Goal: Information Seeking & Learning: Learn about a topic

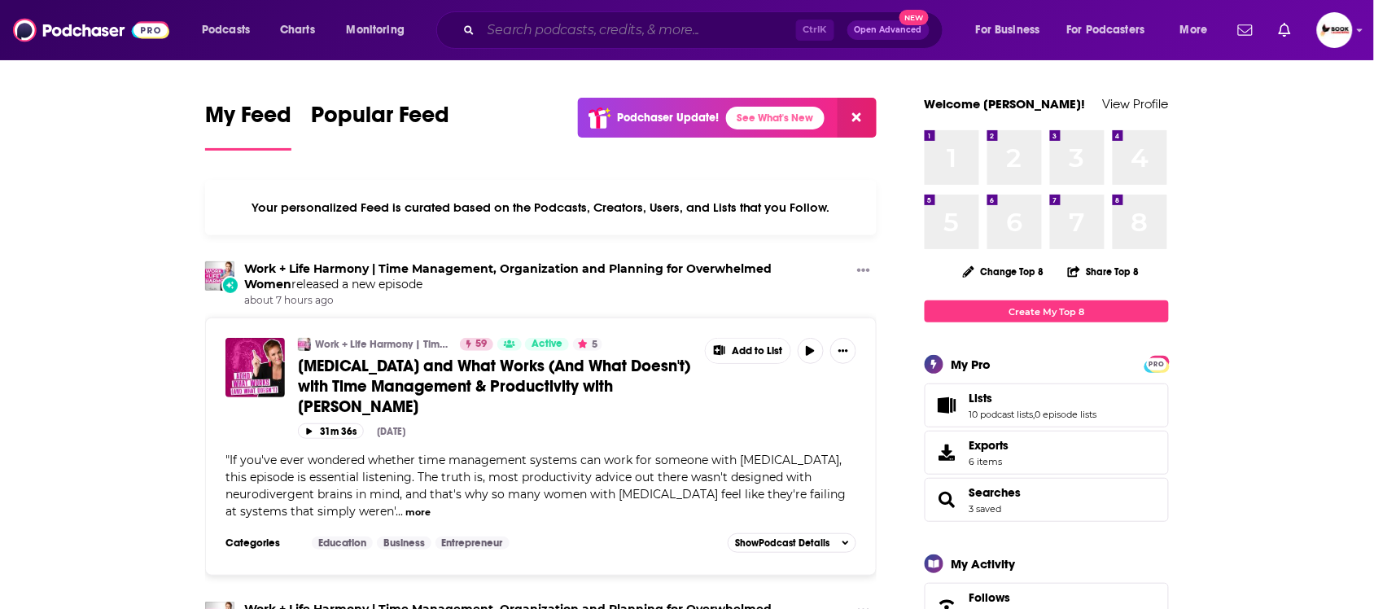
click at [588, 27] on input "Search podcasts, credits, & more..." at bounding box center [638, 30] width 315 height 26
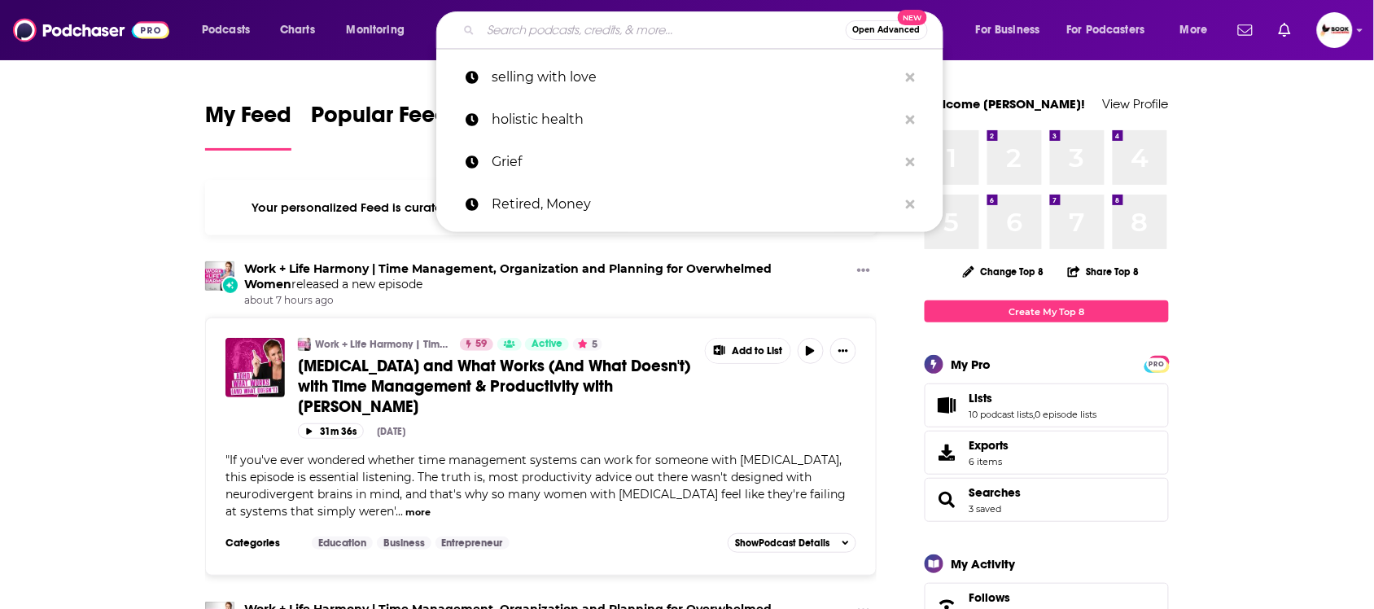
paste input "grief, fatherhood"
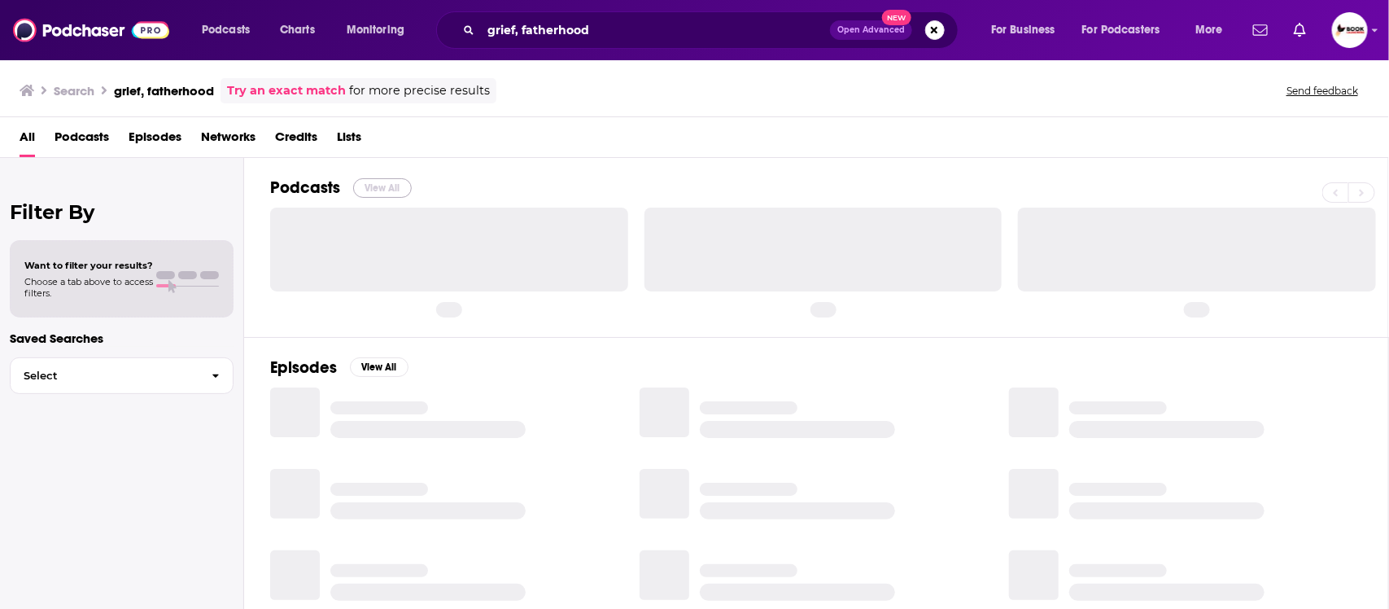
click at [395, 190] on button "View All" at bounding box center [382, 188] width 59 height 20
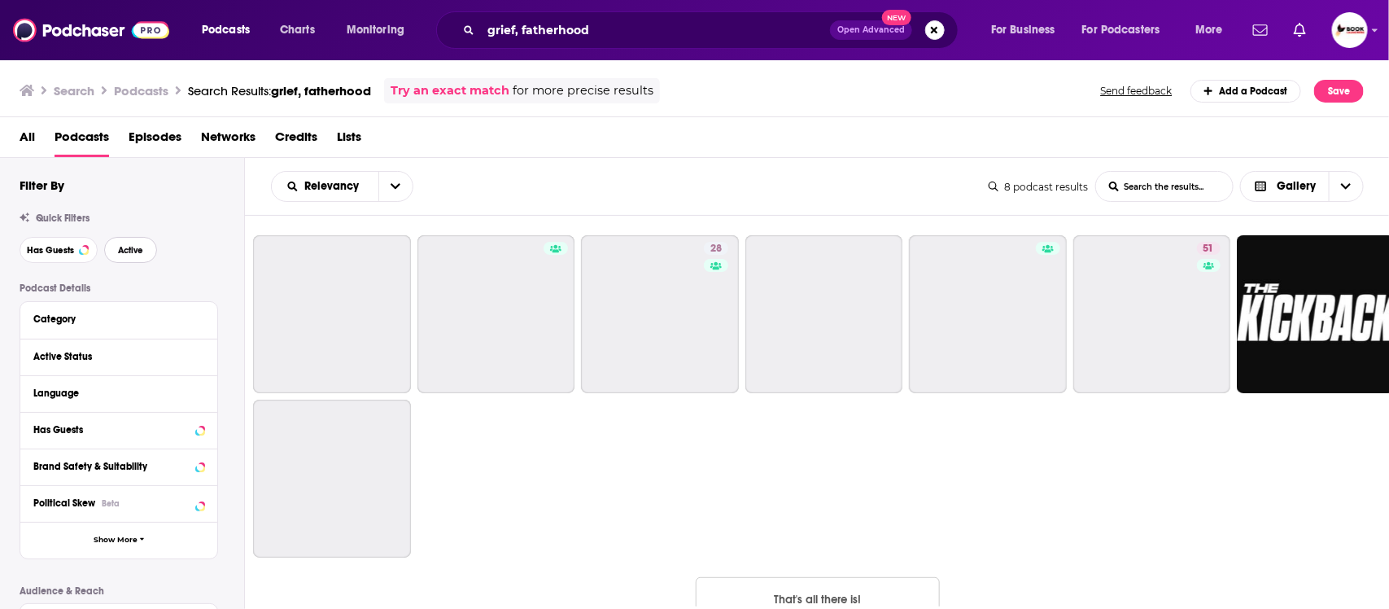
click at [129, 253] on span "Active" at bounding box center [130, 250] width 25 height 9
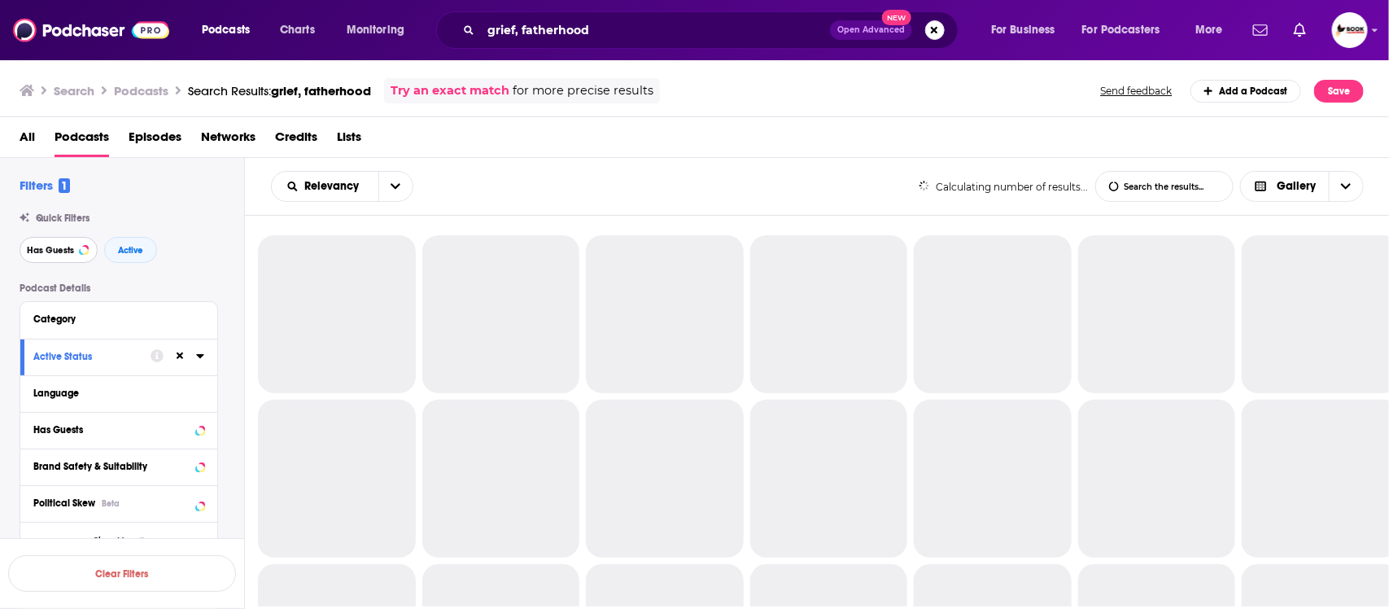
click at [63, 253] on span "Has Guests" at bounding box center [50, 250] width 47 height 9
click at [129, 253] on span "Active" at bounding box center [130, 250] width 25 height 9
click at [51, 253] on span "Has Guests" at bounding box center [50, 250] width 47 height 9
click at [123, 255] on span "Active" at bounding box center [130, 250] width 25 height 9
click at [46, 255] on span "Has Guests" at bounding box center [50, 250] width 47 height 9
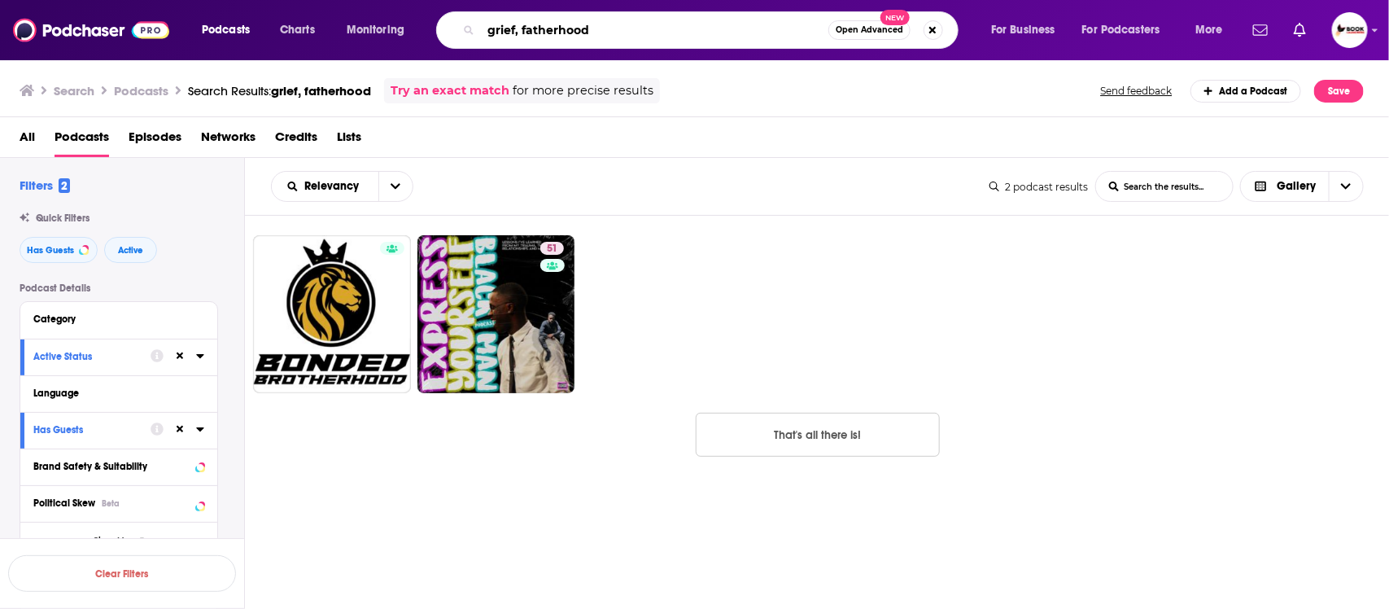
drag, startPoint x: 522, startPoint y: 30, endPoint x: 701, endPoint y: 30, distance: 179.0
click at [701, 30] on input "grief, fatherhood" at bounding box center [654, 30] width 347 height 26
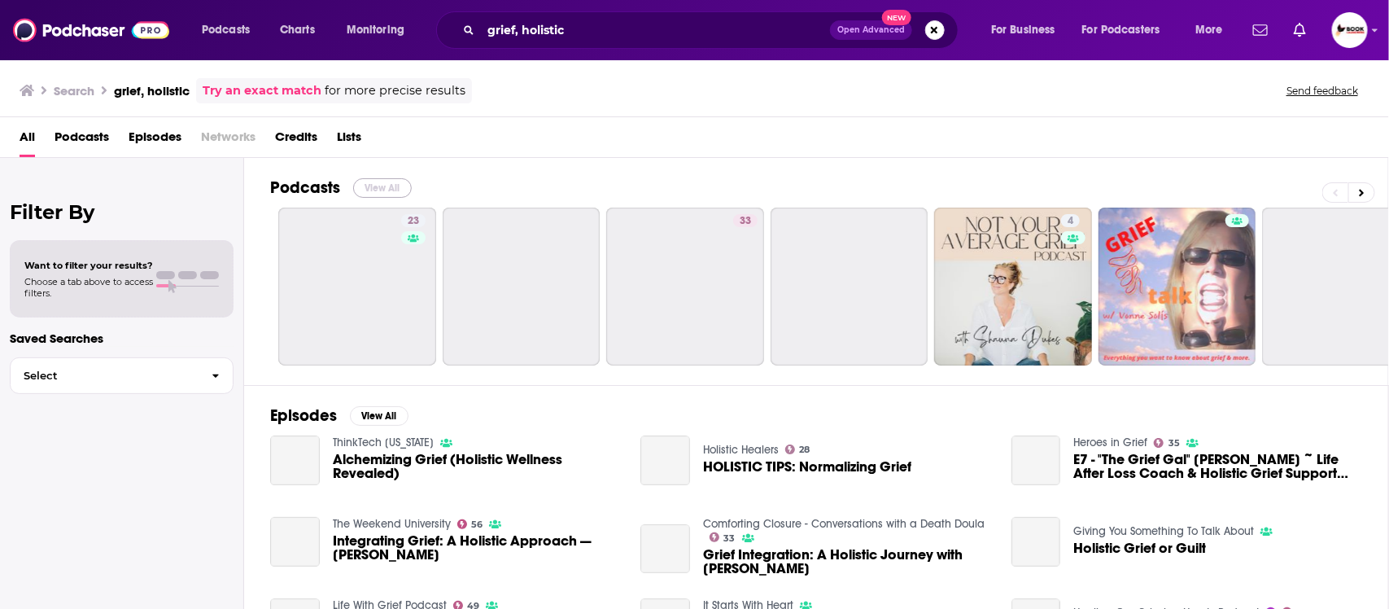
click at [387, 187] on button "View All" at bounding box center [382, 188] width 59 height 20
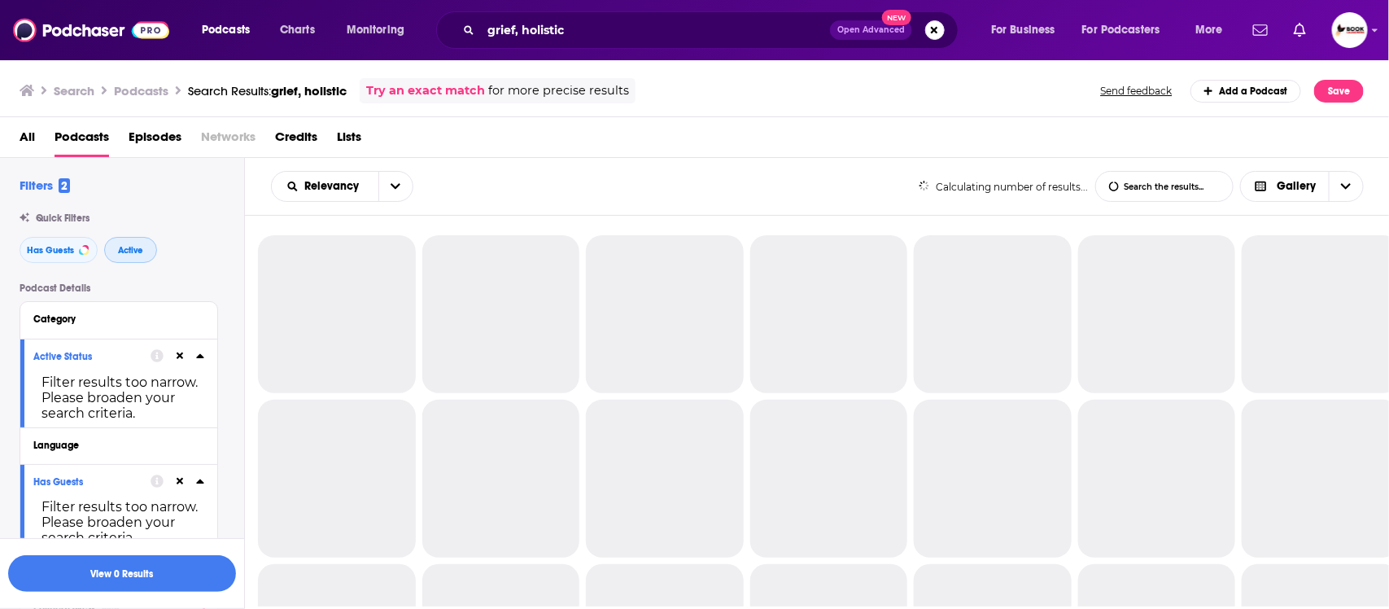
click at [126, 250] on span "Active" at bounding box center [130, 250] width 25 height 9
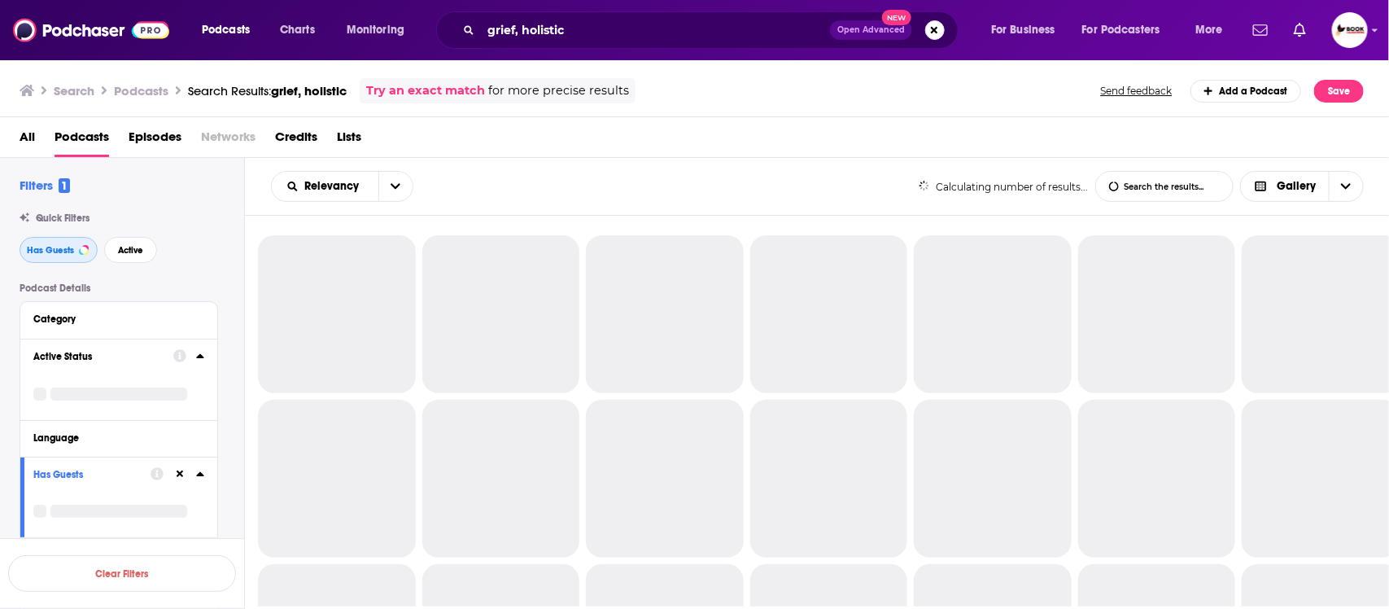
drag, startPoint x: 23, startPoint y: 252, endPoint x: 129, endPoint y: 252, distance: 105.8
click at [24, 252] on button "Has Guests" at bounding box center [59, 250] width 78 height 26
drag, startPoint x: 145, startPoint y: 249, endPoint x: 73, endPoint y: 251, distance: 71.6
click at [144, 249] on button "Active" at bounding box center [130, 250] width 53 height 26
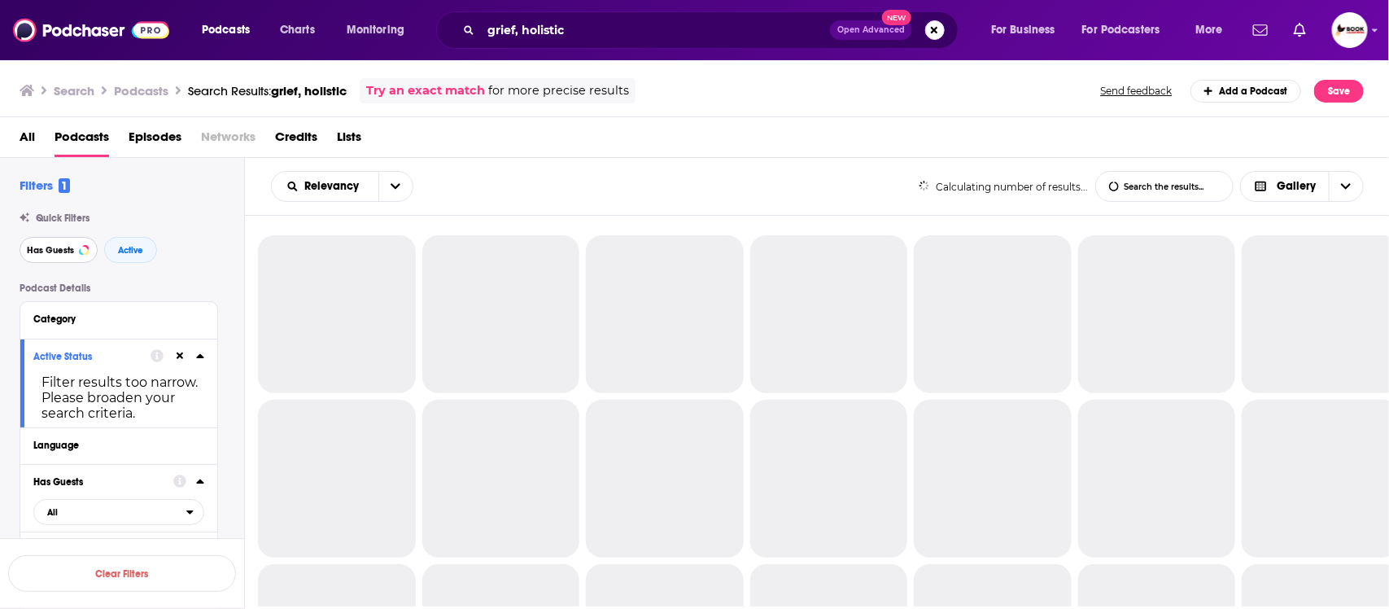
click at [55, 251] on span "Has Guests" at bounding box center [50, 250] width 47 height 9
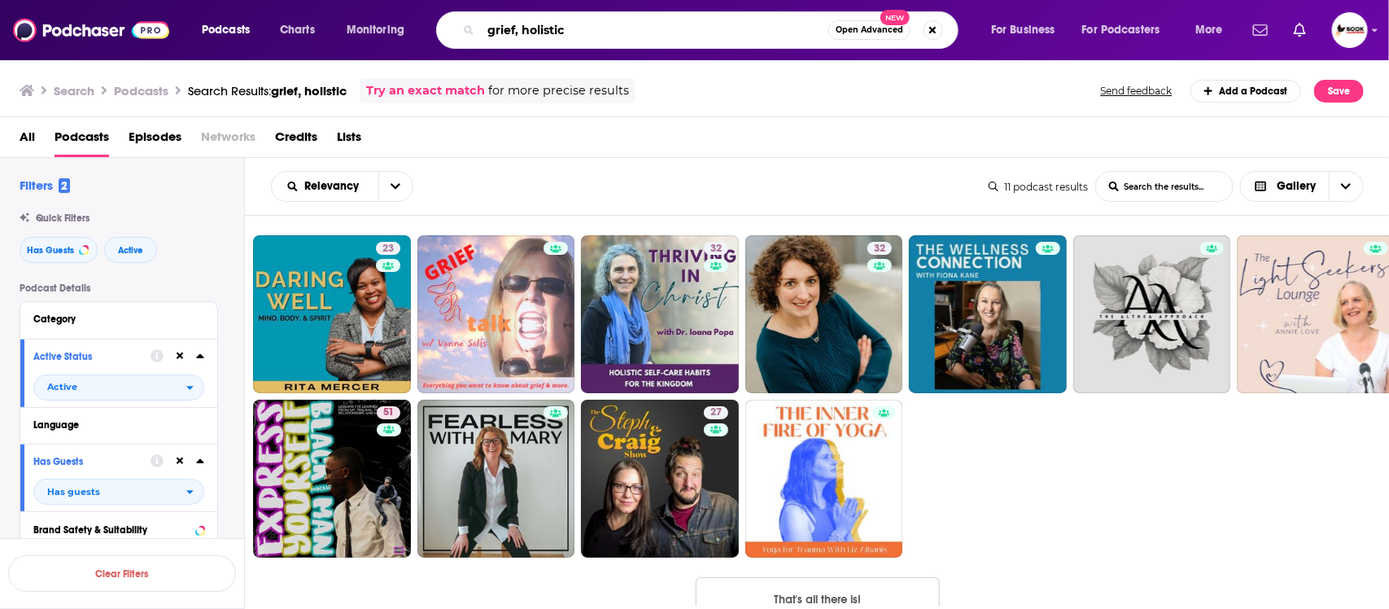
drag, startPoint x: 525, startPoint y: 30, endPoint x: 603, endPoint y: 30, distance: 78.1
click at [603, 30] on input "grief, holistic" at bounding box center [654, 30] width 347 height 26
paste input "resilience"
type input "grief, resilience"
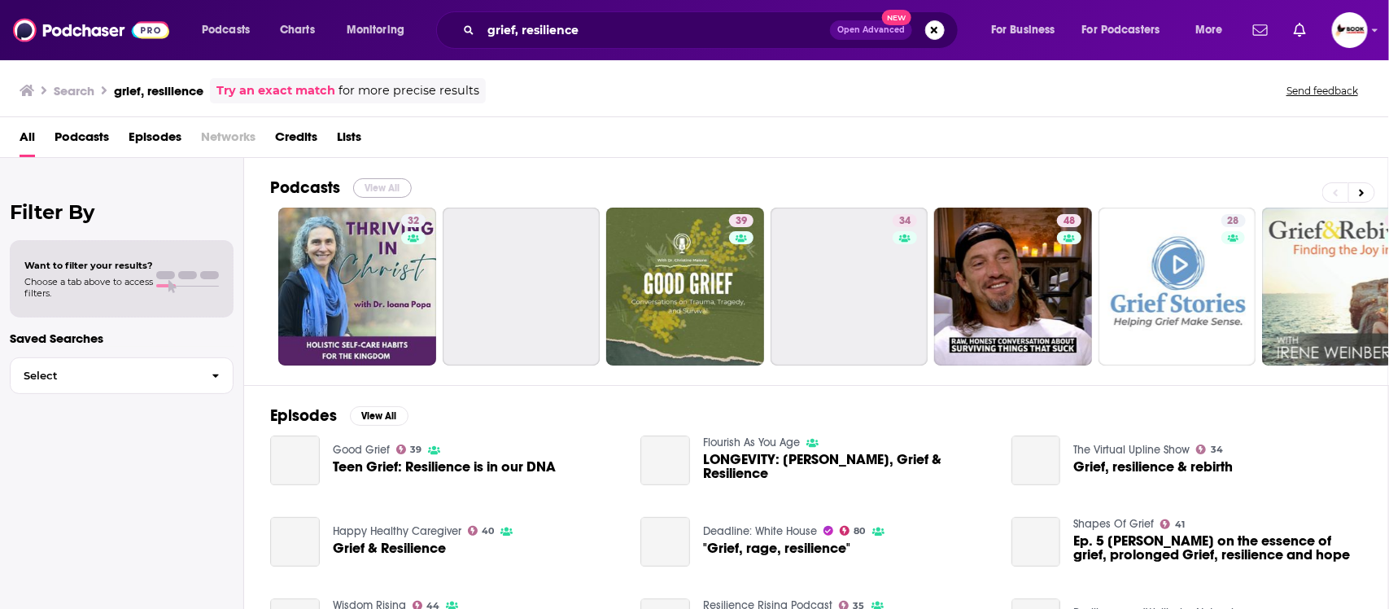
click at [393, 190] on button "View All" at bounding box center [382, 188] width 59 height 20
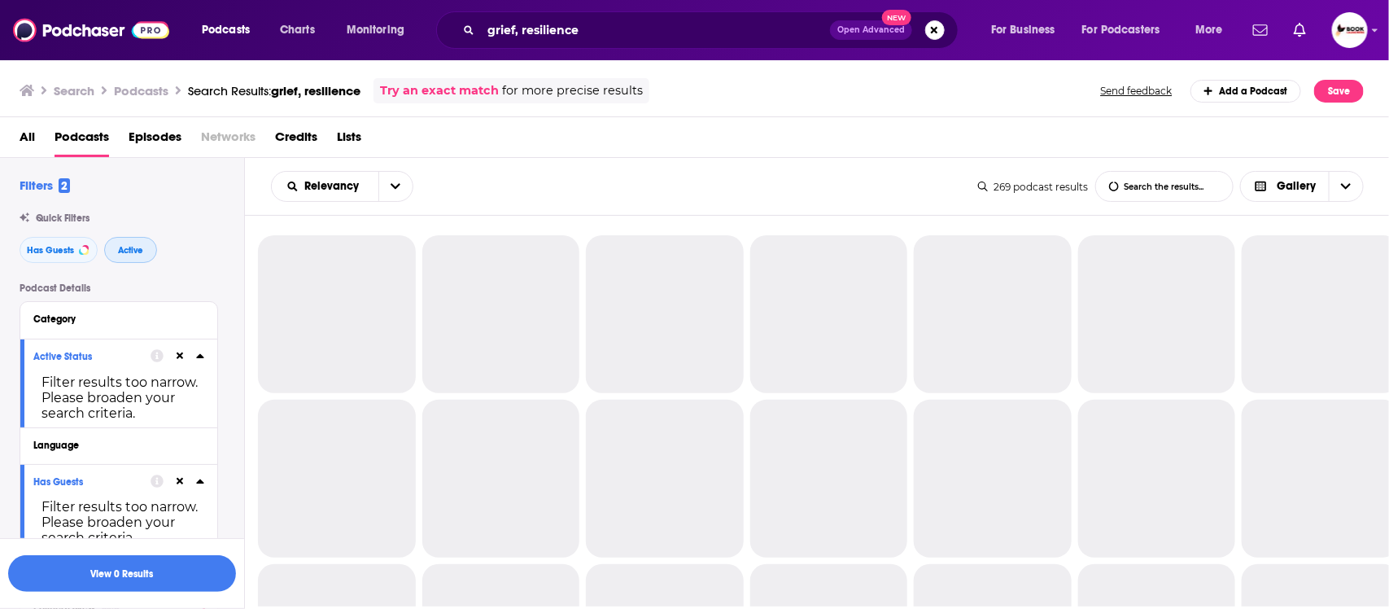
click at [147, 252] on button "Active" at bounding box center [130, 250] width 53 height 26
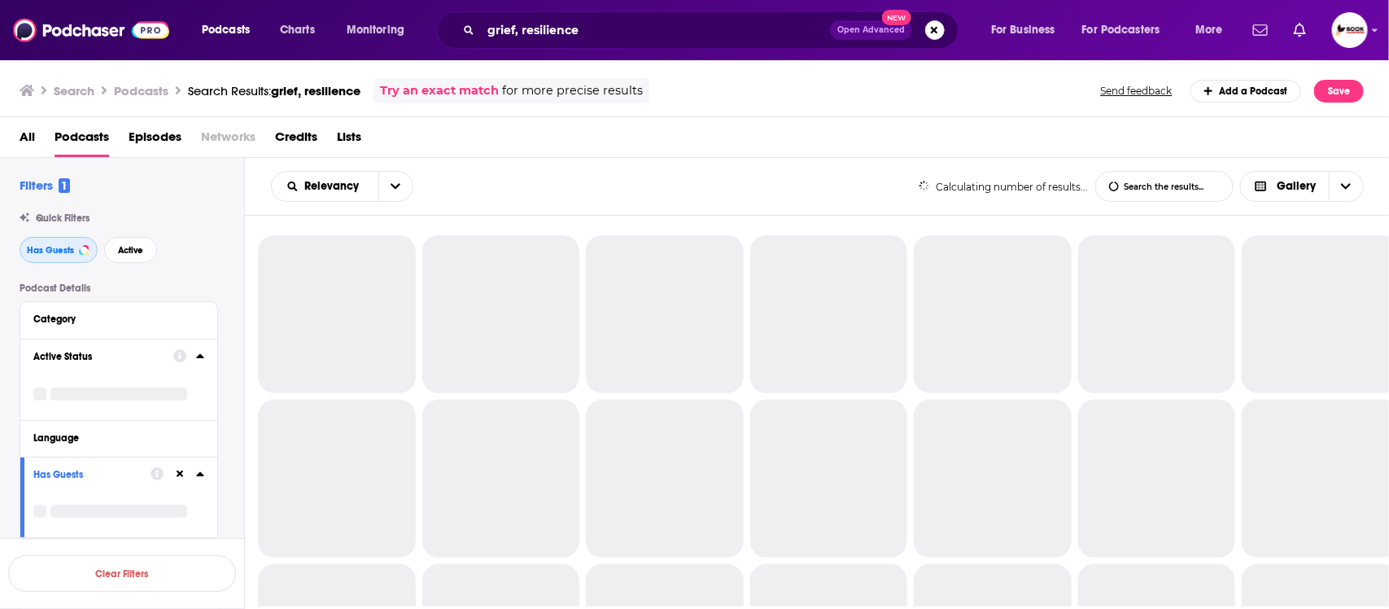
click at [59, 255] on span "Has Guests" at bounding box center [50, 250] width 47 height 9
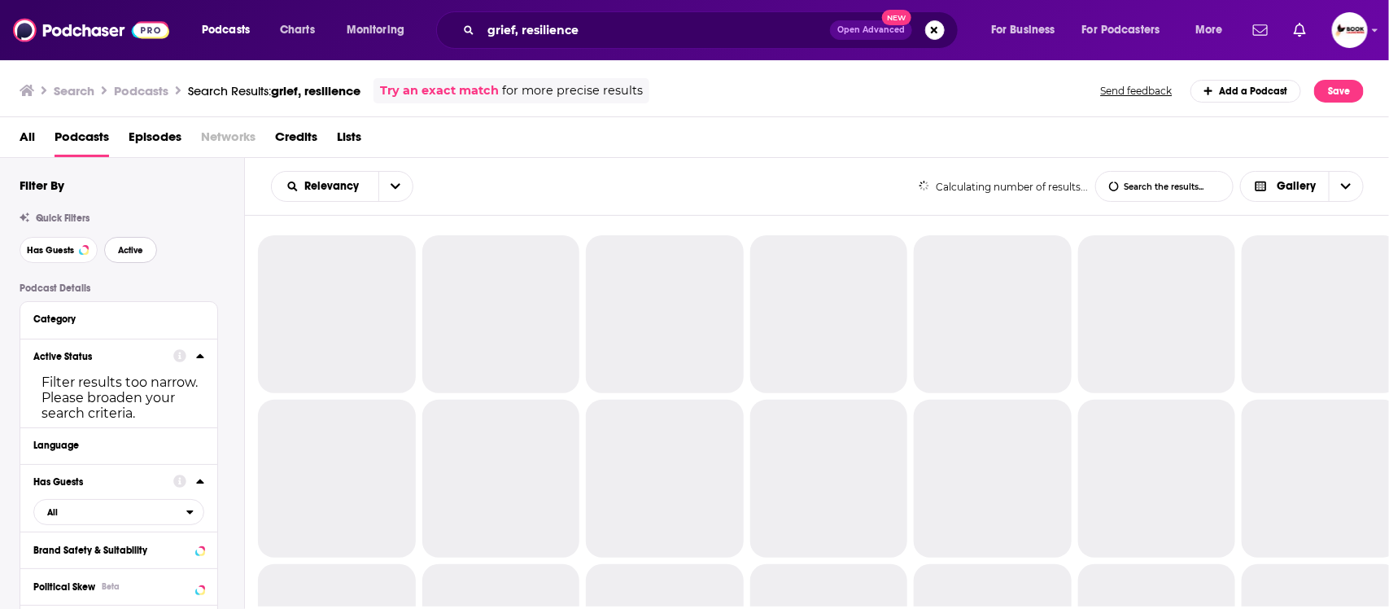
click at [128, 255] on span "Active" at bounding box center [130, 250] width 25 height 9
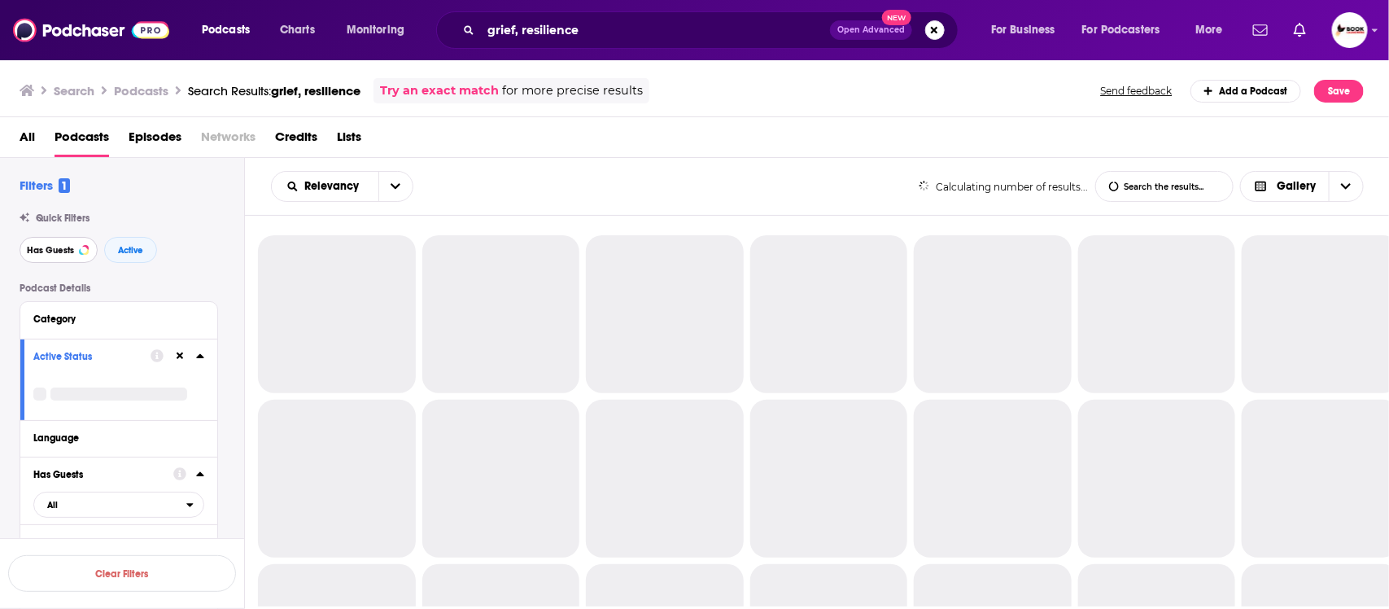
click at [33, 255] on span "Has Guests" at bounding box center [50, 250] width 47 height 9
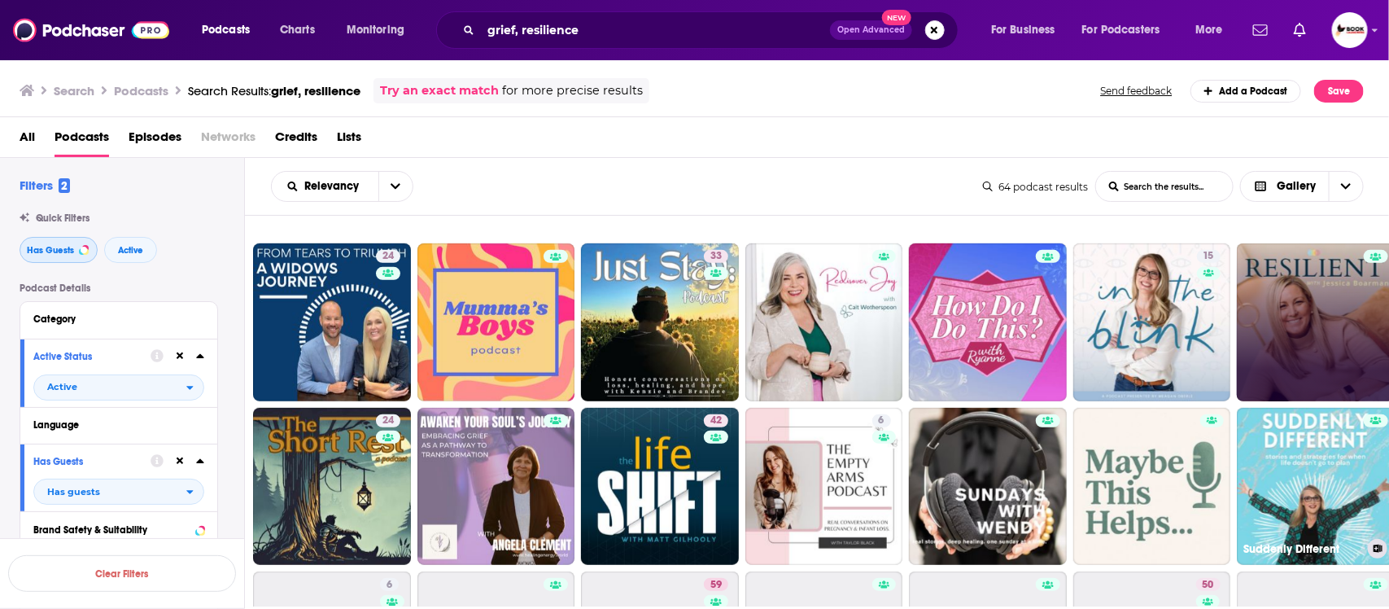
scroll to position [509, 0]
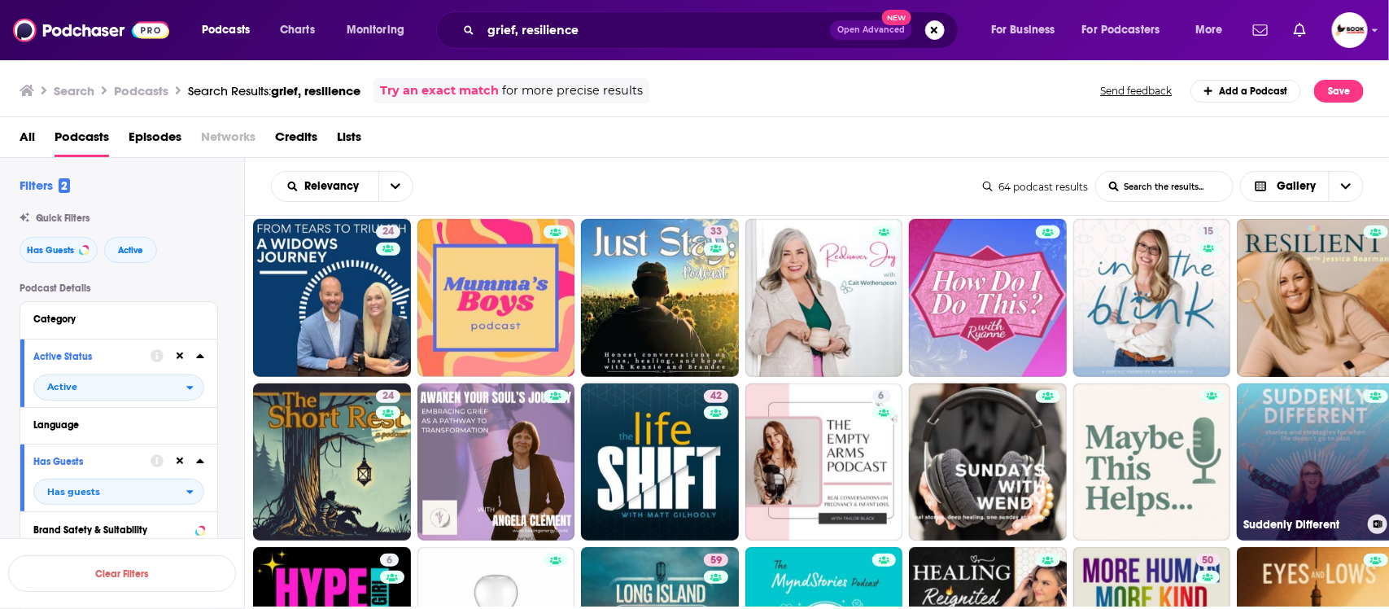
click at [1312, 481] on link "Suddenly Different" at bounding box center [1316, 462] width 158 height 158
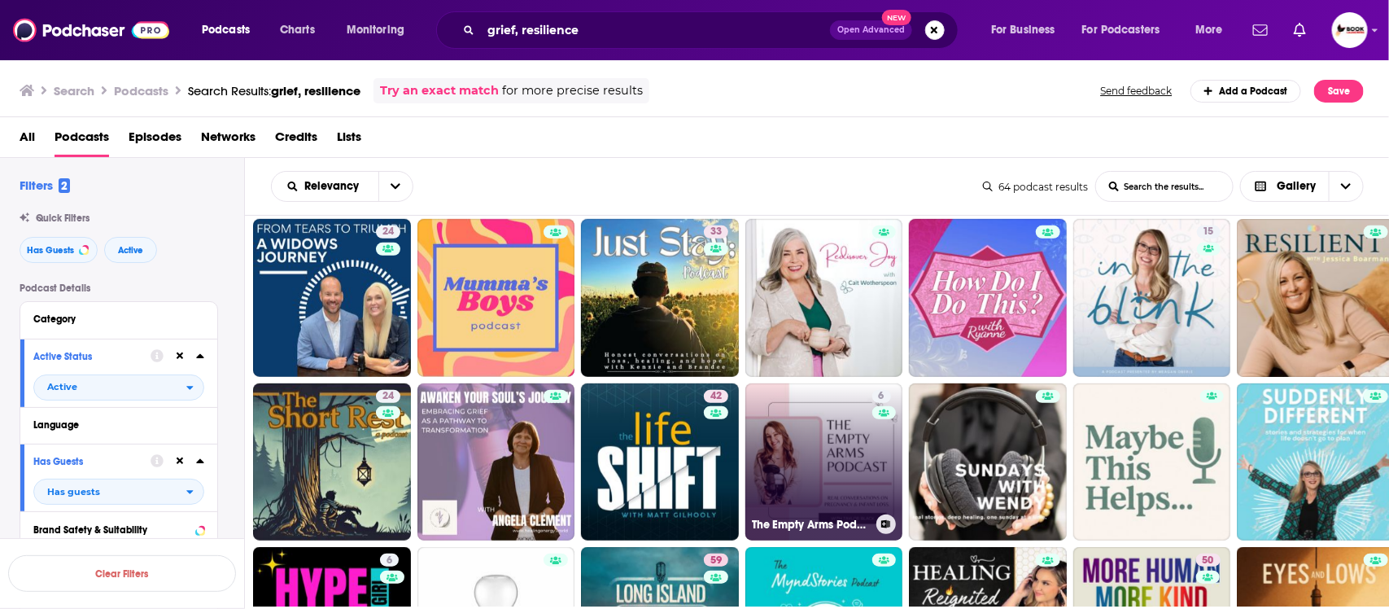
scroll to position [610, 0]
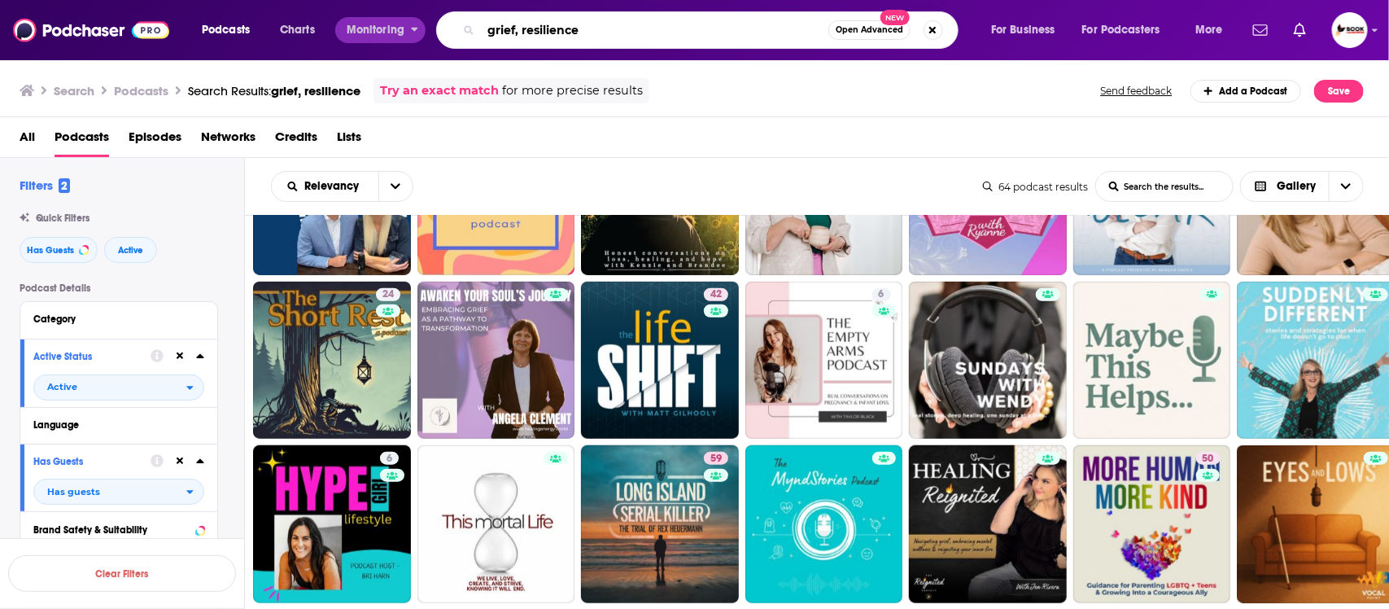
drag, startPoint x: 590, startPoint y: 27, endPoint x: 416, endPoint y: 27, distance: 174.2
click at [416, 27] on div "Podcasts Charts Monitoring grief, resilience Open Advanced New For Business For…" at bounding box center [714, 29] width 1048 height 37
paste input "Retirement"
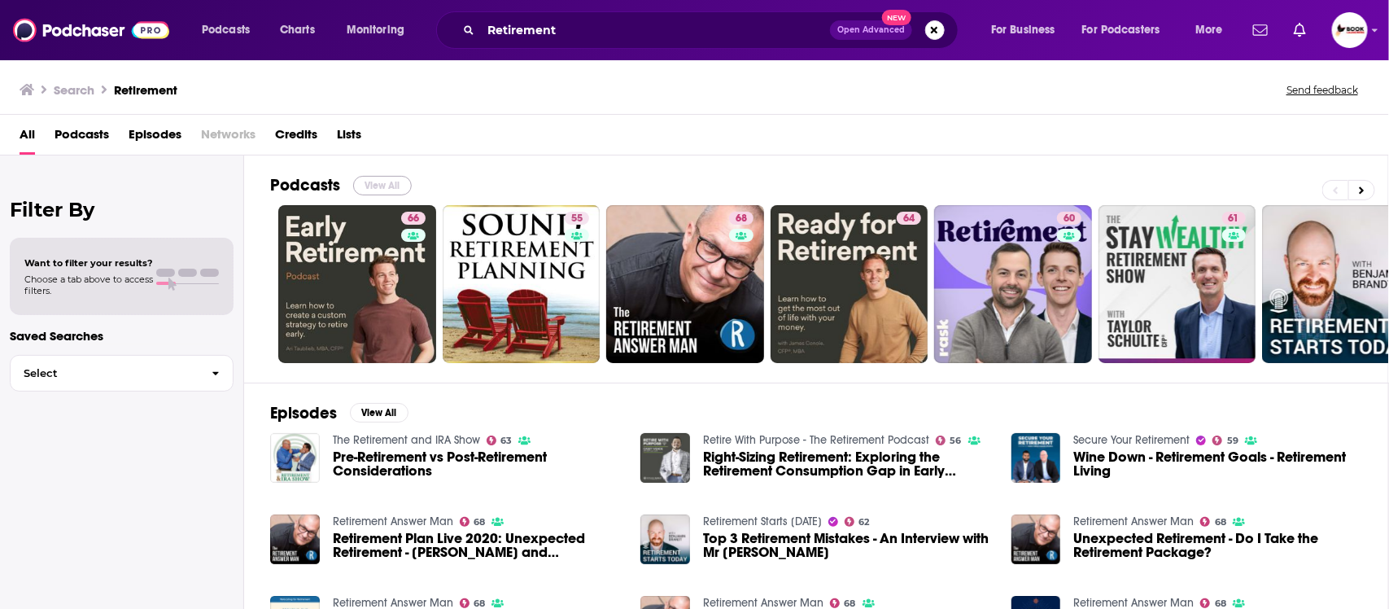
click at [372, 186] on button "View All" at bounding box center [382, 186] width 59 height 20
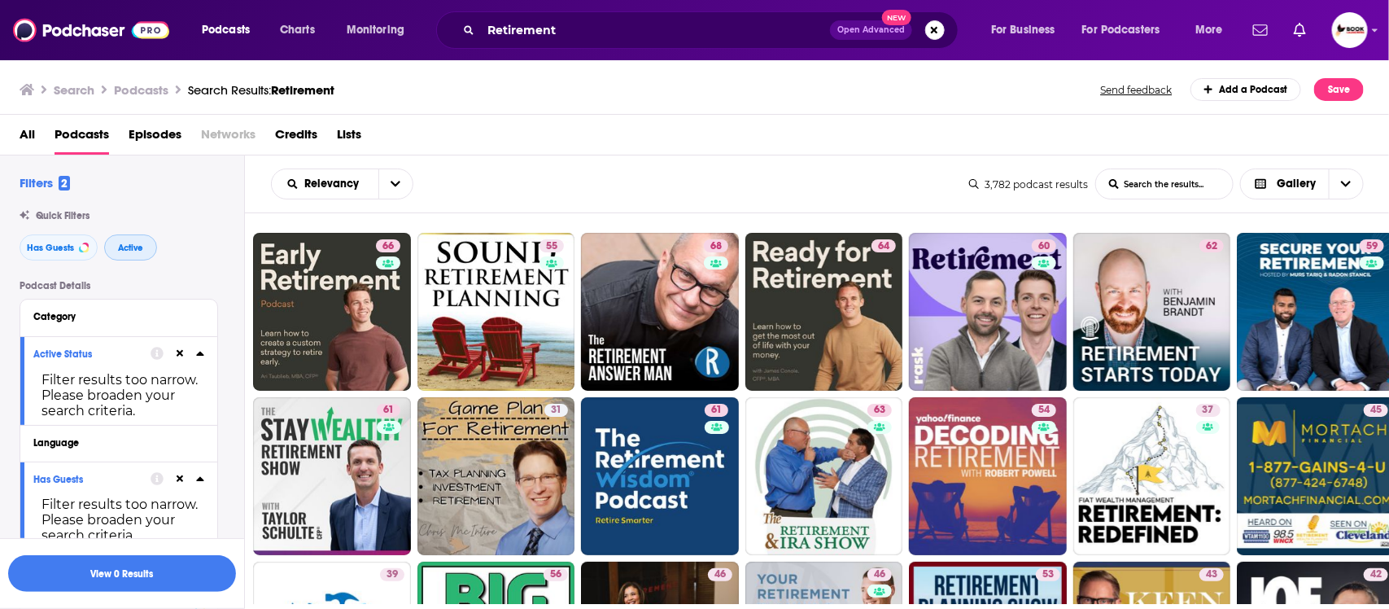
click at [124, 246] on span "Active" at bounding box center [130, 247] width 25 height 9
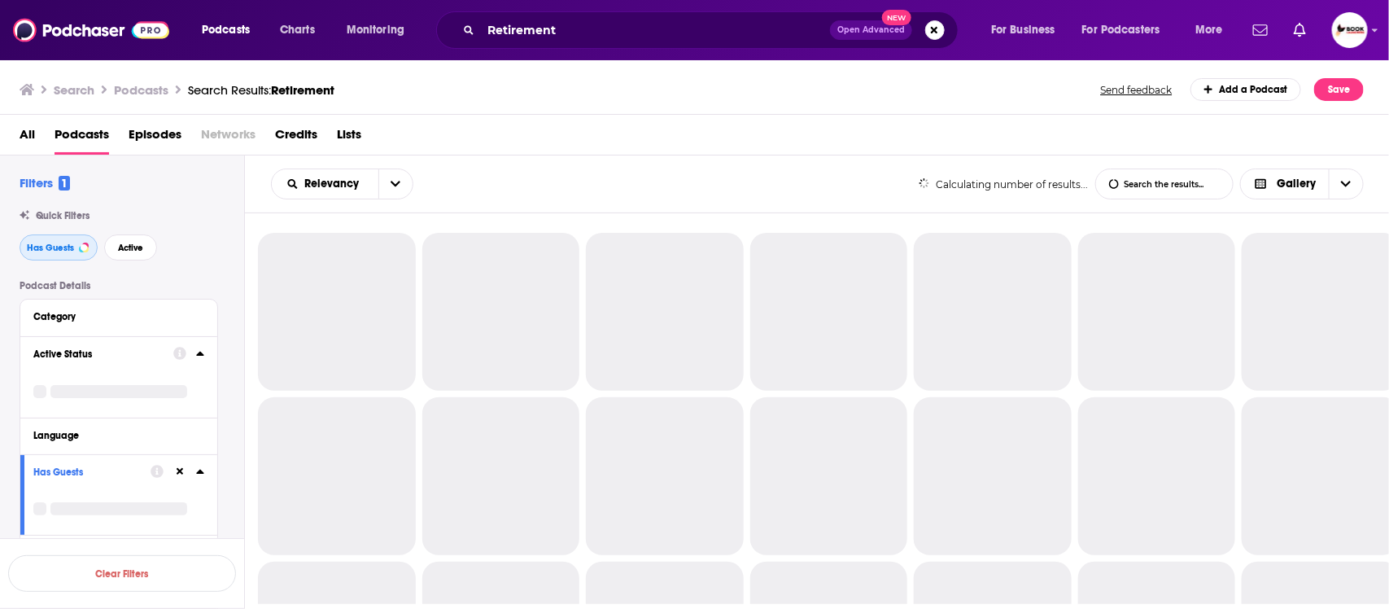
click at [43, 248] on span "Has Guests" at bounding box center [50, 247] width 47 height 9
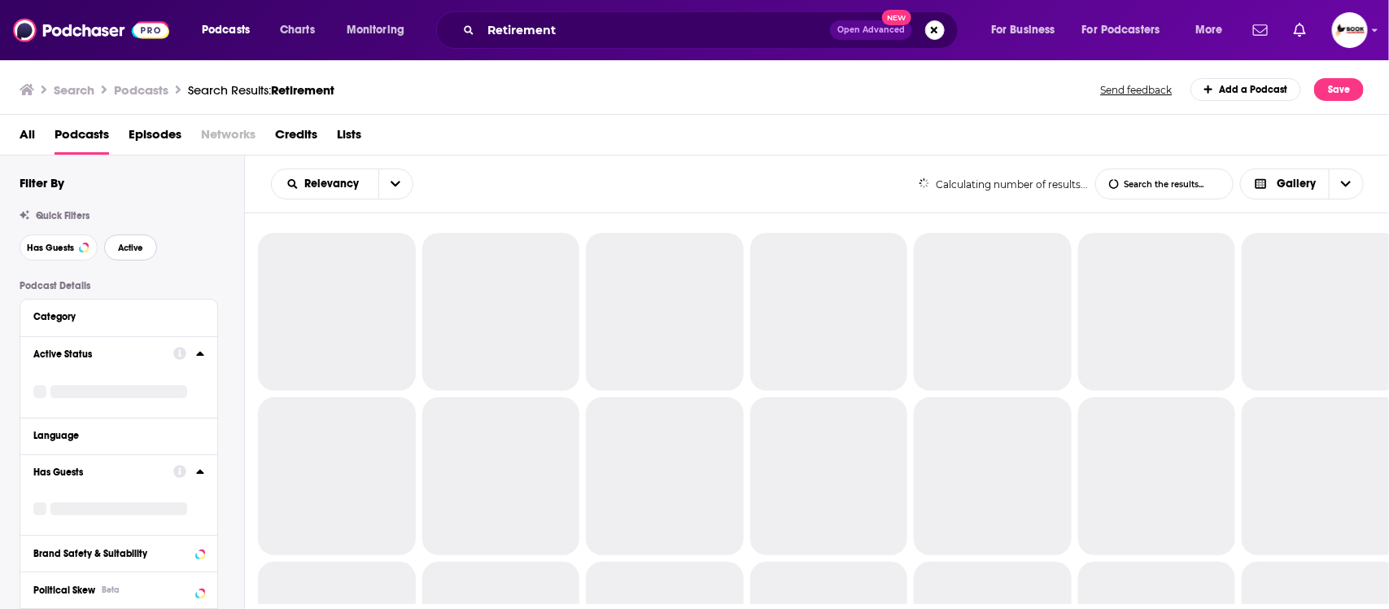
click at [135, 248] on span "Active" at bounding box center [130, 247] width 25 height 9
click at [49, 251] on span "Has Guests" at bounding box center [50, 247] width 47 height 9
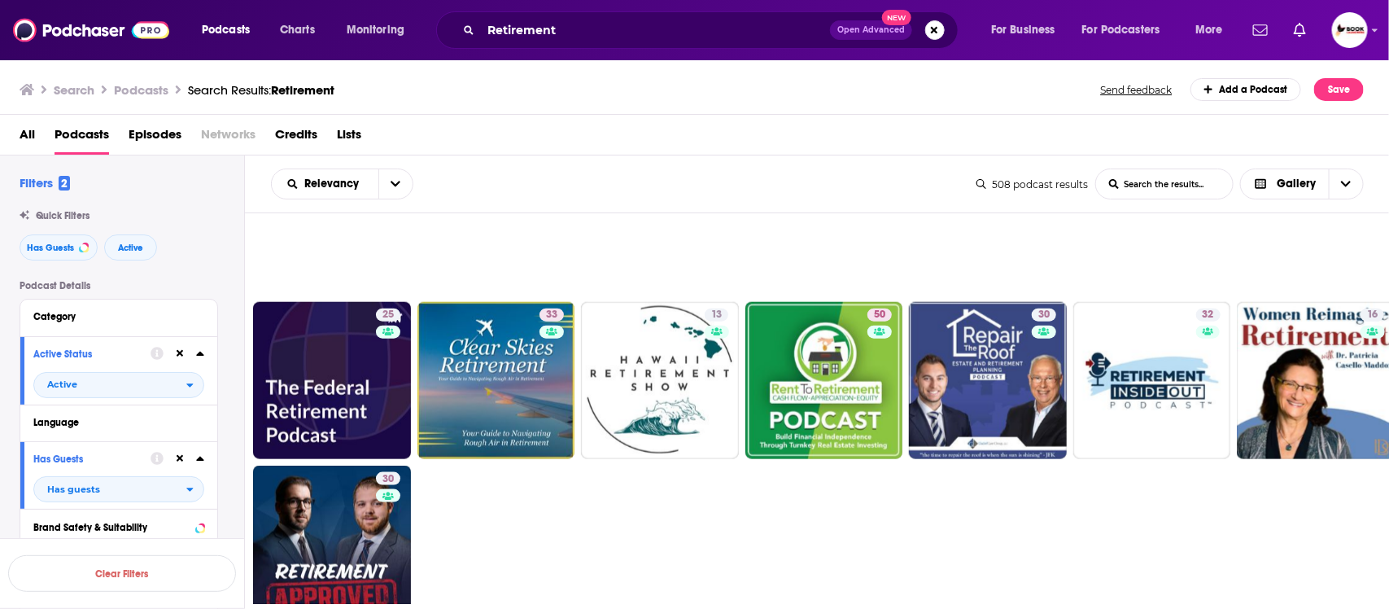
scroll to position [1017, 0]
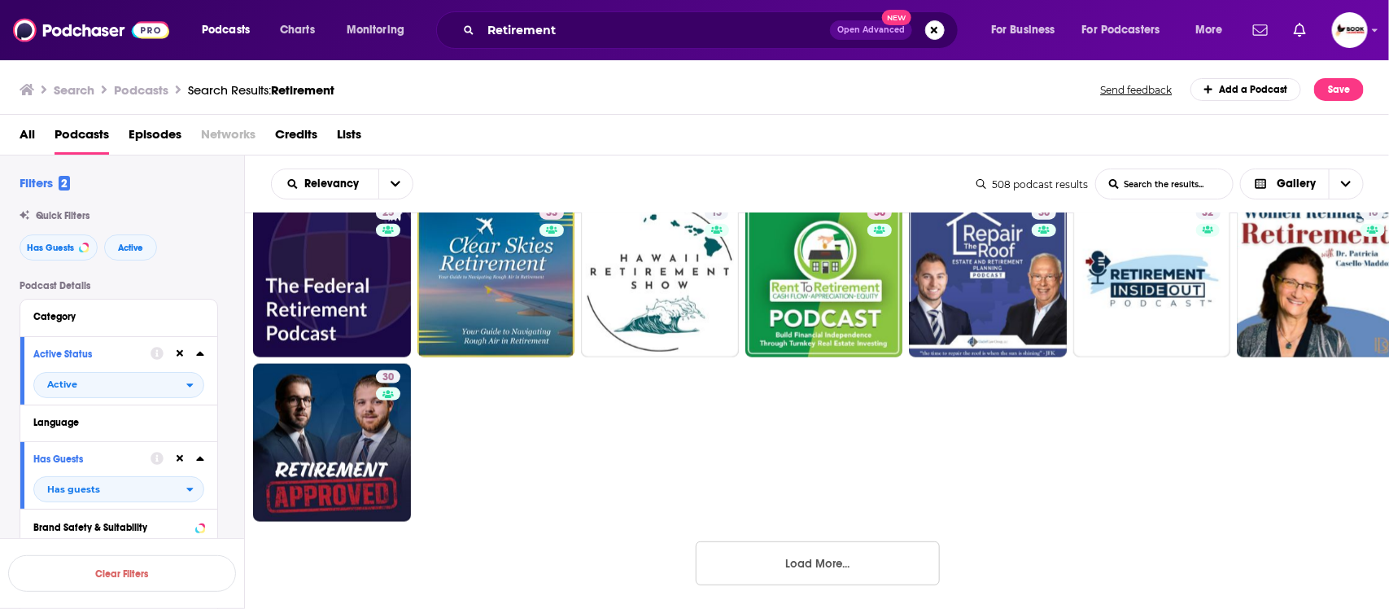
click at [798, 574] on button "Load More..." at bounding box center [818, 563] width 244 height 44
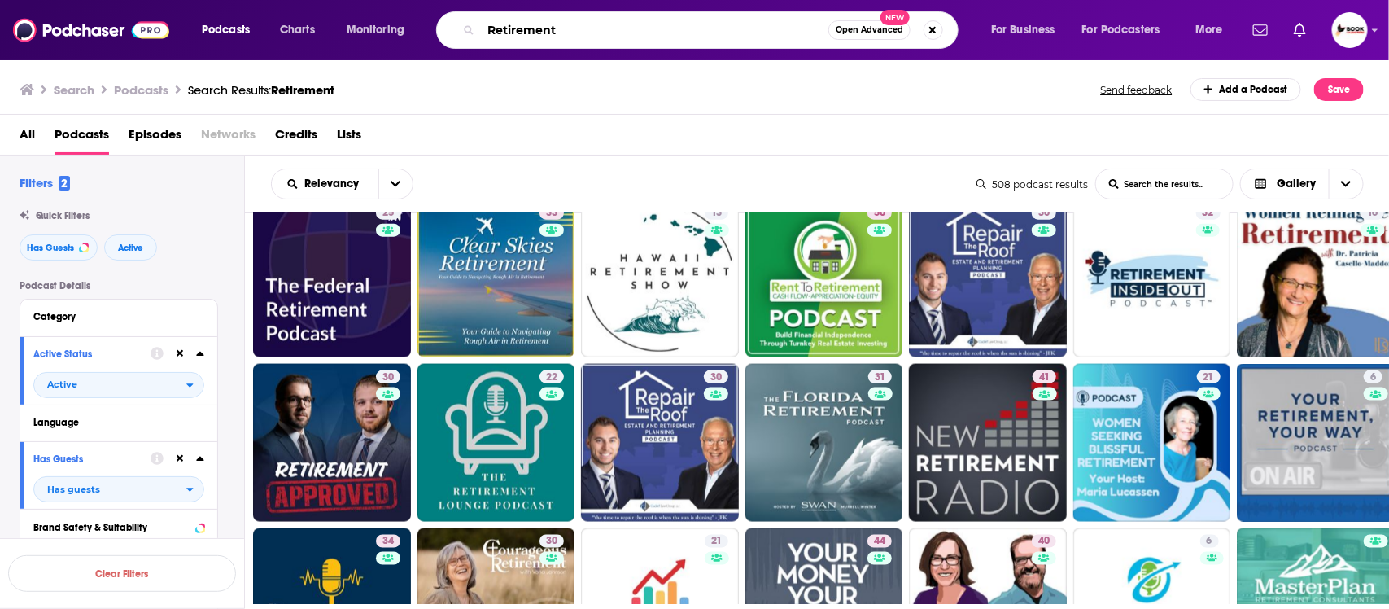
click at [560, 33] on input "Retirement" at bounding box center [654, 30] width 347 height 26
click at [562, 33] on input "Retirement" at bounding box center [654, 30] width 347 height 26
paste input "grief, hospice"
click at [497, 33] on input "grief, hospice" at bounding box center [654, 30] width 347 height 26
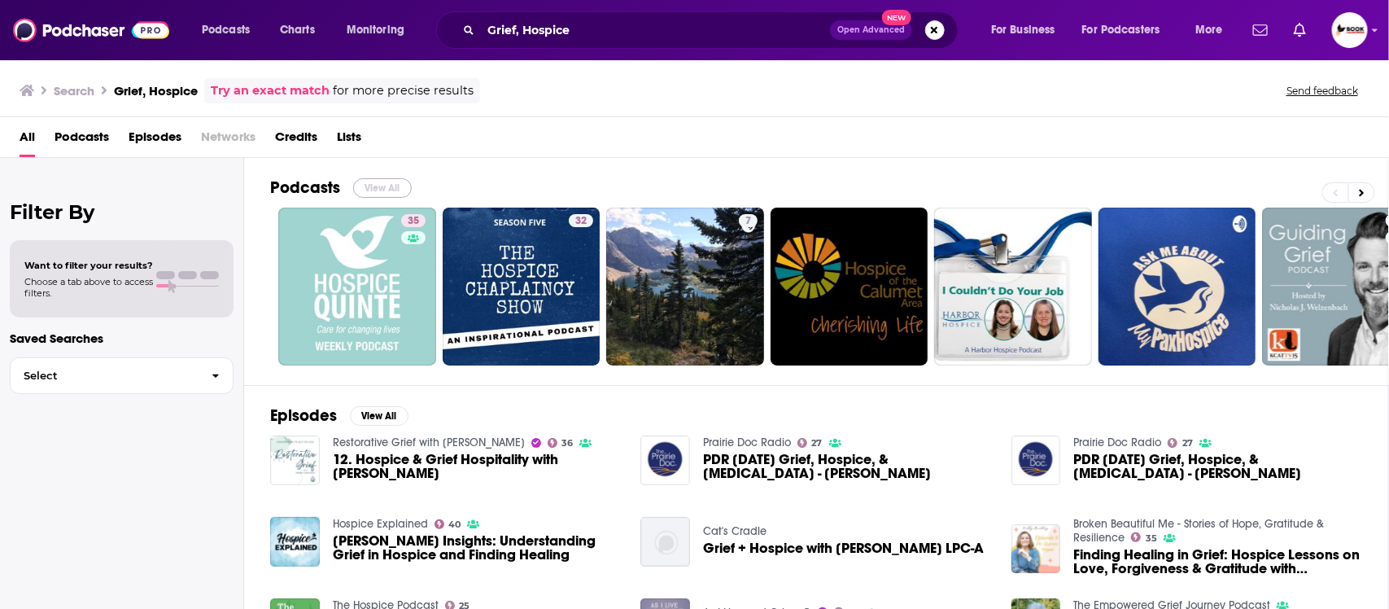
click at [377, 181] on button "View All" at bounding box center [382, 188] width 59 height 20
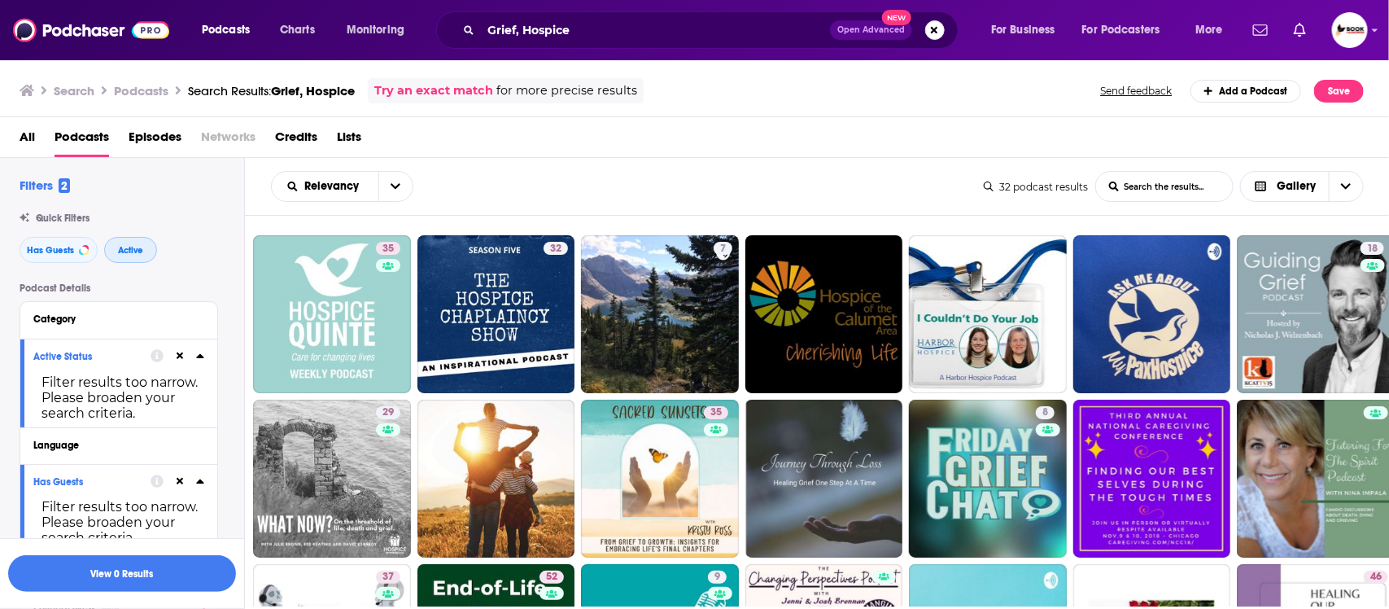
click at [128, 243] on button "Active" at bounding box center [130, 250] width 53 height 26
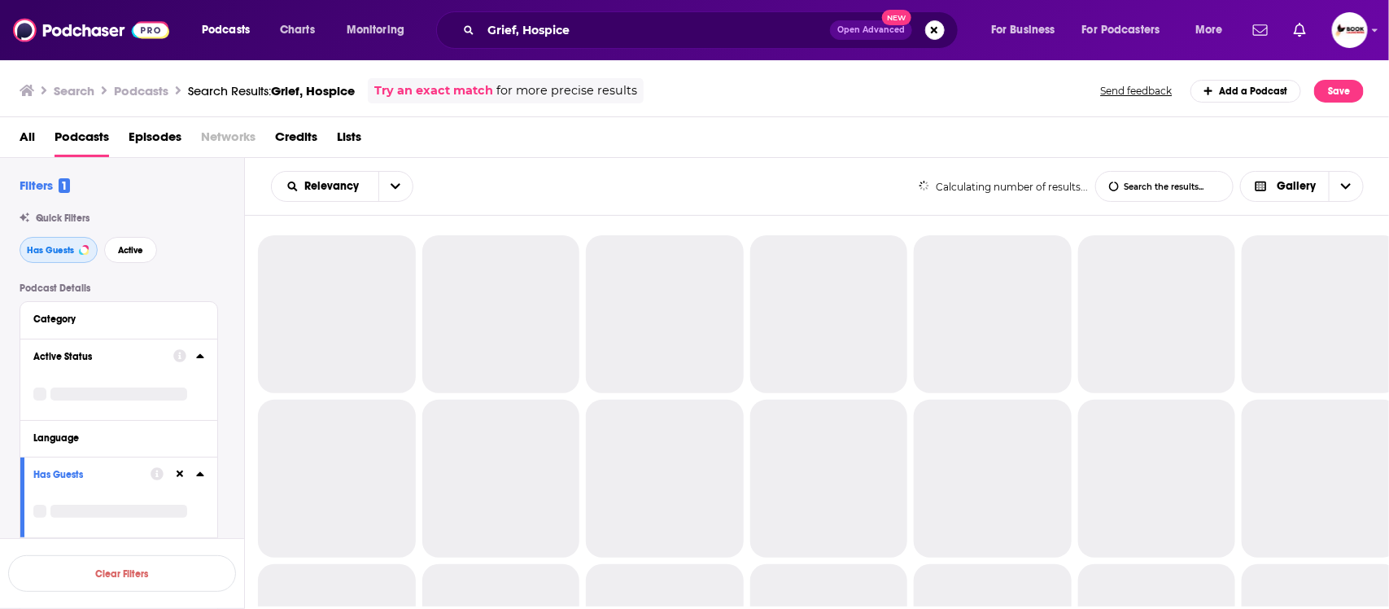
click at [23, 249] on button "Has Guests" at bounding box center [59, 250] width 78 height 26
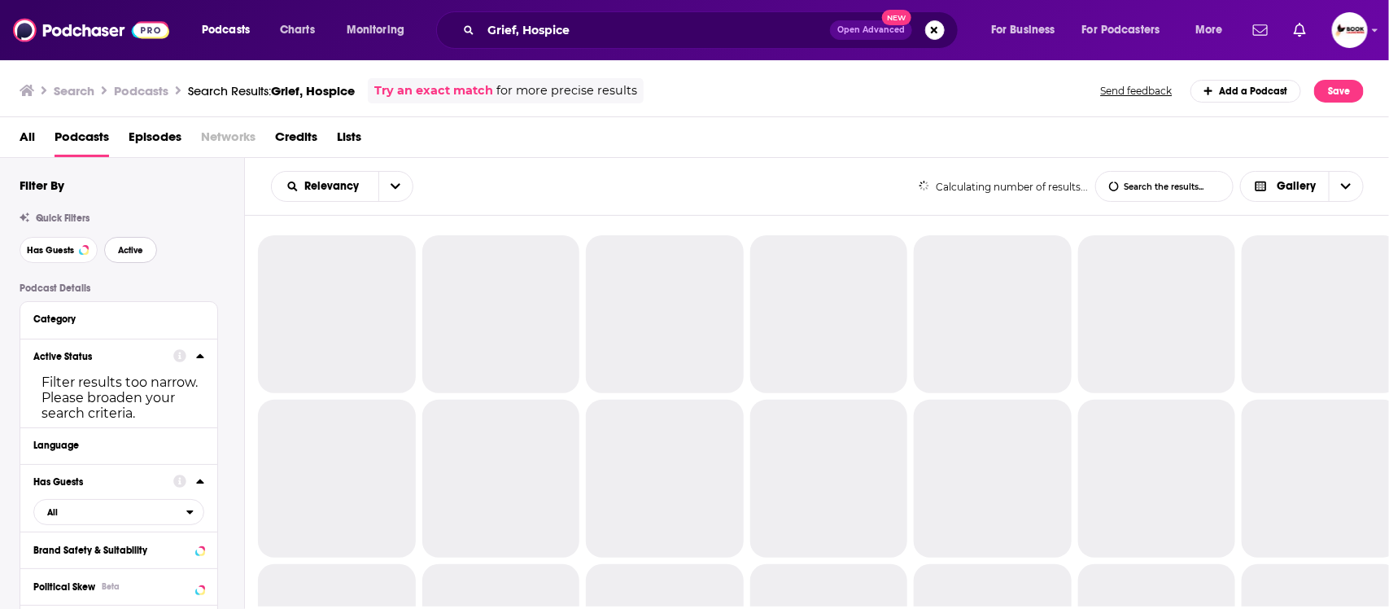
click at [131, 250] on span "Active" at bounding box center [130, 250] width 25 height 9
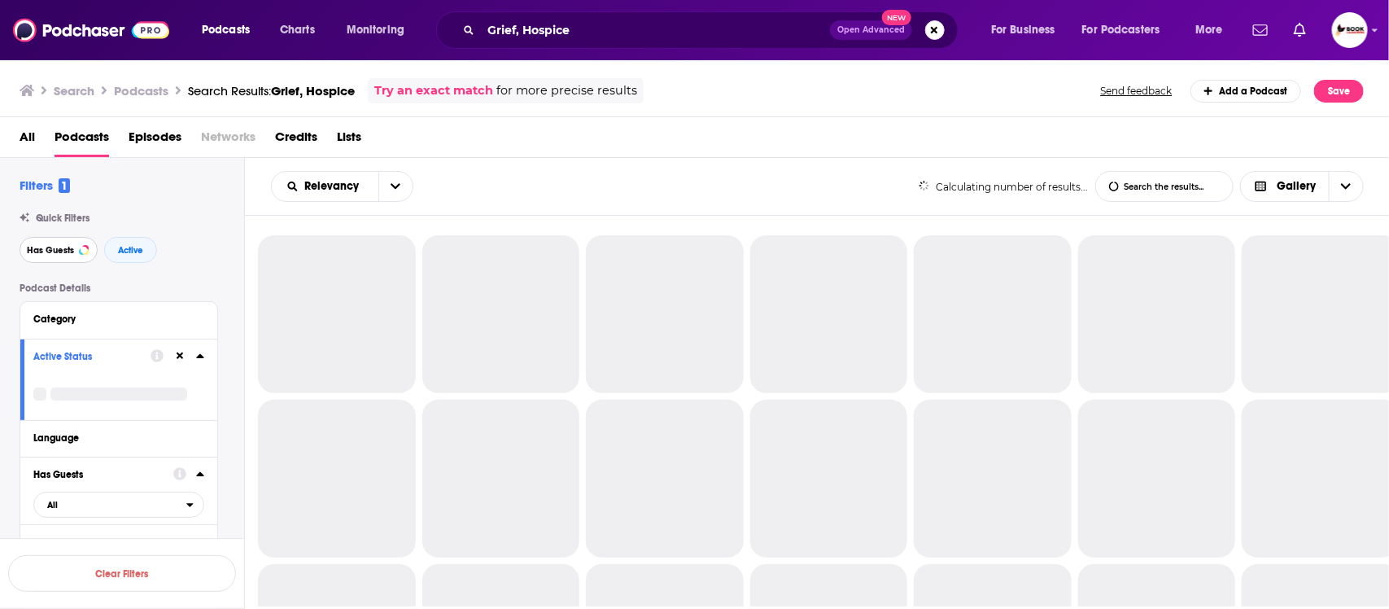
click at [58, 250] on span "Has Guests" at bounding box center [50, 250] width 47 height 9
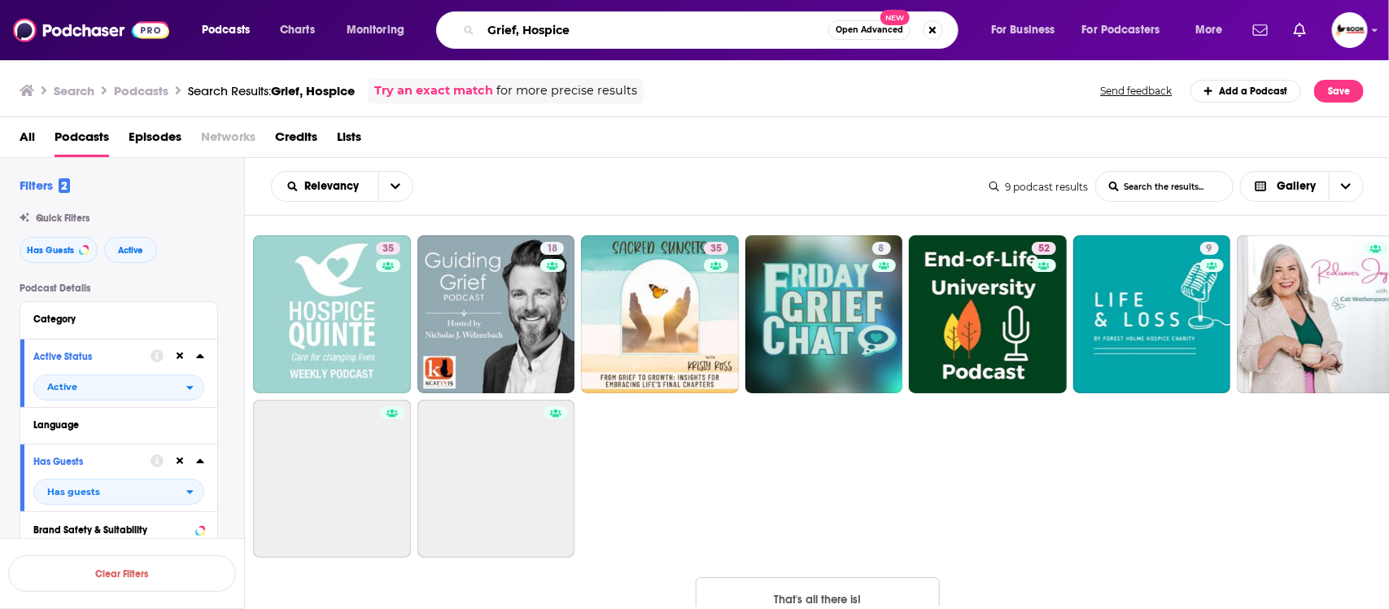
drag, startPoint x: 523, startPoint y: 33, endPoint x: 474, endPoint y: 33, distance: 49.6
click at [474, 33] on div "Grief, Hospice Open Advanced New" at bounding box center [697, 29] width 522 height 37
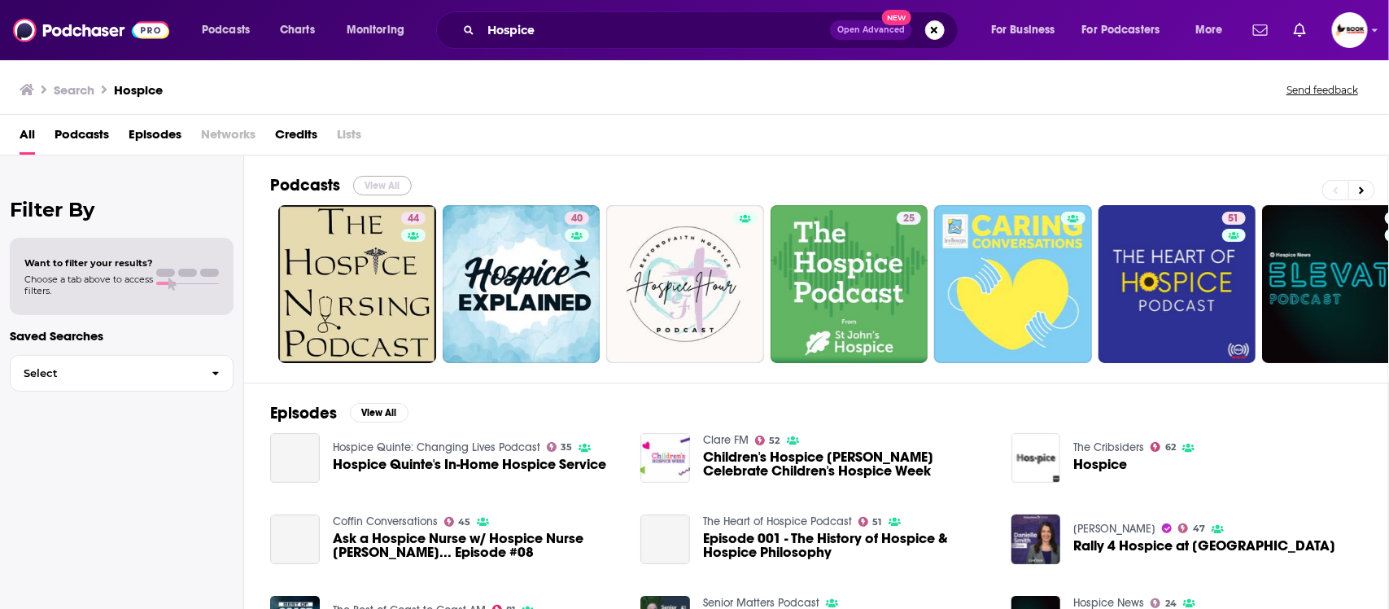
click at [381, 180] on button "View All" at bounding box center [382, 186] width 59 height 20
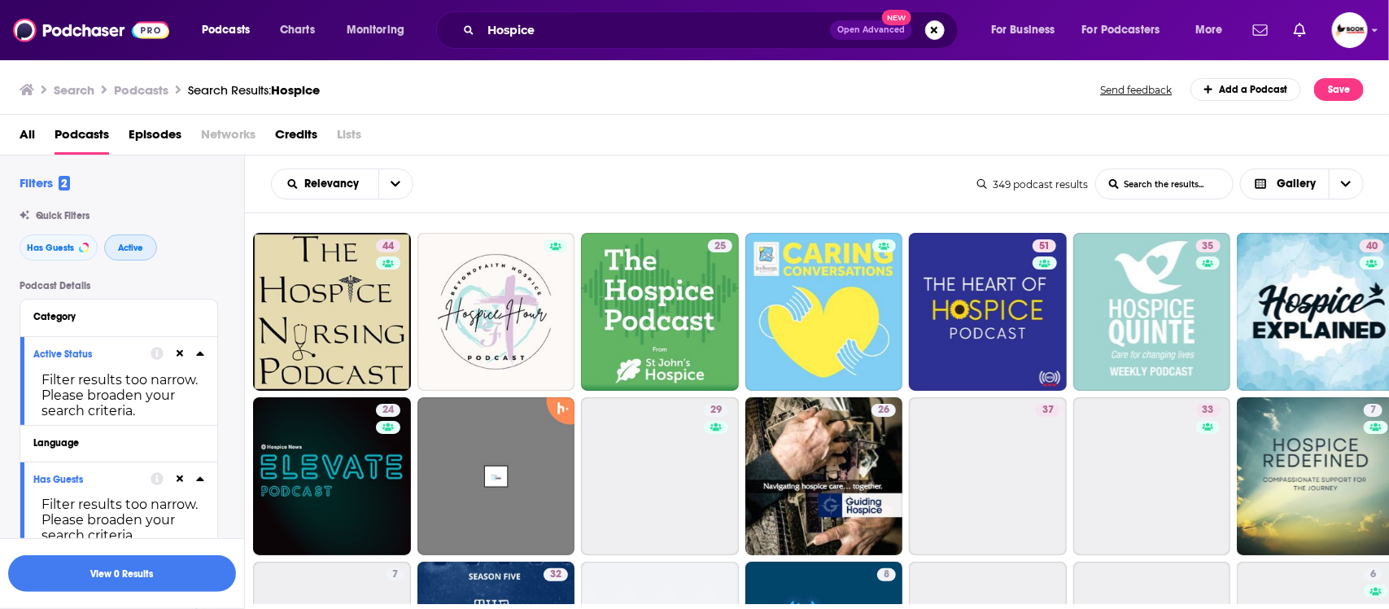
click at [142, 246] on span "Active" at bounding box center [130, 247] width 25 height 9
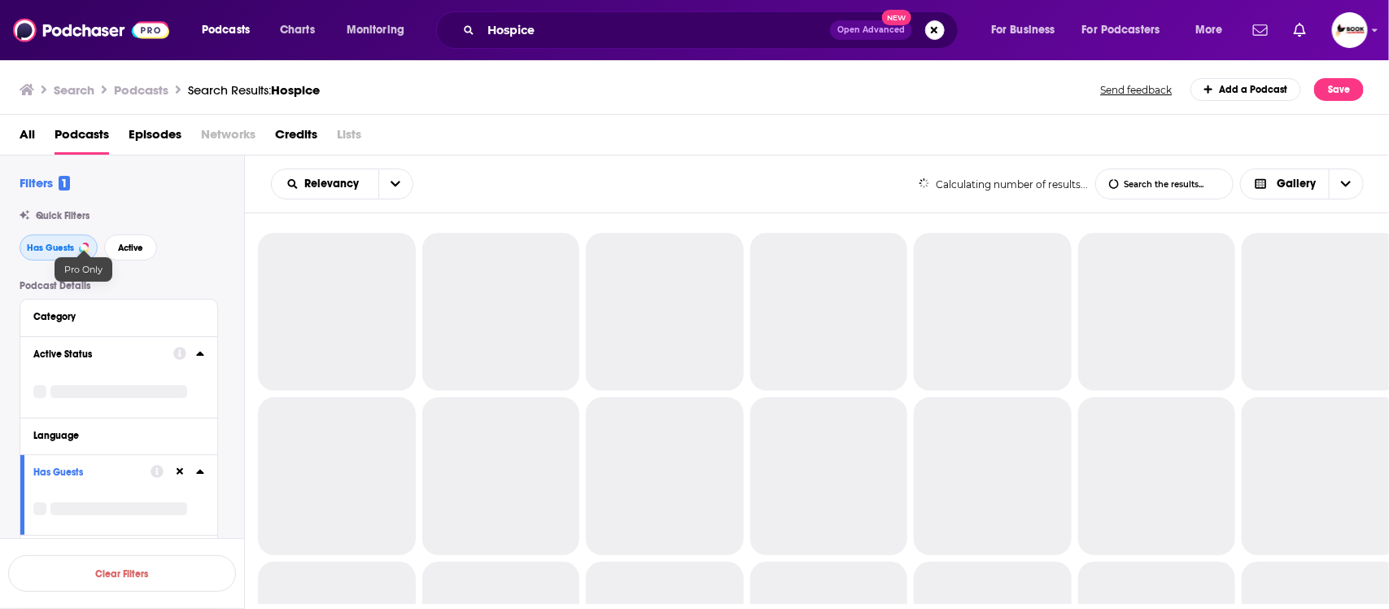
click at [55, 248] on span "Has Guests" at bounding box center [50, 247] width 47 height 9
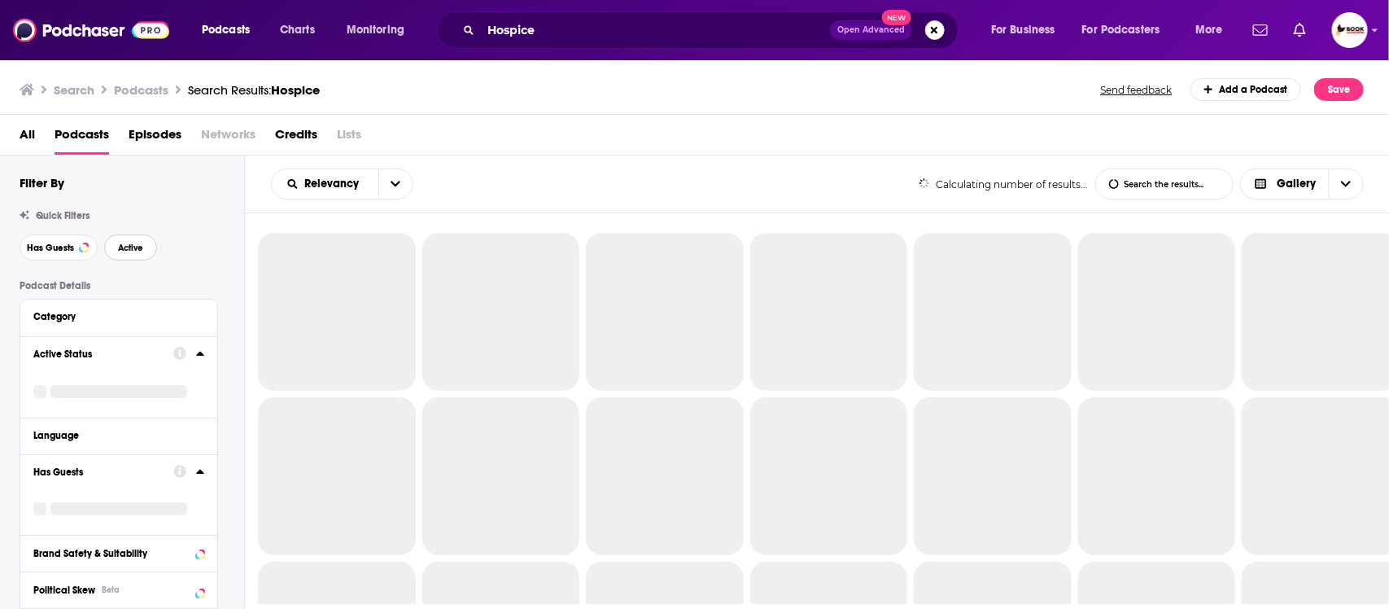
click at [141, 250] on span "Active" at bounding box center [130, 247] width 25 height 9
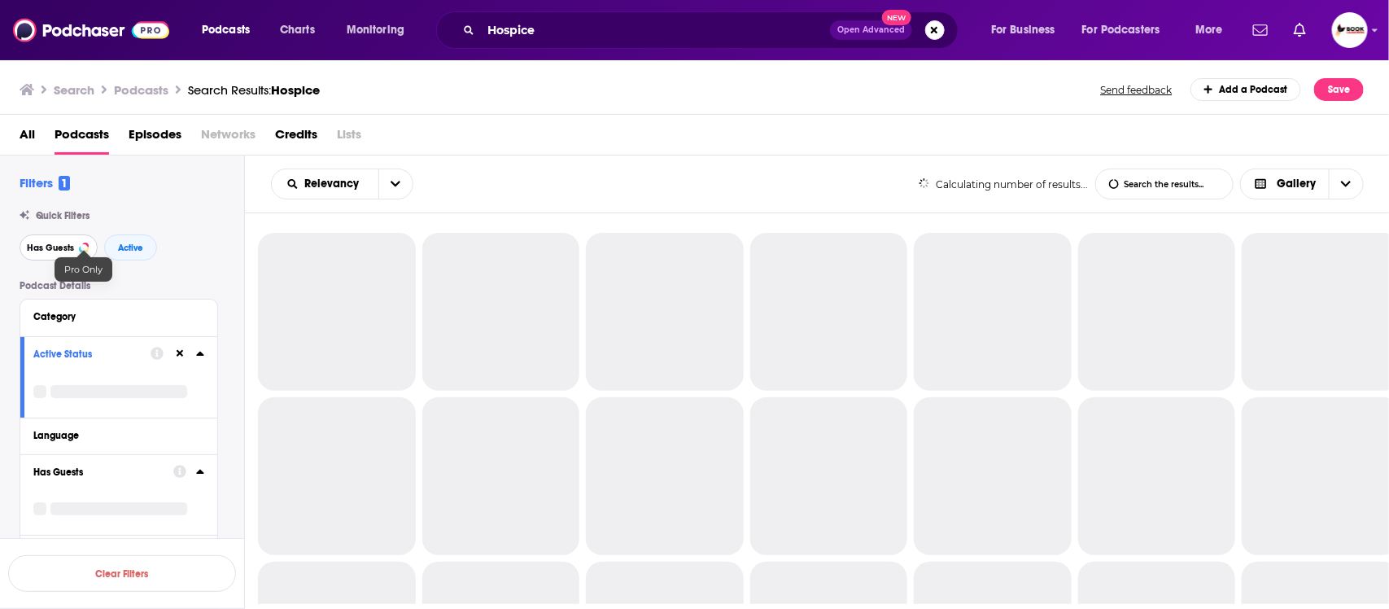
click at [59, 250] on span "Has Guests" at bounding box center [50, 247] width 47 height 9
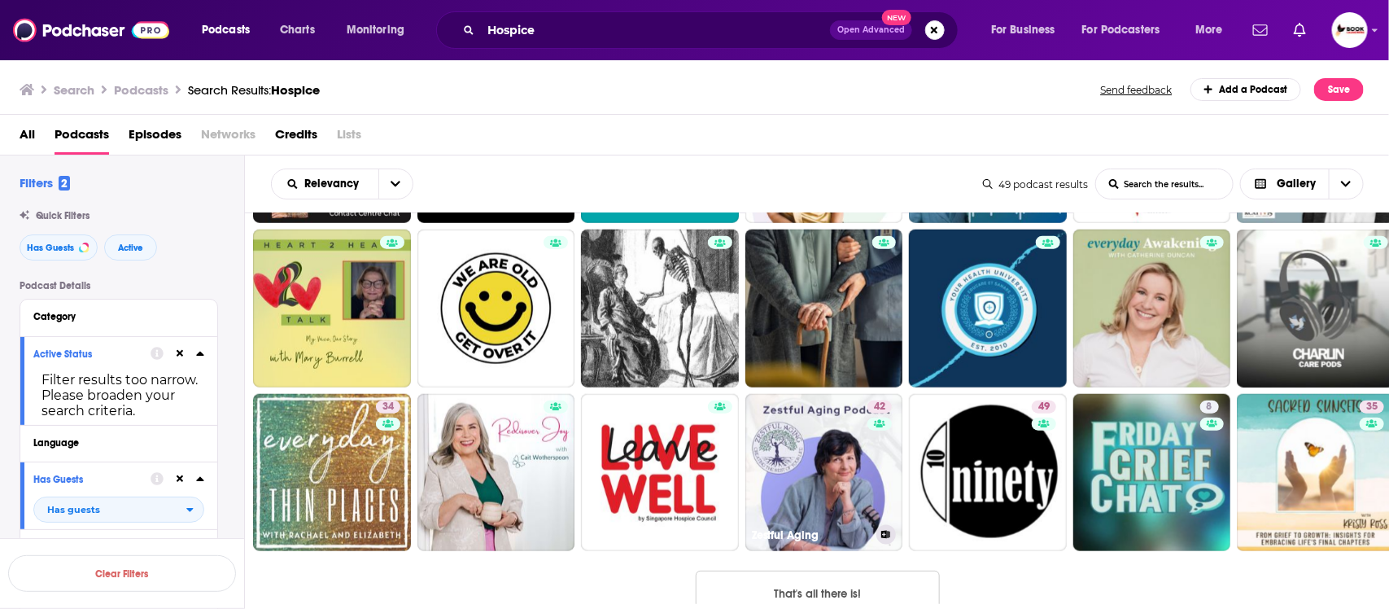
scroll to position [859, 0]
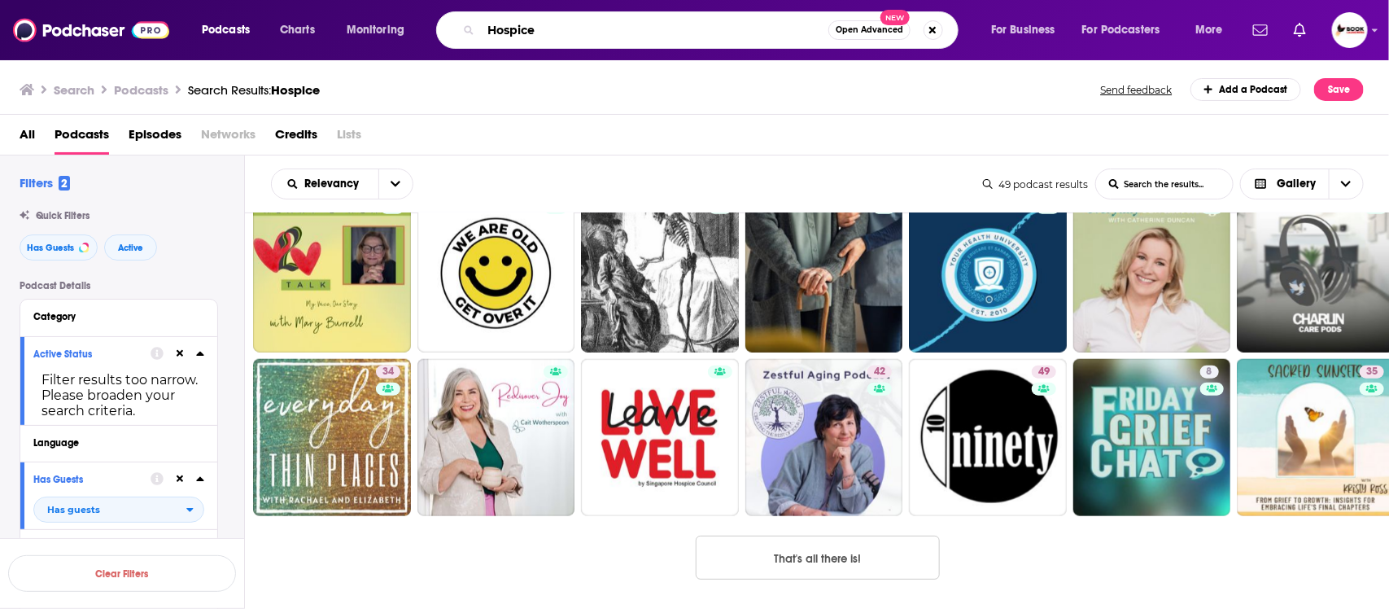
drag, startPoint x: 554, startPoint y: 41, endPoint x: 422, endPoint y: 33, distance: 132.9
click at [422, 33] on div "Podcasts Charts Monitoring Hospice Open Advanced New For Business For Podcaster…" at bounding box center [714, 29] width 1048 height 37
paste input "end-of-lif"
type input "end-of-life"
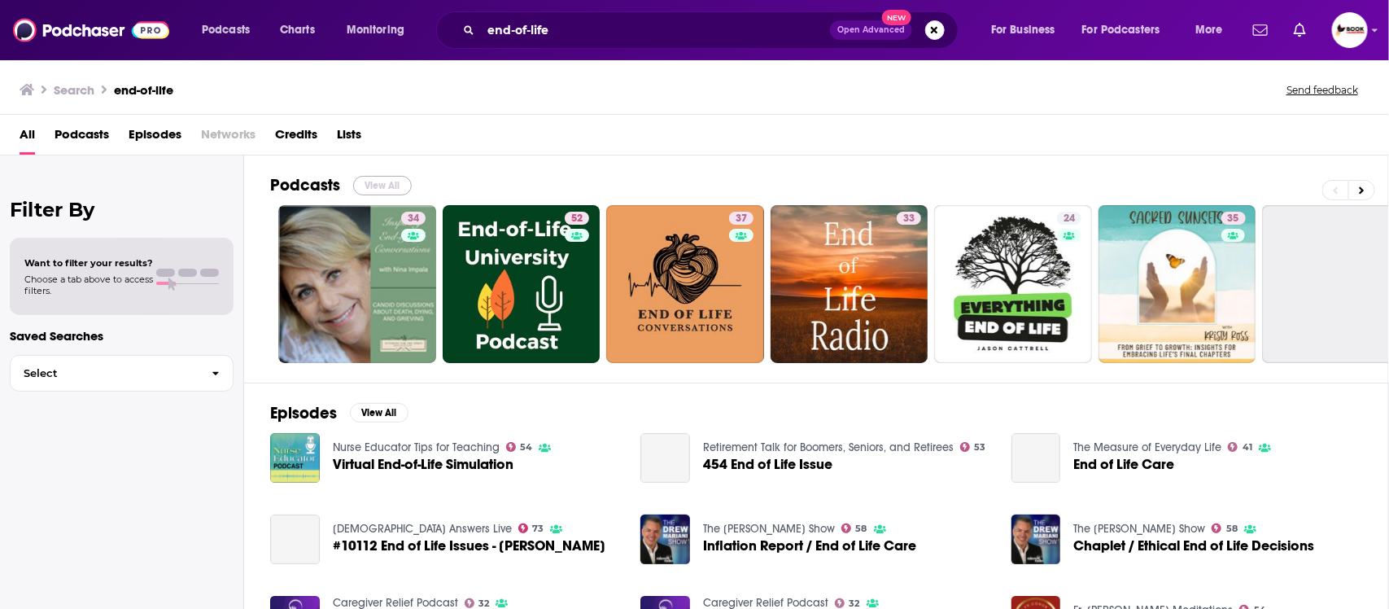
click at [374, 186] on button "View All" at bounding box center [382, 186] width 59 height 20
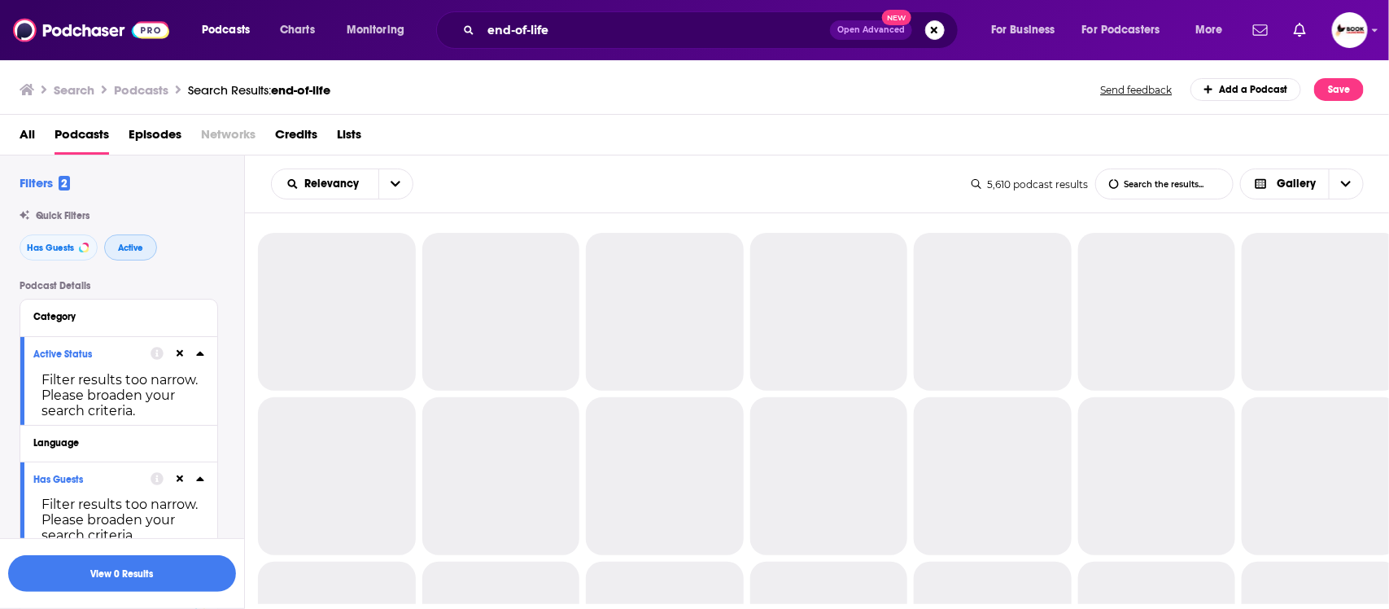
click at [134, 249] on span "Active" at bounding box center [130, 247] width 25 height 9
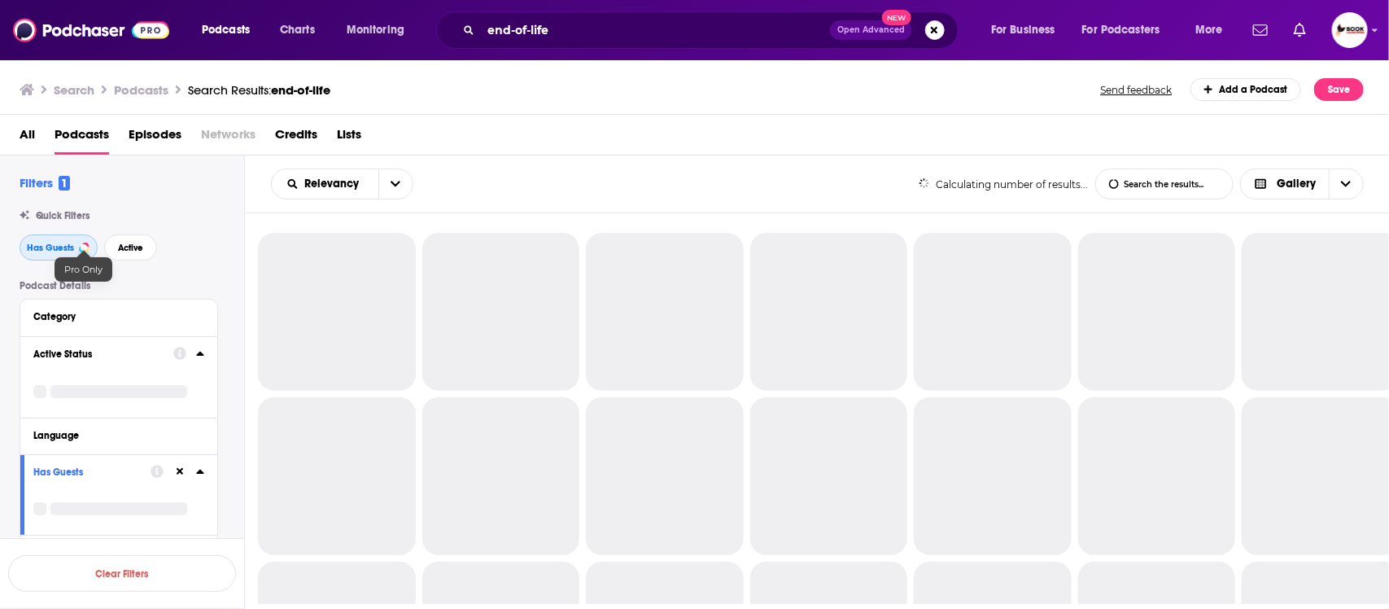
click at [55, 250] on span "Has Guests" at bounding box center [50, 247] width 47 height 9
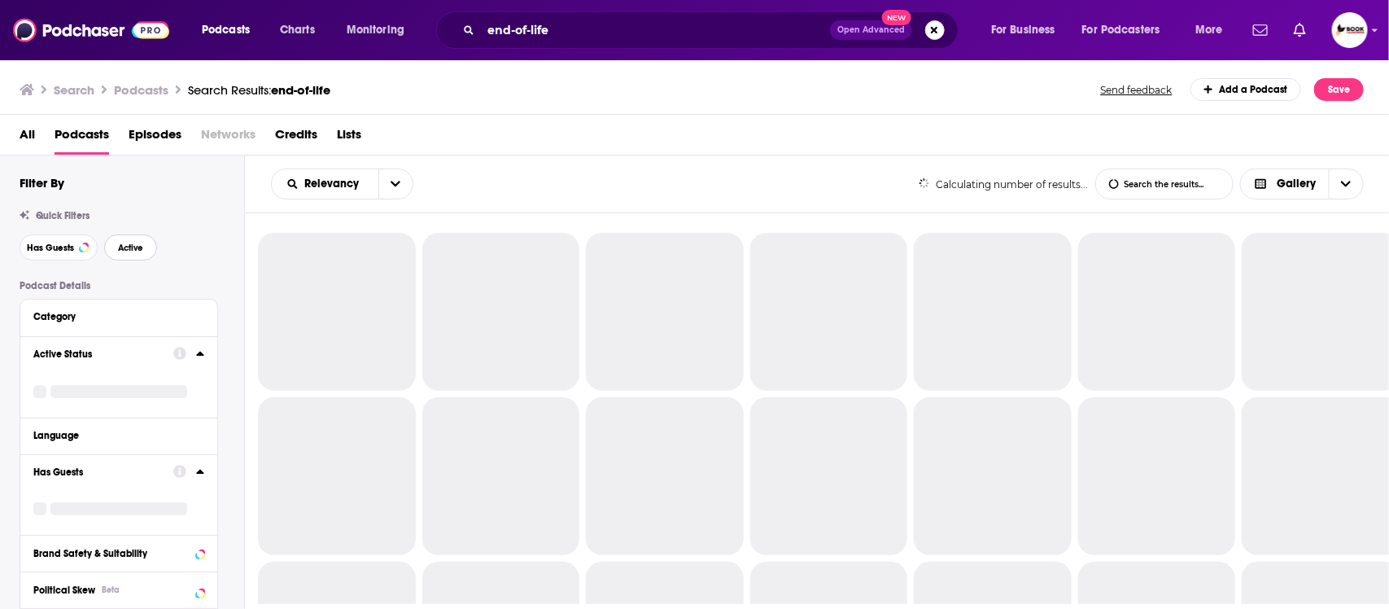
click at [144, 255] on button "Active" at bounding box center [130, 247] width 53 height 26
click at [46, 256] on button "Has Guests" at bounding box center [59, 247] width 78 height 26
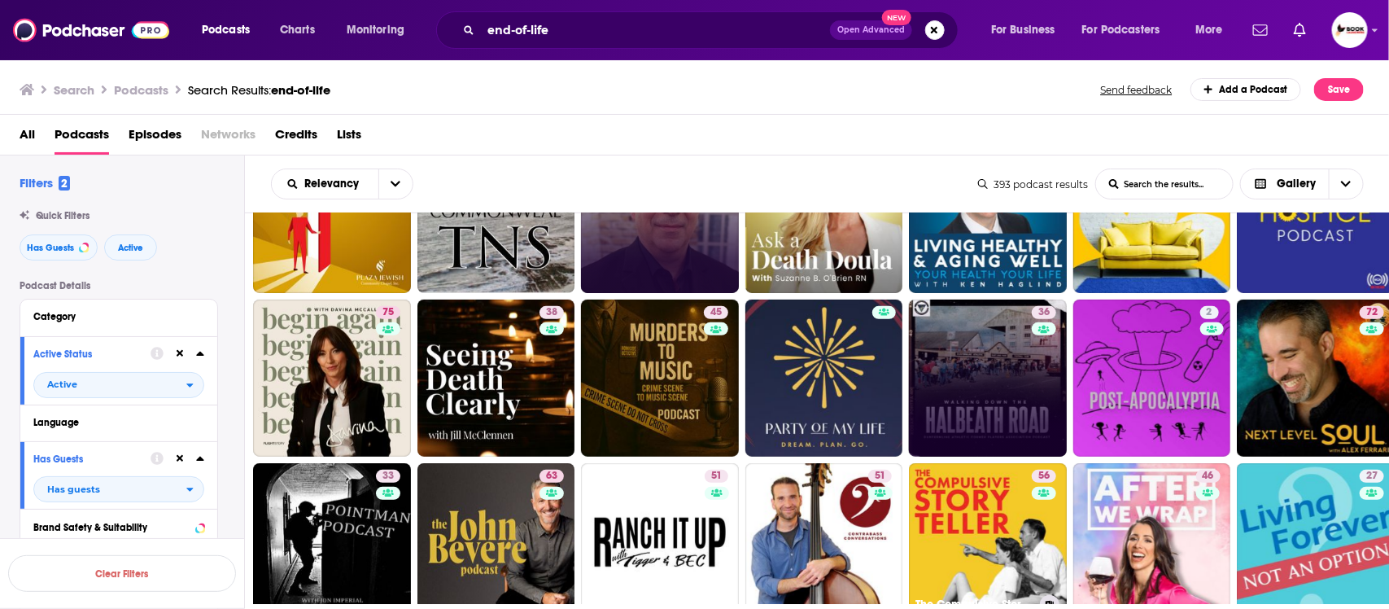
scroll to position [407, 0]
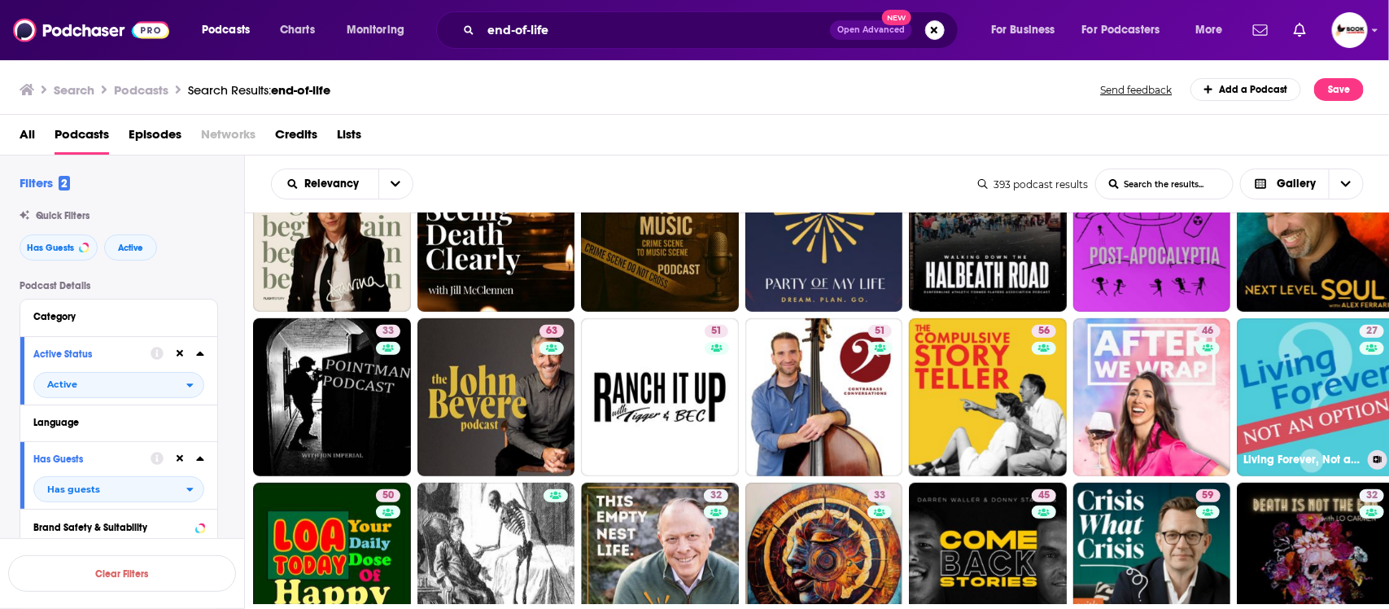
drag, startPoint x: 1339, startPoint y: 404, endPoint x: 230, endPoint y: 411, distance: 1108.4
click at [230, 411] on div "Podcast Details Category Active Status Active Language Has Guests Has guests Br…" at bounding box center [132, 600] width 225 height 641
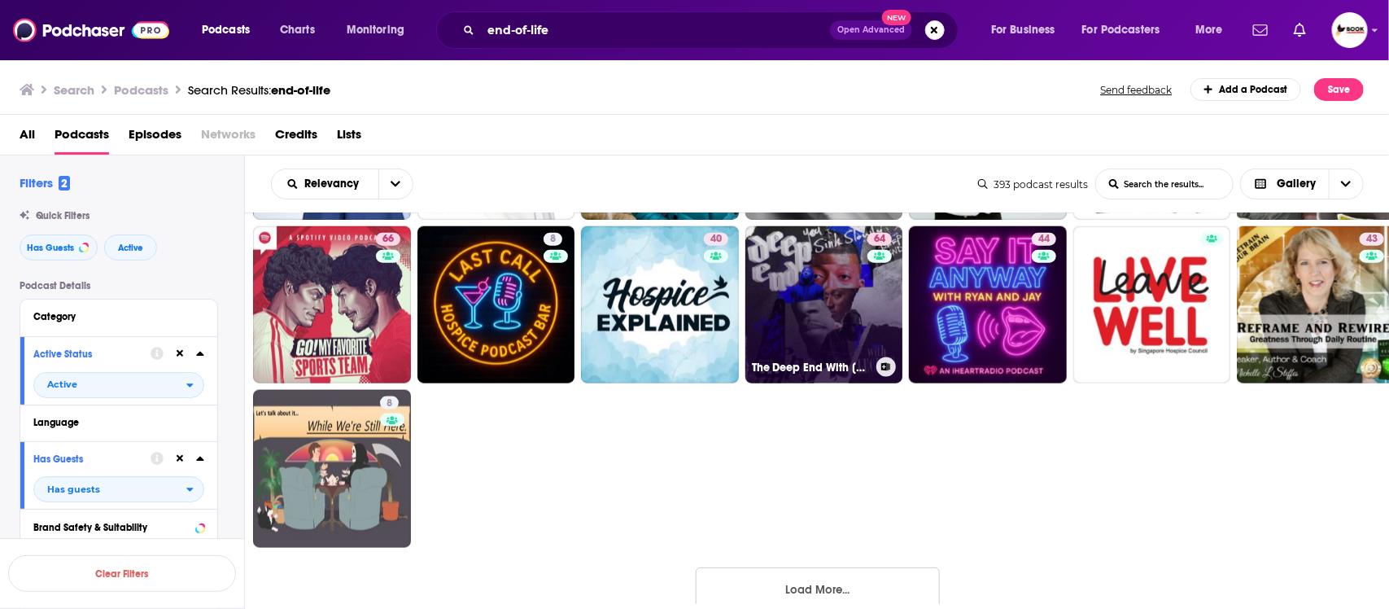
scroll to position [1017, 0]
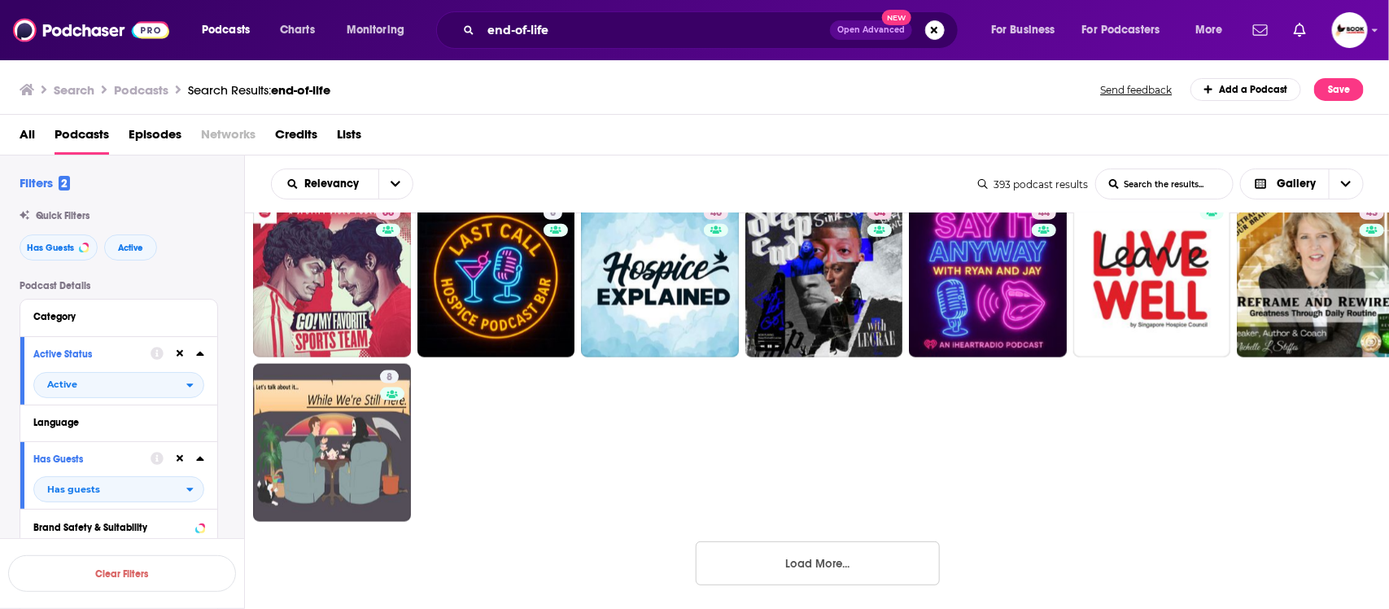
click at [847, 562] on button "Load More..." at bounding box center [818, 563] width 244 height 44
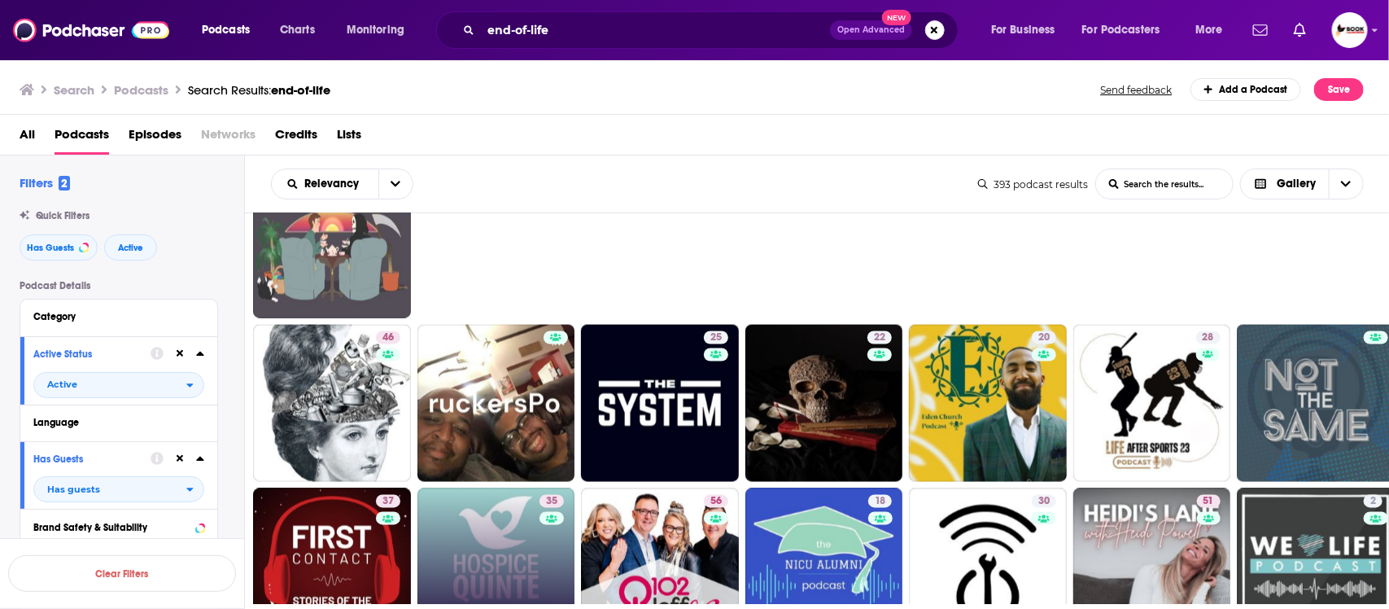
scroll to position [1322, 0]
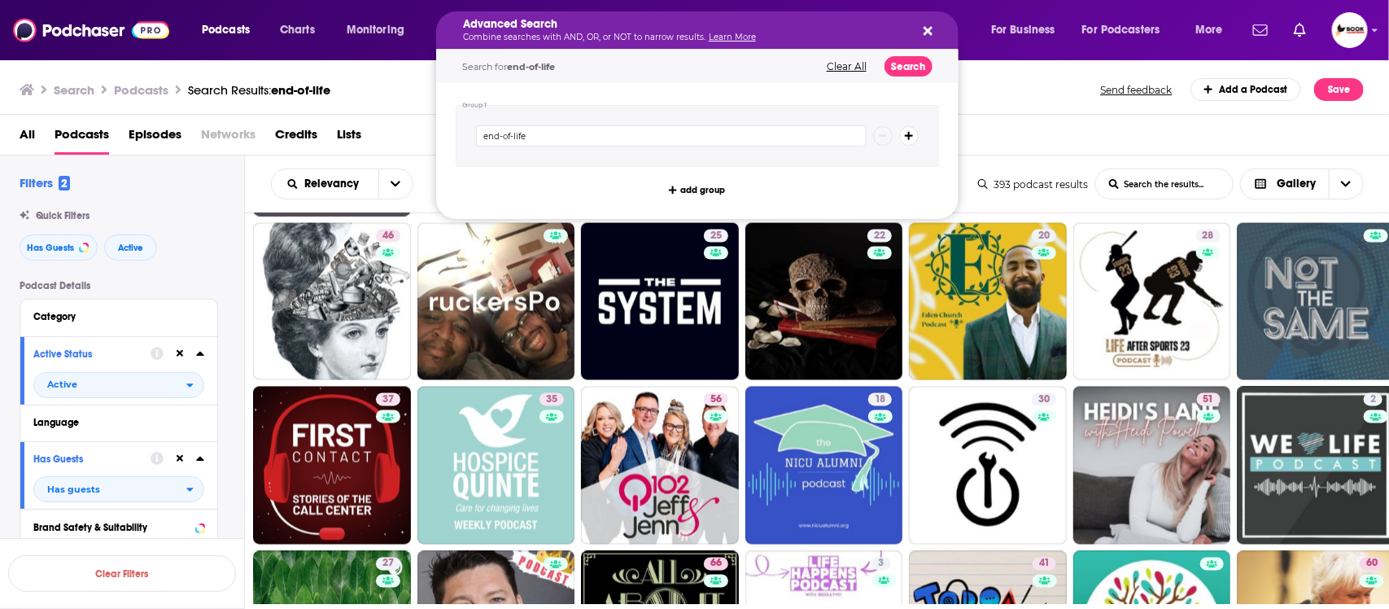
drag, startPoint x: 617, startPoint y: 24, endPoint x: 454, endPoint y: 34, distance: 163.1
click at [396, 90] on div "Search Podcasts Search Results: end-of-life Send feedback Add a Podcast Save" at bounding box center [692, 89] width 1344 height 23
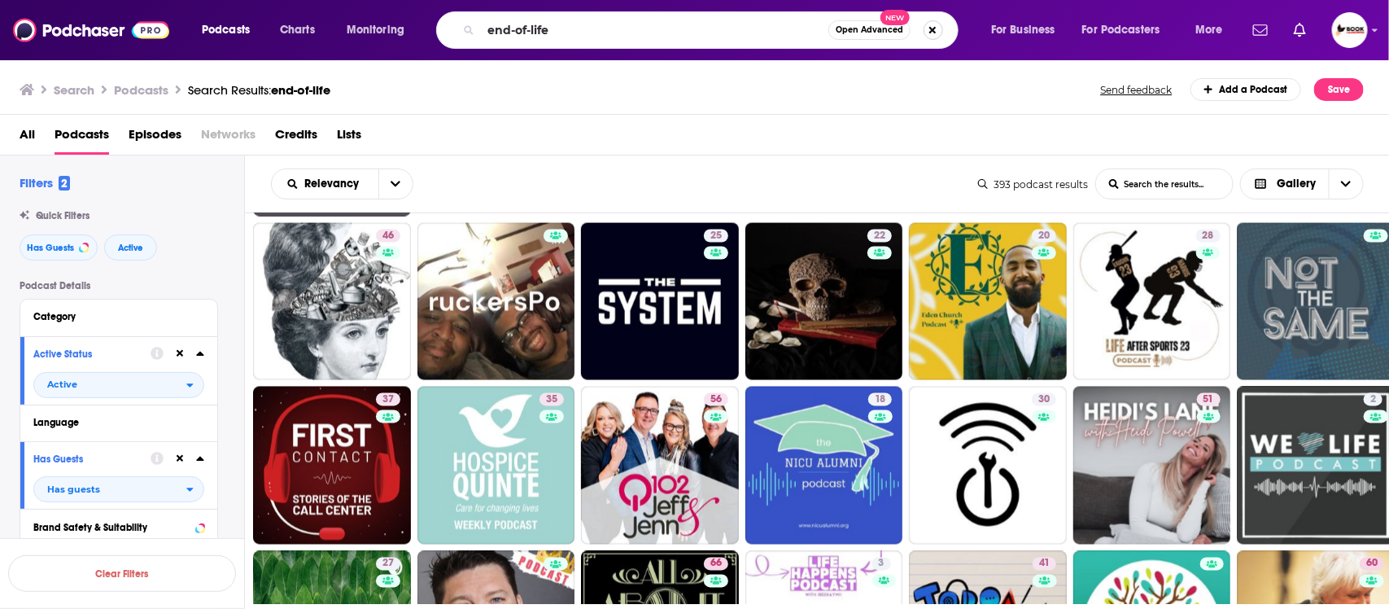
click at [937, 29] on button "Search podcasts, credits, & more..." at bounding box center [934, 30] width 20 height 20
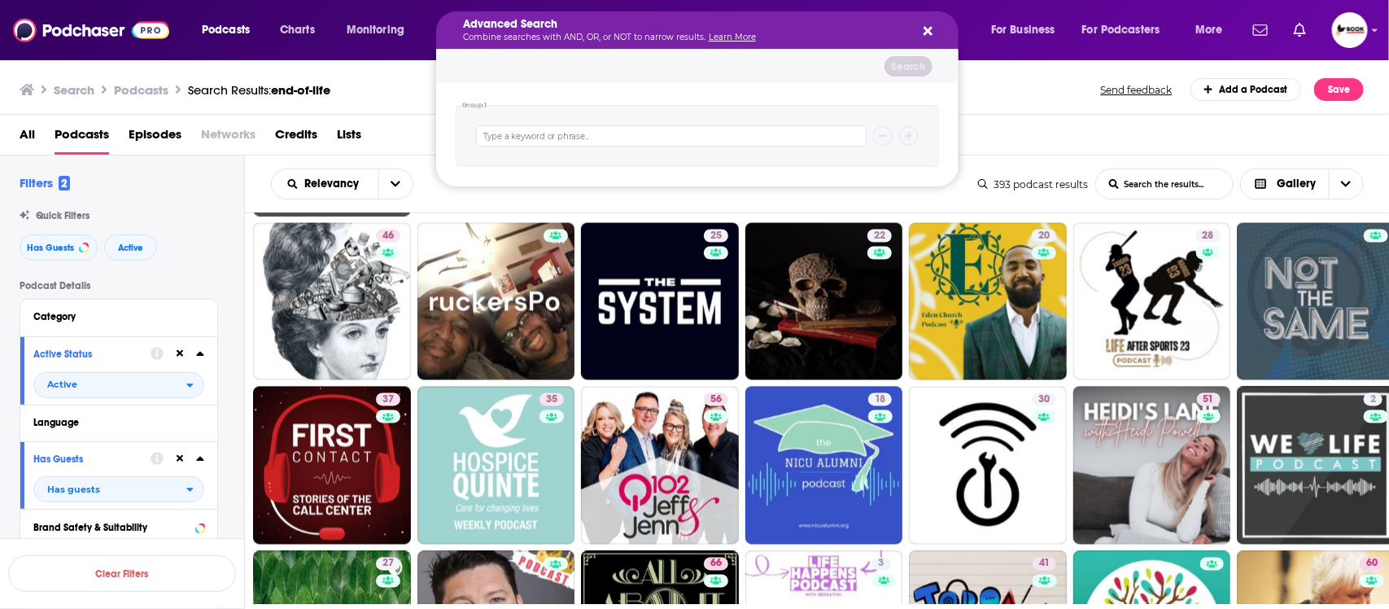
drag, startPoint x: 933, startPoint y: 31, endPoint x: 959, endPoint y: 31, distance: 26.0
click at [933, 31] on div "Advanced Search Combine searches with AND, OR, or NOT to narrow results. Learn …" at bounding box center [697, 29] width 522 height 37
click at [932, 33] on icon "Search podcasts, credits, & more..." at bounding box center [928, 30] width 9 height 13
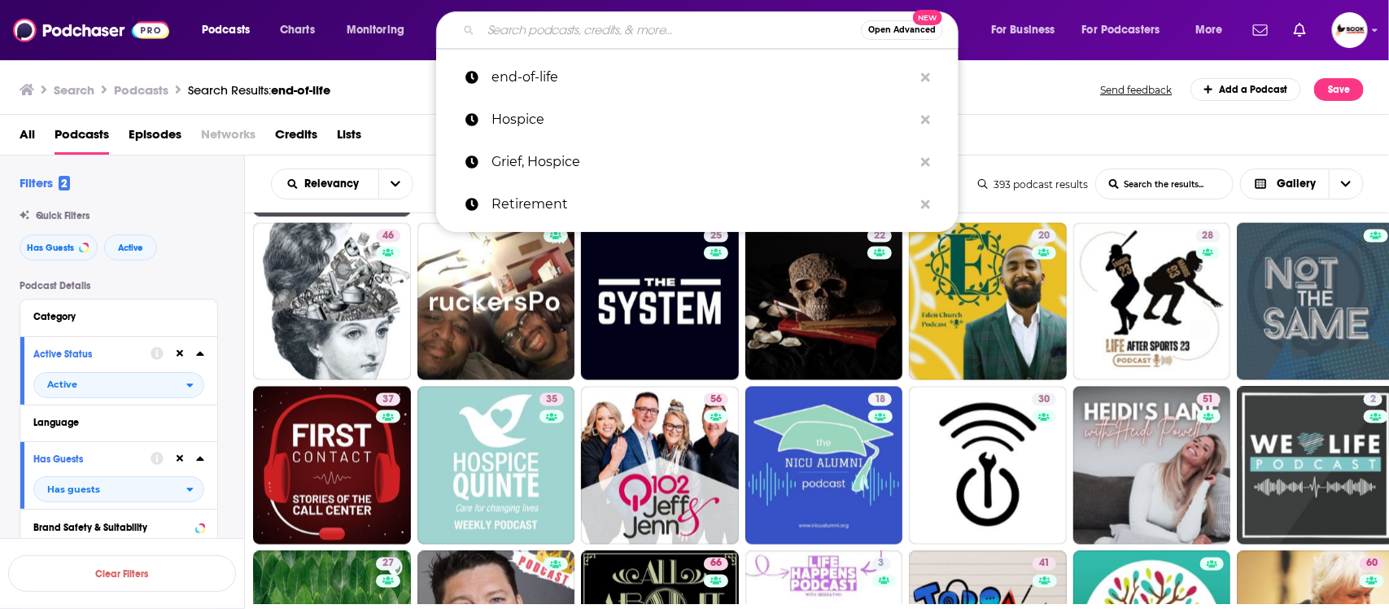
click at [627, 34] on input "Search podcasts, credits, & more..." at bounding box center [671, 30] width 380 height 26
paste input "chronic illness"
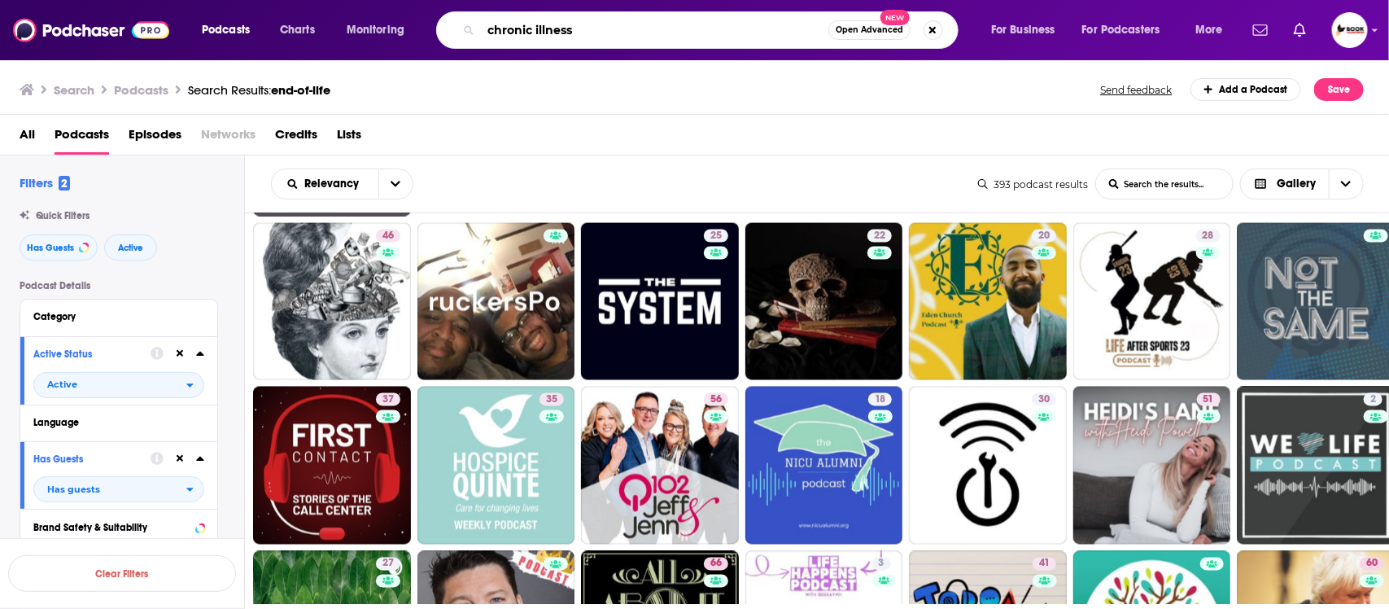
type input "chronic illness"
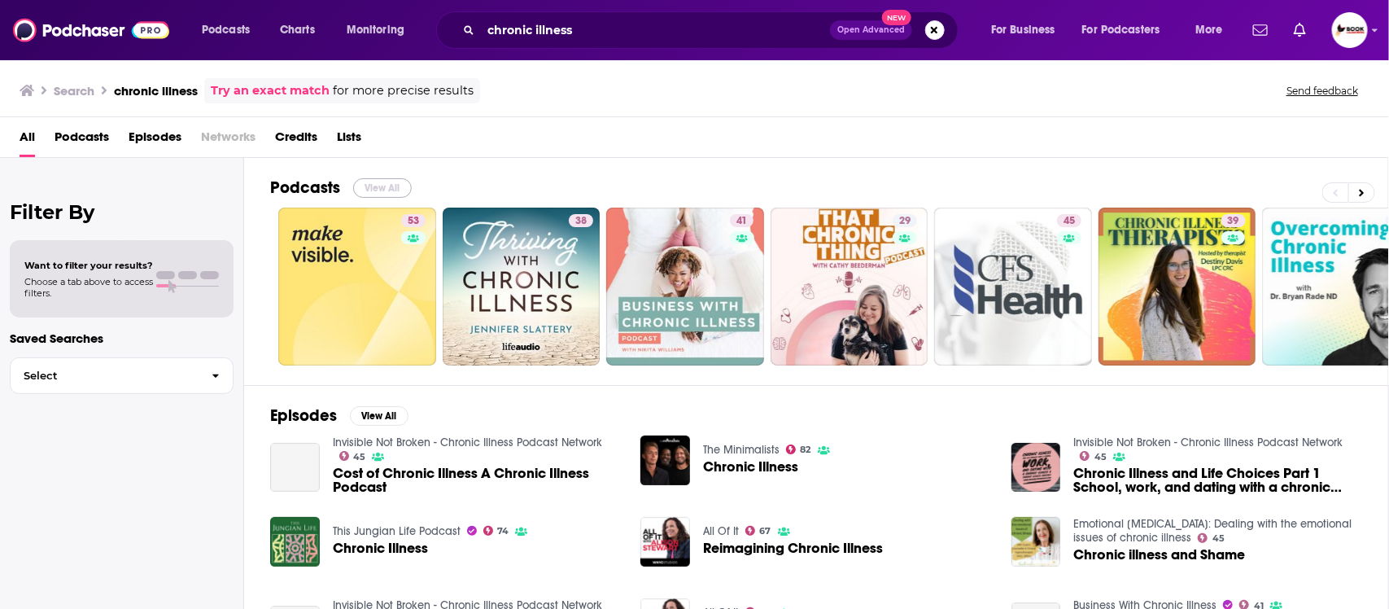
click at [391, 185] on button "View All" at bounding box center [382, 188] width 59 height 20
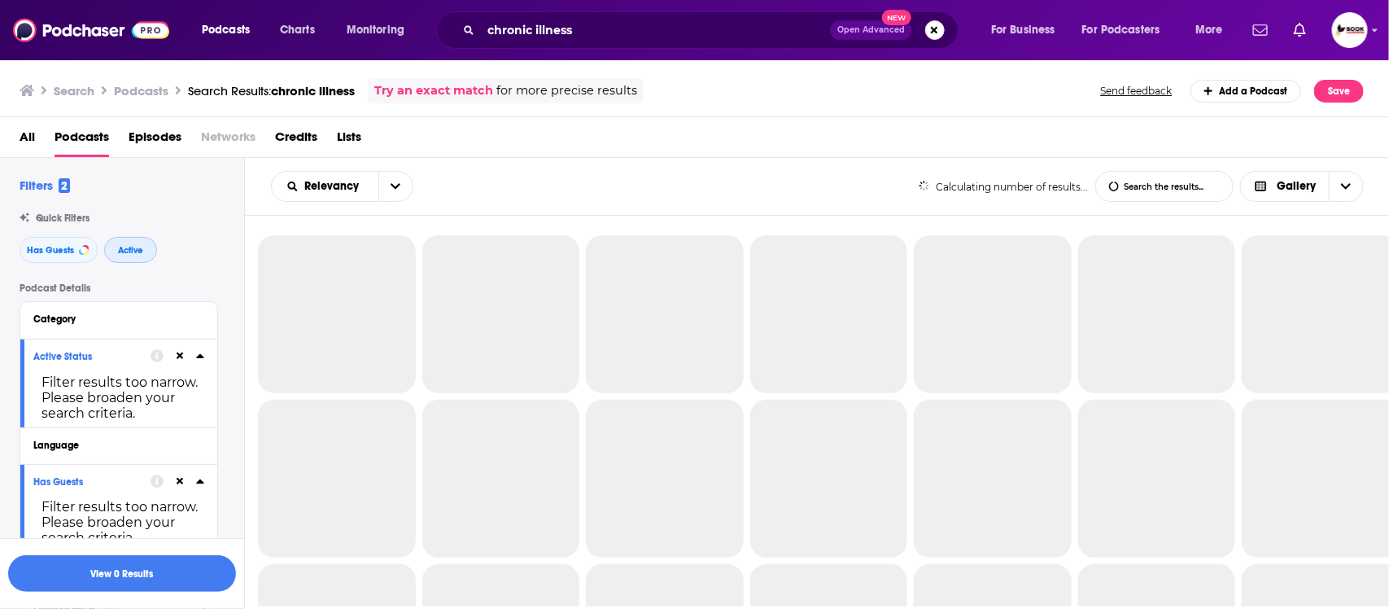
click at [129, 252] on span "Active" at bounding box center [130, 250] width 25 height 9
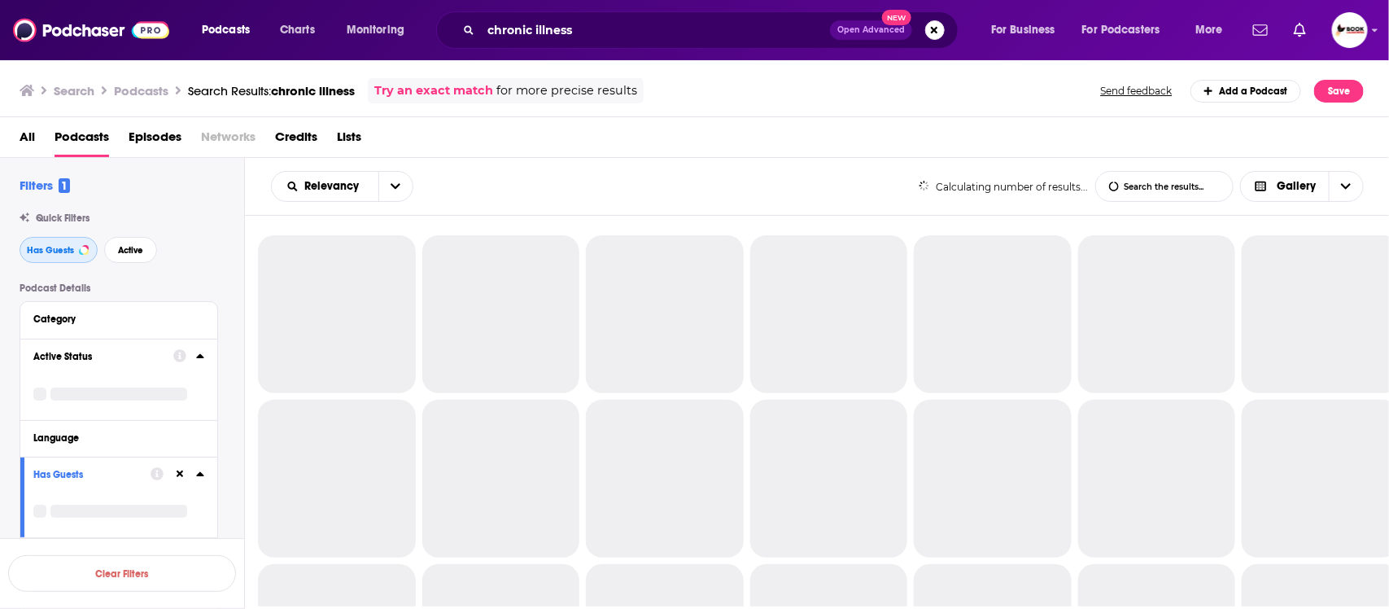
click at [50, 252] on span "Has Guests" at bounding box center [50, 250] width 47 height 9
click at [126, 251] on span "Active" at bounding box center [130, 250] width 25 height 9
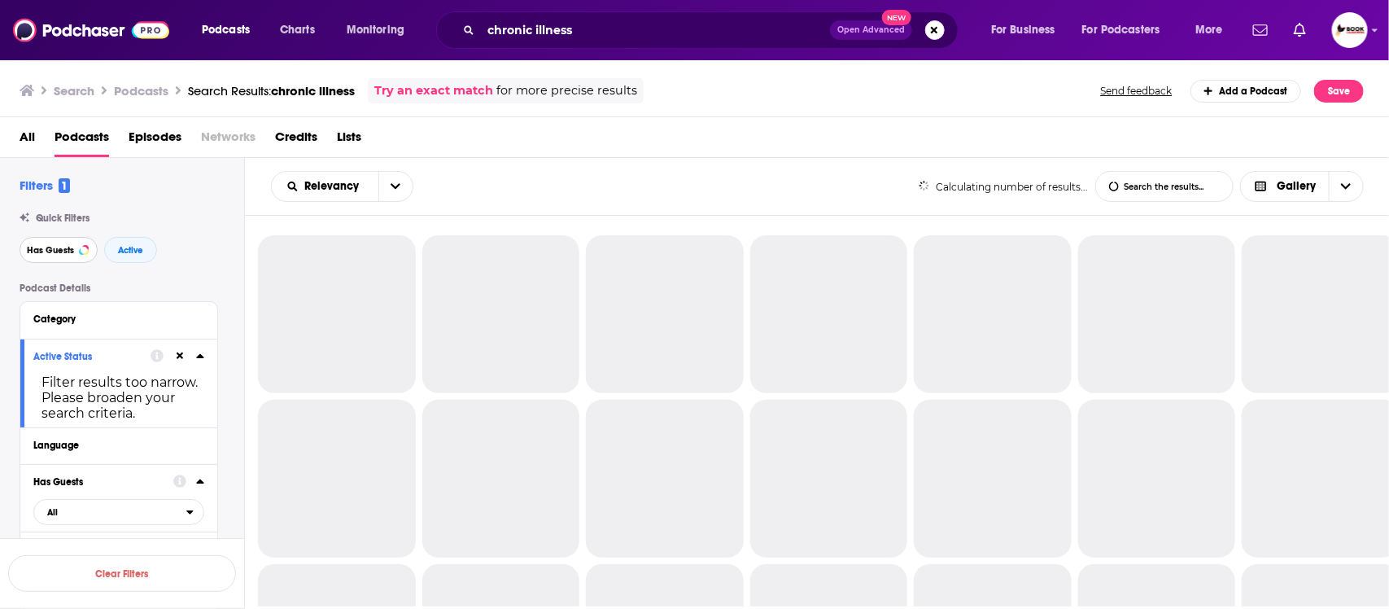
click at [47, 250] on span "Has Guests" at bounding box center [50, 250] width 47 height 9
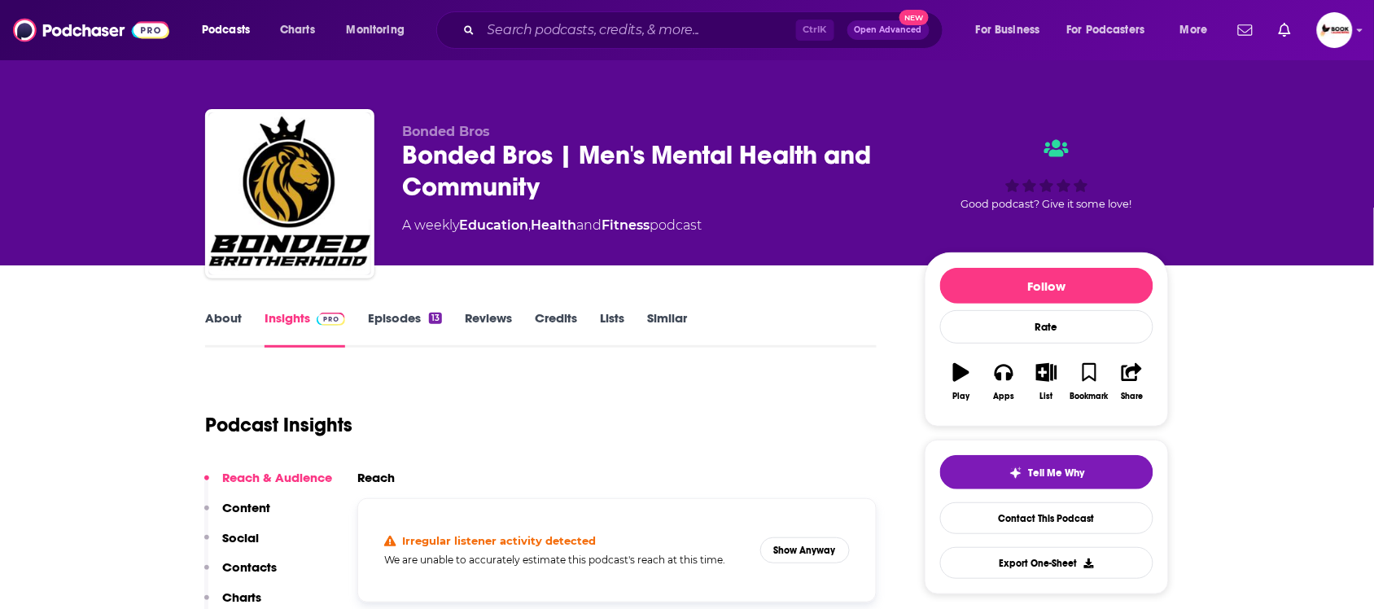
click at [228, 319] on link "About" at bounding box center [223, 328] width 37 height 37
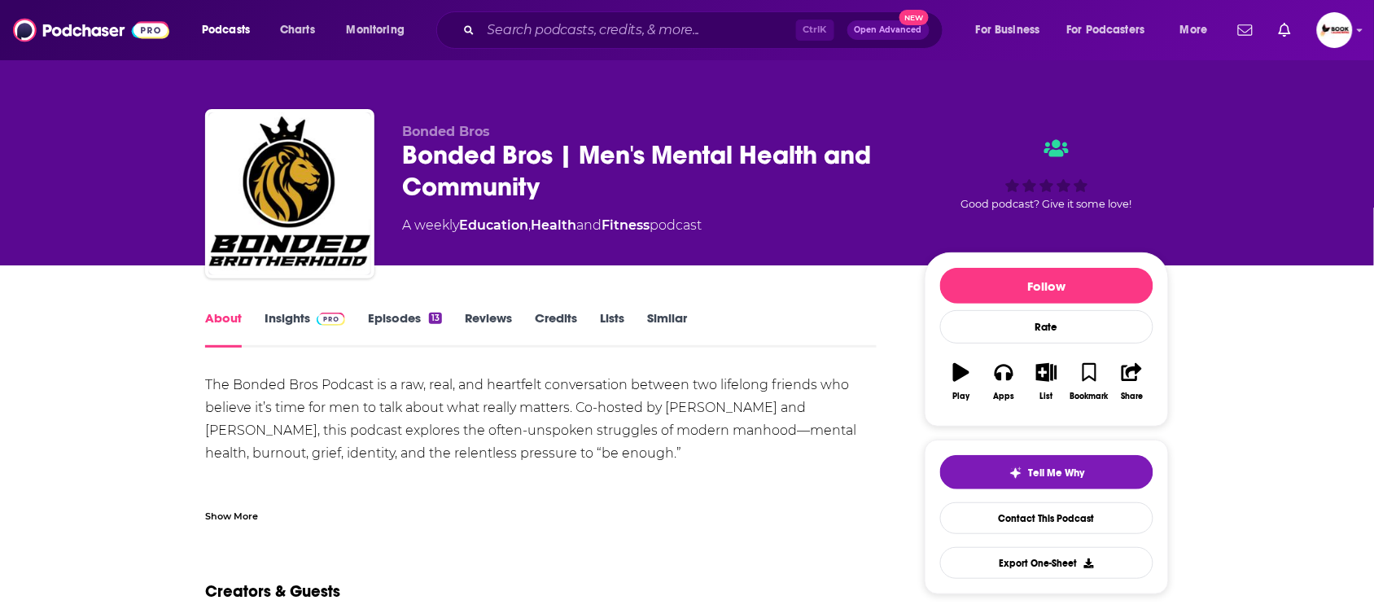
click at [287, 316] on link "Insights" at bounding box center [304, 328] width 81 height 37
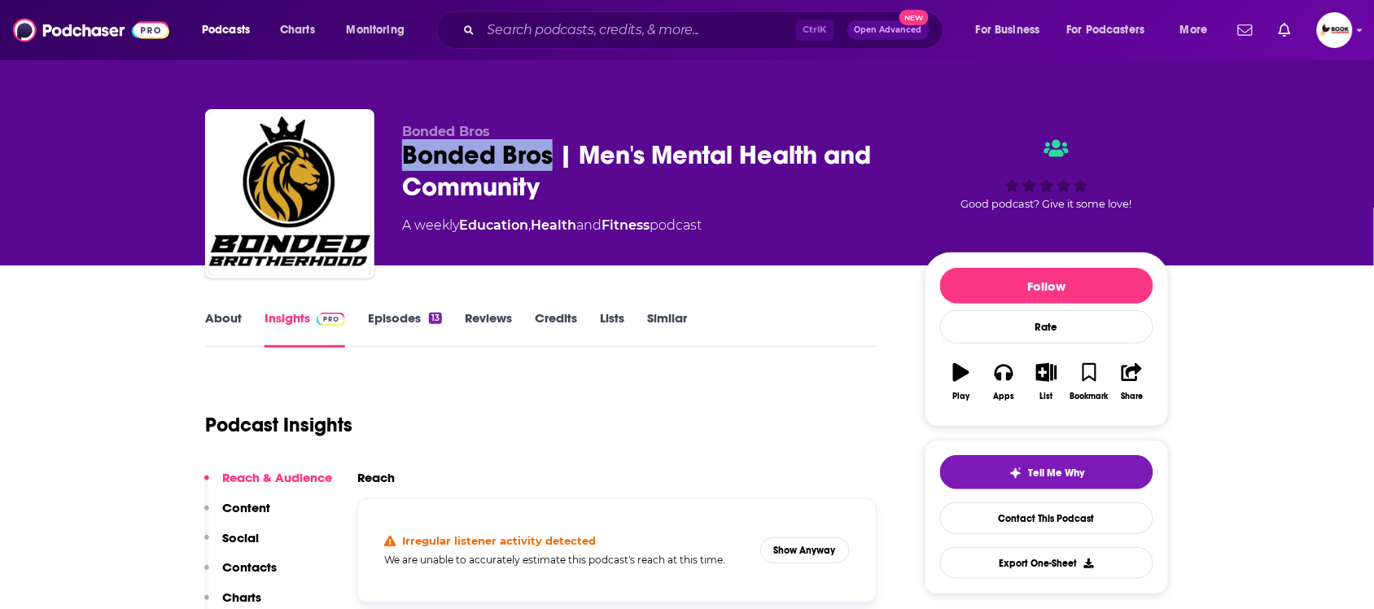
drag, startPoint x: 403, startPoint y: 167, endPoint x: 556, endPoint y: 165, distance: 153.0
click at [556, 165] on div "Bonded Bros | Men's Mental Health and Community" at bounding box center [650, 170] width 496 height 63
click at [222, 319] on link "About" at bounding box center [223, 328] width 37 height 37
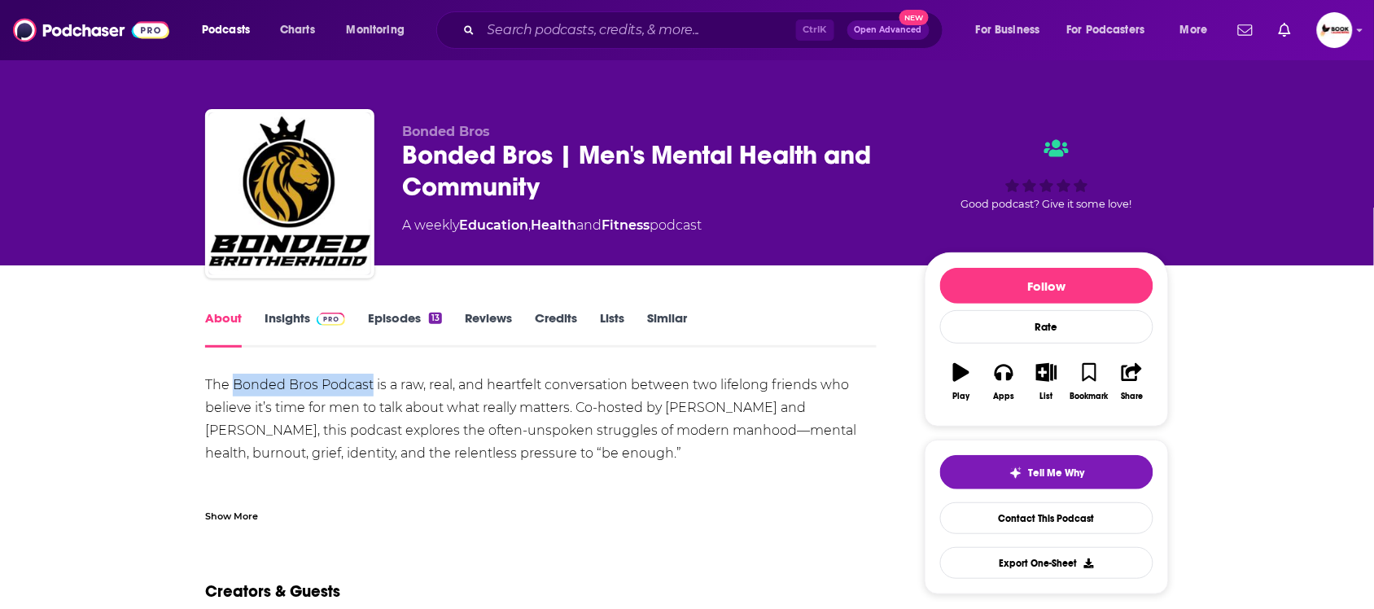
drag, startPoint x: 234, startPoint y: 391, endPoint x: 370, endPoint y: 389, distance: 136.7
click at [370, 389] on div "The Bonded Bros Podcast is a raw, real, and heartfelt conversation between two …" at bounding box center [540, 488] width 671 height 228
copy div "Bonded Bros Podcast"
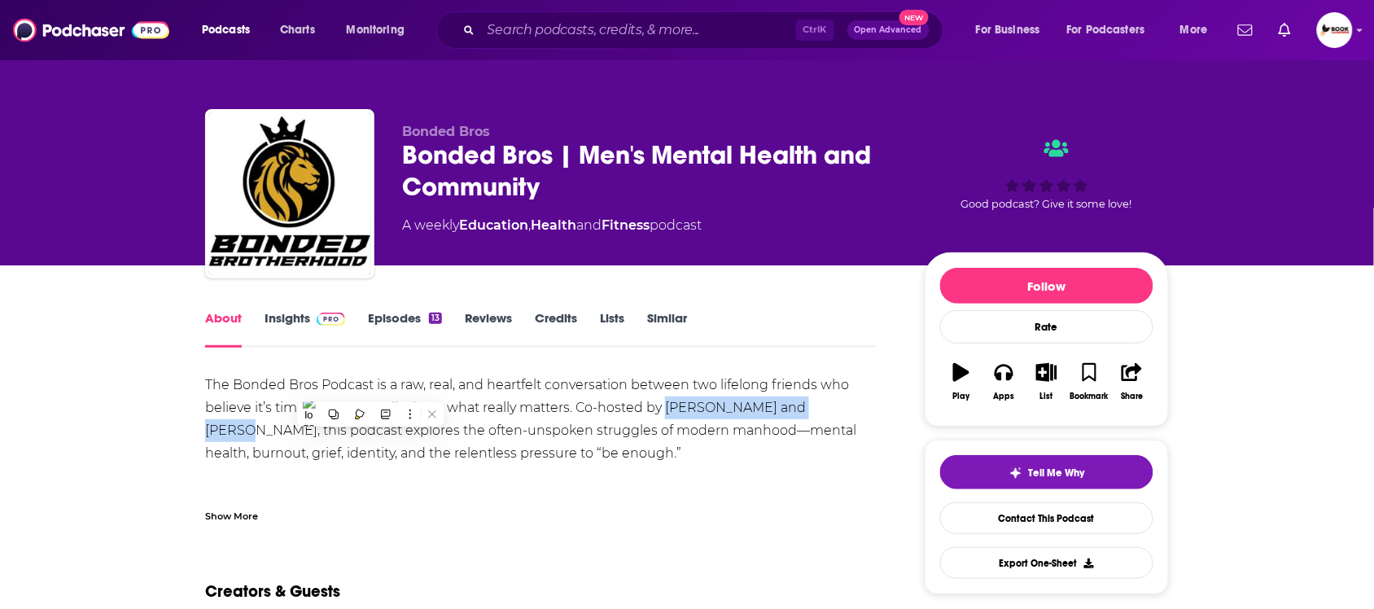
drag, startPoint x: 667, startPoint y: 415, endPoint x: 824, endPoint y: 413, distance: 157.1
click at [824, 413] on div "The Bonded Bros Podcast is a raw, real, and heartfelt conversation between two …" at bounding box center [540, 488] width 671 height 228
copy div "Jeff Low and Steve Smith"
click at [293, 313] on link "Insights" at bounding box center [304, 328] width 81 height 37
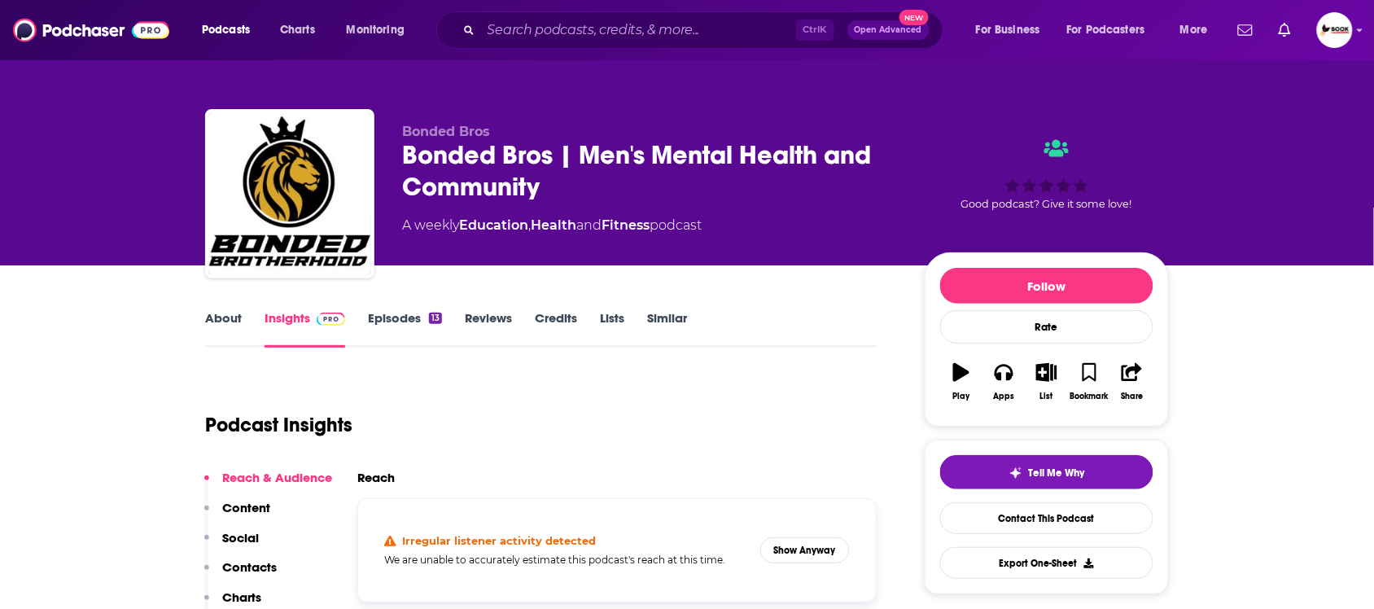
click at [238, 559] on p "Contacts" at bounding box center [249, 566] width 55 height 15
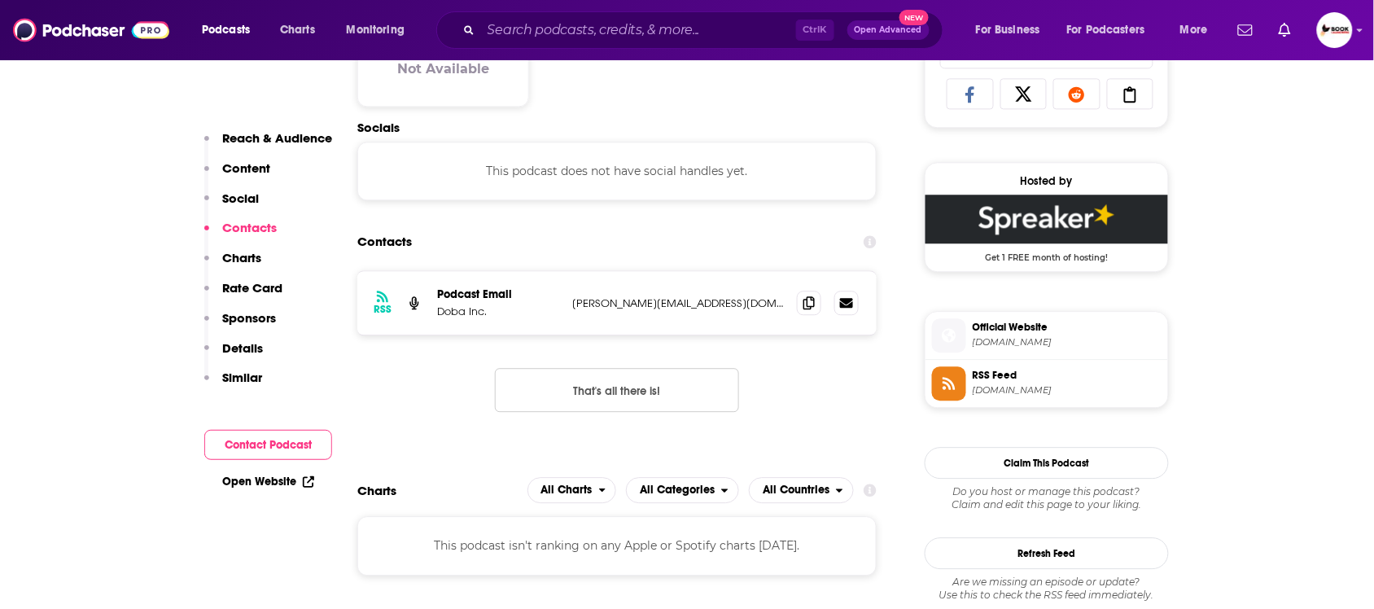
scroll to position [1092, 0]
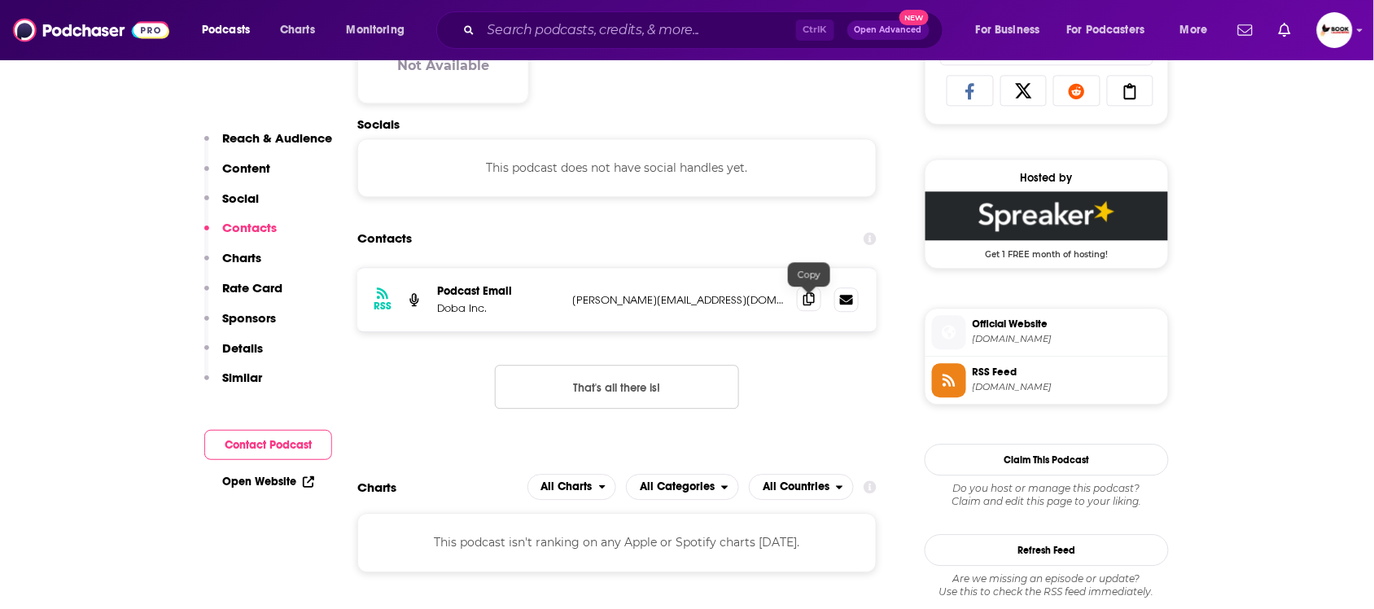
click at [806, 305] on icon at bounding box center [808, 298] width 11 height 13
click at [294, 474] on link "Open Website" at bounding box center [268, 481] width 92 height 14
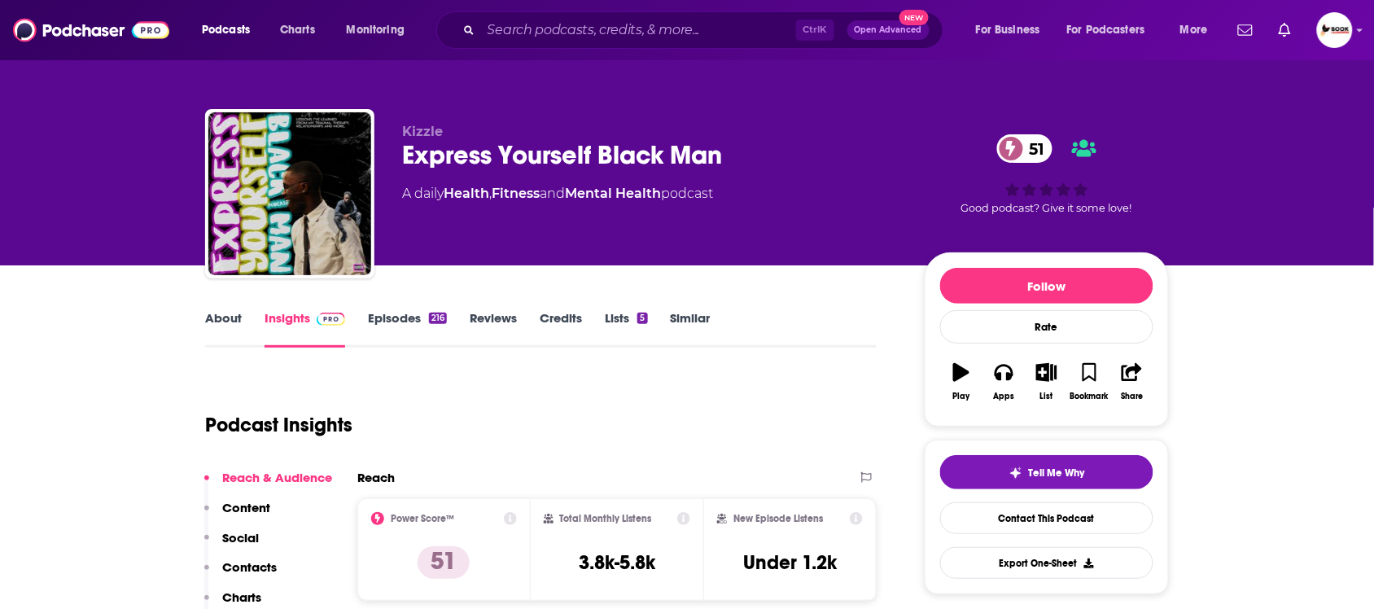
click at [217, 314] on link "About" at bounding box center [223, 328] width 37 height 37
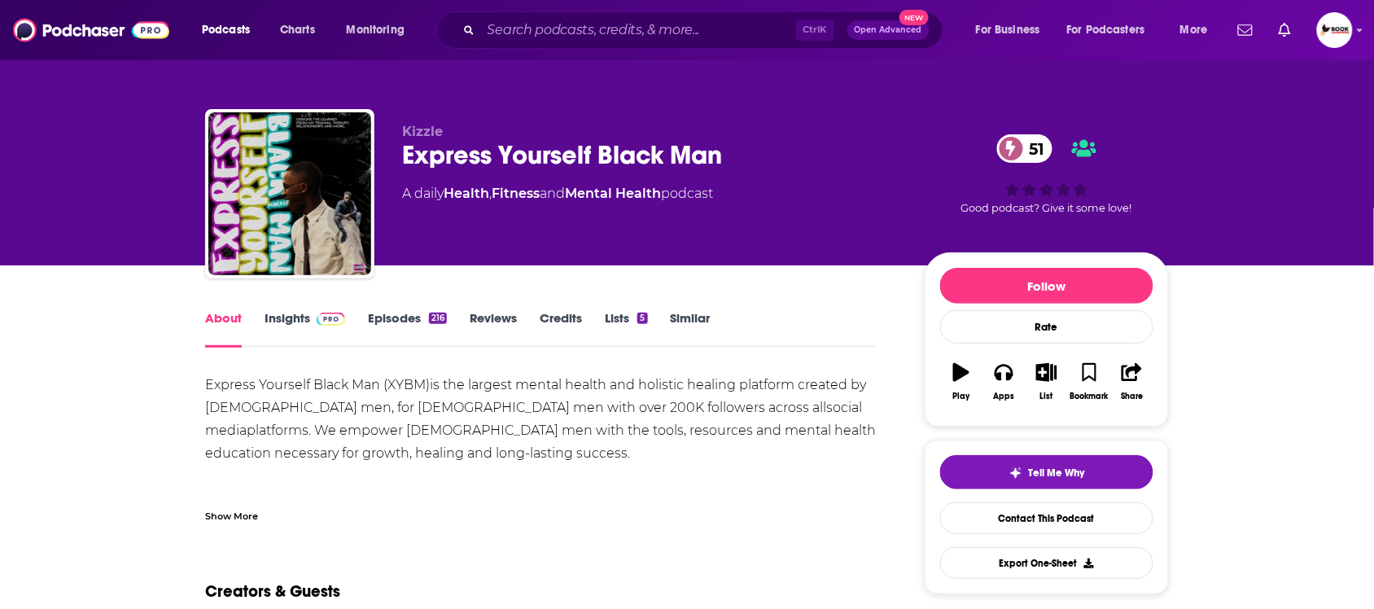
click at [216, 514] on div "Show More" at bounding box center [231, 514] width 53 height 15
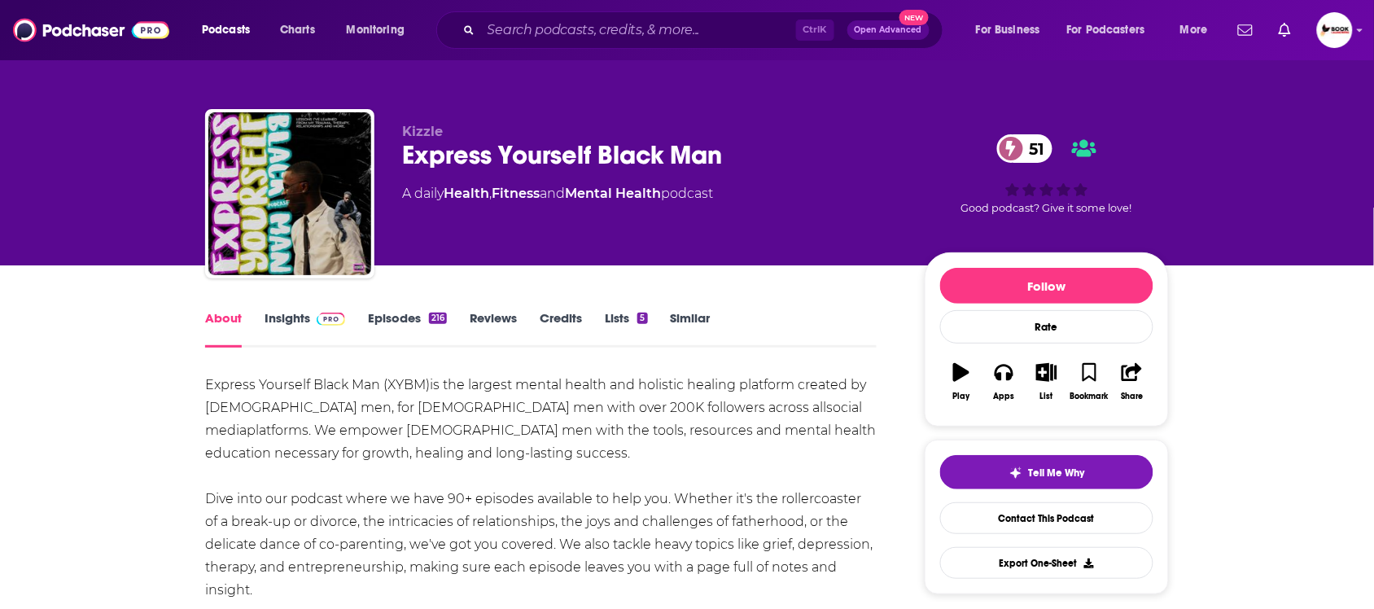
click at [295, 314] on link "Insights" at bounding box center [304, 328] width 81 height 37
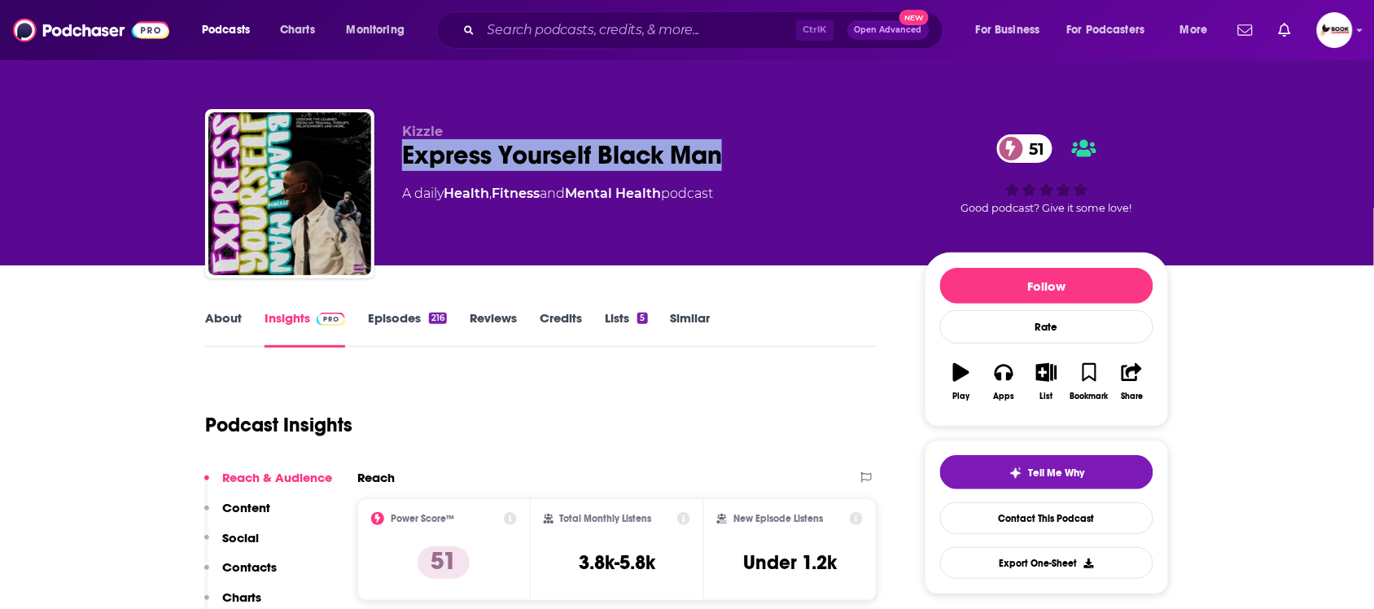
drag, startPoint x: 743, startPoint y: 161, endPoint x: 391, endPoint y: 163, distance: 352.4
click at [391, 163] on div "Kizzle Express Yourself Black Man 51 A daily Health , Fitness and Mental Health…" at bounding box center [687, 197] width 964 height 176
copy h2 "Express Yourself Black Man"
click at [213, 322] on link "About" at bounding box center [223, 328] width 37 height 37
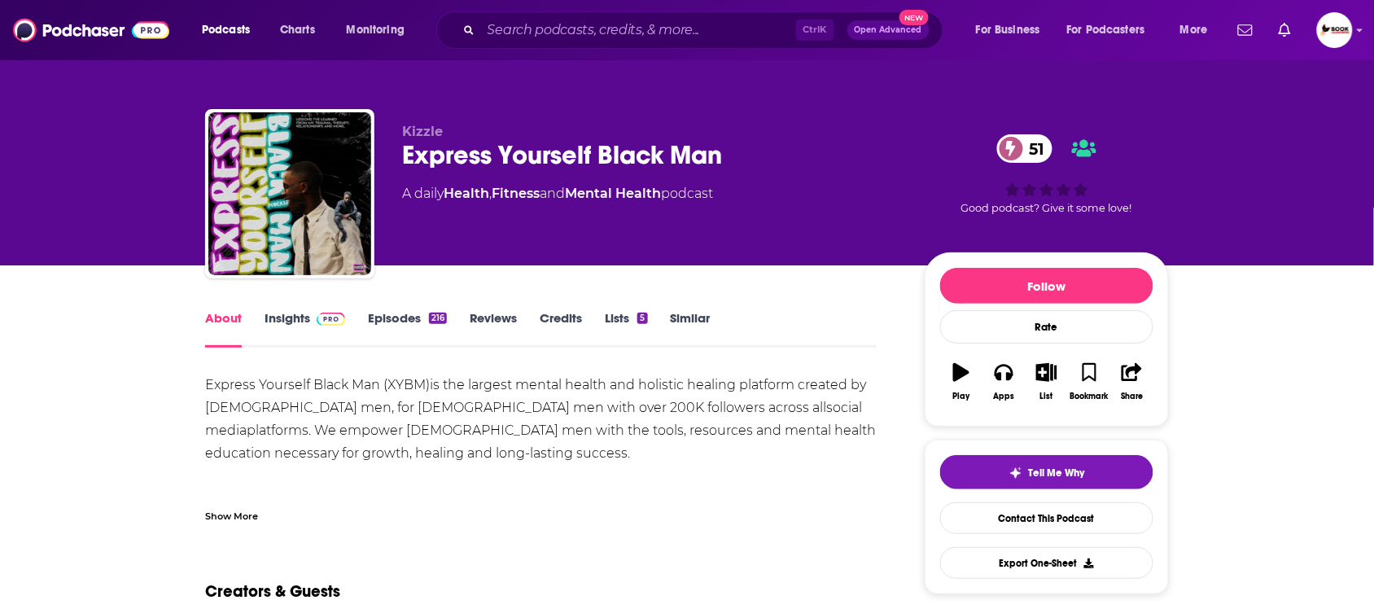
click at [243, 510] on div "Show More" at bounding box center [231, 514] width 53 height 15
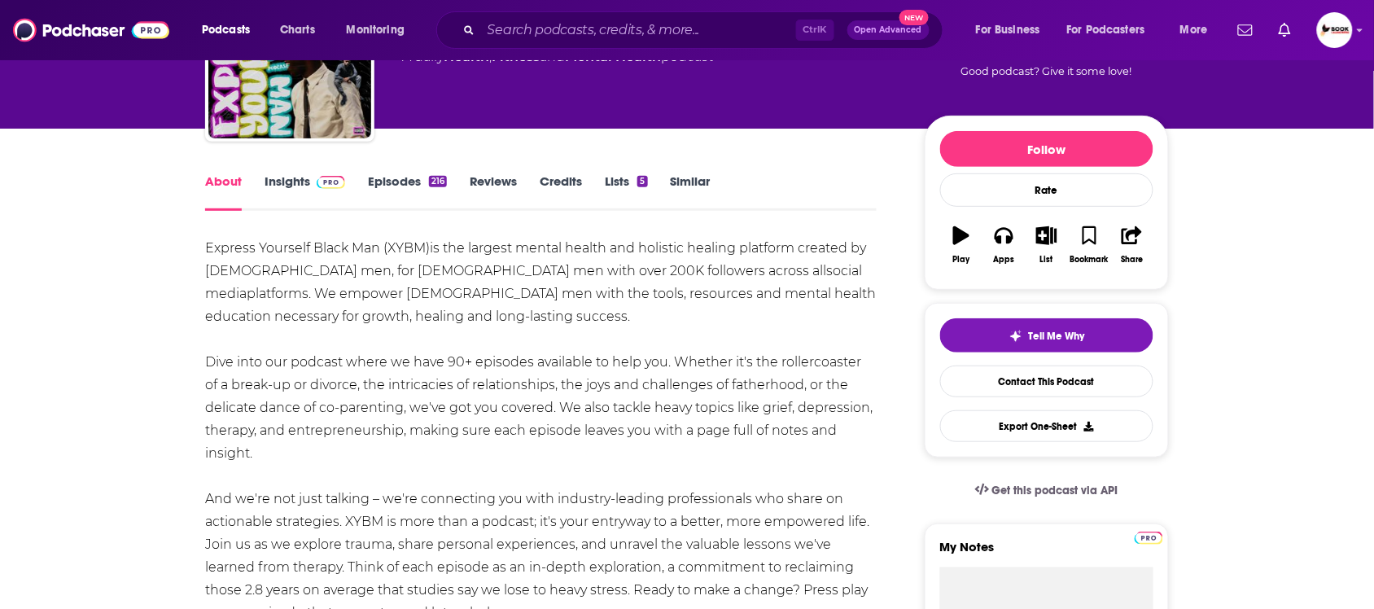
scroll to position [102, 0]
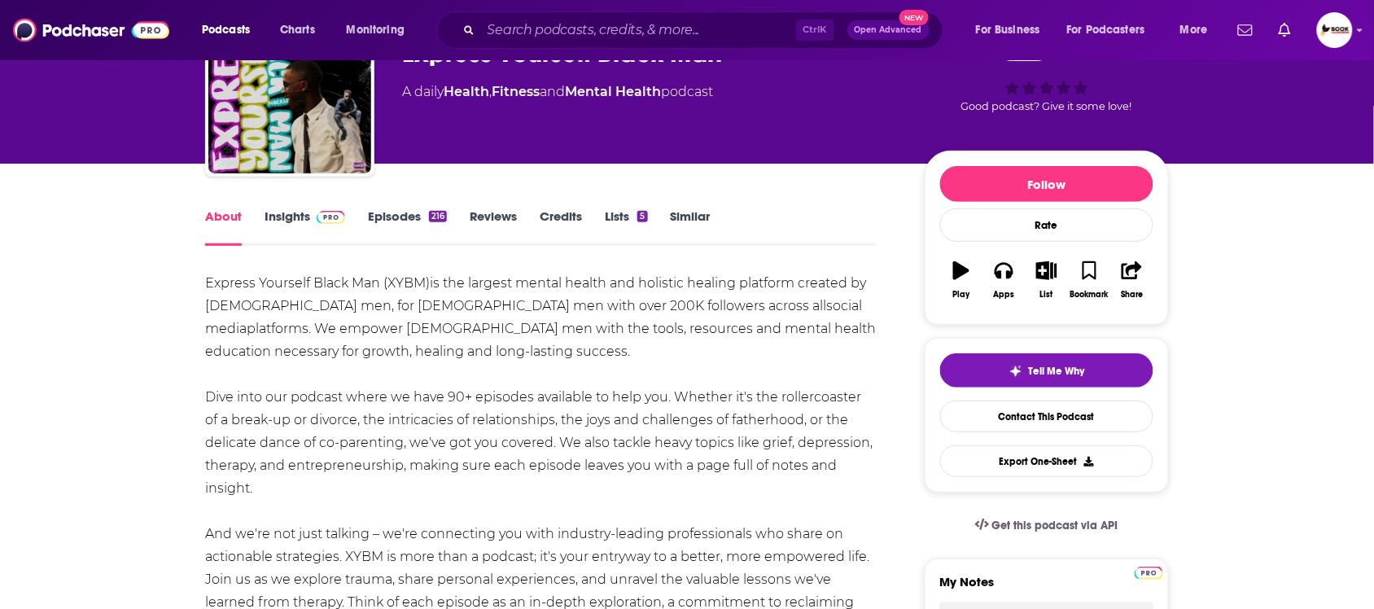
click at [279, 217] on link "Insights" at bounding box center [304, 226] width 81 height 37
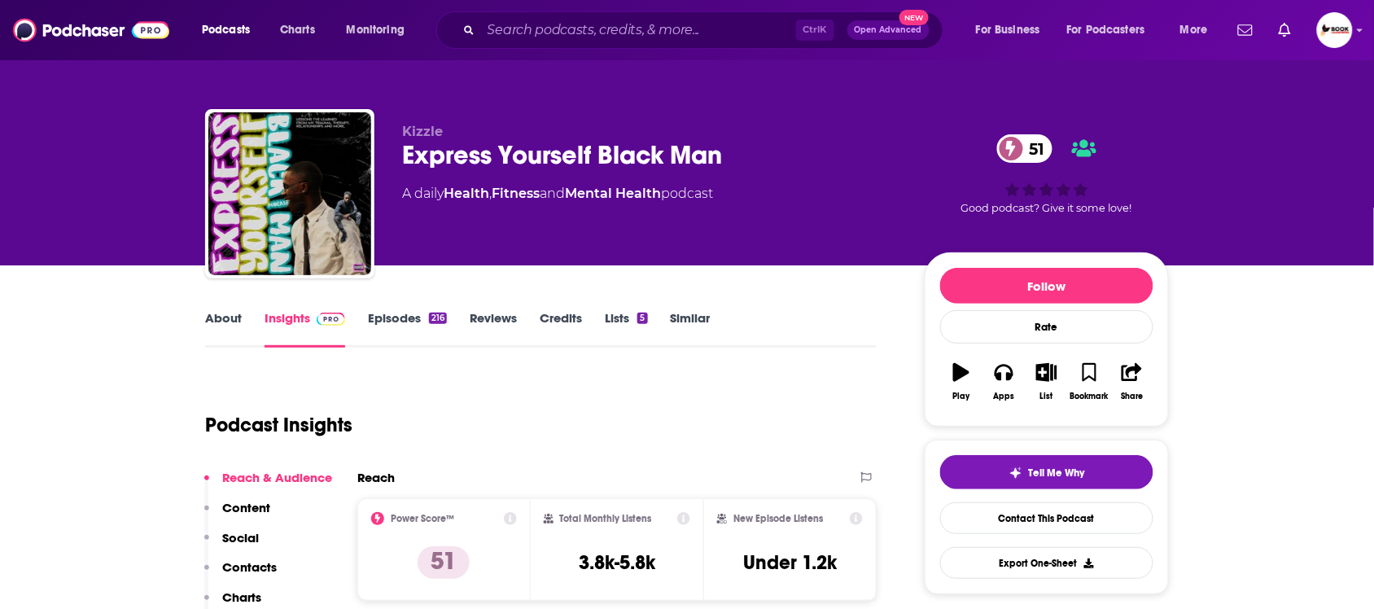
click at [247, 570] on p "Contacts" at bounding box center [249, 566] width 55 height 15
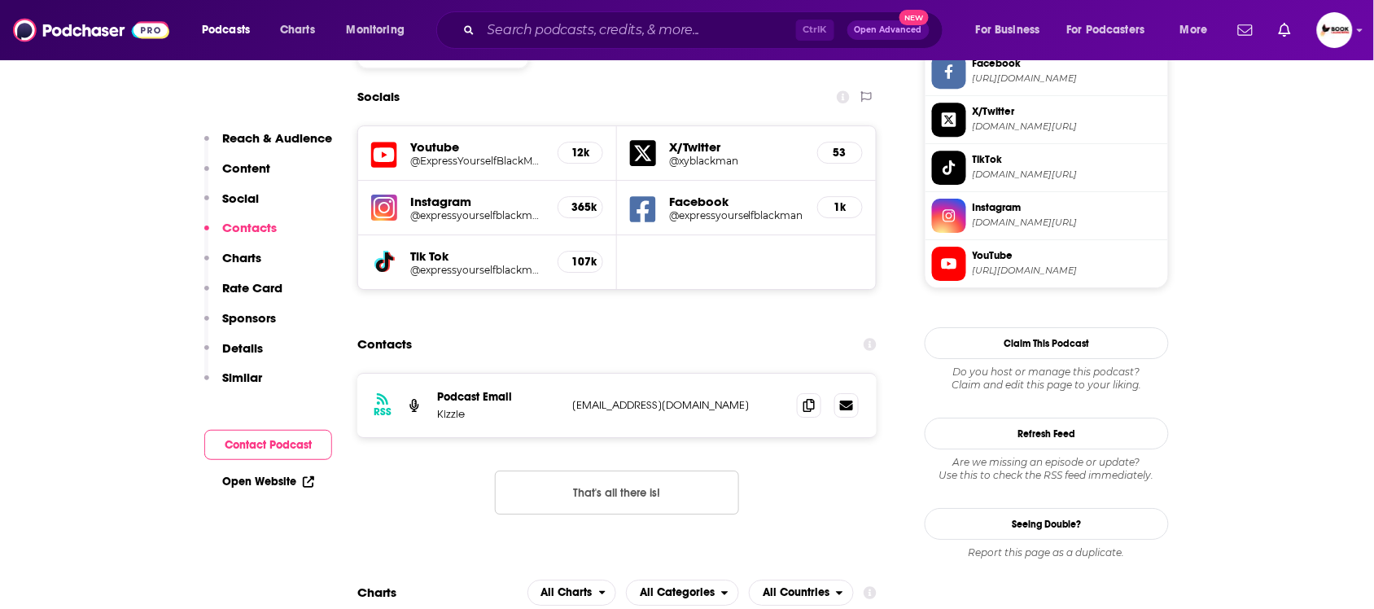
scroll to position [1451, 0]
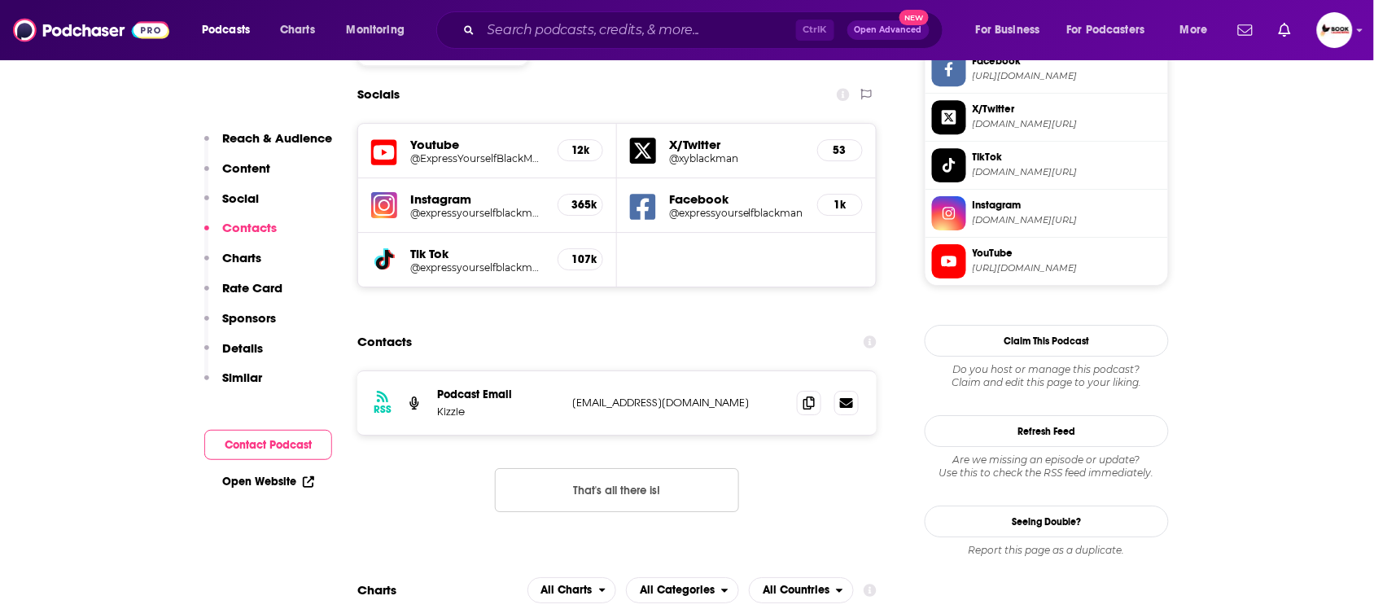
click at [270, 483] on link "Open Website" at bounding box center [268, 481] width 92 height 14
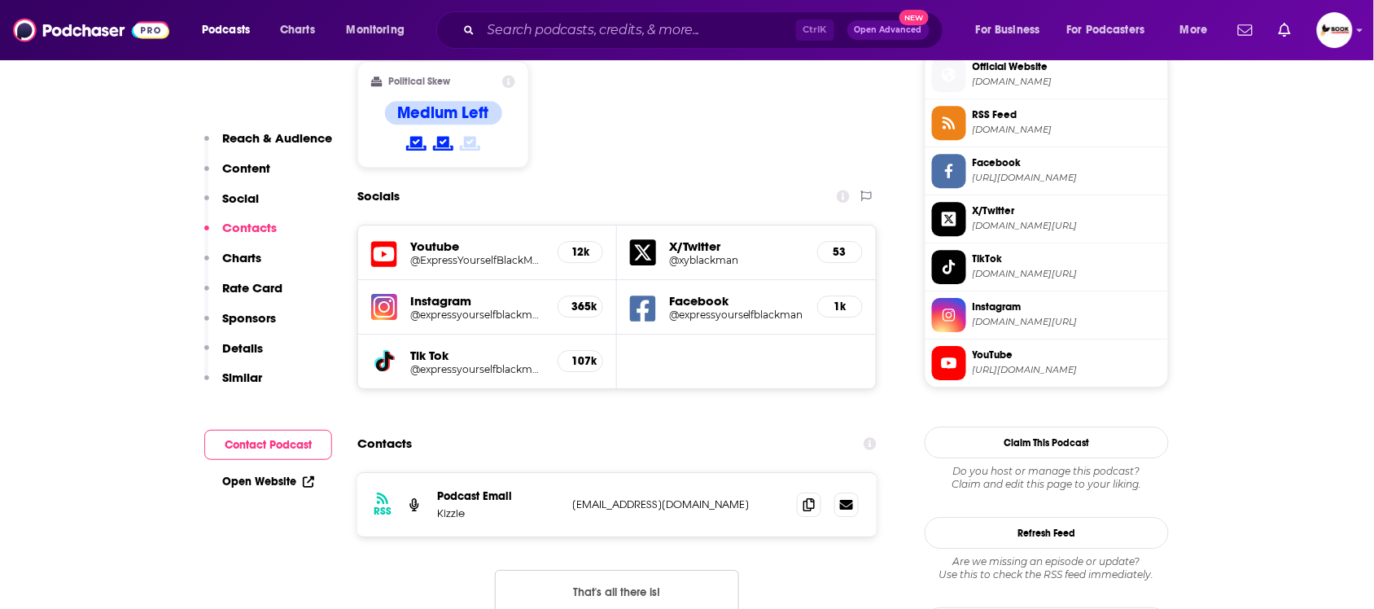
click at [708, 293] on h5 "Facebook" at bounding box center [736, 300] width 135 height 15
click at [713, 280] on div "Facebook @expressyourselfblackman 1k" at bounding box center [746, 307] width 259 height 55
click at [715, 308] on h5 "@expressyourselfblackman" at bounding box center [736, 314] width 135 height 12
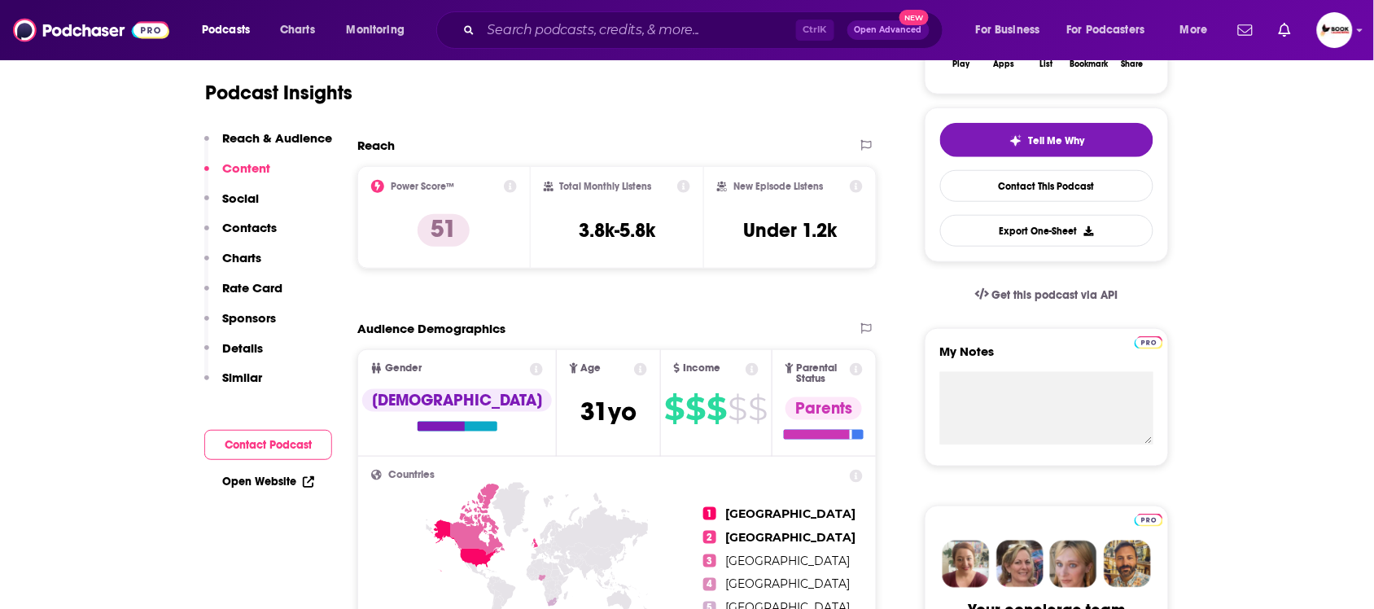
scroll to position [0, 0]
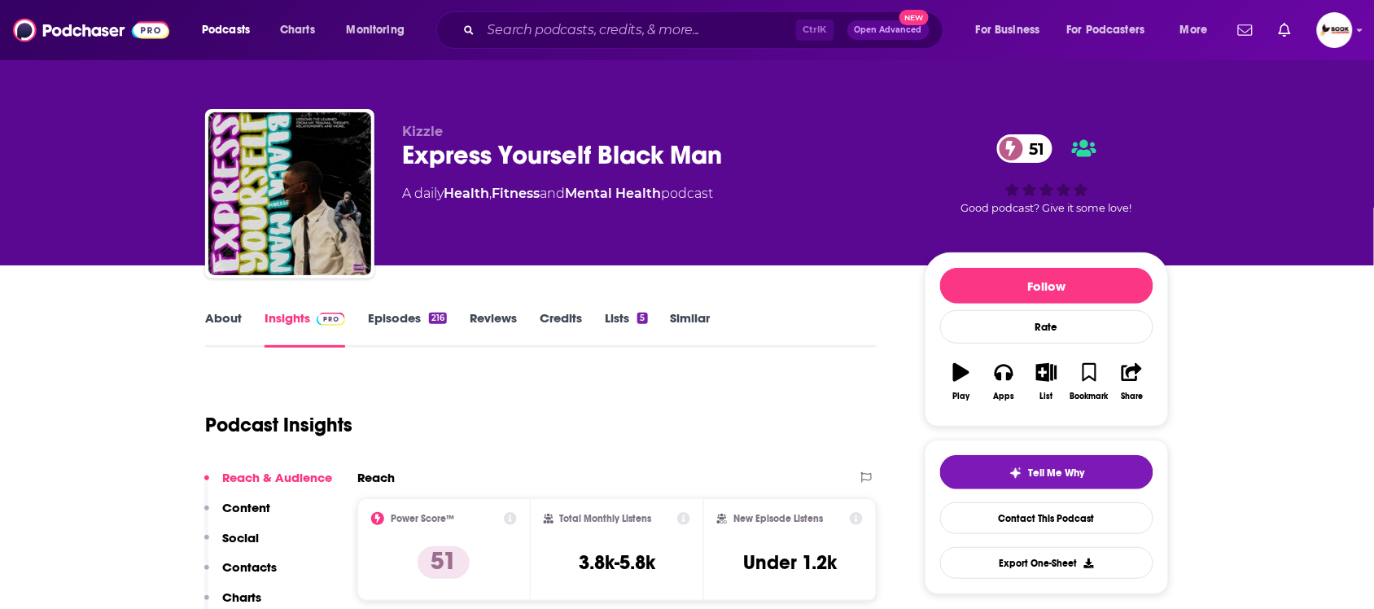
click at [224, 319] on link "About" at bounding box center [223, 328] width 37 height 37
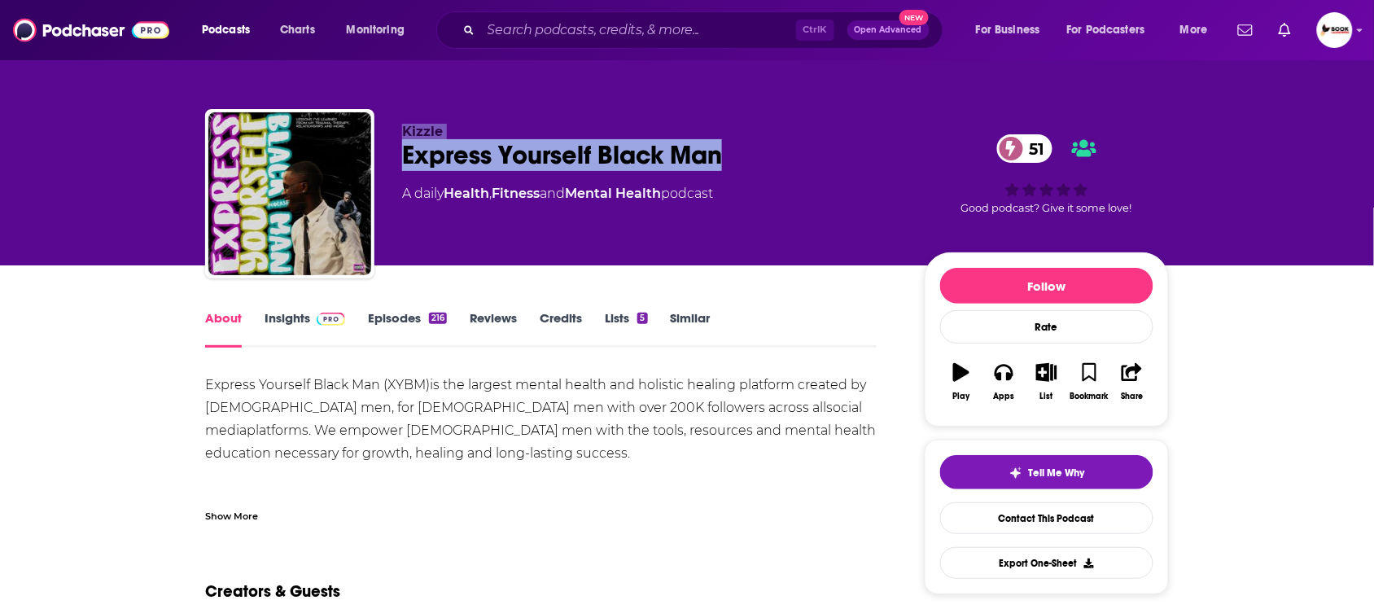
drag, startPoint x: 735, startPoint y: 152, endPoint x: 396, endPoint y: 126, distance: 340.4
click at [396, 126] on div "Kizzle Express Yourself Black Man 51 A daily Health , Fitness and Mental Health…" at bounding box center [687, 197] width 964 height 176
copy div "Kizzle Express Yourself Black Man"
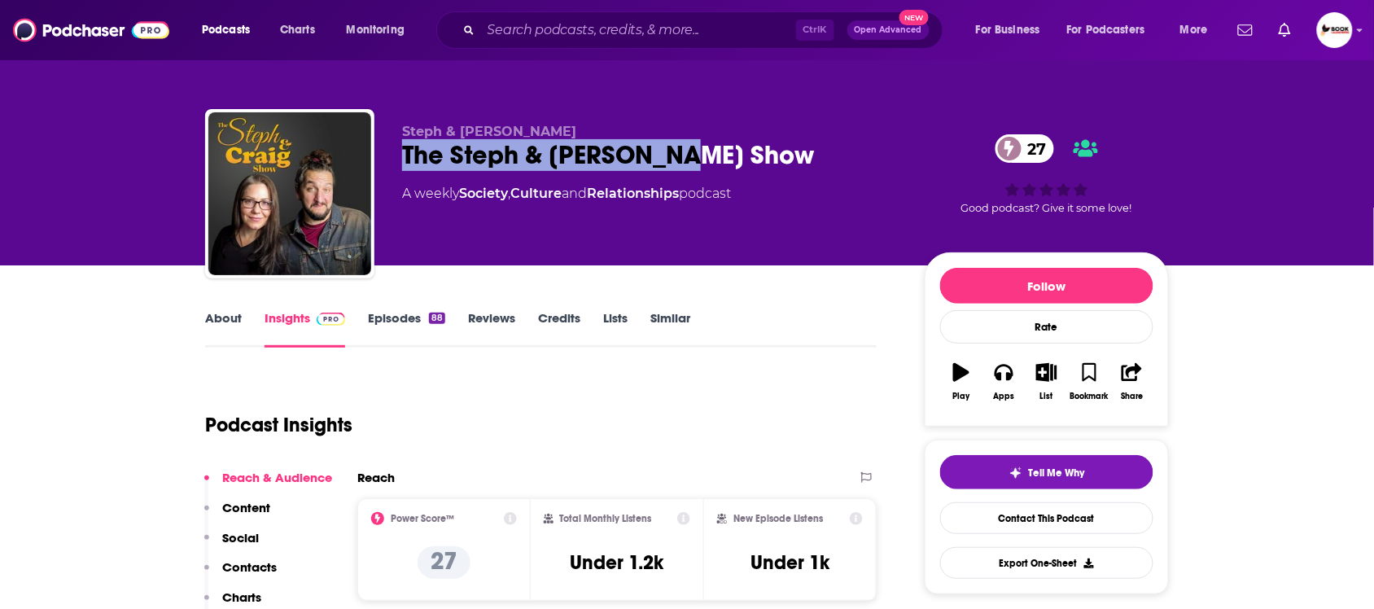
drag, startPoint x: 697, startPoint y: 163, endPoint x: 401, endPoint y: 163, distance: 295.4
click at [402, 163] on div "The Steph & [PERSON_NAME] Show 27" at bounding box center [650, 155] width 496 height 32
copy h2 "The Steph & [PERSON_NAME] Show"
click at [226, 319] on link "About" at bounding box center [223, 328] width 37 height 37
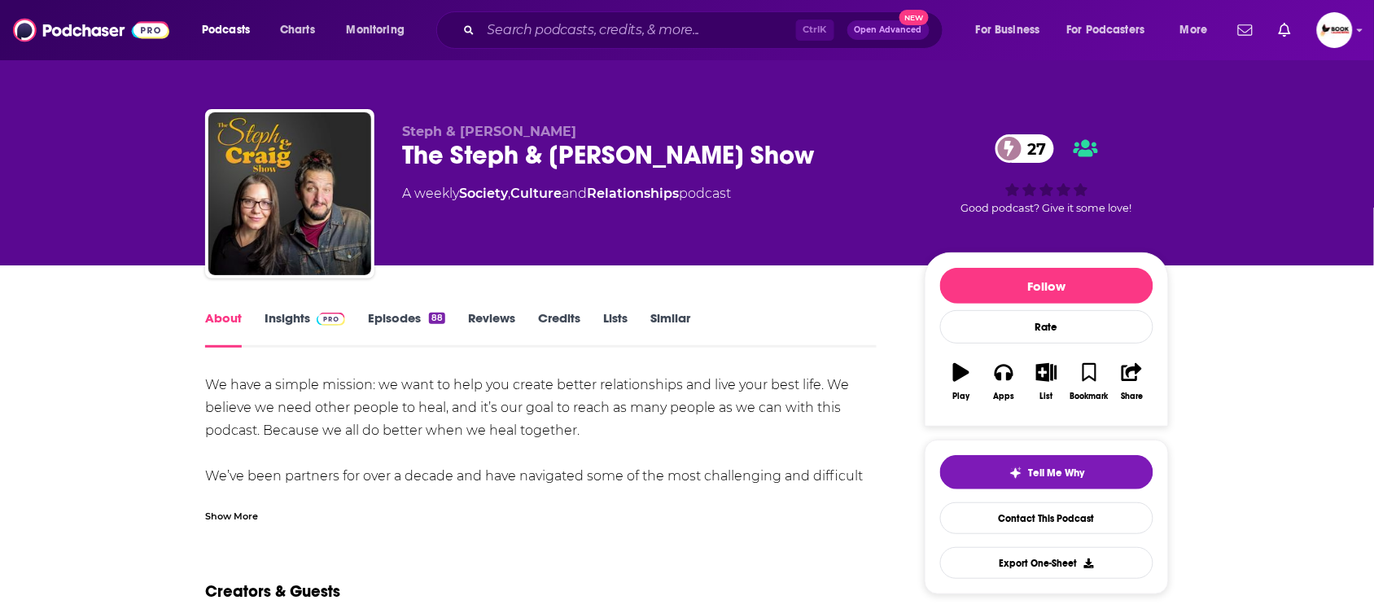
scroll to position [102, 0]
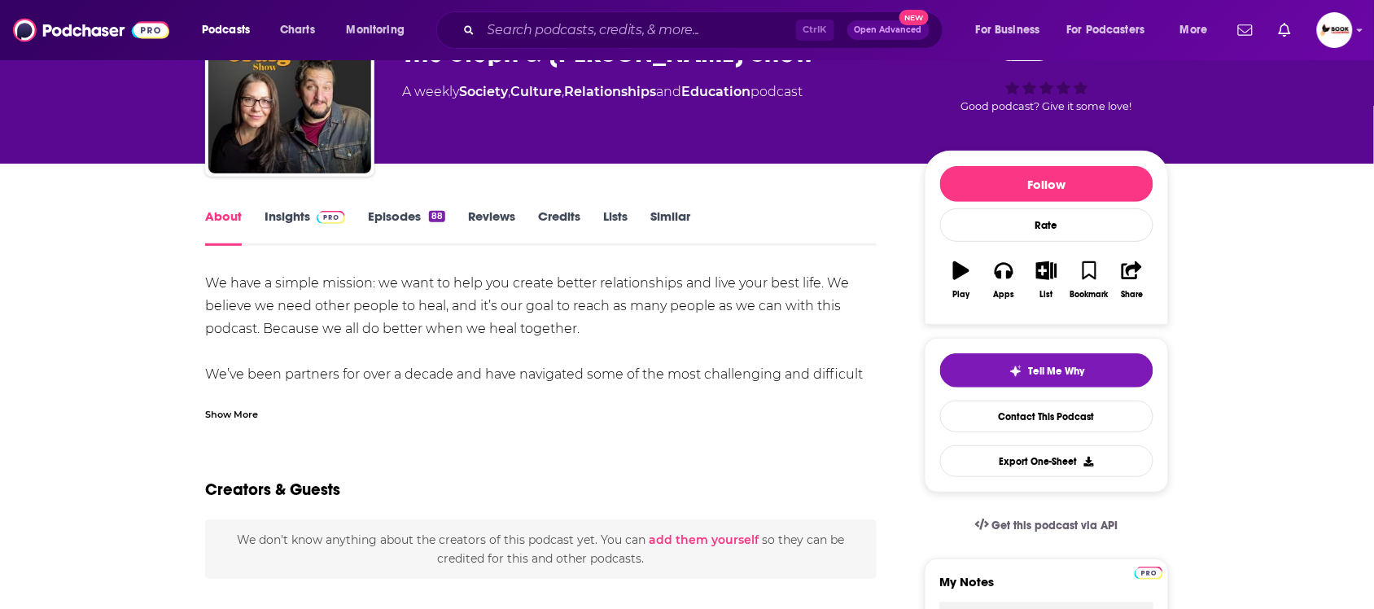
click at [250, 413] on div "Show More" at bounding box center [231, 412] width 53 height 15
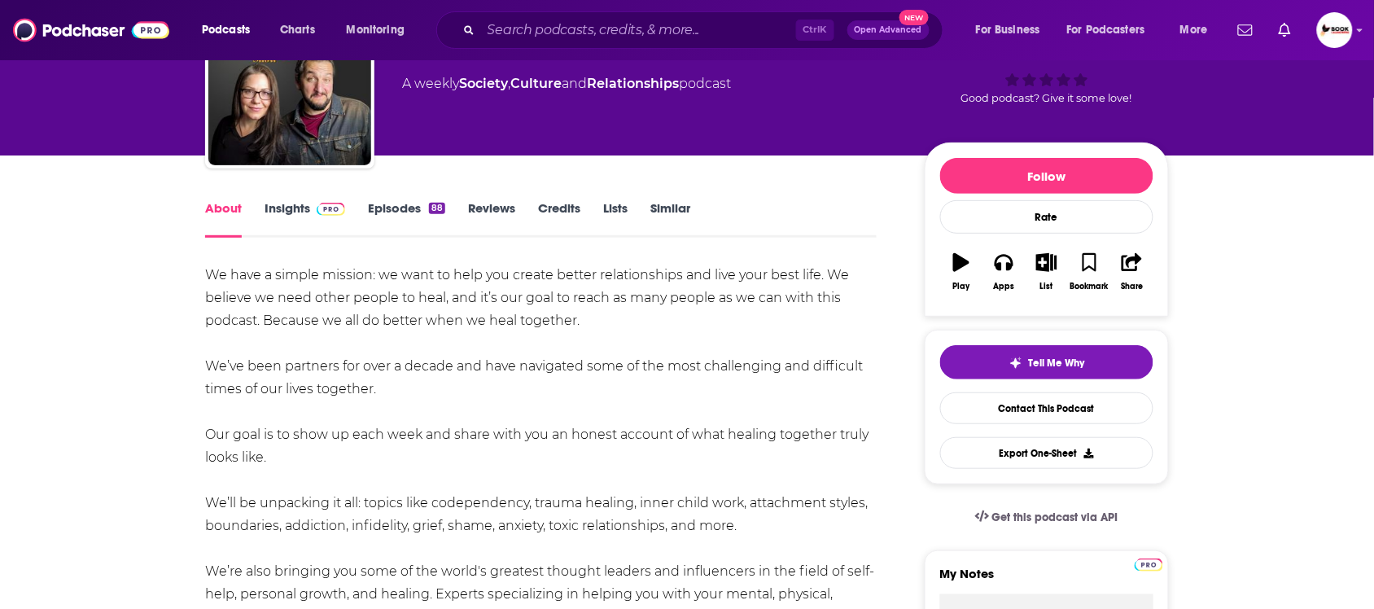
scroll to position [12, 0]
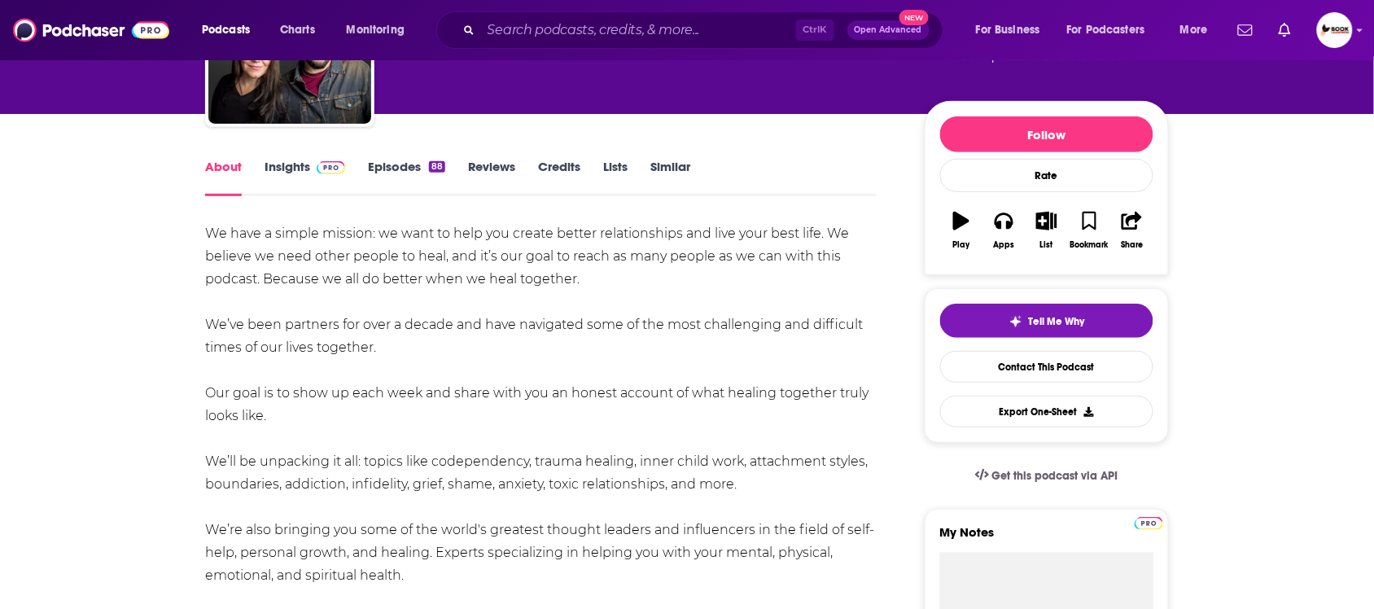
scroll to position [0, 0]
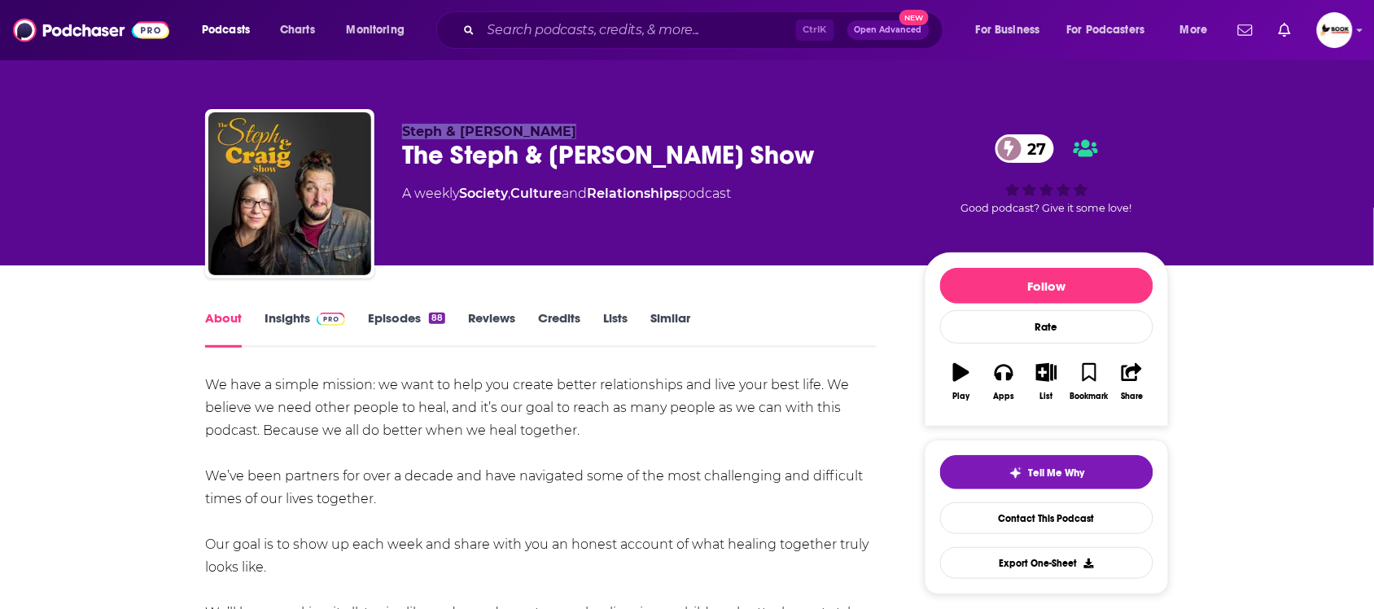
drag, startPoint x: 558, startPoint y: 132, endPoint x: 404, endPoint y: 132, distance: 154.6
click at [404, 132] on p "Steph & Craig Salazar" at bounding box center [650, 131] width 496 height 15
copy span "Steph & Craig Salazar"
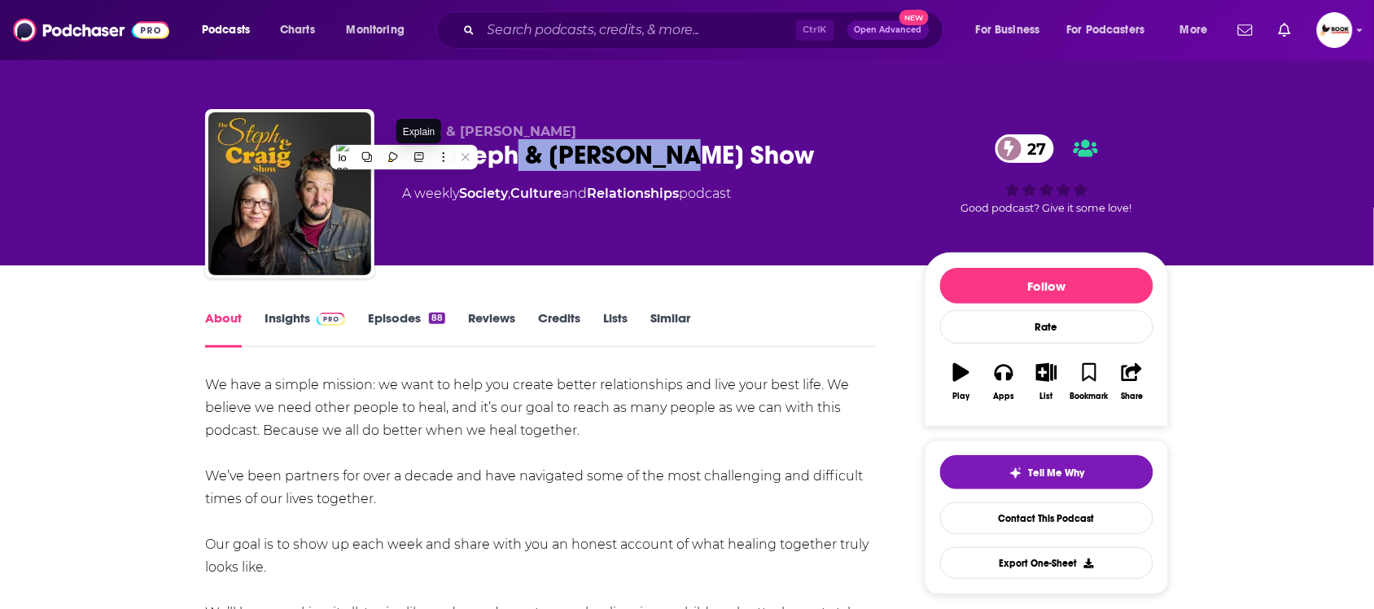
drag, startPoint x: 704, startPoint y: 157, endPoint x: 521, endPoint y: 155, distance: 183.1
click at [521, 155] on div "The Steph & Craig Show 27" at bounding box center [650, 155] width 496 height 32
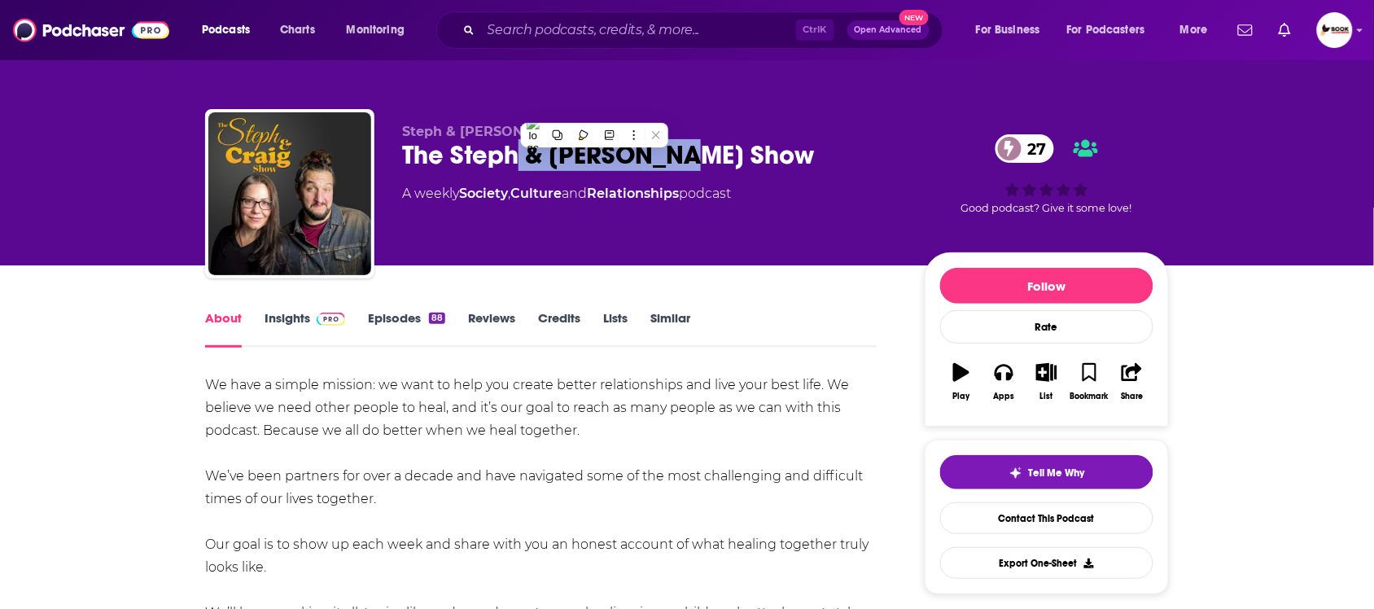
click at [733, 151] on div "The Steph & Craig Show 27" at bounding box center [650, 155] width 496 height 32
drag, startPoint x: 660, startPoint y: 155, endPoint x: 434, endPoint y: 155, distance: 226.2
click at [470, 155] on div "The Steph & Craig Show 27" at bounding box center [650, 155] width 496 height 32
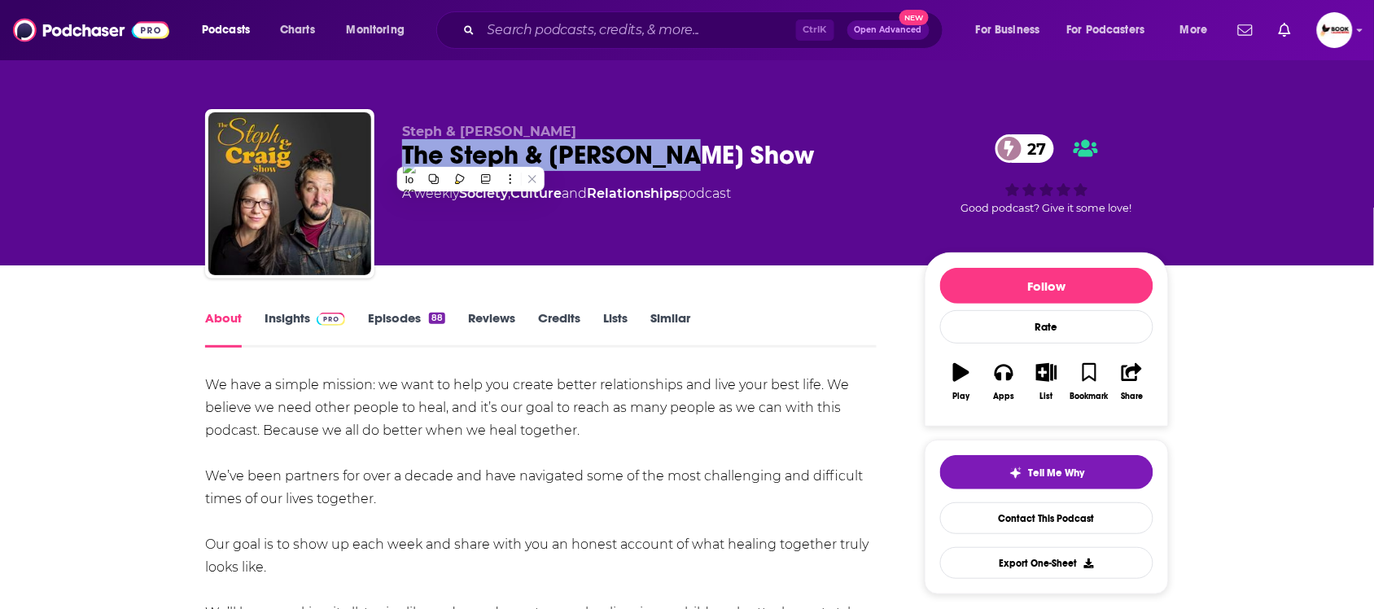
drag, startPoint x: 400, startPoint y: 159, endPoint x: 685, endPoint y: 155, distance: 285.7
click at [685, 155] on div "Steph & Craig Salazar The Steph & Craig Show 27 A weekly Society , Culture and …" at bounding box center [687, 197] width 964 height 176
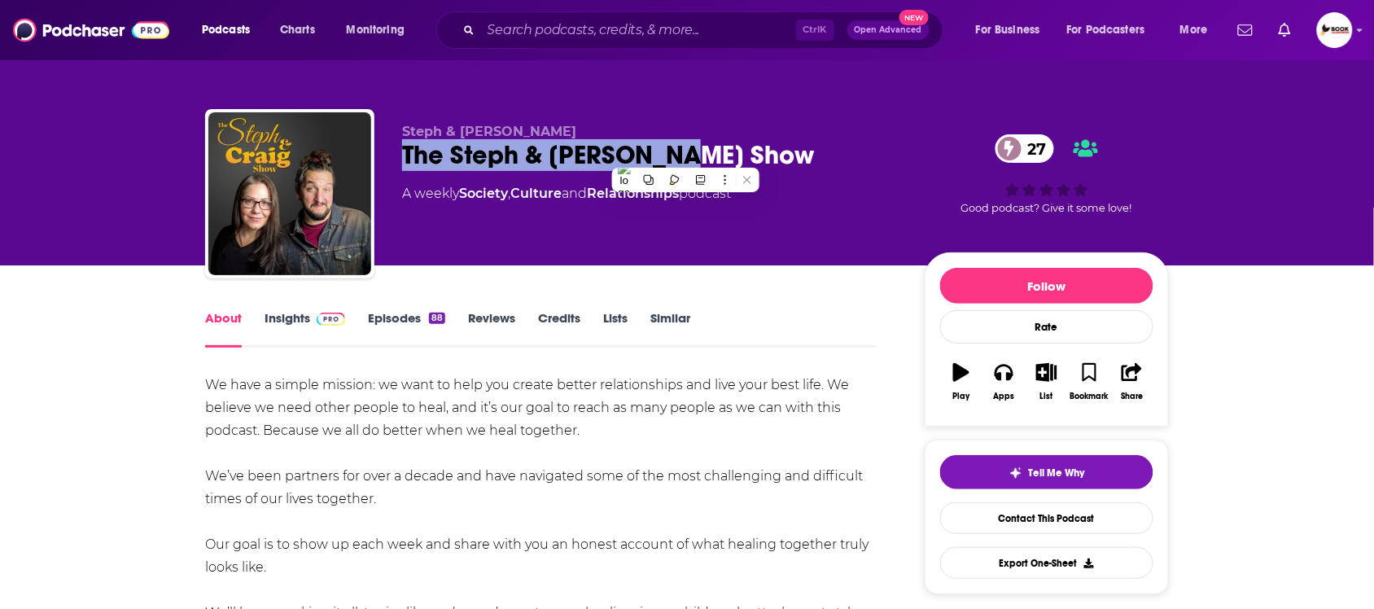
copy h1 "The Steph & Craig Show"
click at [295, 323] on link "Insights" at bounding box center [304, 328] width 81 height 37
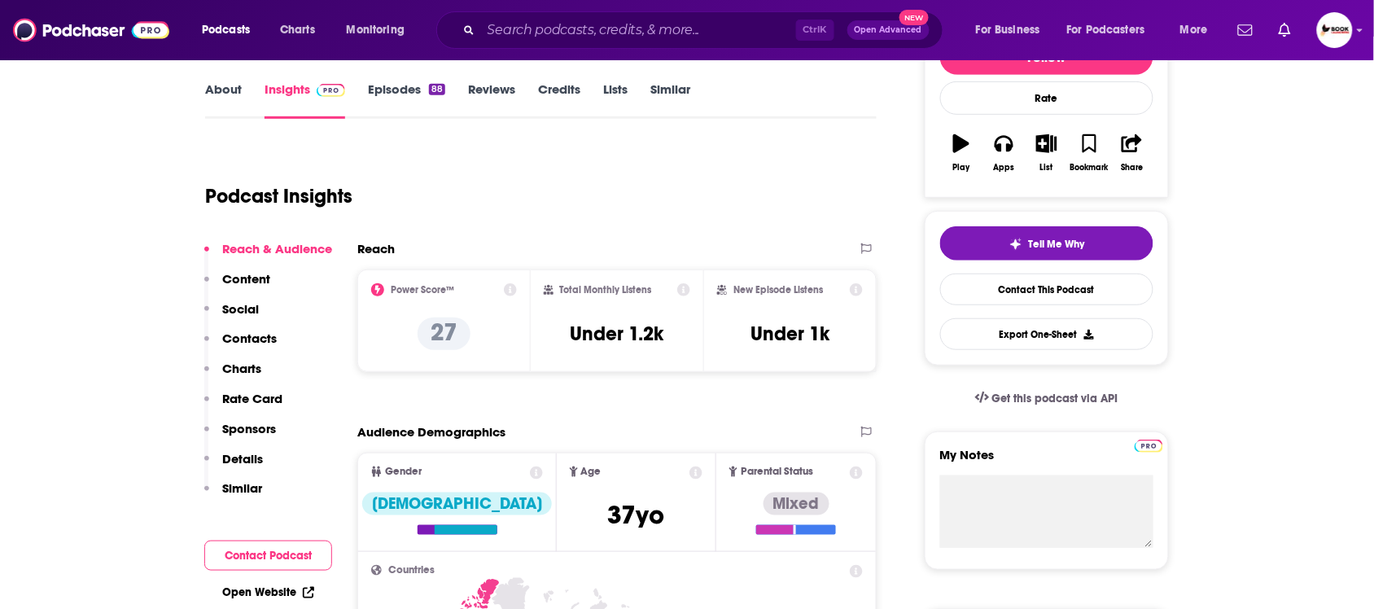
scroll to position [305, 0]
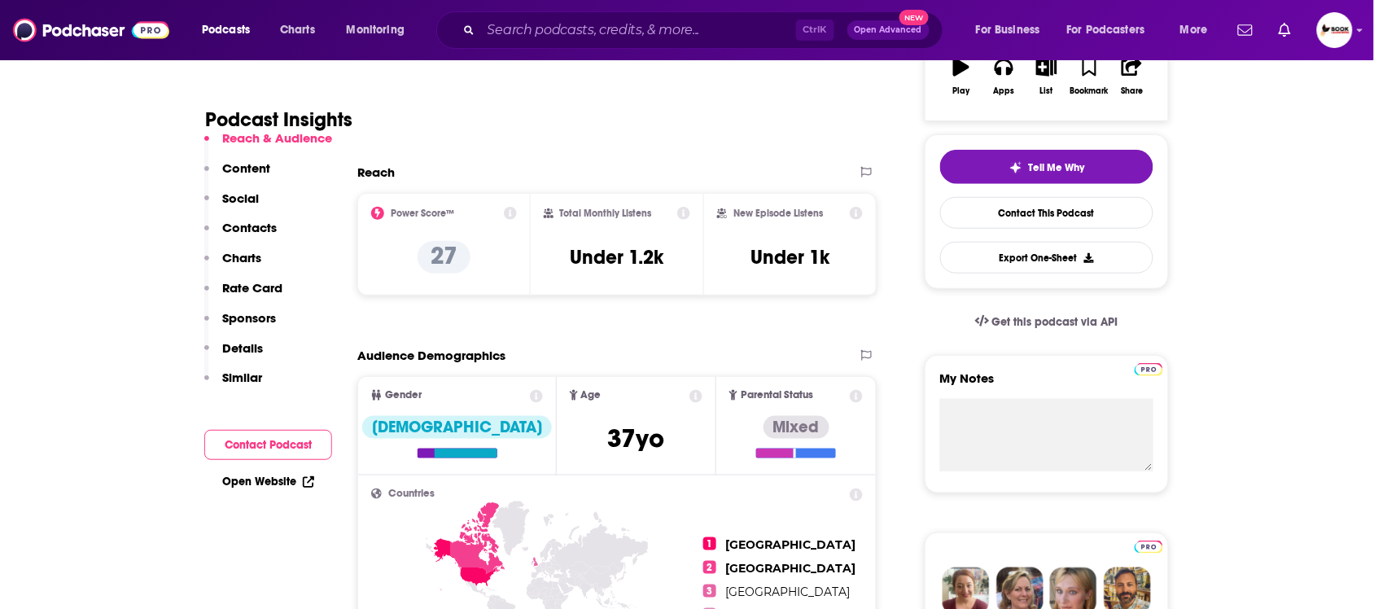
click at [269, 234] on p "Contacts" at bounding box center [249, 227] width 55 height 15
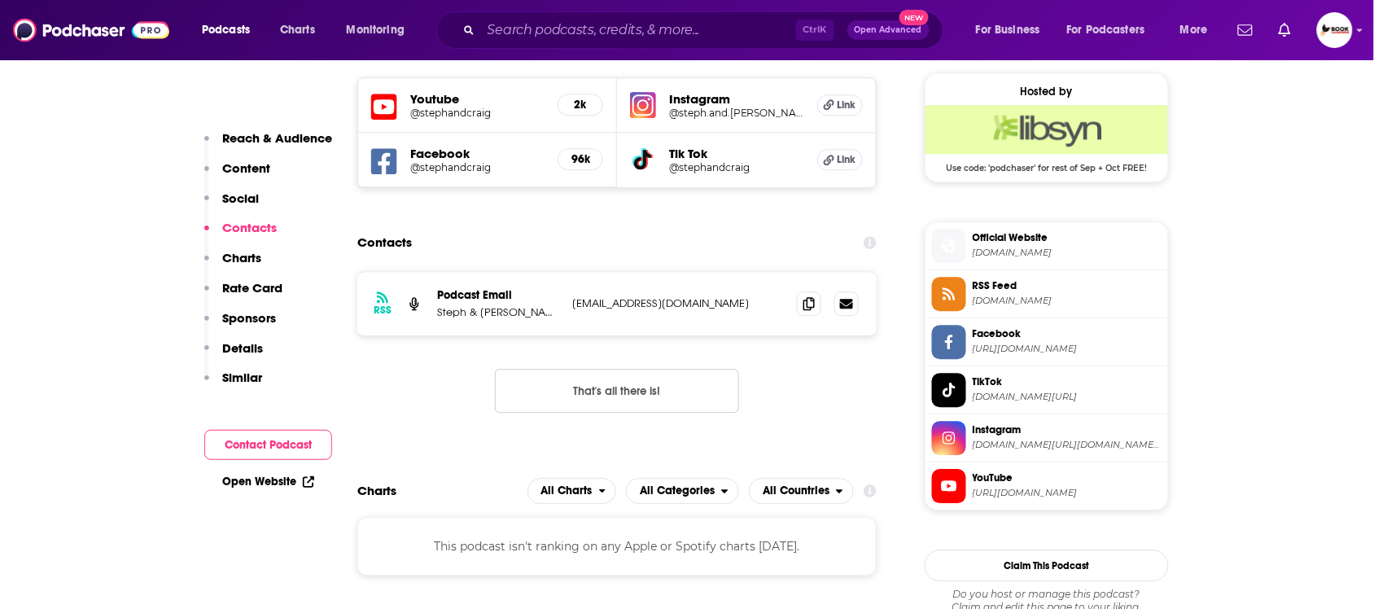
scroll to position [1181, 0]
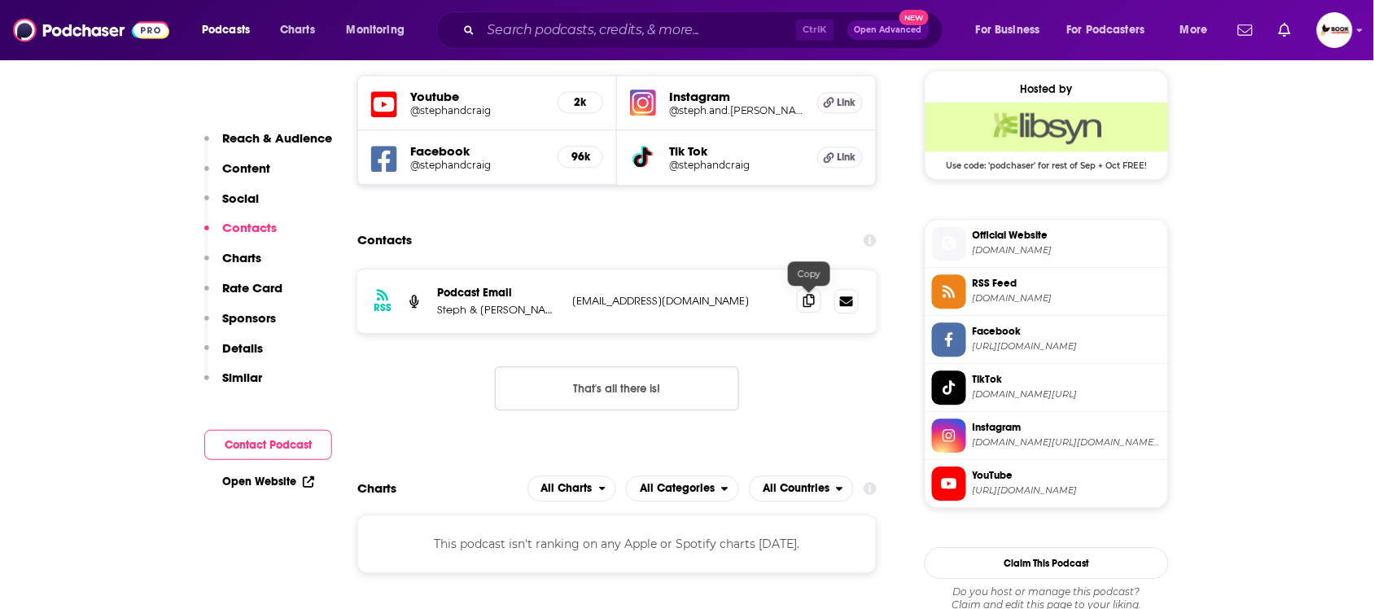
click at [808, 307] on span at bounding box center [809, 300] width 24 height 24
click at [274, 481] on link "Open Website" at bounding box center [268, 481] width 92 height 14
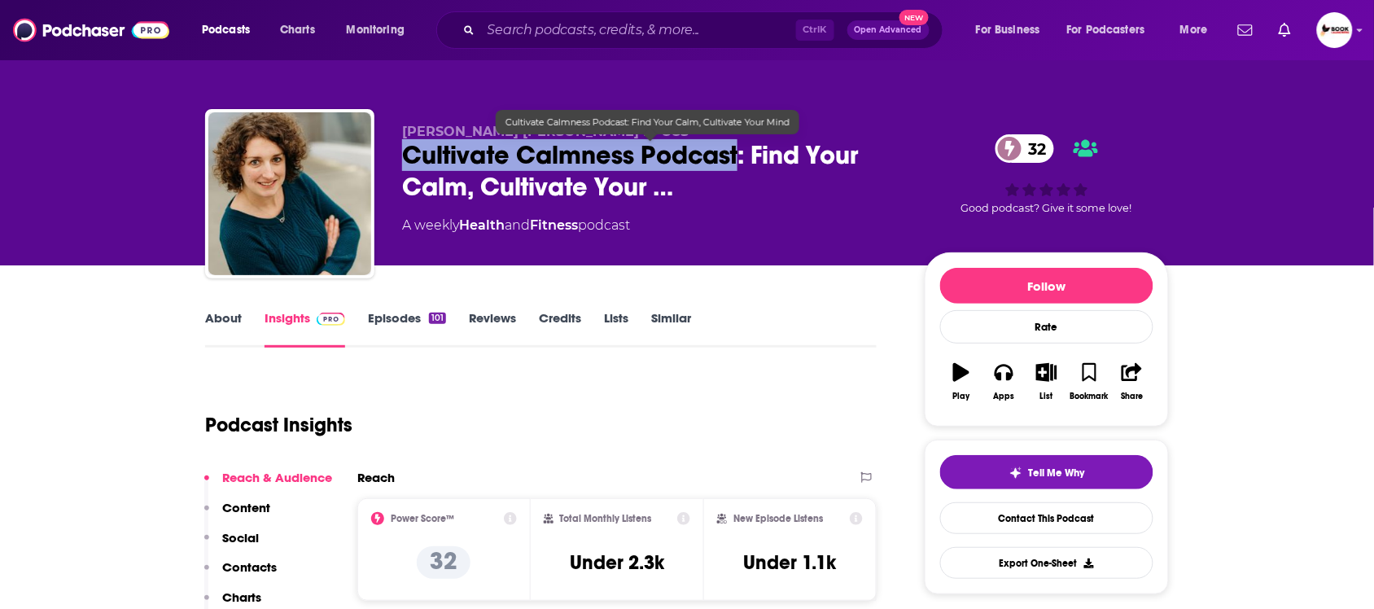
drag, startPoint x: 393, startPoint y: 159, endPoint x: 739, endPoint y: 164, distance: 345.9
click at [739, 164] on div "[PERSON_NAME] [PERSON_NAME] LPCCS Cultivate Calmness Podcast: Find Your Calm, C…" at bounding box center [687, 197] width 964 height 176
copy h2 "Cultivate Calmness Podcast"
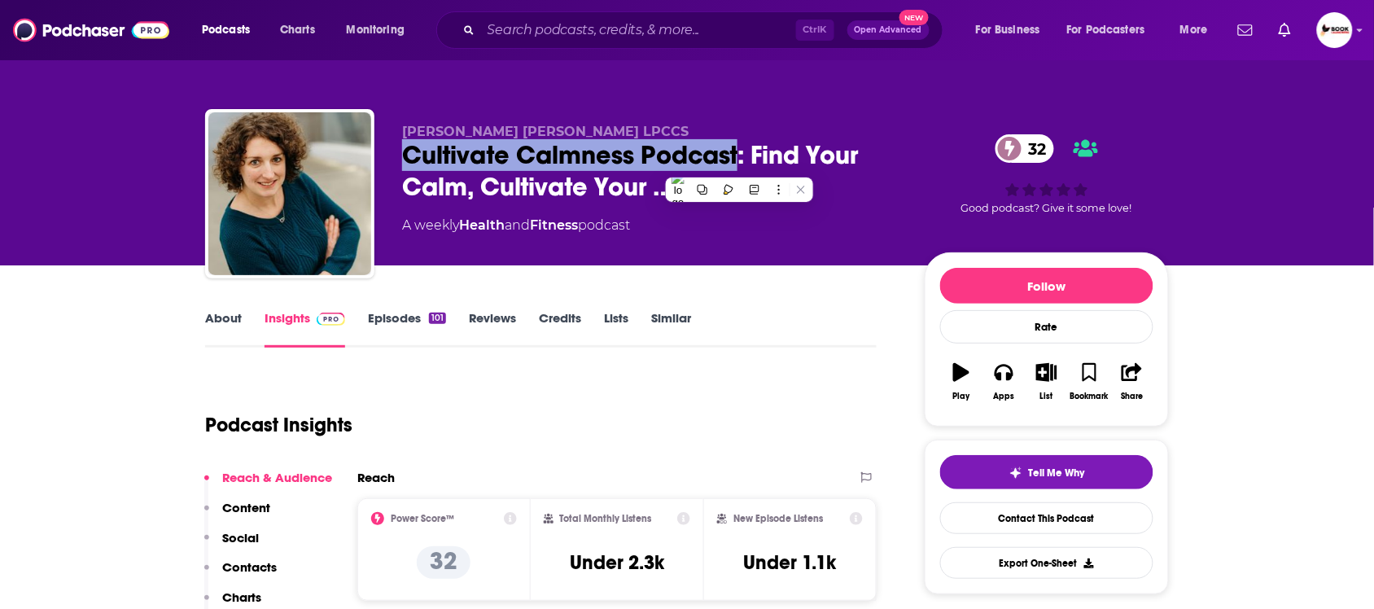
click at [222, 319] on link "About" at bounding box center [223, 328] width 37 height 37
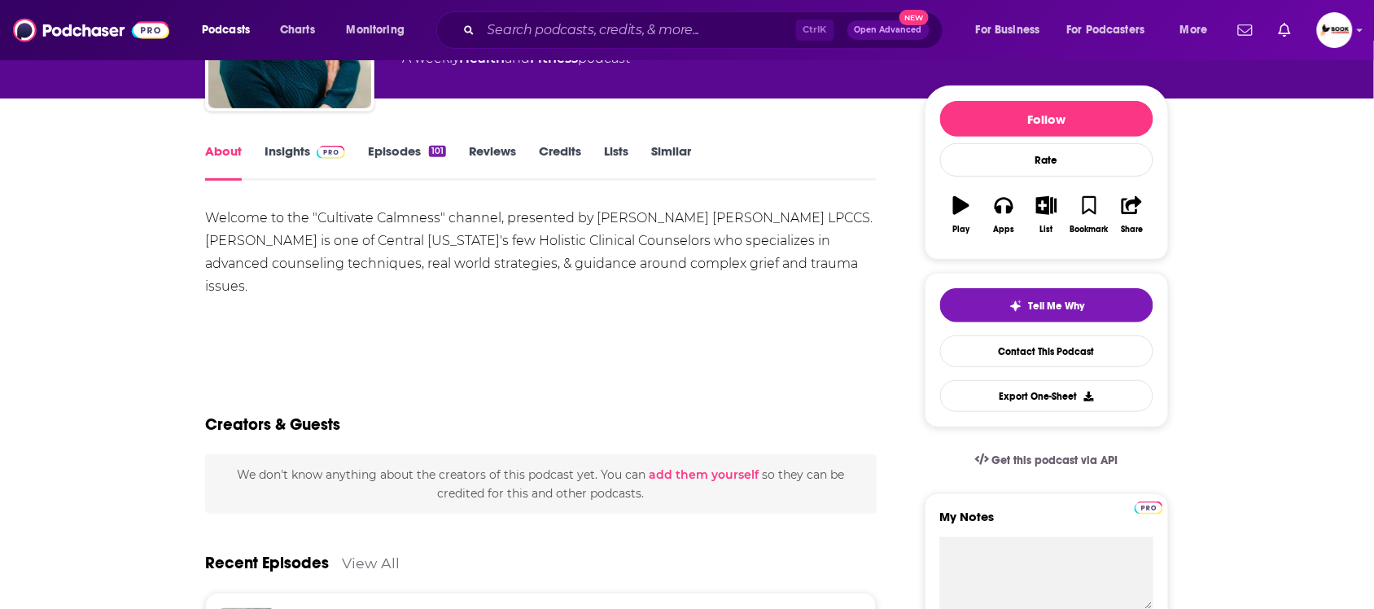
scroll to position [203, 0]
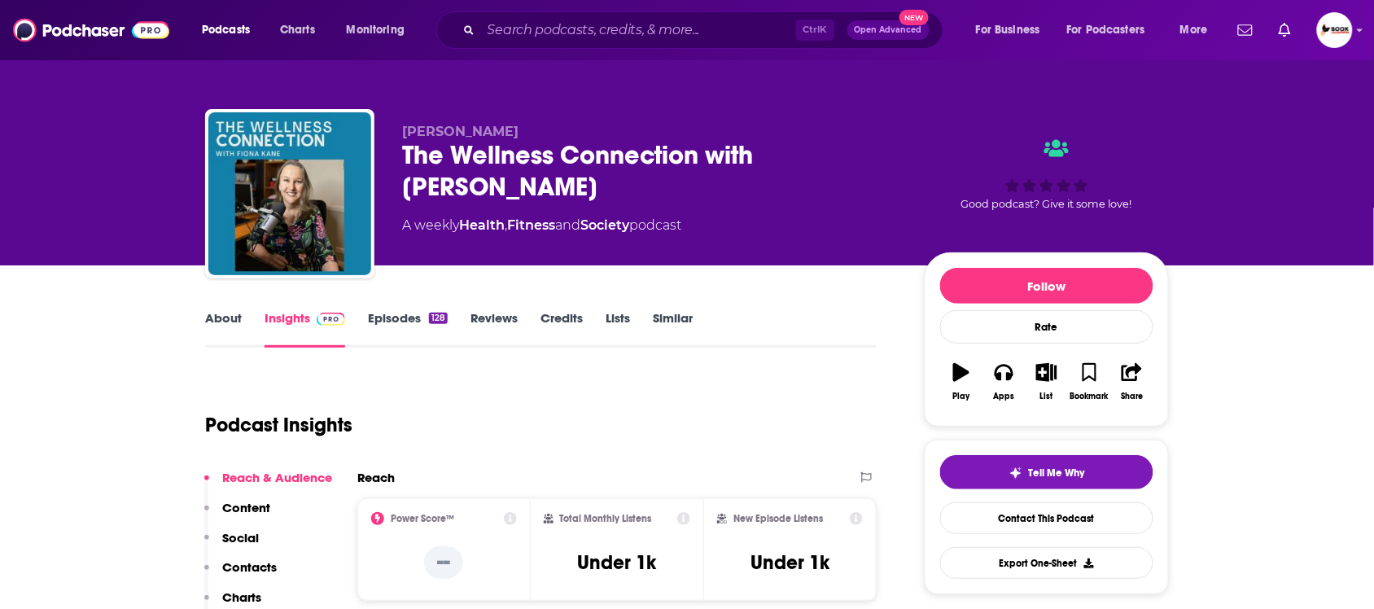
click at [213, 326] on link "About" at bounding box center [223, 328] width 37 height 37
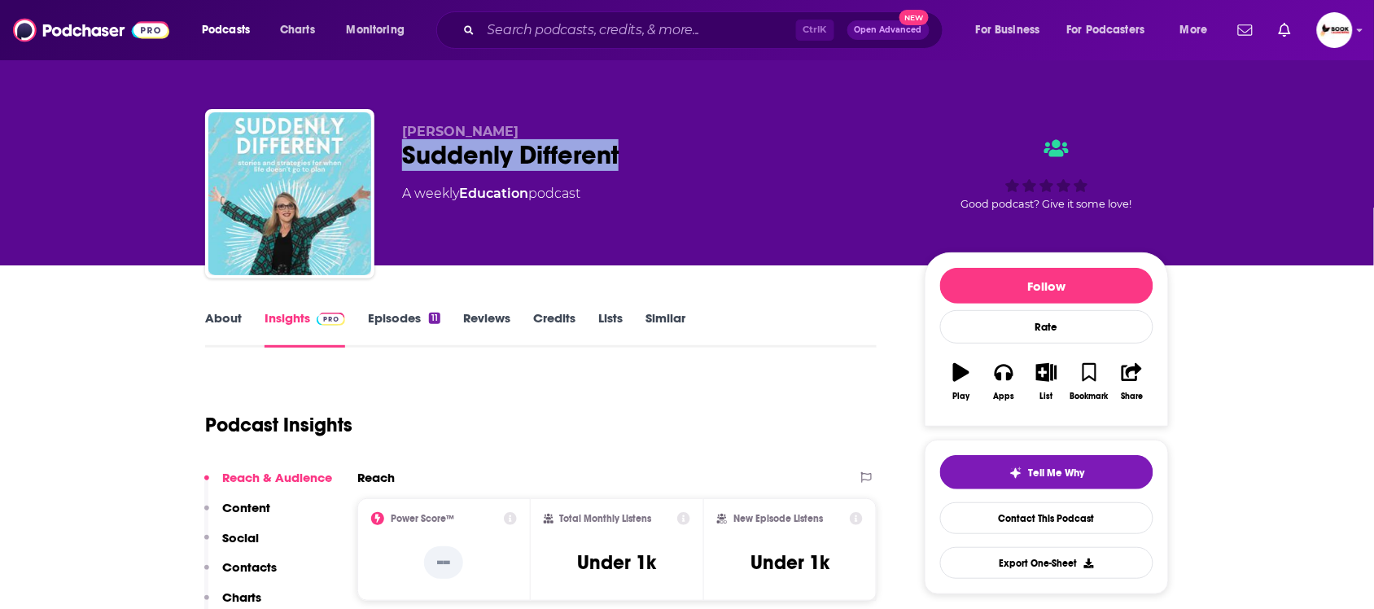
drag, startPoint x: 400, startPoint y: 157, endPoint x: 631, endPoint y: 157, distance: 231.1
click at [631, 157] on div "[PERSON_NAME] Suddenly Different A weekly Education podcast Good podcast? Give …" at bounding box center [687, 197] width 964 height 176
copy h2 "Suddenly Different"
drag, startPoint x: 400, startPoint y: 108, endPoint x: 591, endPoint y: 123, distance: 191.0
click at [555, 116] on div "[PERSON_NAME] Suddenly Different A weekly Education podcast Good podcast? Give …" at bounding box center [687, 197] width 964 height 176
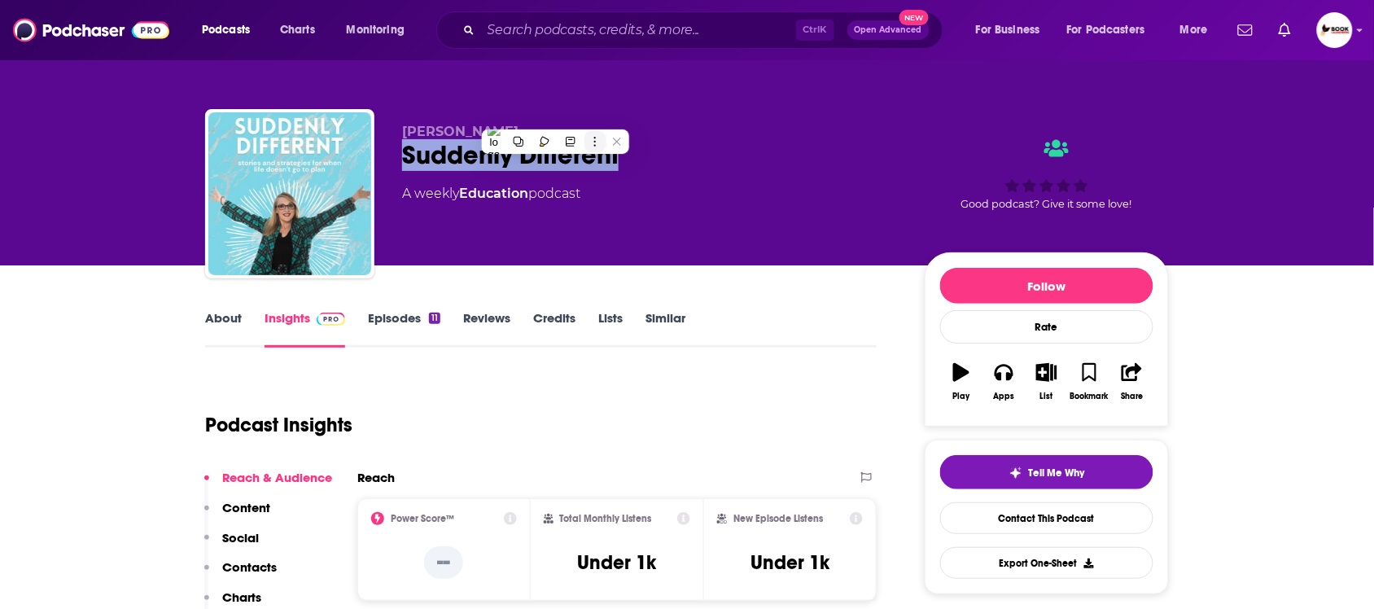
copy span "[PERSON_NAME]"
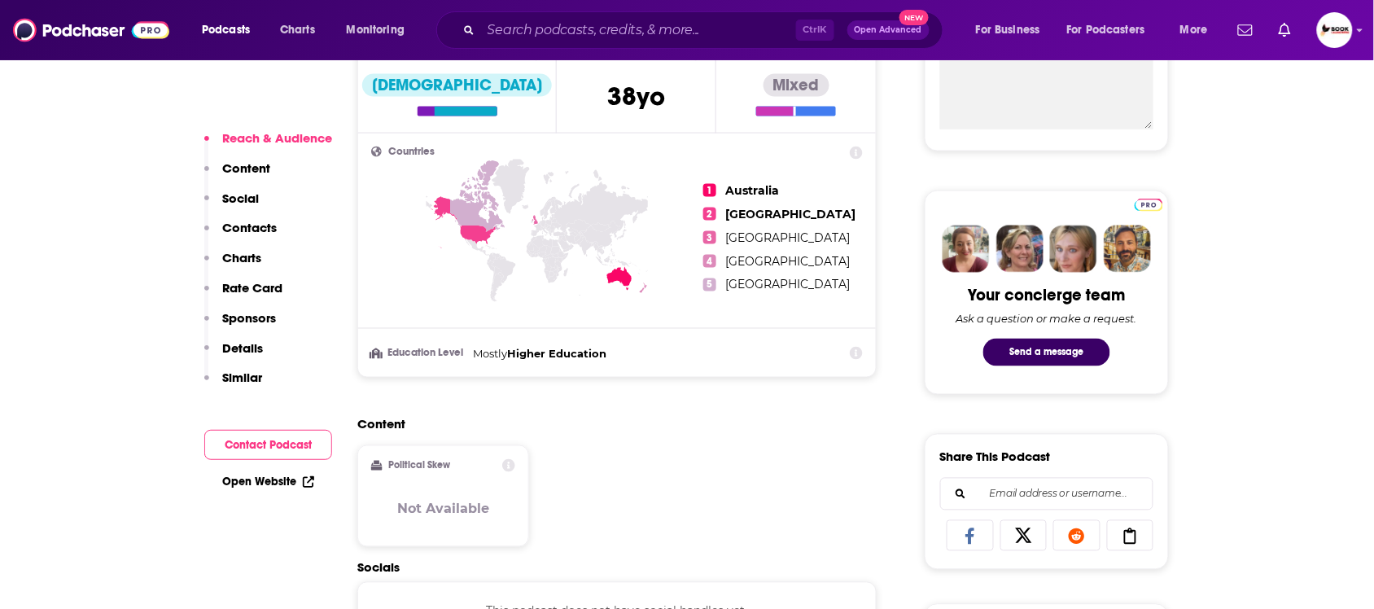
scroll to position [712, 0]
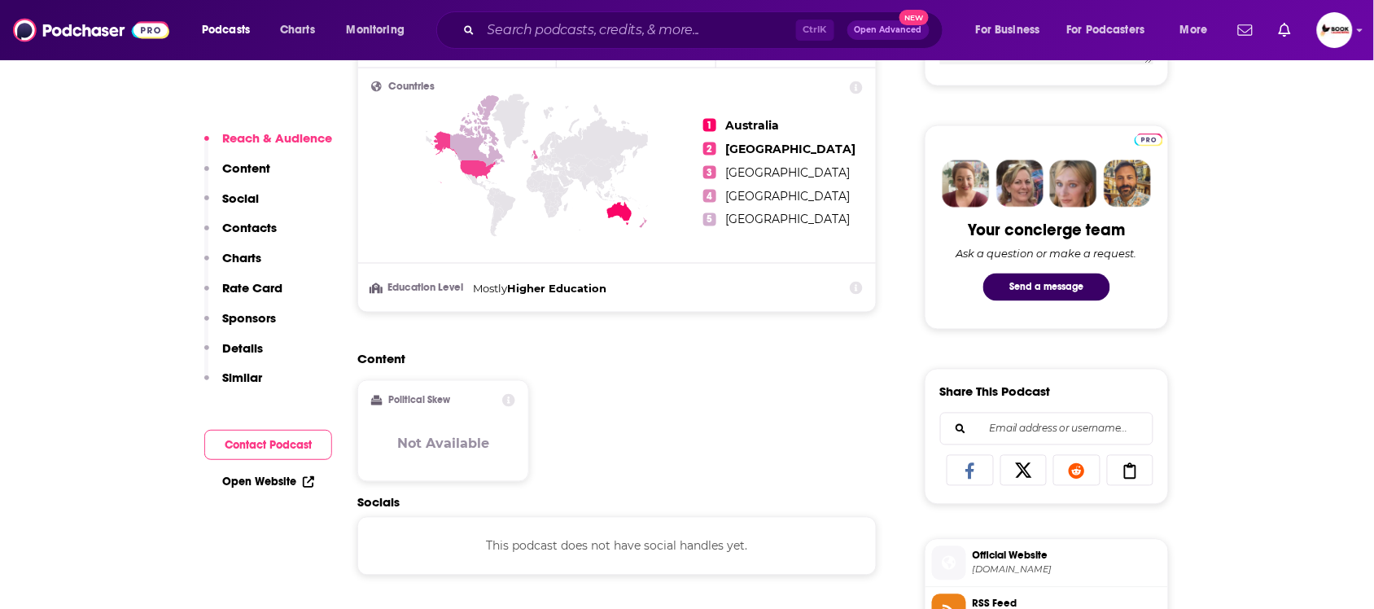
click at [254, 225] on p "Contacts" at bounding box center [249, 227] width 55 height 15
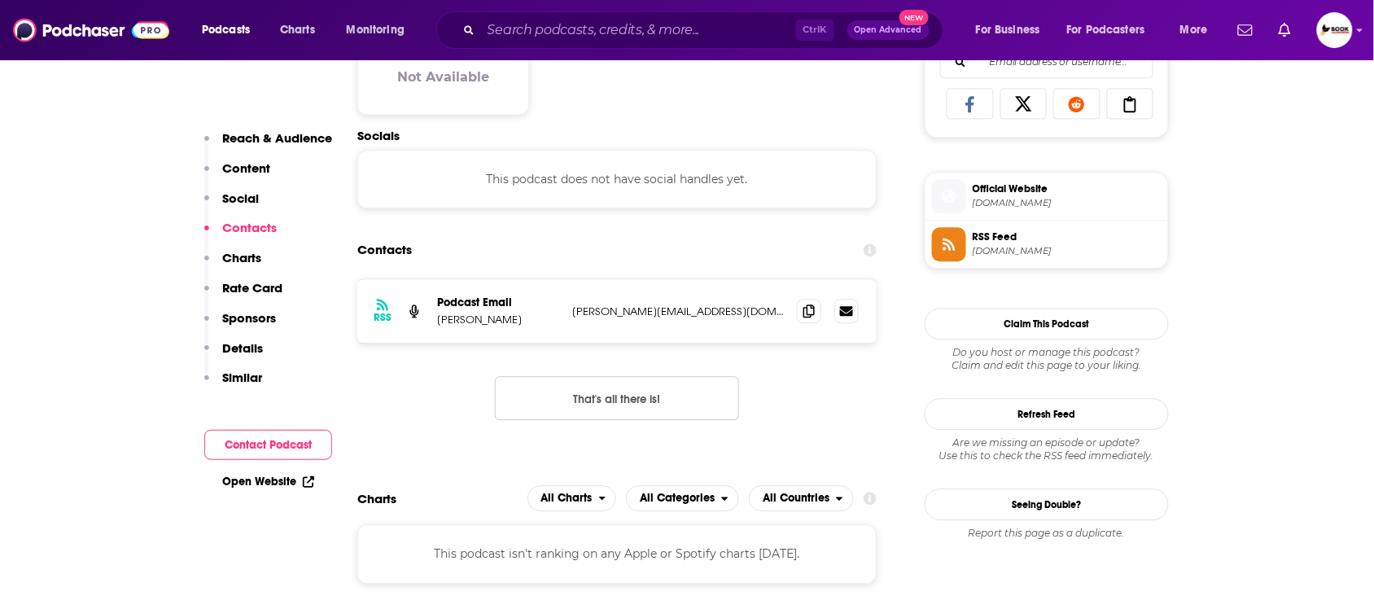
scroll to position [1091, 0]
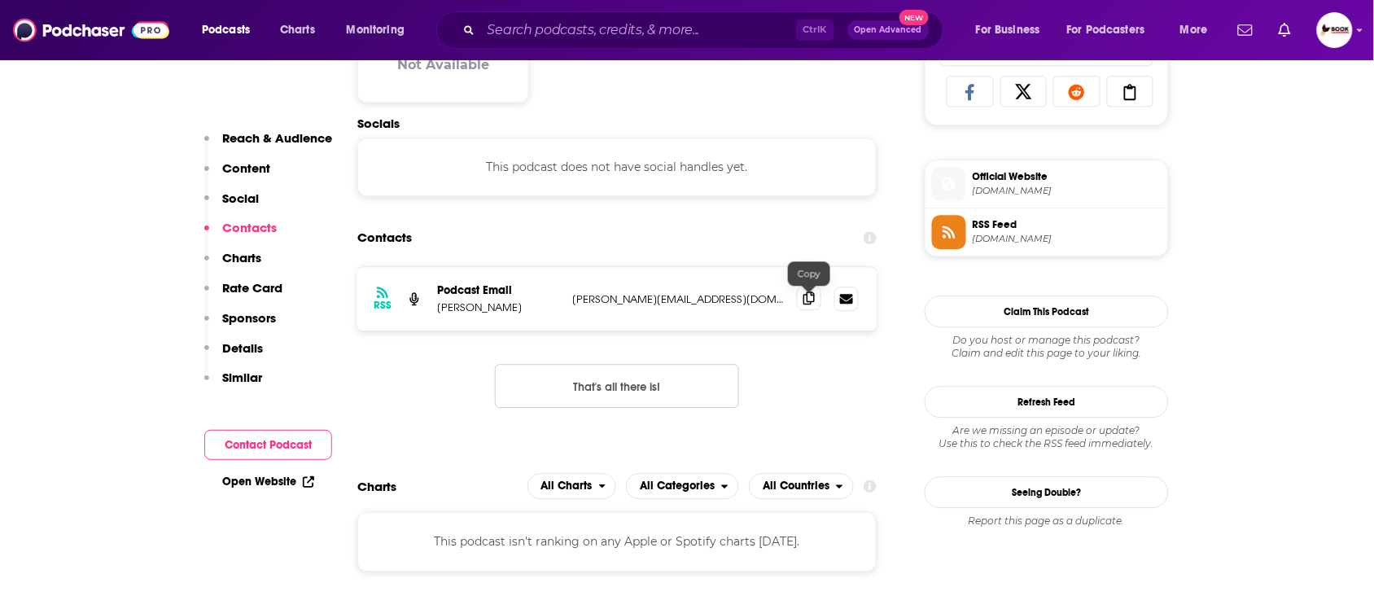
click at [806, 304] on icon at bounding box center [808, 297] width 11 height 13
click at [252, 481] on link "Open Website" at bounding box center [268, 481] width 92 height 14
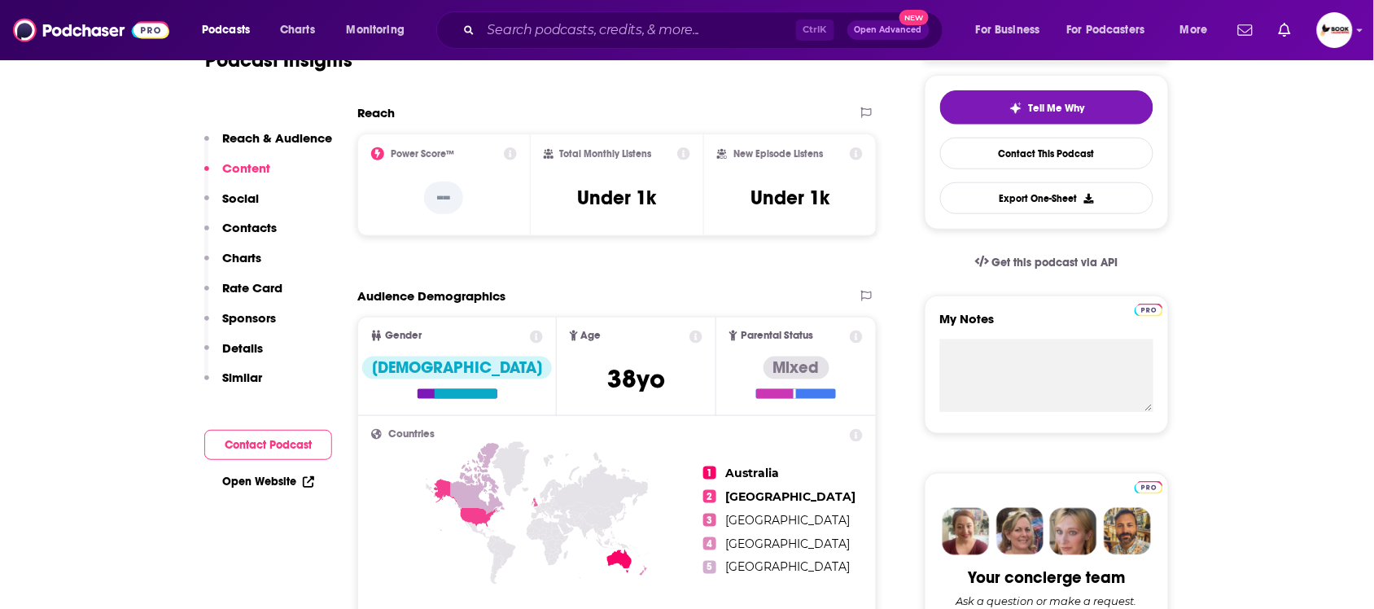
scroll to position [0, 0]
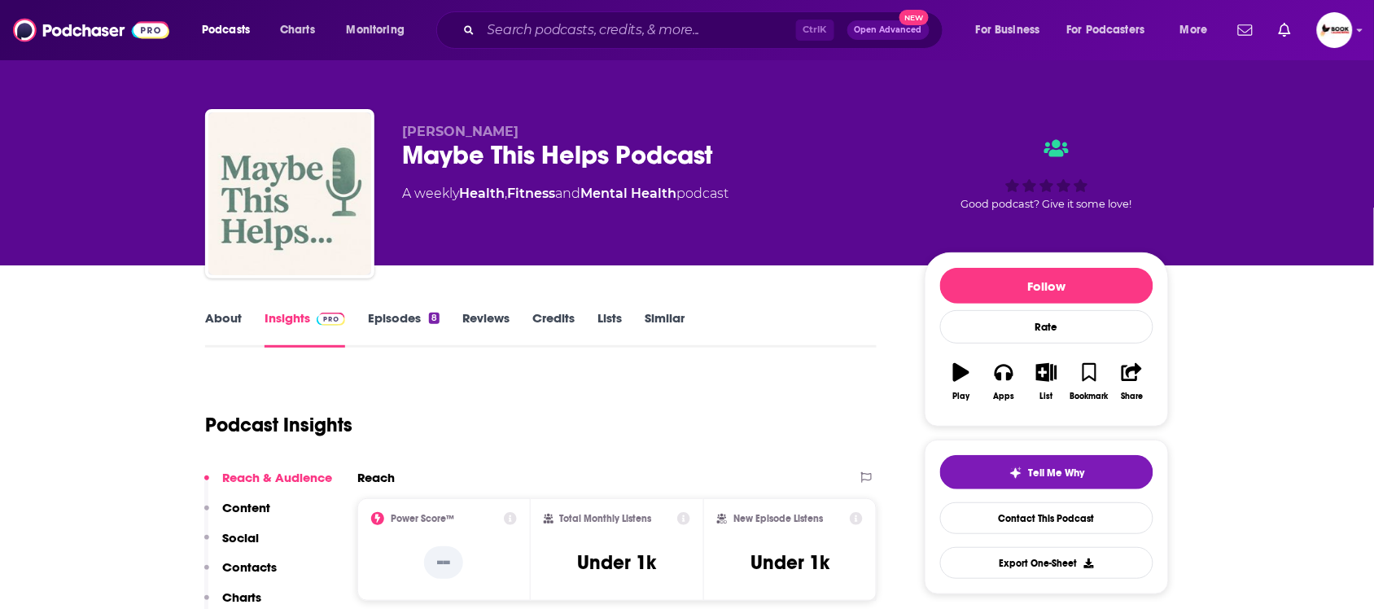
click at [225, 318] on link "About" at bounding box center [223, 328] width 37 height 37
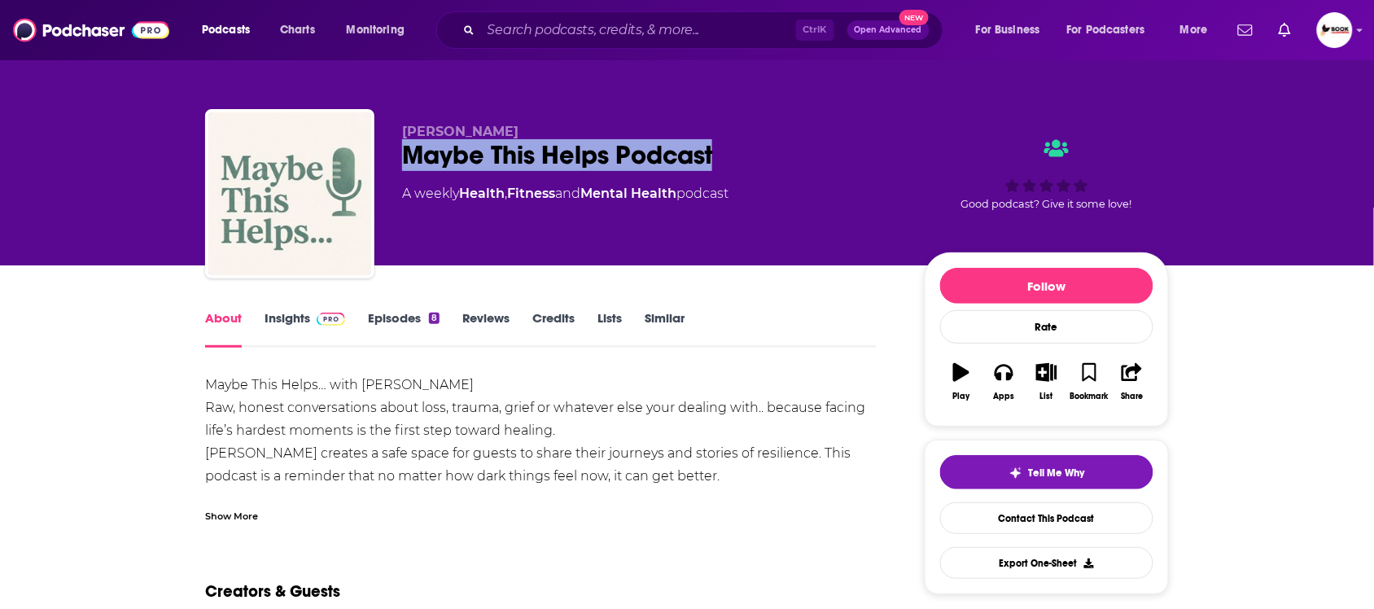
drag, startPoint x: 403, startPoint y: 160, endPoint x: 720, endPoint y: 156, distance: 317.4
click at [720, 156] on div "[PERSON_NAME] Maybe This Helps Podcast A weekly Health , Fitness and Mental Hea…" at bounding box center [687, 197] width 964 height 176
copy h1 "Maybe This Helps Podcast"
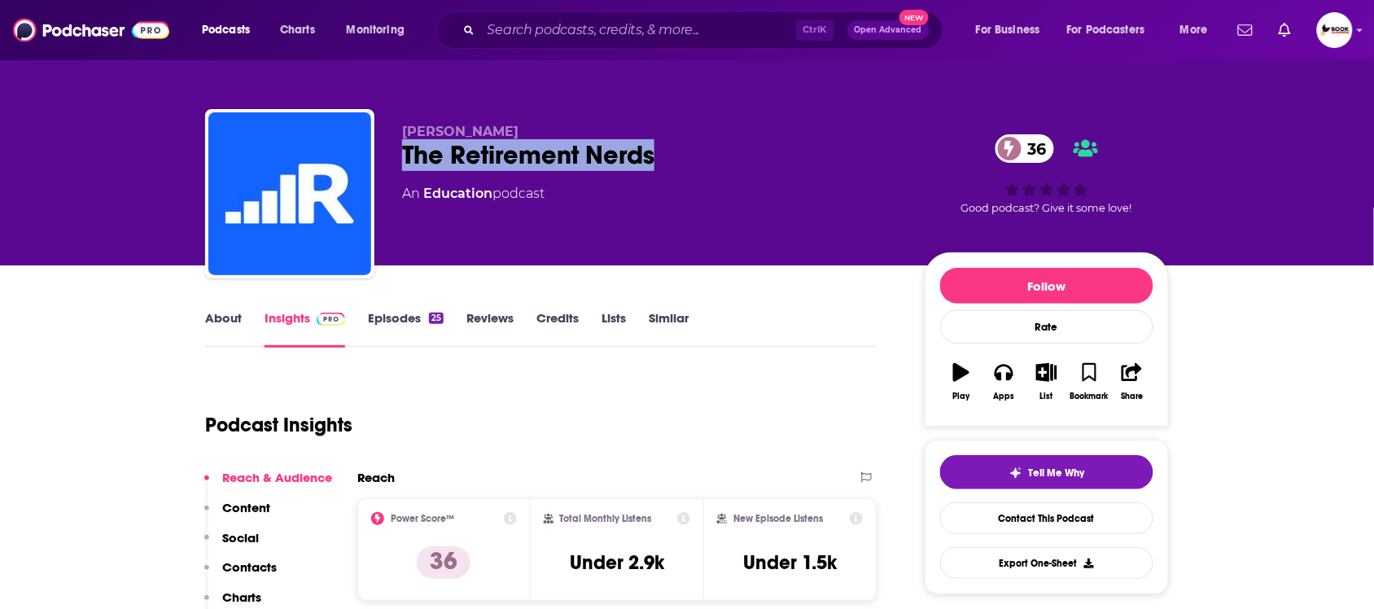
drag, startPoint x: 407, startPoint y: 163, endPoint x: 673, endPoint y: 165, distance: 266.1
click at [673, 165] on div "The Retirement Nerds 36" at bounding box center [650, 155] width 496 height 32
copy h2 "The Retirement Nerds"
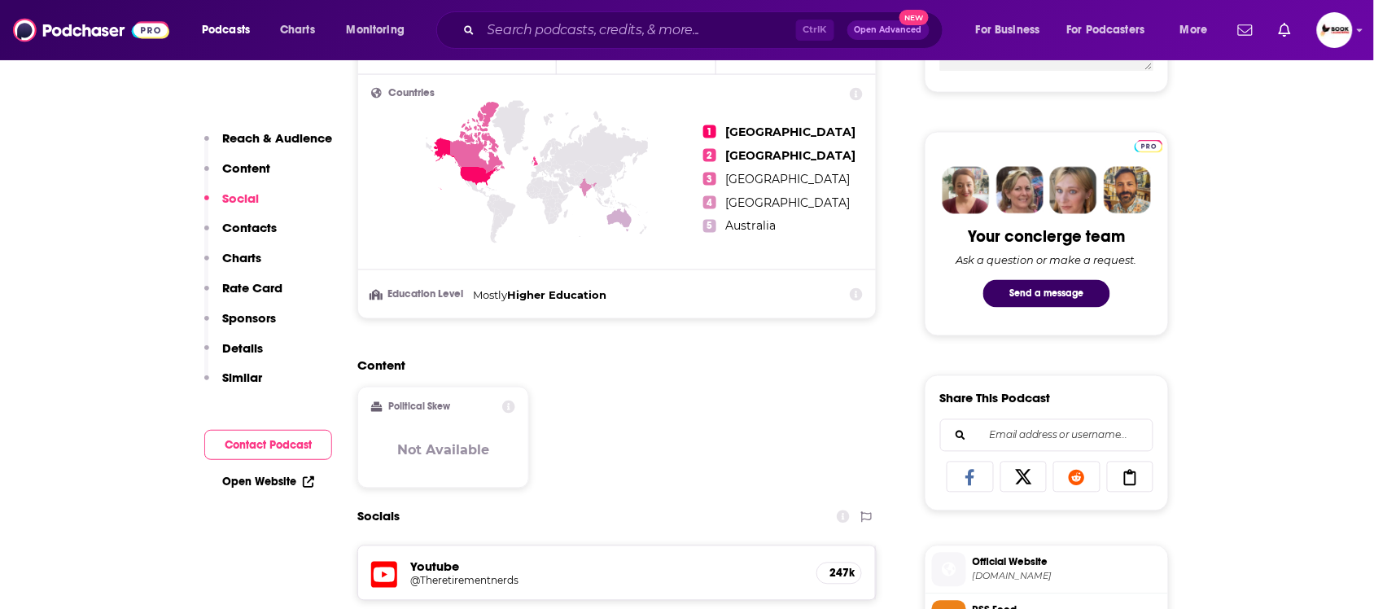
scroll to position [916, 0]
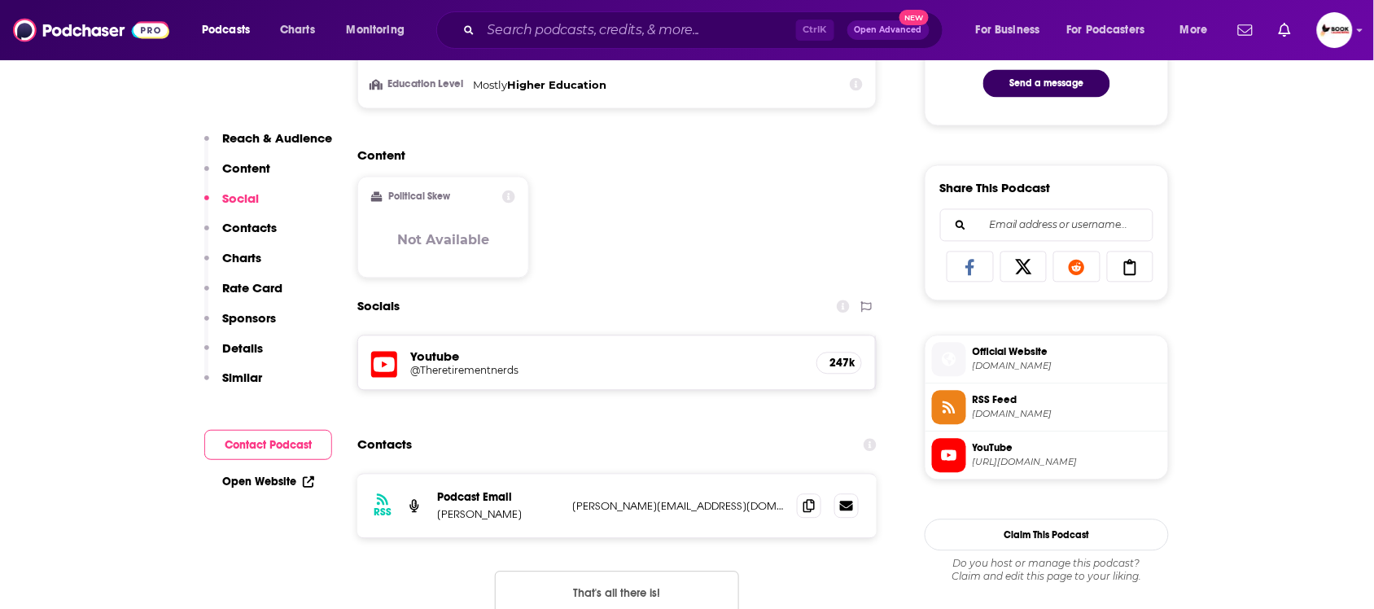
click at [247, 255] on p "Charts" at bounding box center [241, 257] width 39 height 15
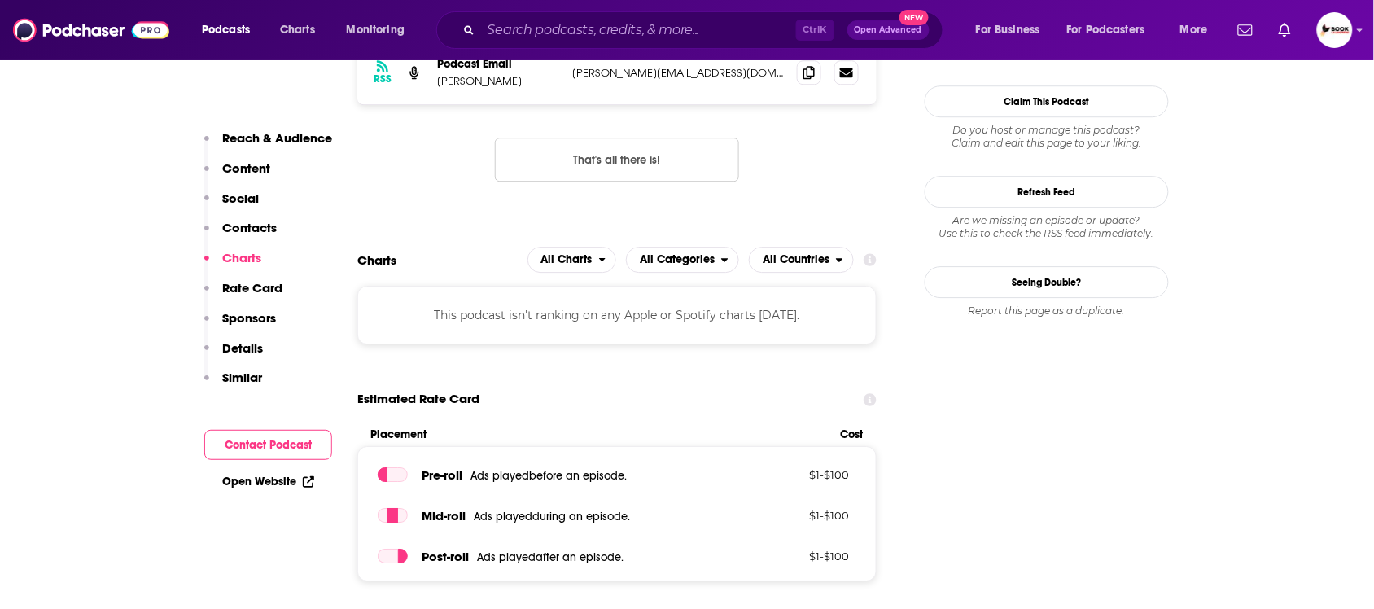
scroll to position [1373, 0]
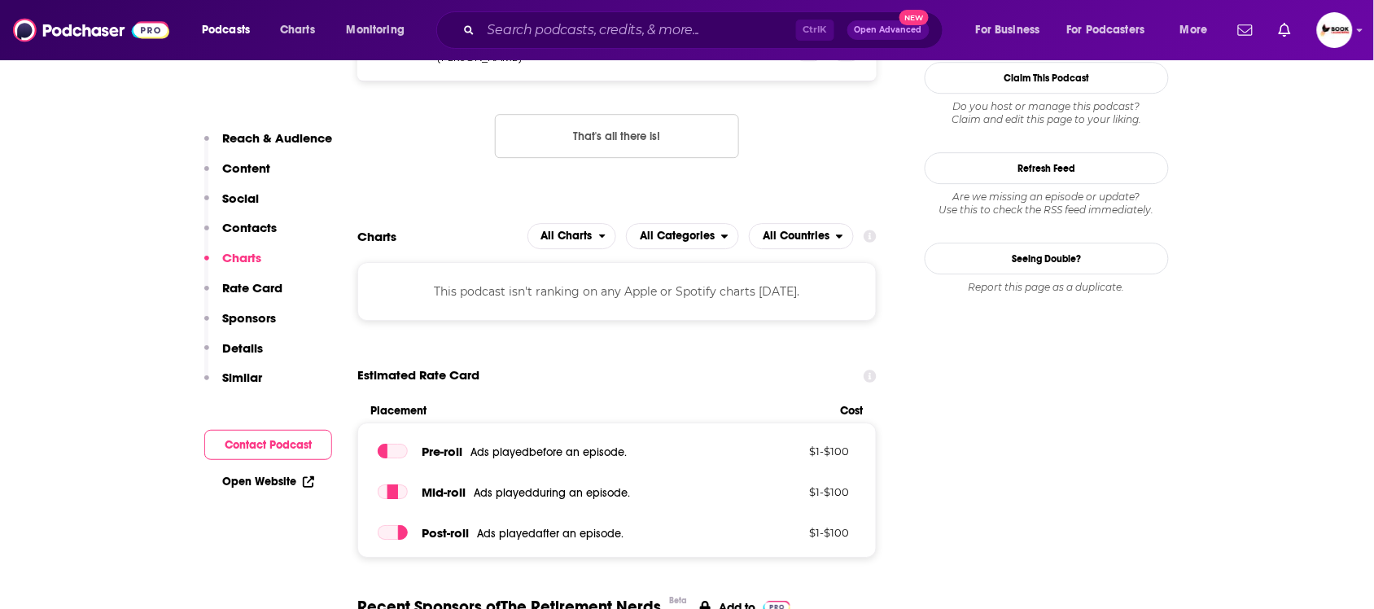
click at [273, 212] on div "Reach & Audience Content Social Contacts Charts Rate Card Sponsors Details Simi…" at bounding box center [268, 264] width 128 height 269
click at [262, 218] on div "Reach & Audience Content Social Contacts Charts Rate Card Sponsors Details Simi…" at bounding box center [268, 264] width 128 height 269
click at [257, 229] on p "Contacts" at bounding box center [249, 227] width 55 height 15
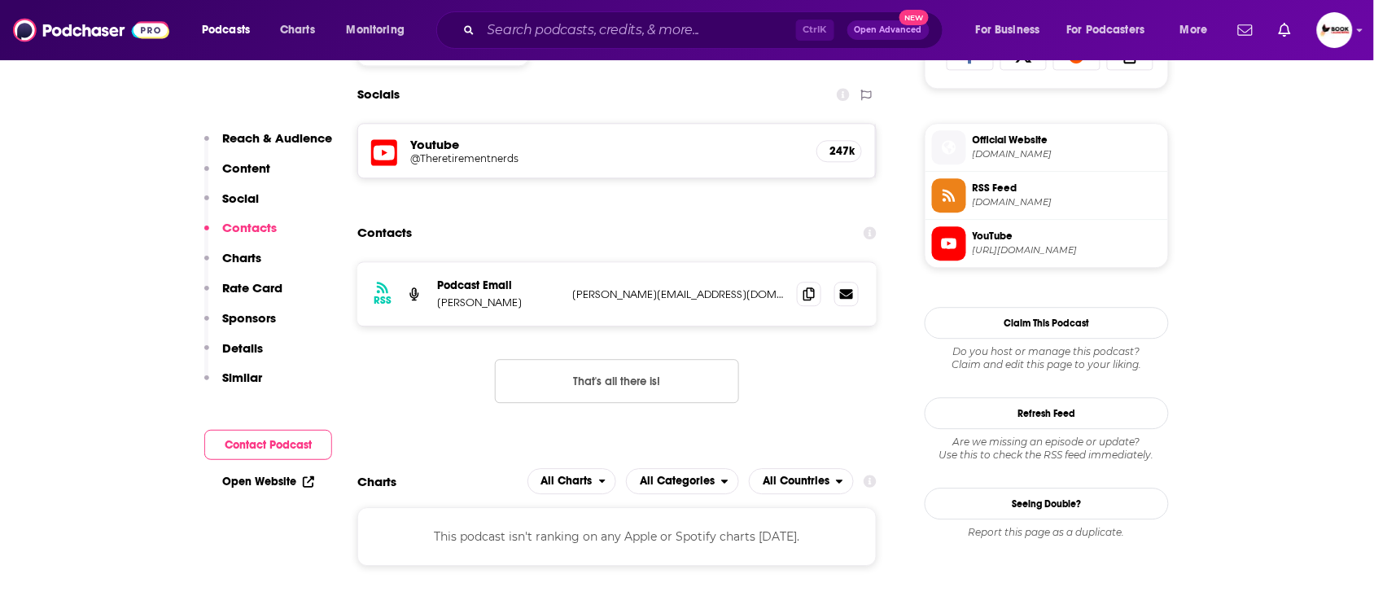
scroll to position [1121, 0]
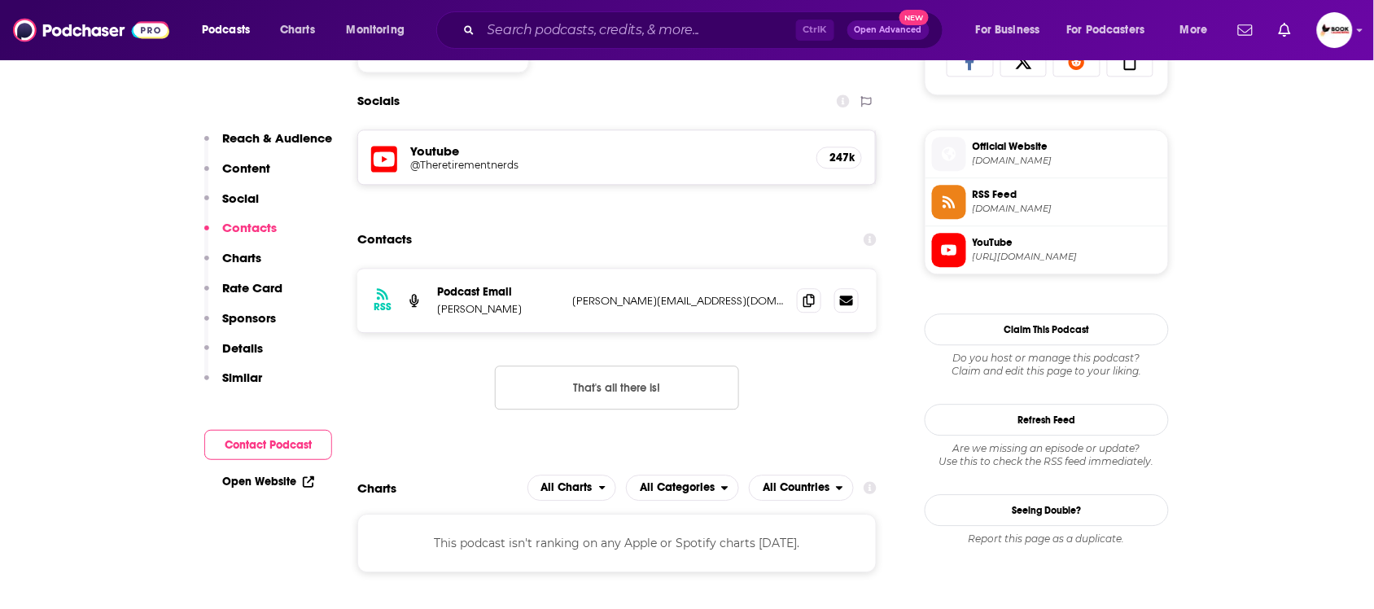
click at [278, 133] on p "Reach & Audience" at bounding box center [277, 137] width 110 height 15
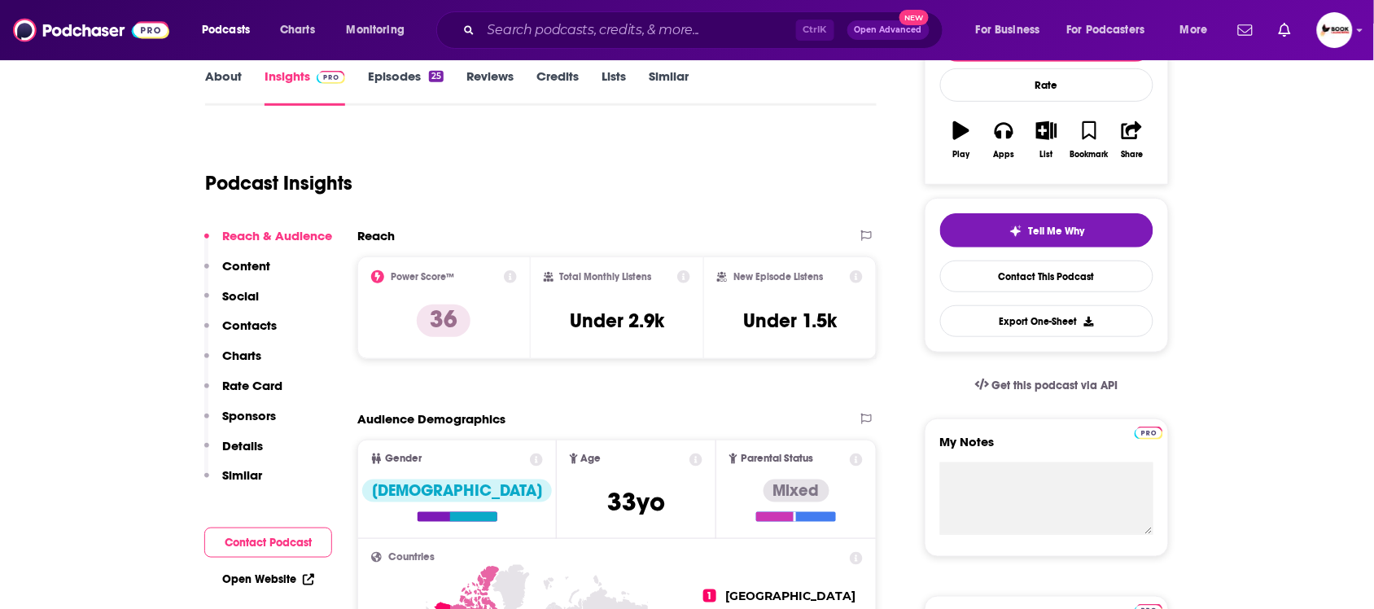
scroll to position [0, 0]
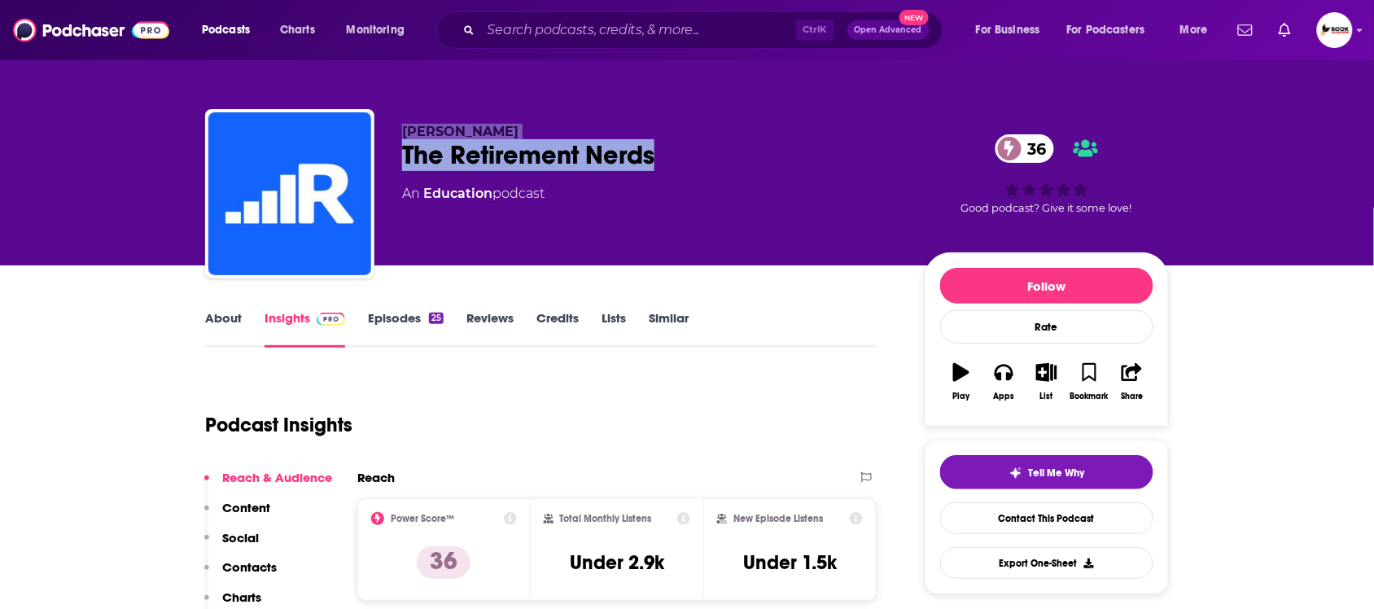
drag, startPoint x: 644, startPoint y: 155, endPoint x: 397, endPoint y: 123, distance: 248.6
click at [397, 123] on div "[PERSON_NAME] The Retirement Nerds 36 An Education podcast 36 Good podcast? Giv…" at bounding box center [687, 197] width 964 height 176
copy div "[PERSON_NAME] The Retirement Nerds"
click at [267, 571] on p "Contacts" at bounding box center [249, 566] width 55 height 15
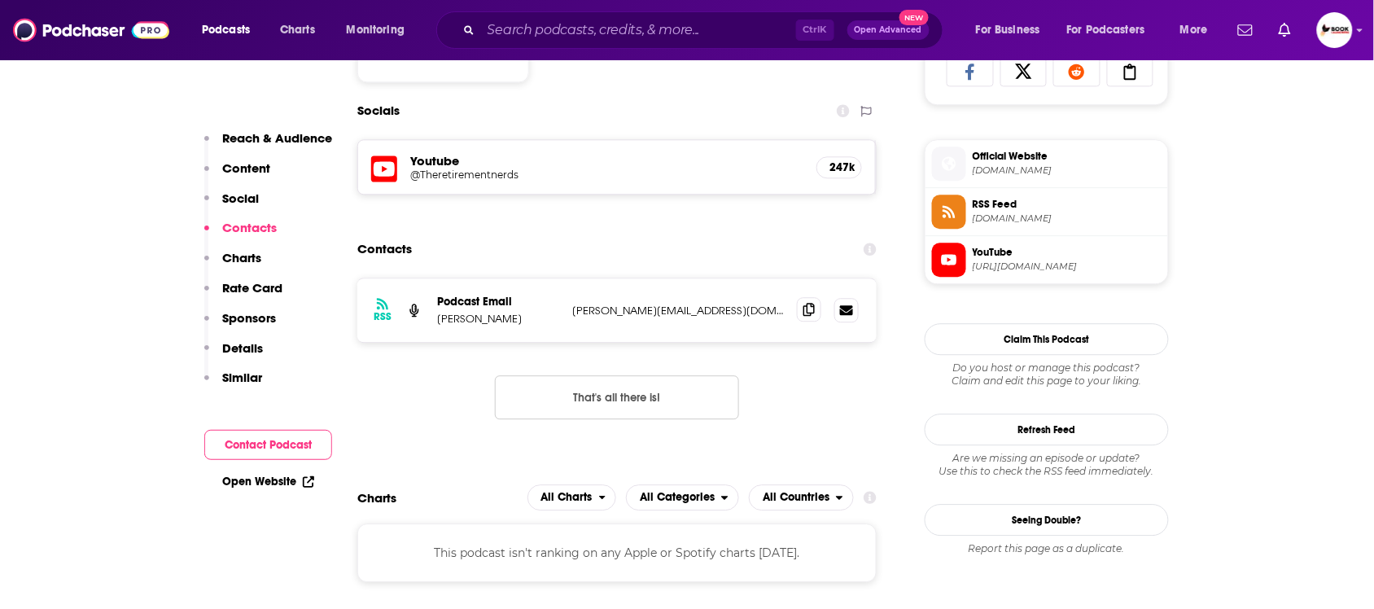
scroll to position [1121, 0]
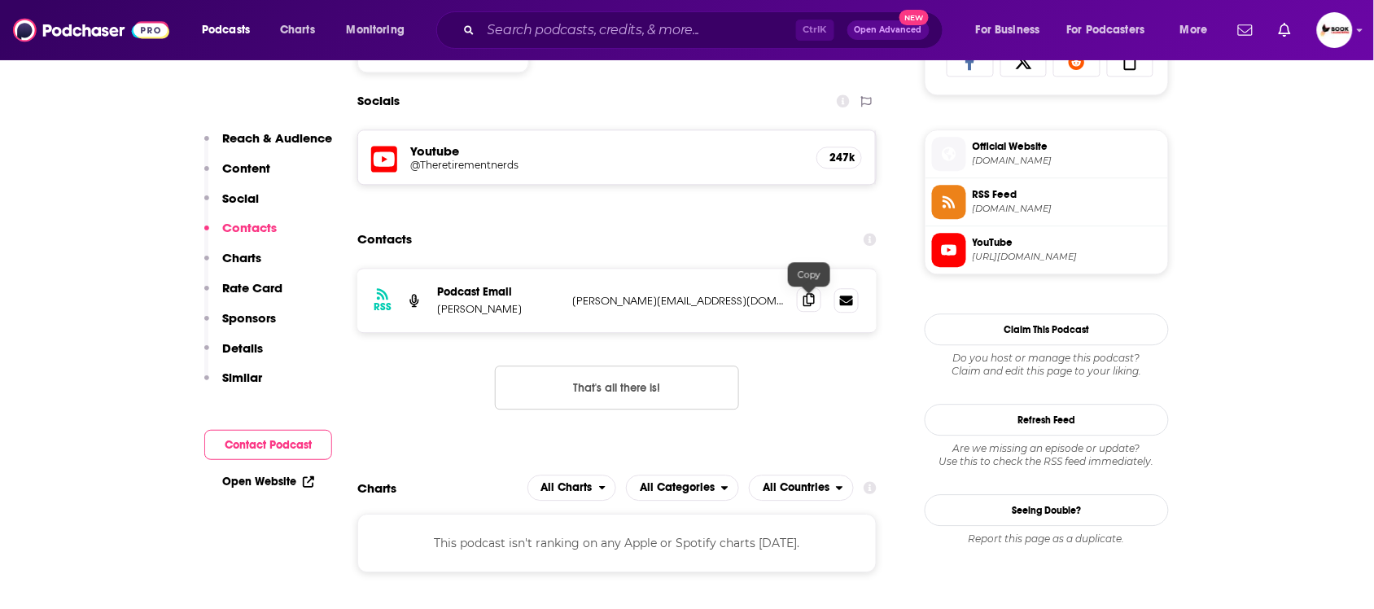
click at [811, 301] on icon at bounding box center [808, 299] width 11 height 13
click at [294, 484] on link "Open Website" at bounding box center [268, 481] width 92 height 14
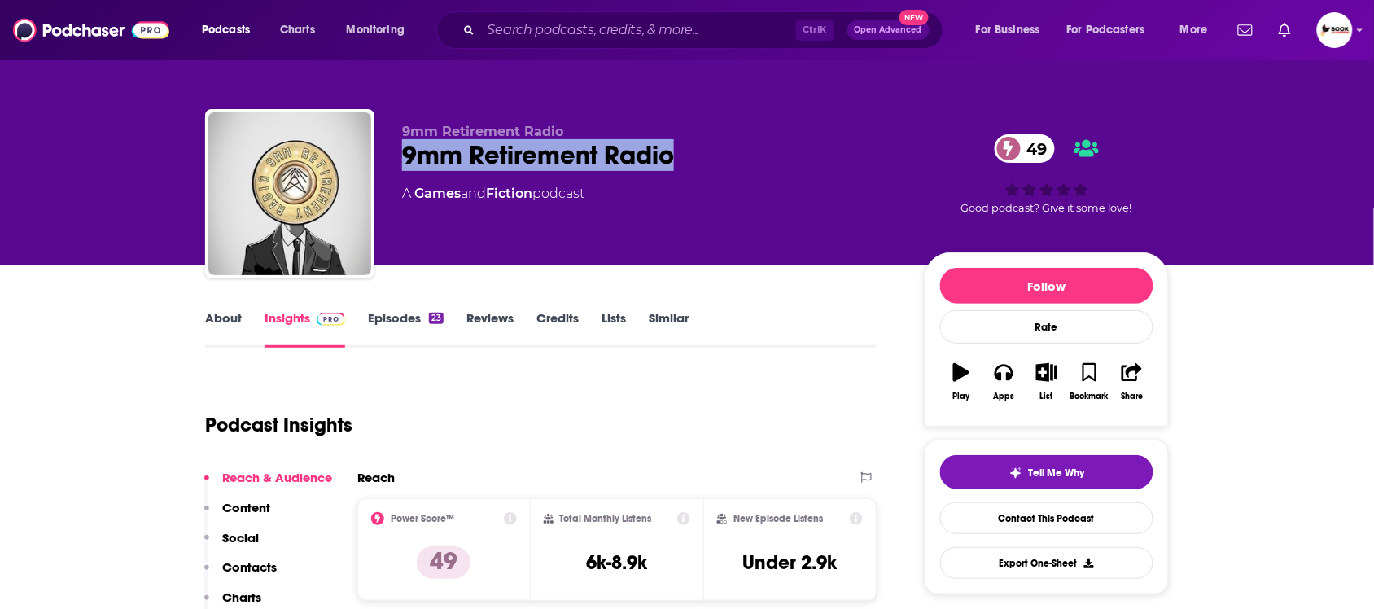
drag, startPoint x: 681, startPoint y: 156, endPoint x: 397, endPoint y: 160, distance: 284.0
click at [397, 160] on div "9mm Retirement Radio 9mm Retirement Radio 49 A Games and Fiction podcast 49 Goo…" at bounding box center [687, 197] width 964 height 176
copy h2 "9mm Retirement Radio"
click at [229, 315] on link "About" at bounding box center [223, 328] width 37 height 37
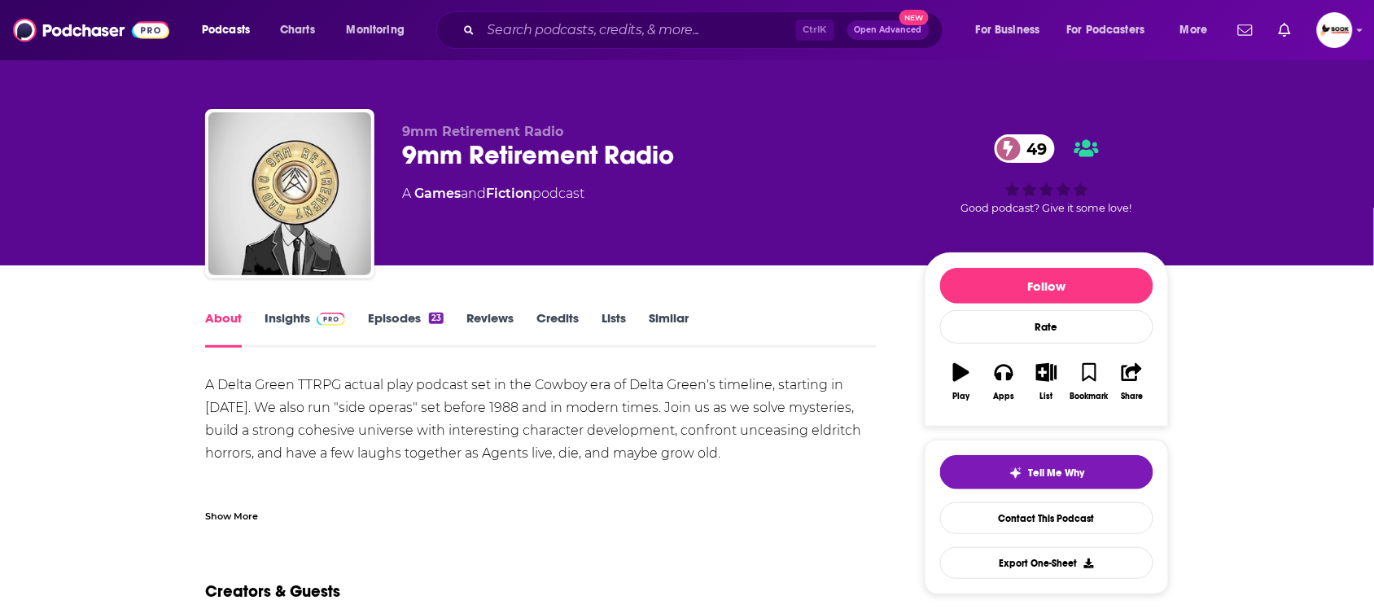
click at [220, 515] on div "Show More" at bounding box center [231, 514] width 53 height 15
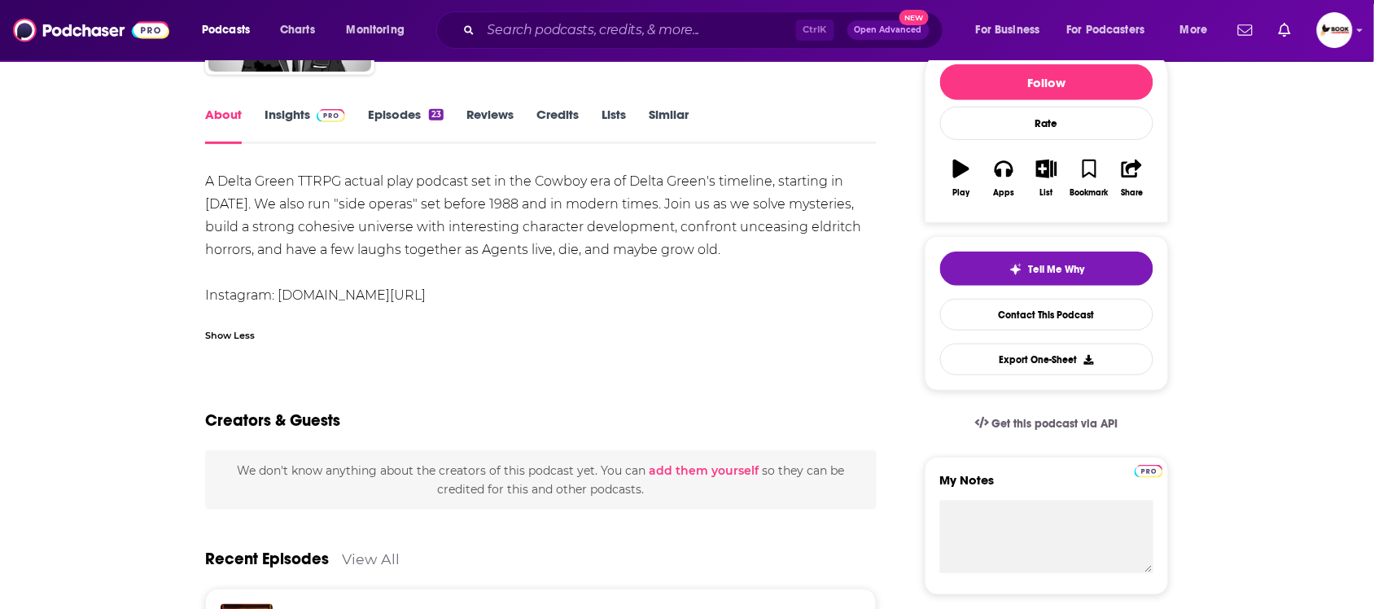
scroll to position [102, 0]
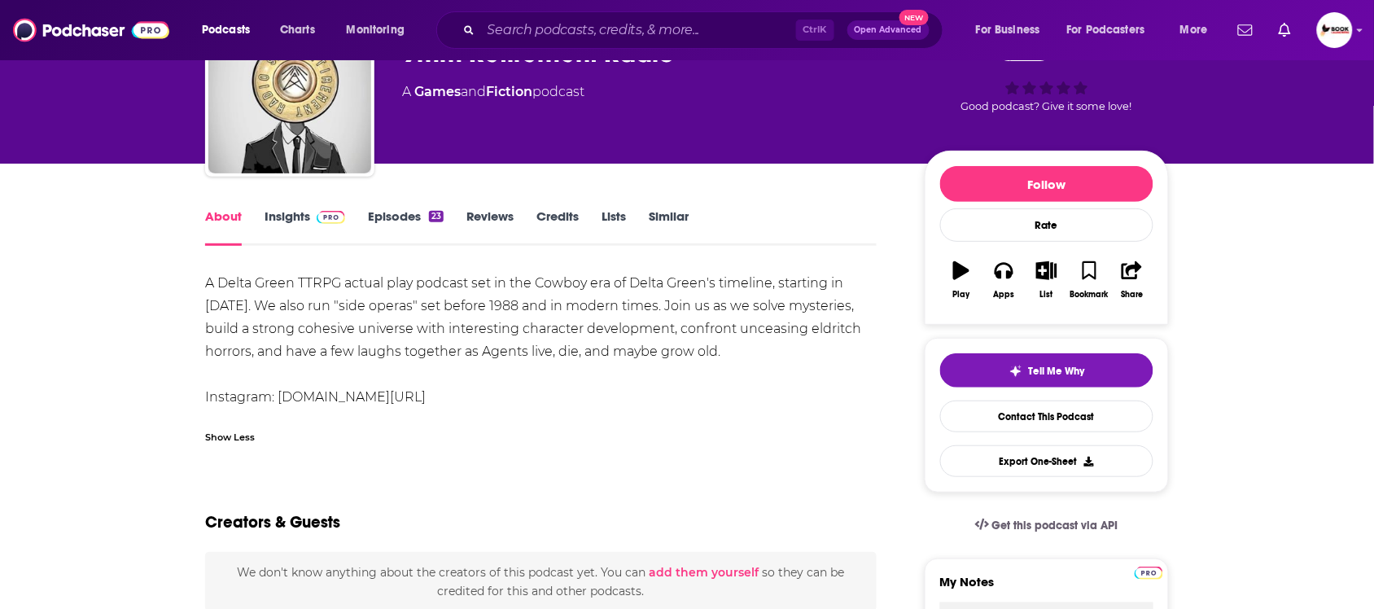
click at [293, 218] on link "Insights" at bounding box center [304, 226] width 81 height 37
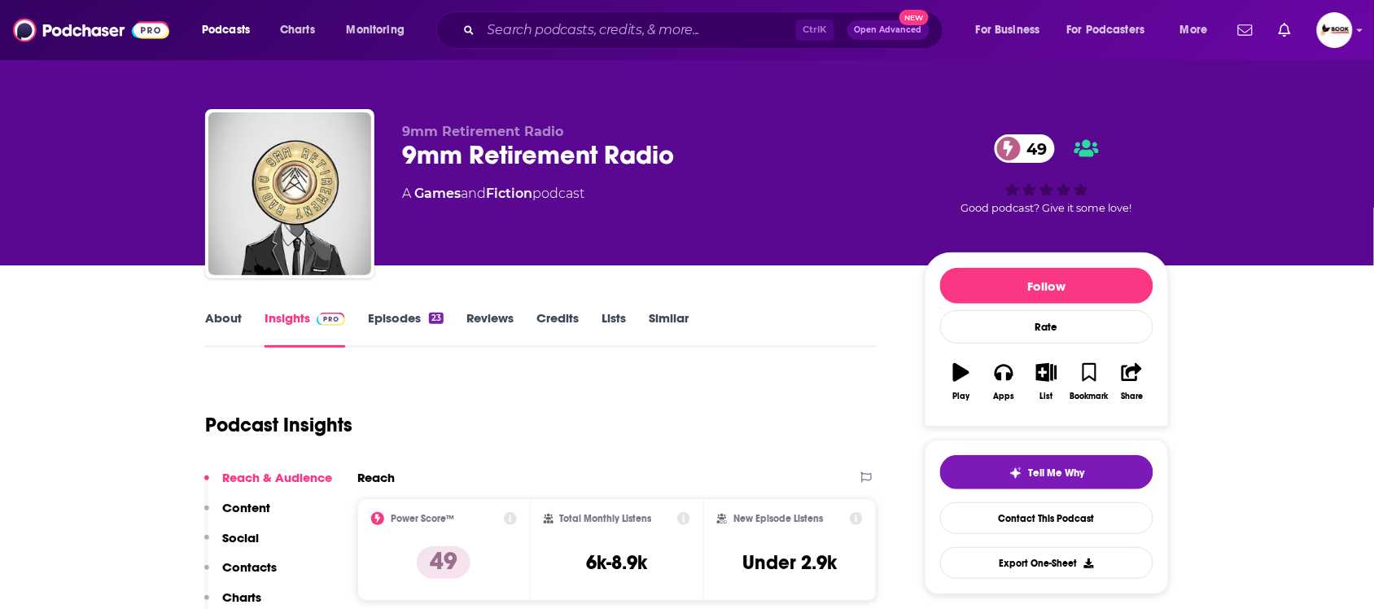
click at [267, 574] on p "Contacts" at bounding box center [249, 566] width 55 height 15
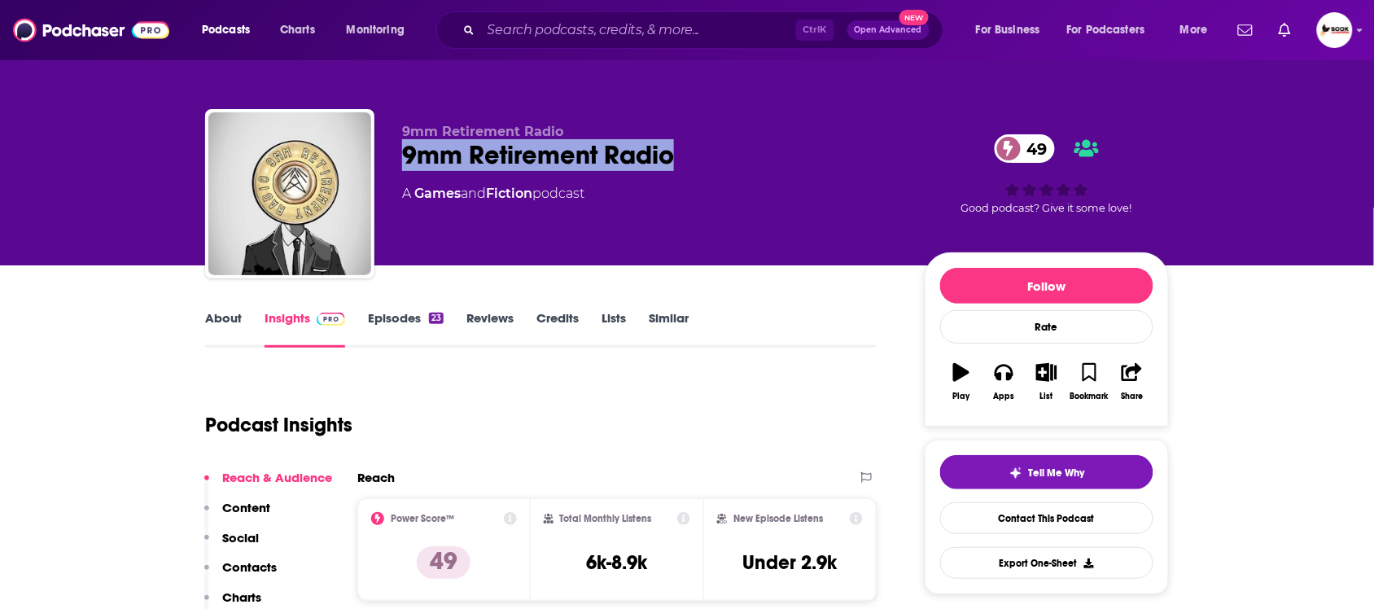
drag, startPoint x: 424, startPoint y: 159, endPoint x: 401, endPoint y: 156, distance: 22.9
click at [402, 156] on div "9mm Retirement Radio 49" at bounding box center [650, 155] width 496 height 32
copy h2 "9mm Retirement Radio"
click at [242, 562] on p "Contacts" at bounding box center [249, 566] width 55 height 15
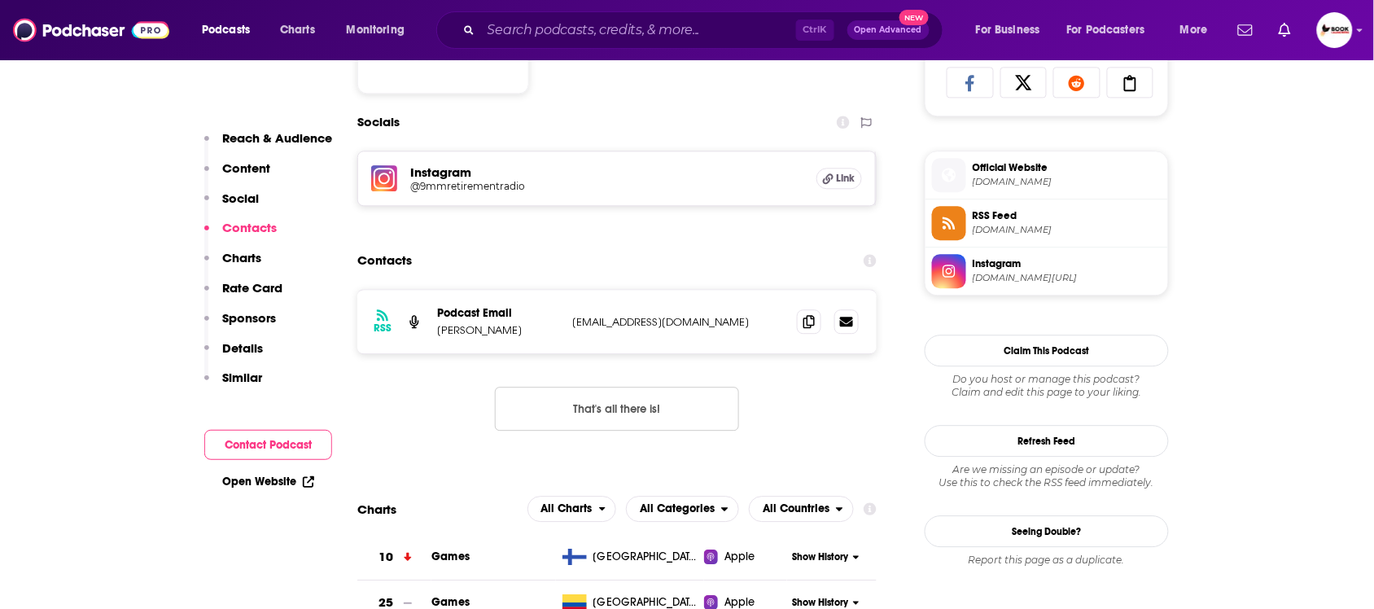
scroll to position [1121, 0]
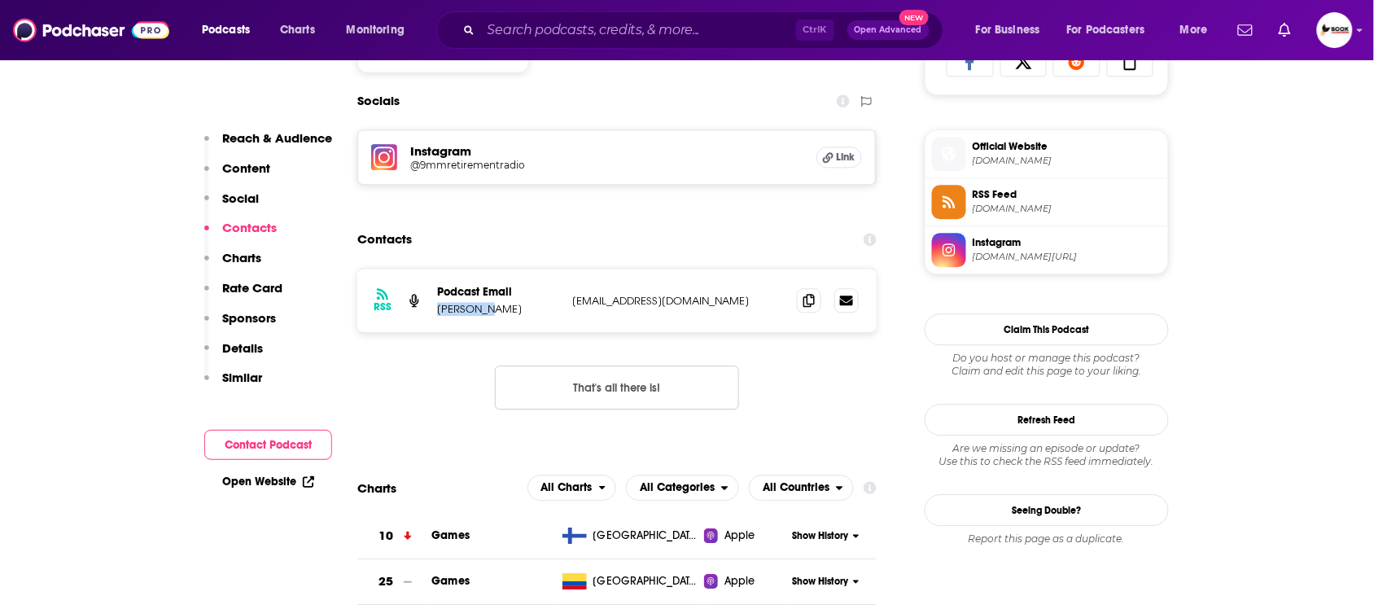
drag, startPoint x: 505, startPoint y: 317, endPoint x: 439, endPoint y: 317, distance: 65.9
click at [439, 316] on p "Max Mason" at bounding box center [498, 309] width 122 height 14
copy p "Max Mason"
click at [806, 303] on icon at bounding box center [808, 299] width 11 height 13
click at [283, 478] on link "Open Website" at bounding box center [268, 481] width 92 height 14
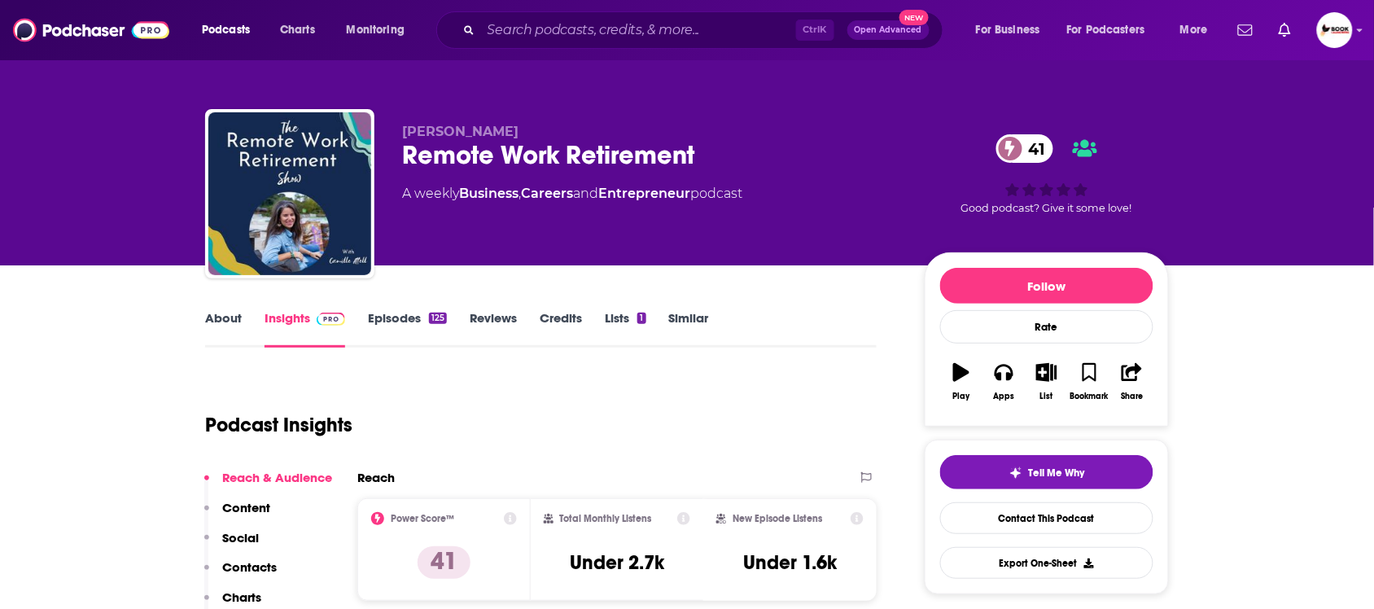
drag, startPoint x: 472, startPoint y: 230, endPoint x: 21, endPoint y: 195, distance: 452.2
click at [0, 195] on div "[PERSON_NAME] Remote Work Retirement 41 A weekly Business , Careers and Entrepr…" at bounding box center [687, 132] width 1374 height 265
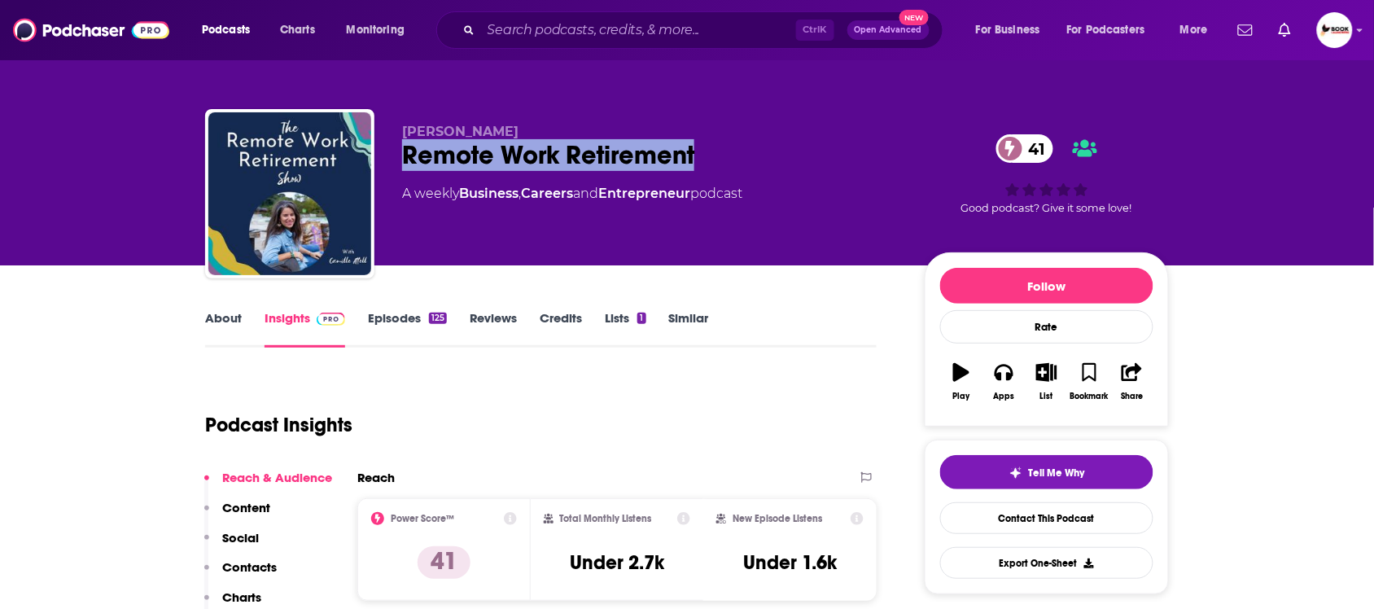
drag, startPoint x: 720, startPoint y: 159, endPoint x: 404, endPoint y: 144, distance: 316.1
click at [384, 159] on div "[PERSON_NAME] Remote Work Retirement 41 A weekly Business , Careers and Entrepr…" at bounding box center [687, 197] width 964 height 176
copy h2 "Remote Work Retirement"
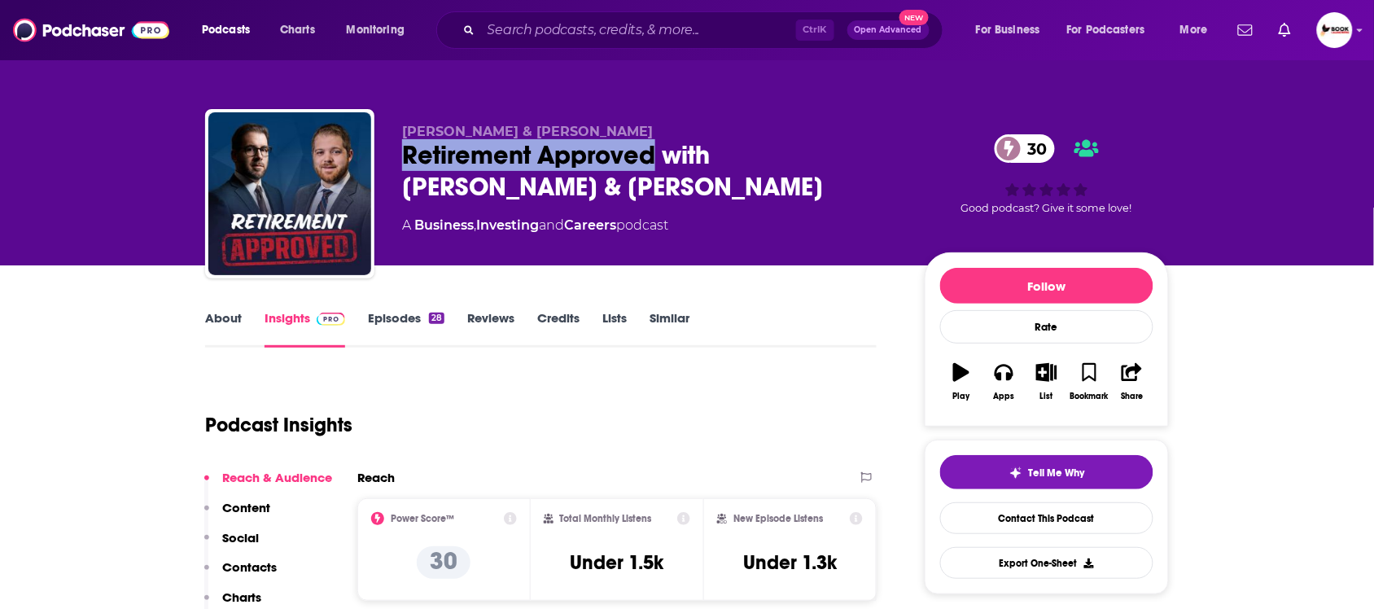
drag, startPoint x: 397, startPoint y: 160, endPoint x: 655, endPoint y: 156, distance: 258.0
click at [655, 156] on div "Matt Paul & Steve Paul Retirement Approved with Matt Paul & Steve Paul 30 A Bus…" at bounding box center [687, 197] width 964 height 176
copy h2 "Retirement Approved"
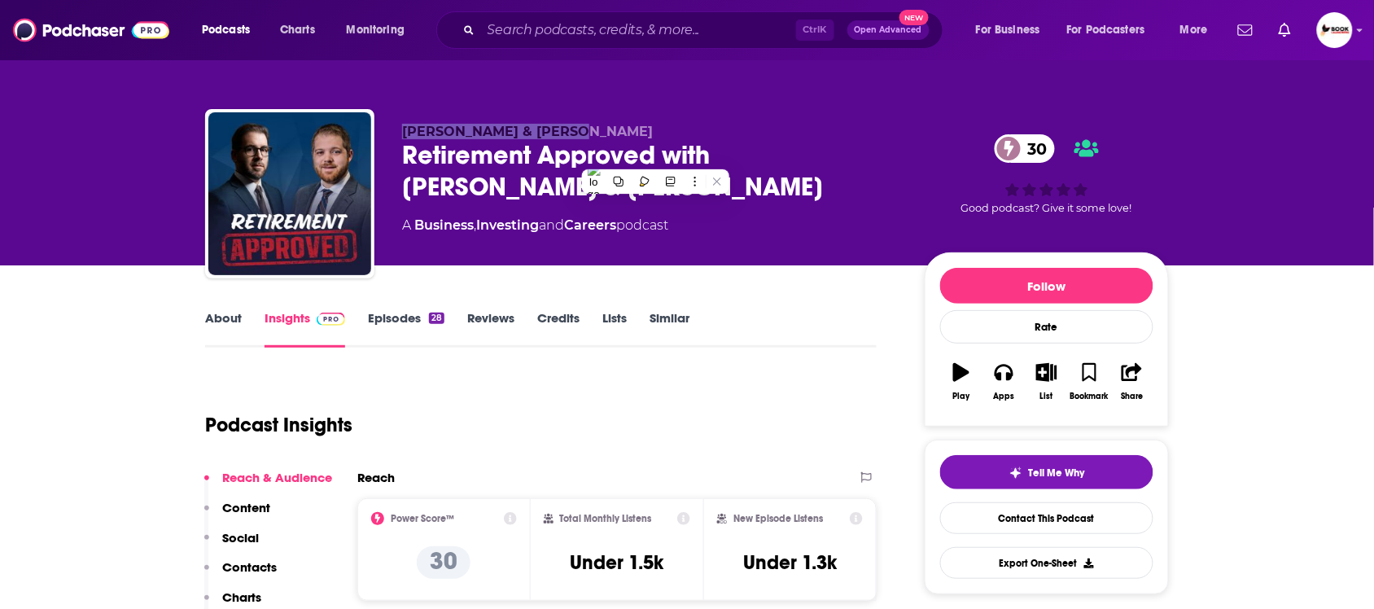
drag, startPoint x: 384, startPoint y: 126, endPoint x: 555, endPoint y: 124, distance: 170.9
click at [555, 124] on div "Matt Paul & Steve Paul Retirement Approved with Matt Paul & Steve Paul 30 A Bus…" at bounding box center [687, 197] width 964 height 176
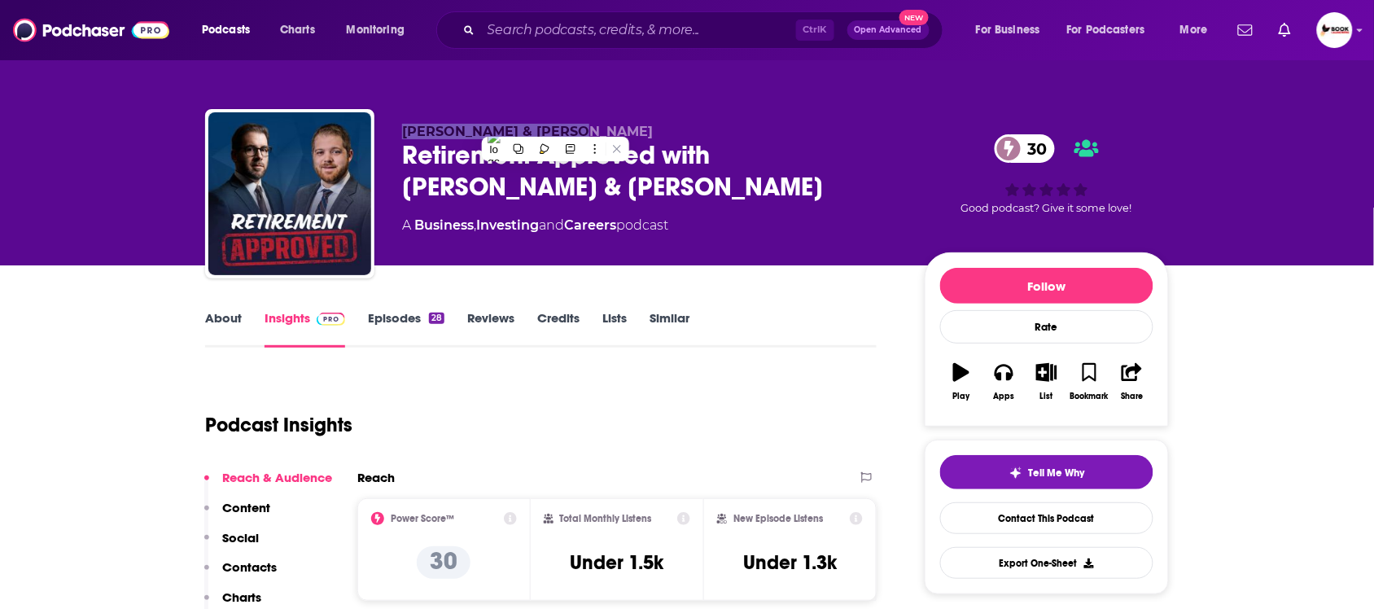
copy span "Matt Paul & Steve Paul"
click at [233, 566] on p "Contacts" at bounding box center [249, 566] width 55 height 15
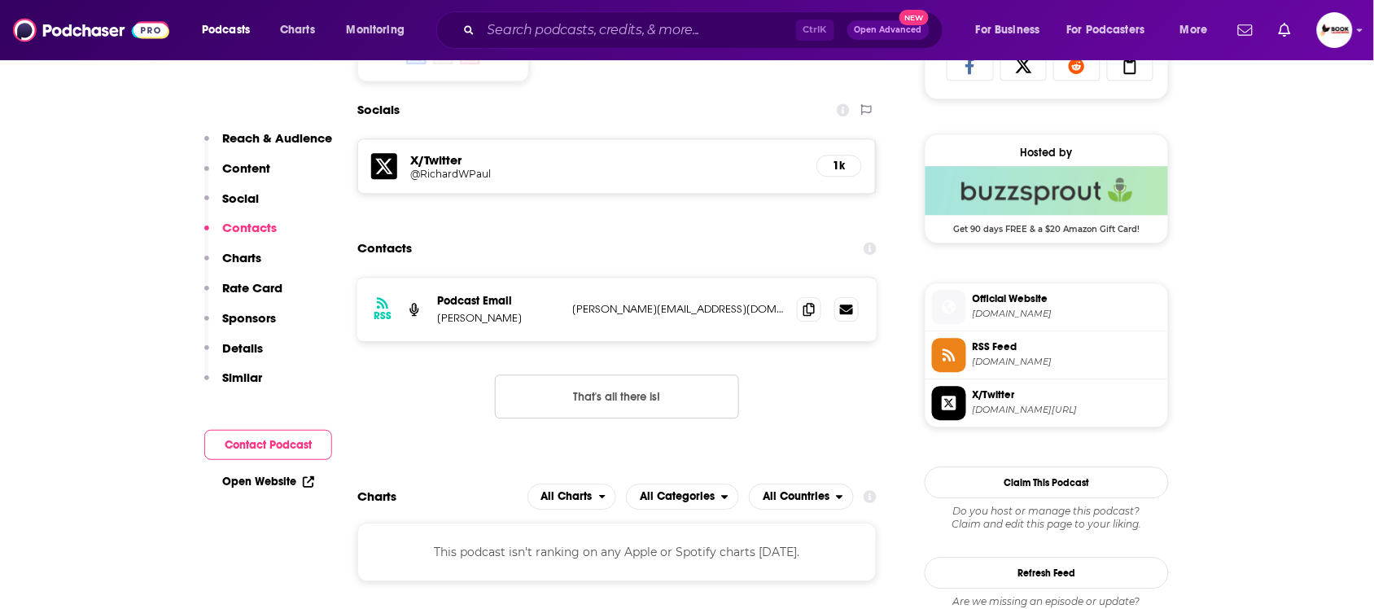
scroll to position [1125, 0]
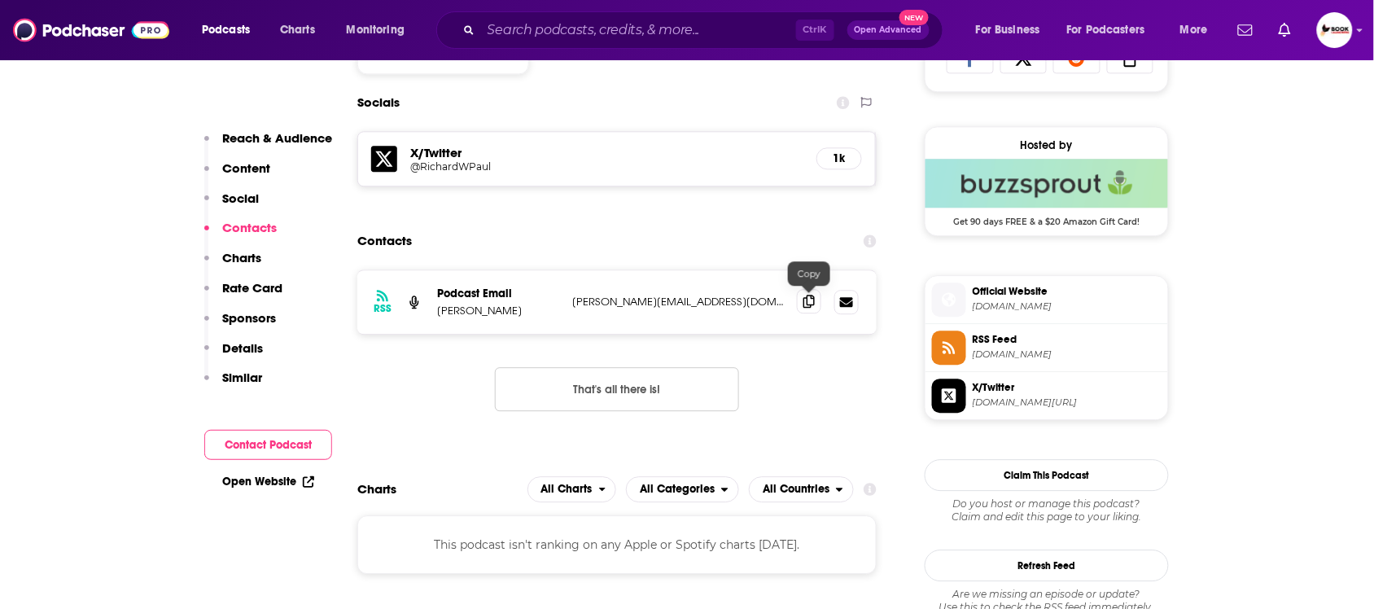
click at [804, 304] on icon at bounding box center [808, 301] width 11 height 13
click at [263, 486] on link "Open Website" at bounding box center [268, 481] width 92 height 14
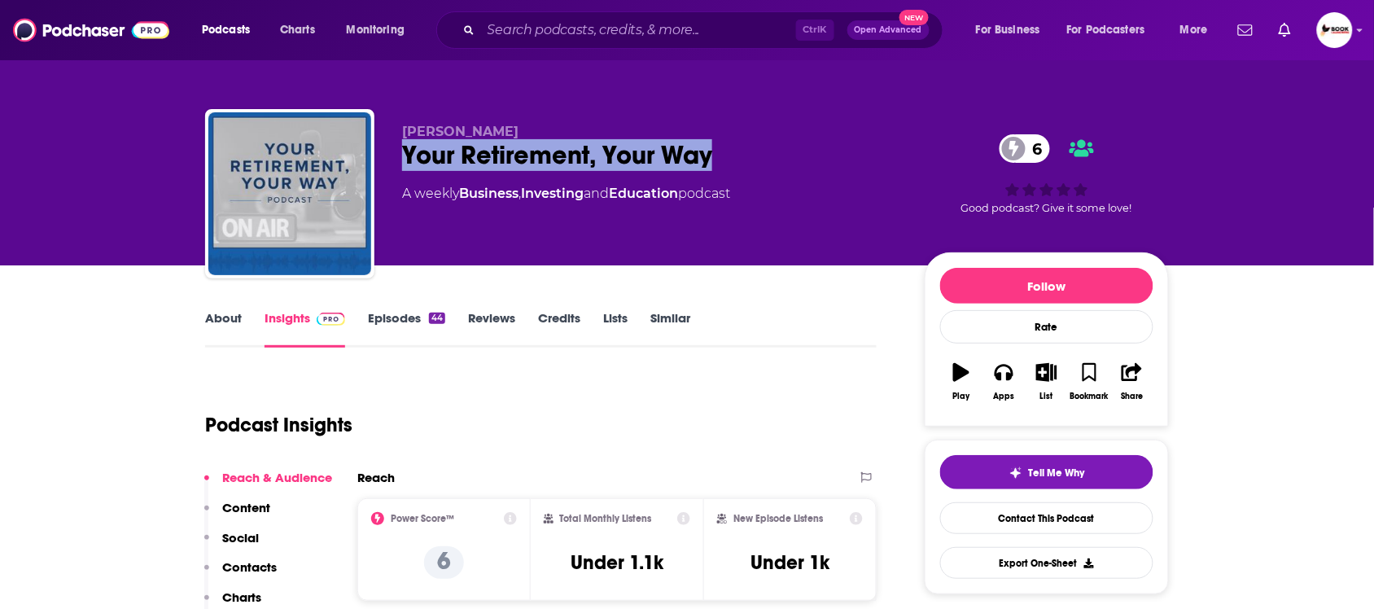
drag, startPoint x: 733, startPoint y: 160, endPoint x: 400, endPoint y: 161, distance: 332.8
click at [400, 161] on div "[PERSON_NAME] Your Retirement, Your Way 6 A weekly Business , Investing and Edu…" at bounding box center [687, 197] width 964 height 176
copy h2 "Your Retirement, Your Way"
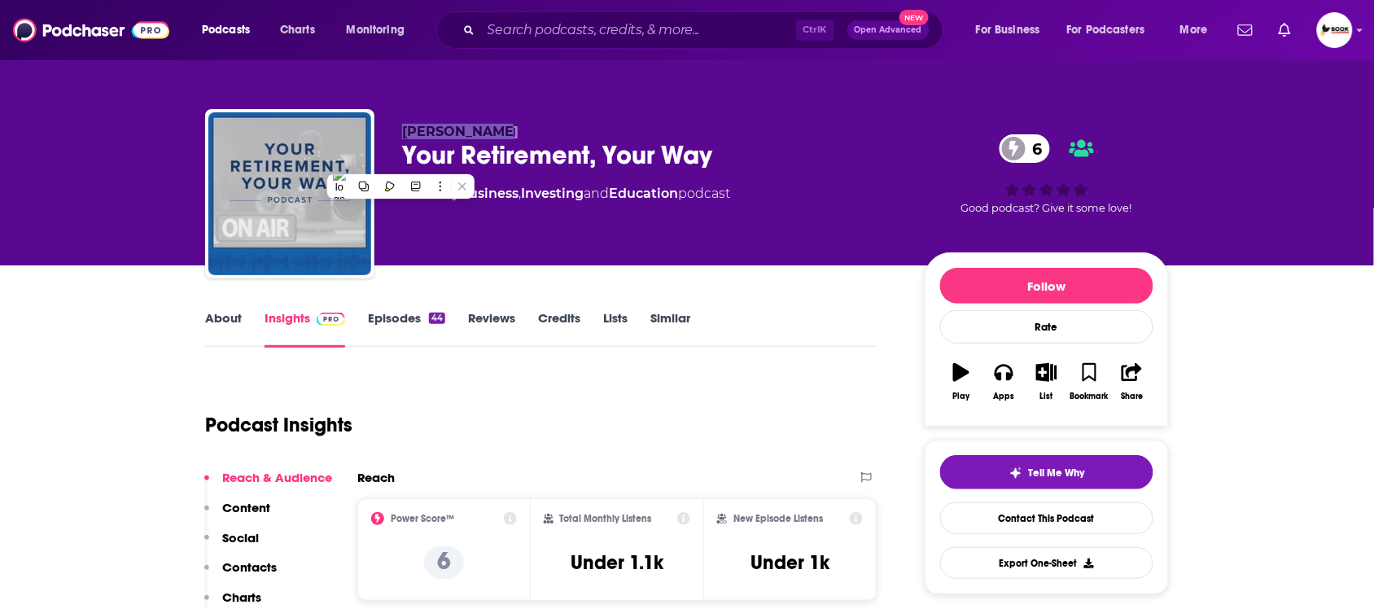
drag, startPoint x: 526, startPoint y: 120, endPoint x: 395, endPoint y: 124, distance: 131.1
click at [395, 124] on div "[PERSON_NAME] Your Retirement, Your Way 6 A weekly Business , Investing and Edu…" at bounding box center [687, 197] width 964 height 176
copy span "[PERSON_NAME]"
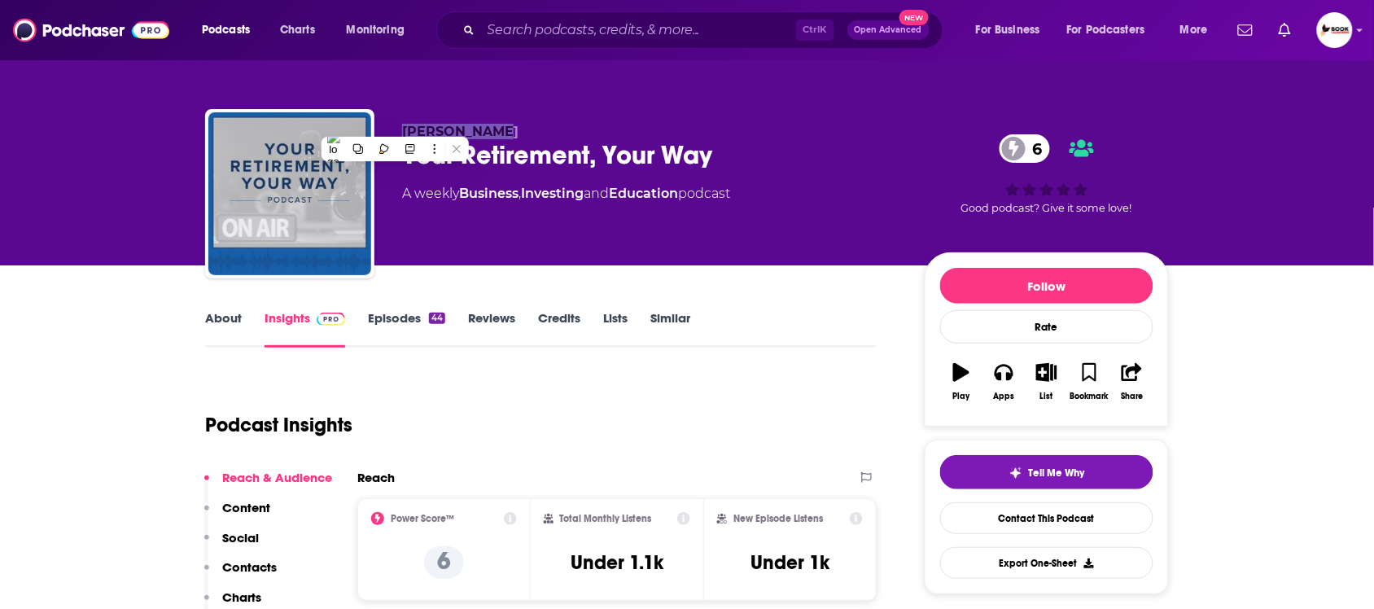
click at [135, 257] on div "[PERSON_NAME] Your Retirement, Your Way 6 A weekly Business , Investing and Edu…" at bounding box center [687, 132] width 1374 height 265
click at [234, 318] on link "About" at bounding box center [223, 328] width 37 height 37
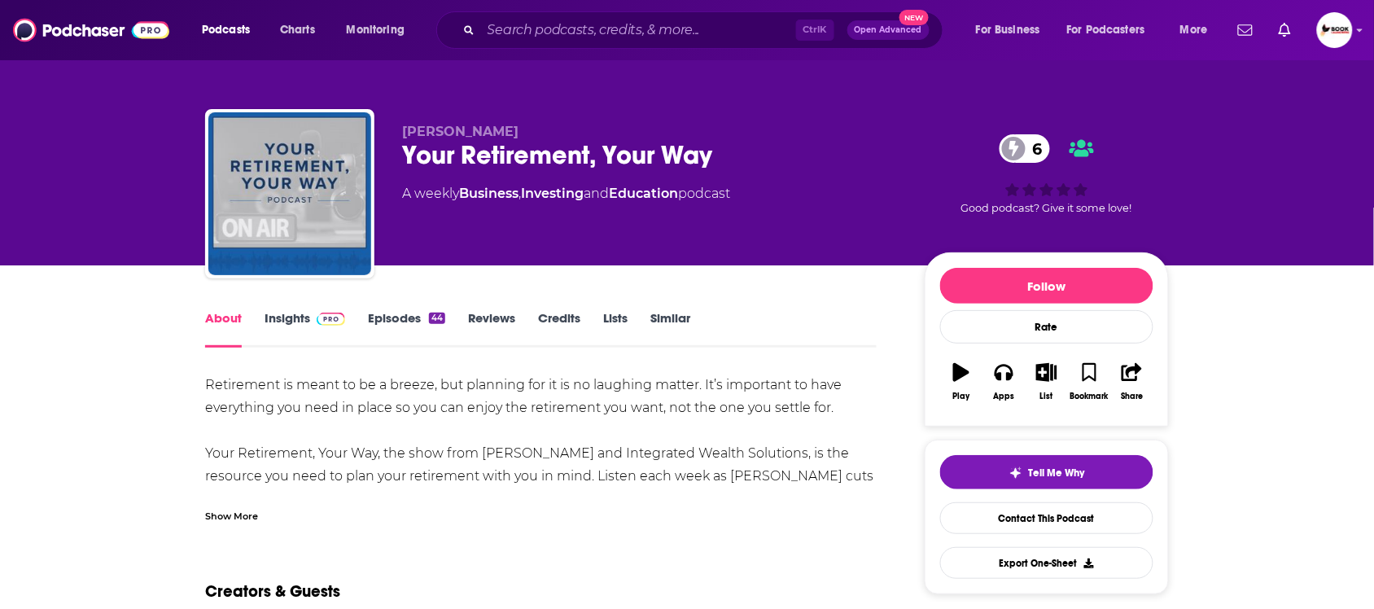
click at [295, 320] on link "Insights" at bounding box center [304, 328] width 81 height 37
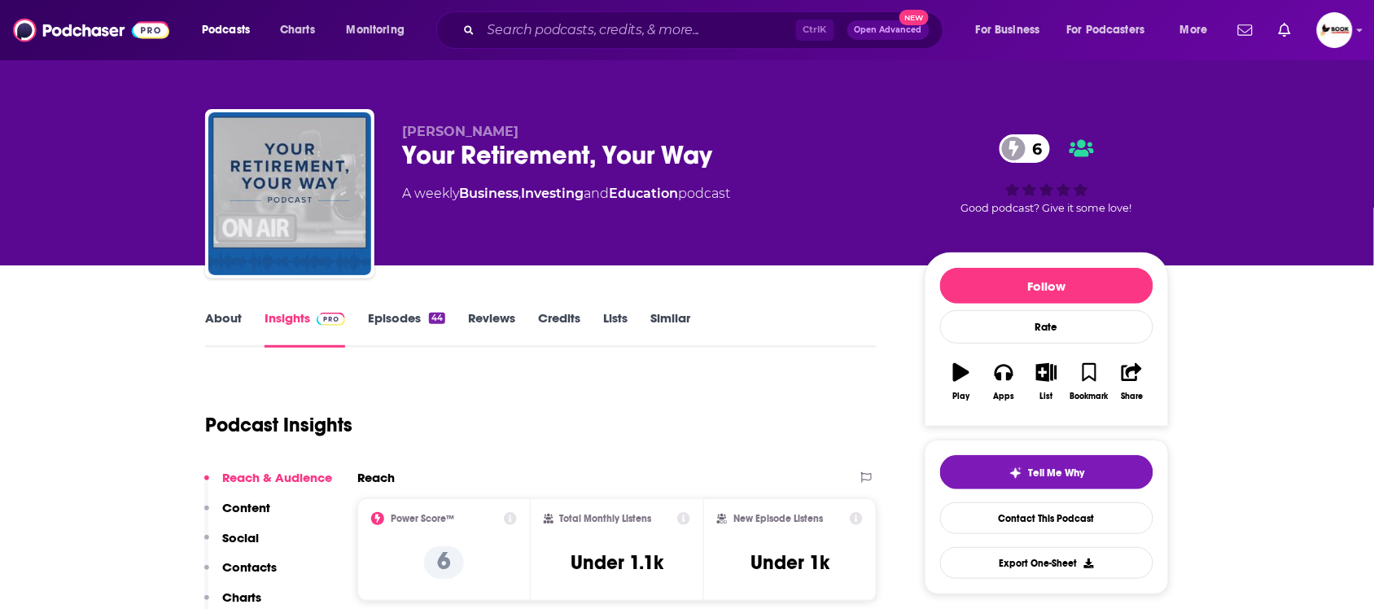
click at [256, 572] on p "Contacts" at bounding box center [249, 566] width 55 height 15
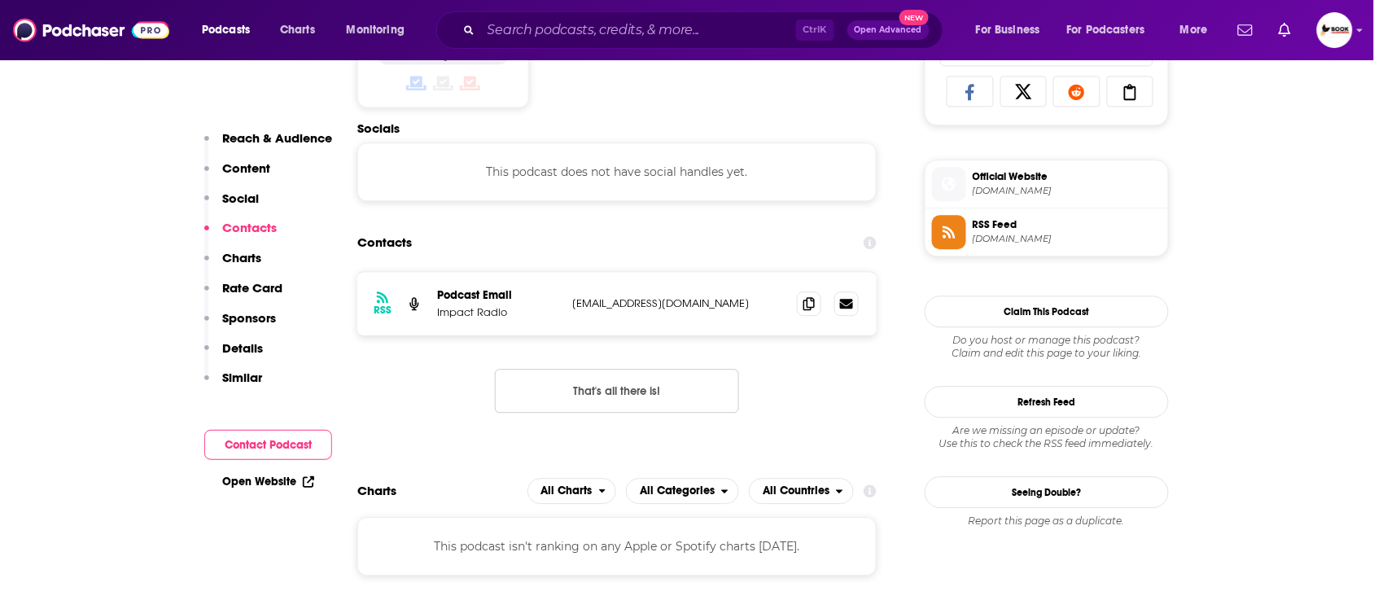
scroll to position [1095, 0]
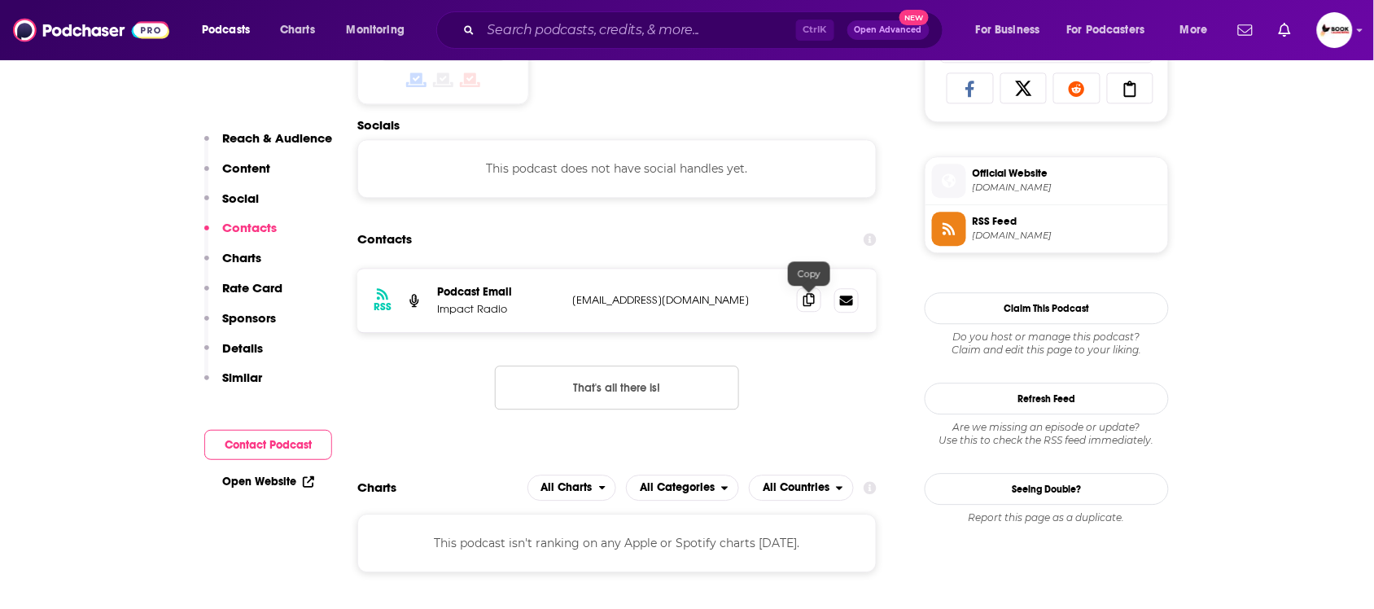
click at [815, 302] on span at bounding box center [809, 299] width 24 height 24
click at [278, 476] on link "Open Website" at bounding box center [268, 481] width 92 height 14
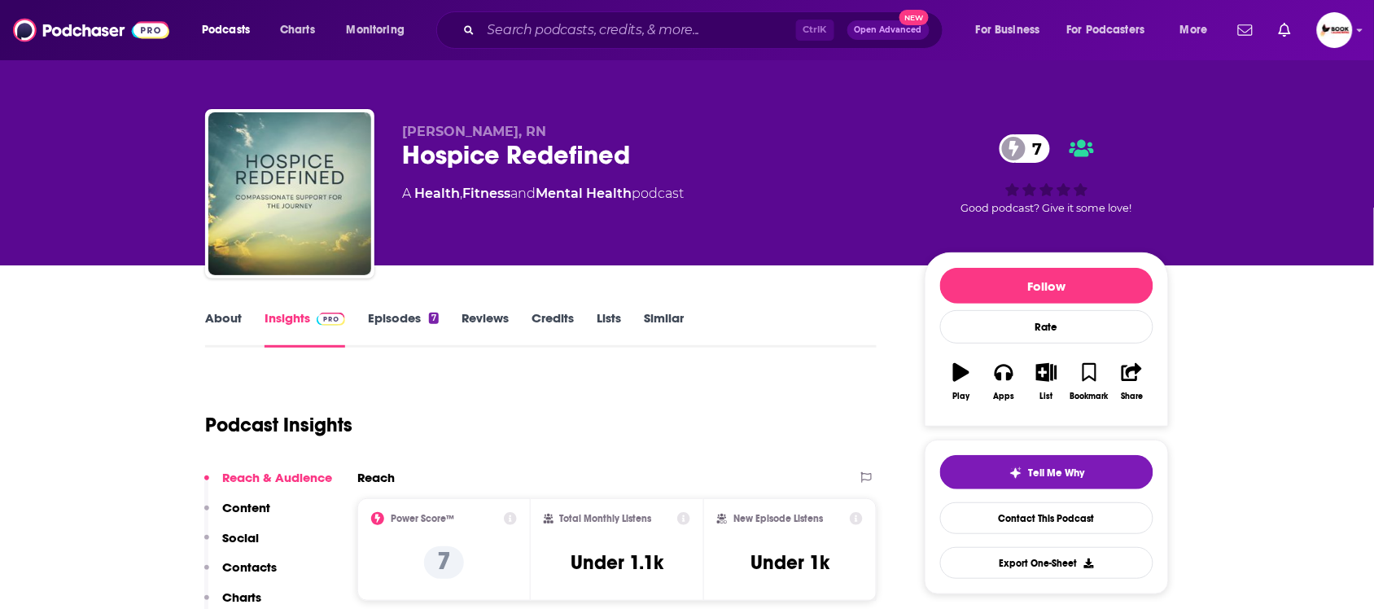
click at [229, 322] on link "About" at bounding box center [223, 328] width 37 height 37
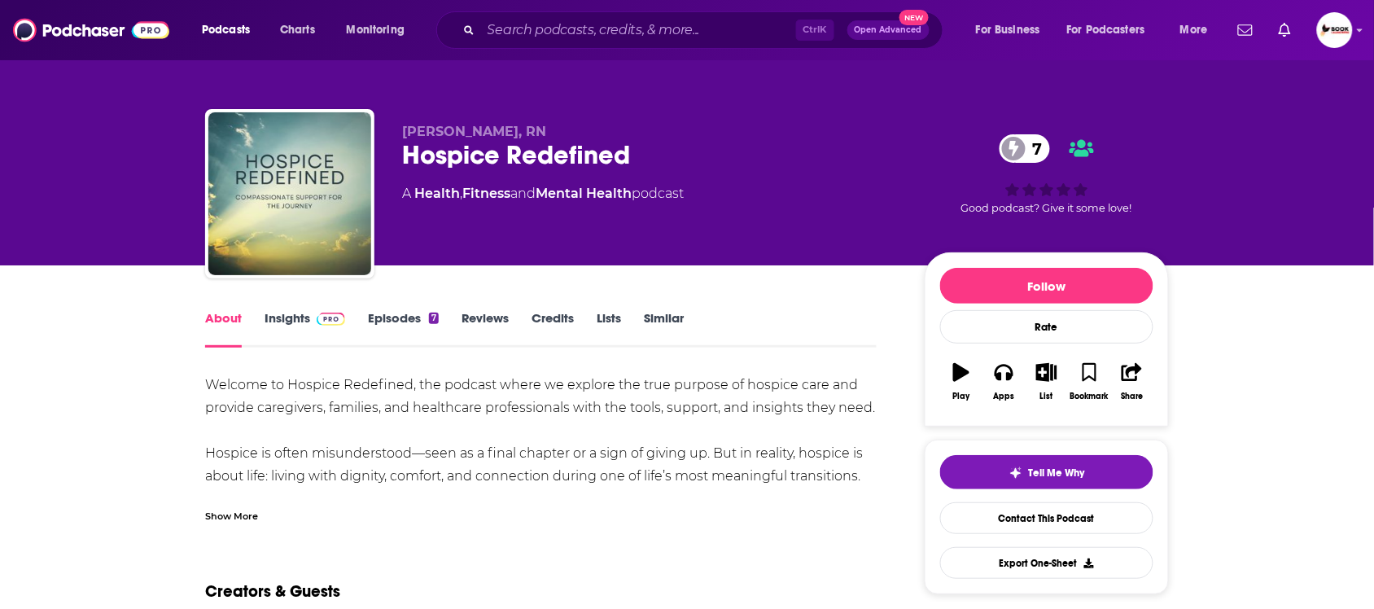
click at [234, 513] on div "Show More" at bounding box center [231, 514] width 53 height 15
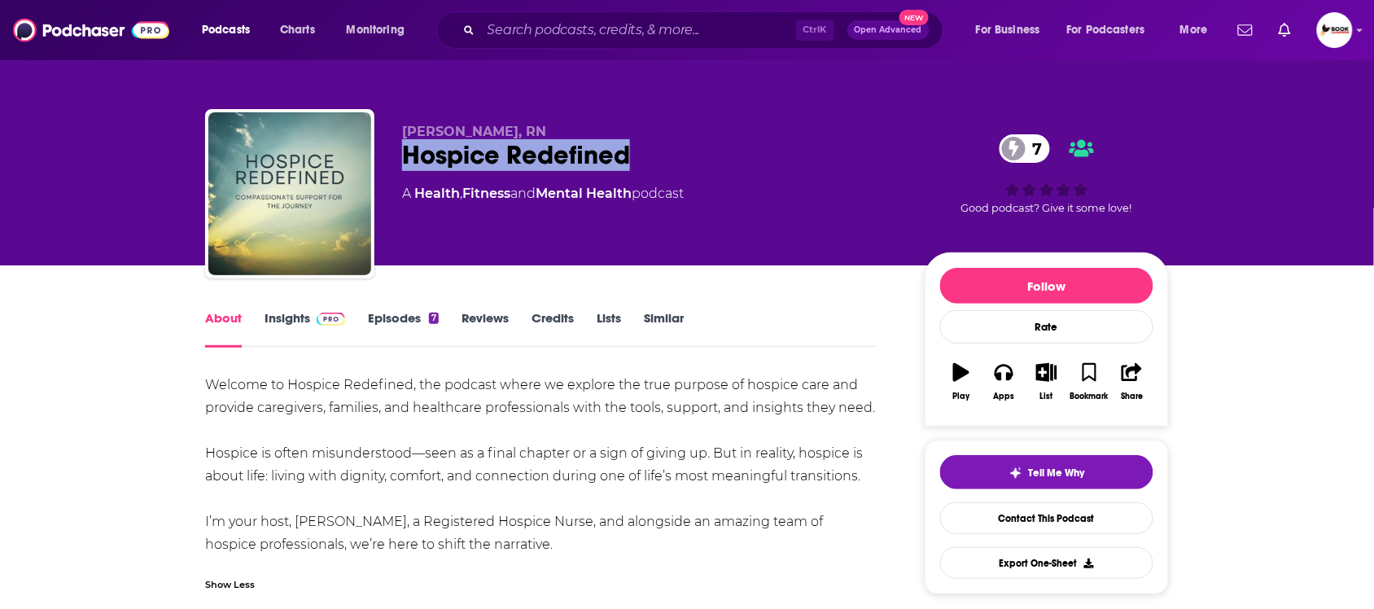
drag, startPoint x: 645, startPoint y: 155, endPoint x: 407, endPoint y: 151, distance: 238.5
click at [407, 151] on div "Hospice Redefined 7" at bounding box center [650, 155] width 496 height 32
copy h1 "Hospice Redefined"
drag, startPoint x: 27, startPoint y: 168, endPoint x: 183, endPoint y: 153, distance: 157.0
click at [27, 168] on div "[PERSON_NAME], RN Hospice Redefined 7 A Health , Fitness and Mental Health podc…" at bounding box center [687, 132] width 1374 height 265
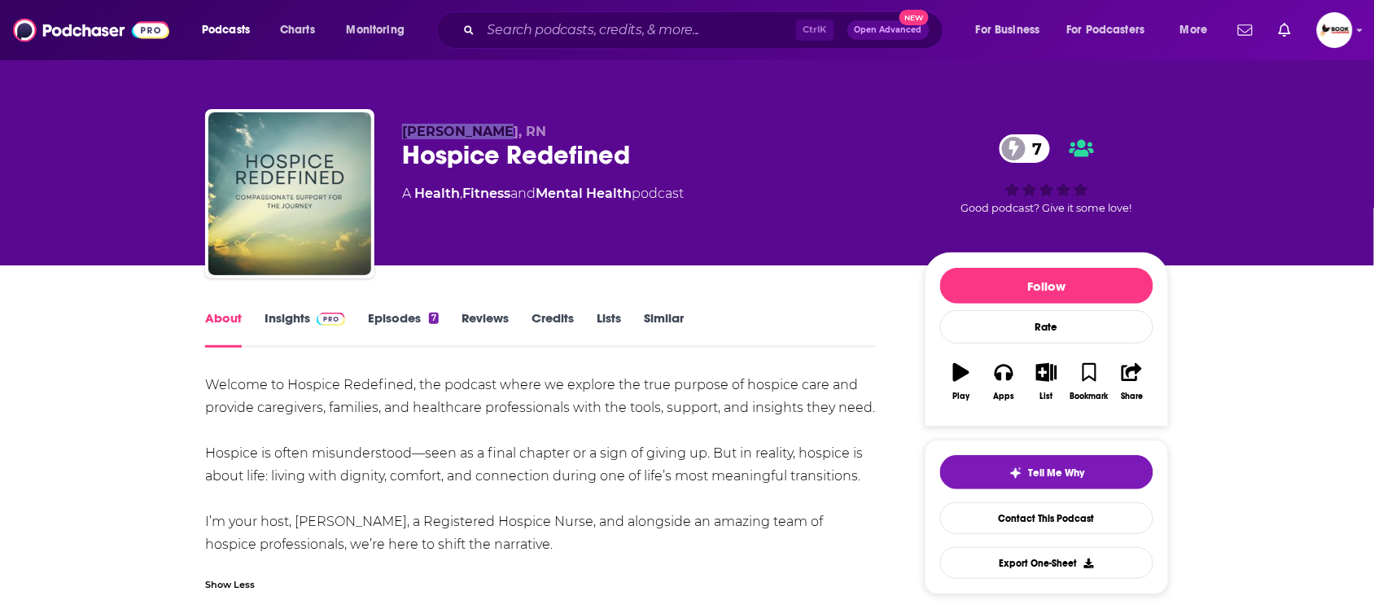
drag, startPoint x: 392, startPoint y: 128, endPoint x: 489, endPoint y: 125, distance: 96.9
click at [489, 125] on div "[PERSON_NAME], RN Hospice Redefined 7 A Health , Fitness and Mental Health podc…" at bounding box center [687, 197] width 964 height 176
copy span "[PERSON_NAME]"
click at [290, 320] on link "Insights" at bounding box center [304, 328] width 81 height 37
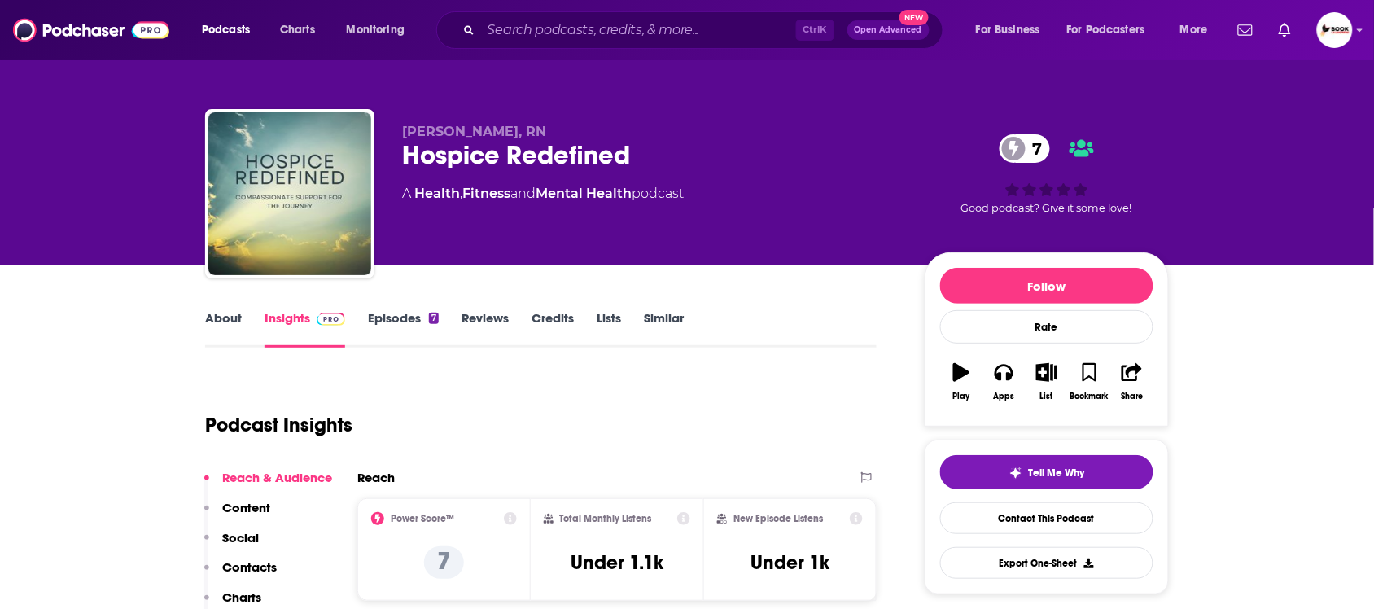
click at [262, 564] on p "Contacts" at bounding box center [249, 566] width 55 height 15
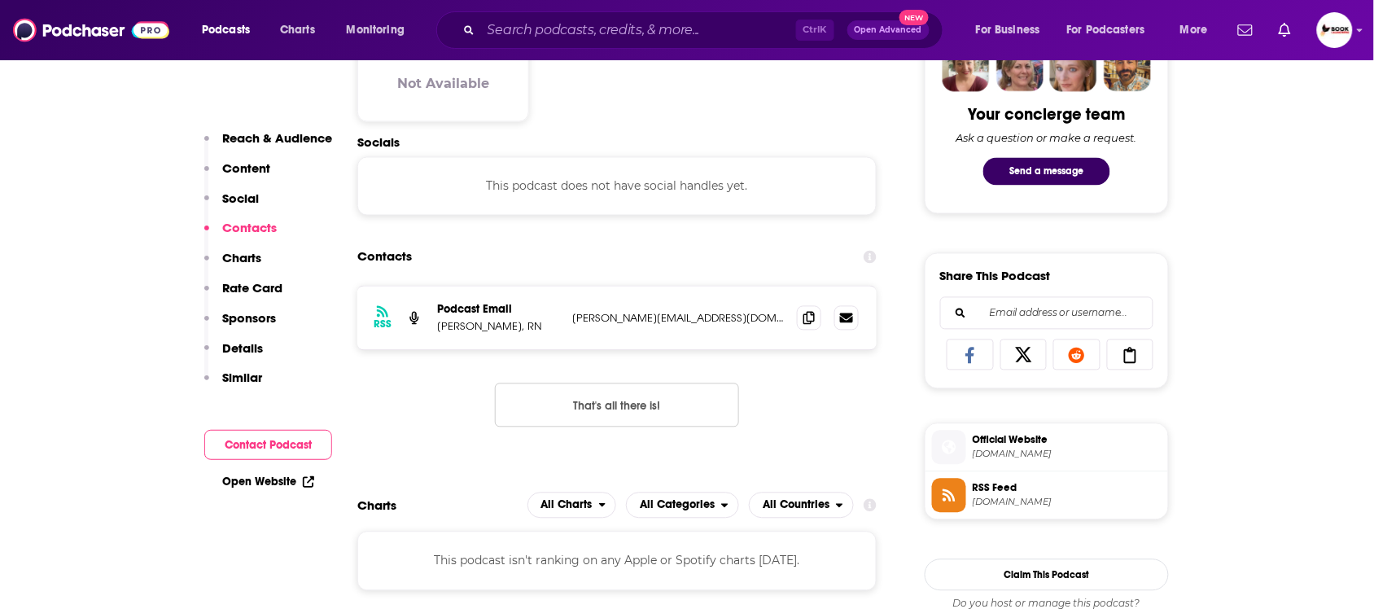
scroll to position [847, 0]
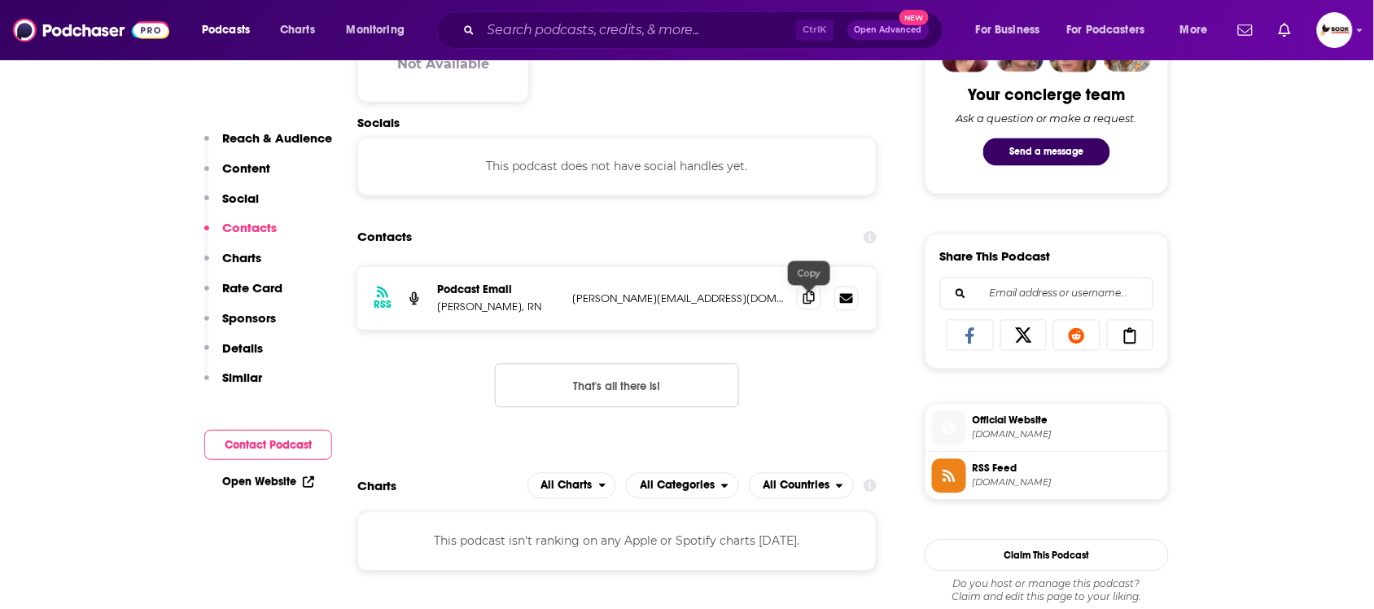
click at [811, 302] on icon at bounding box center [808, 297] width 11 height 13
click at [273, 480] on link "Open Website" at bounding box center [268, 481] width 92 height 14
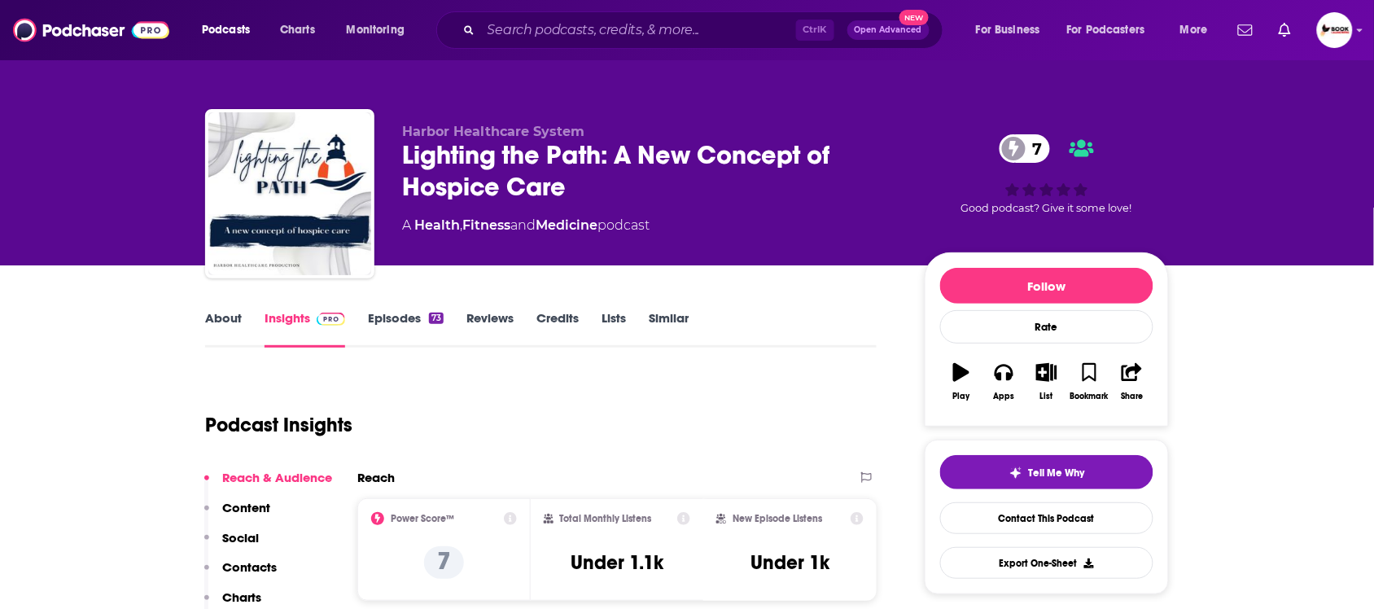
click at [217, 317] on link "About" at bounding box center [223, 328] width 37 height 37
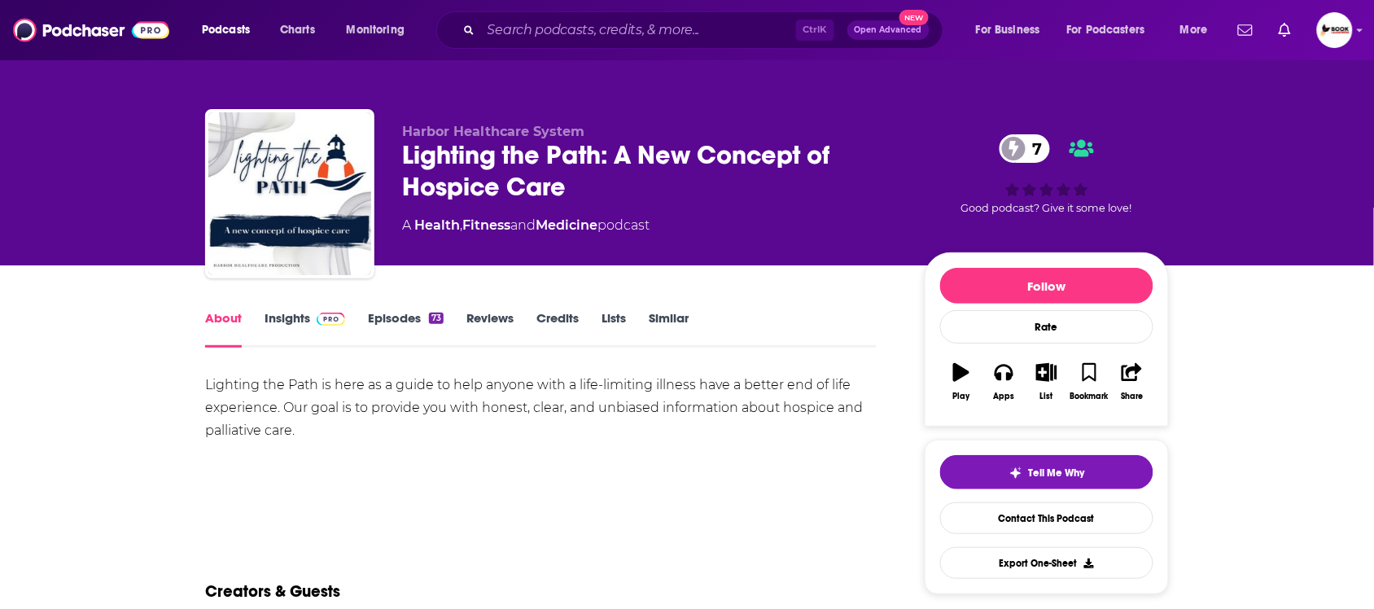
click at [278, 318] on link "Insights" at bounding box center [304, 328] width 81 height 37
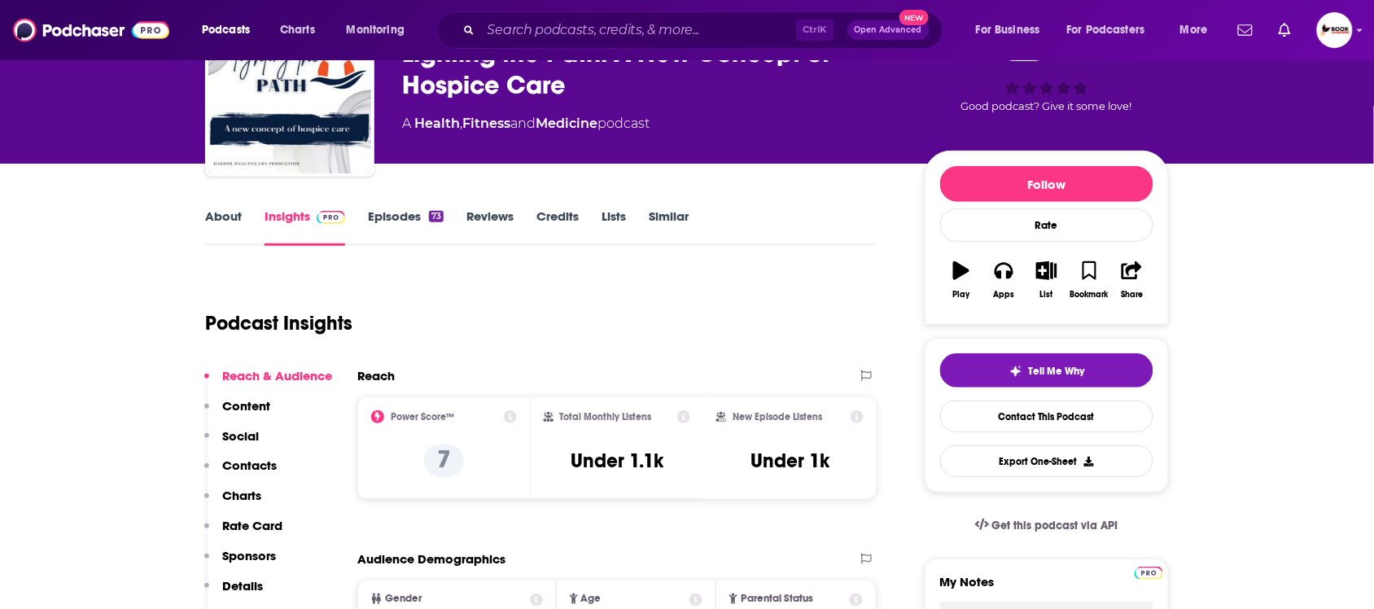
click at [261, 462] on p "Contacts" at bounding box center [249, 464] width 55 height 15
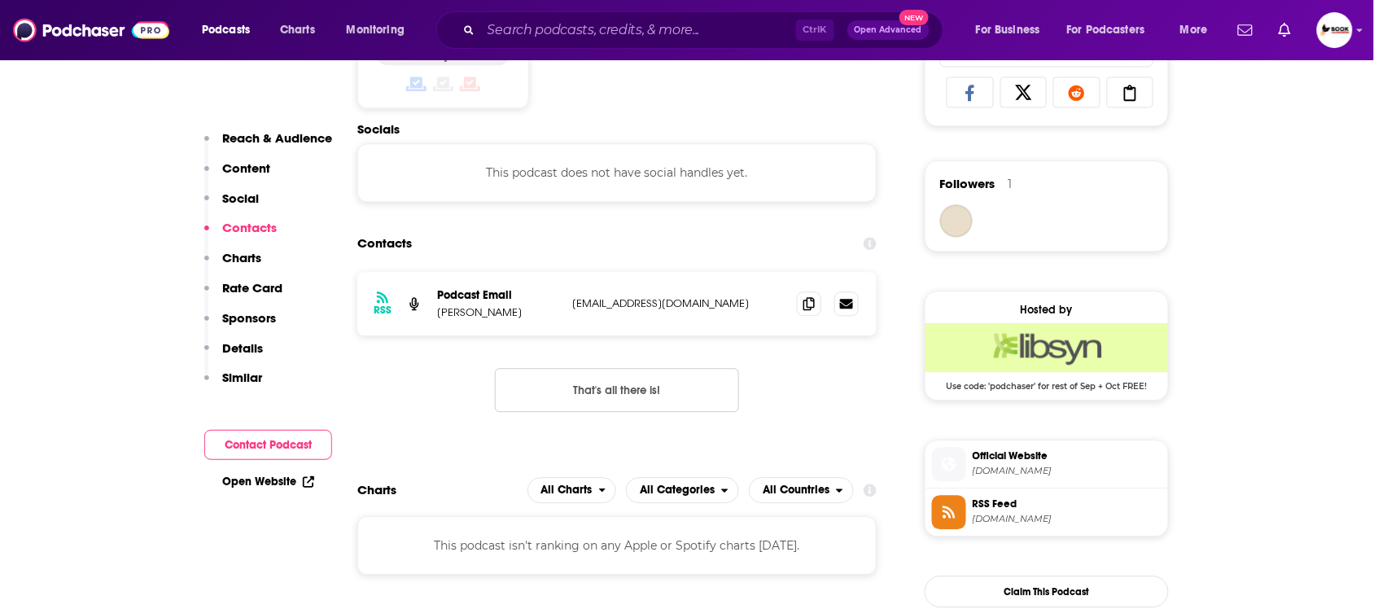
scroll to position [1095, 0]
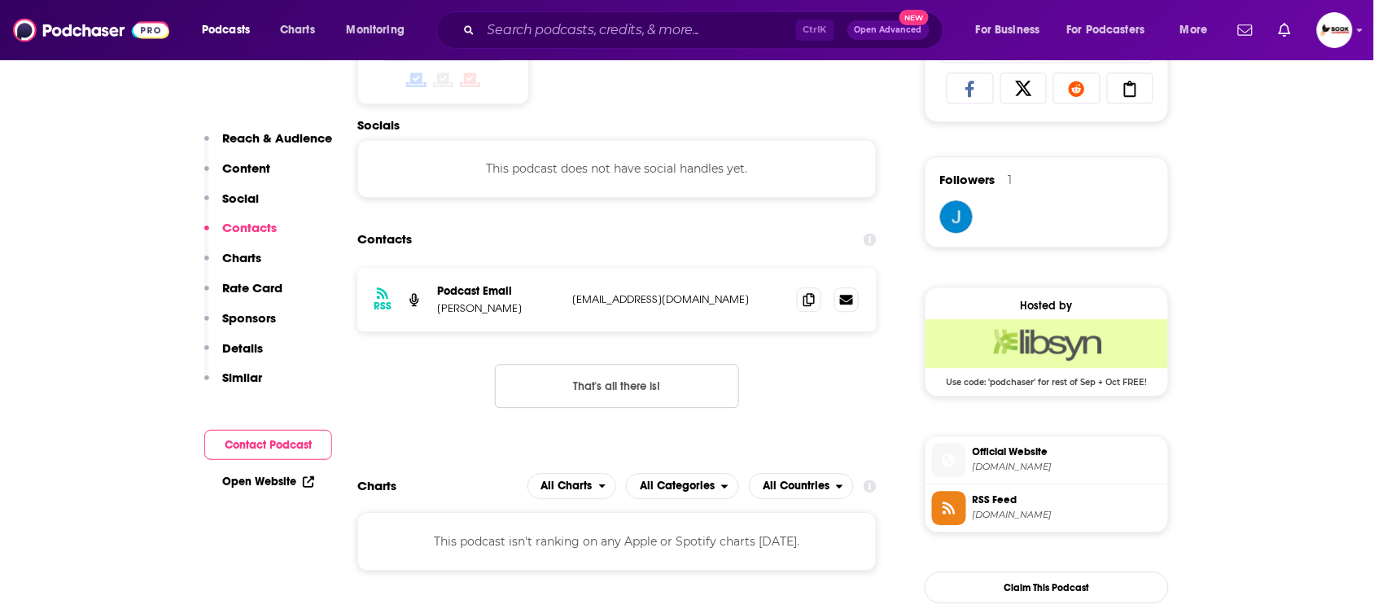
click at [282, 484] on link "Open Website" at bounding box center [268, 481] width 92 height 14
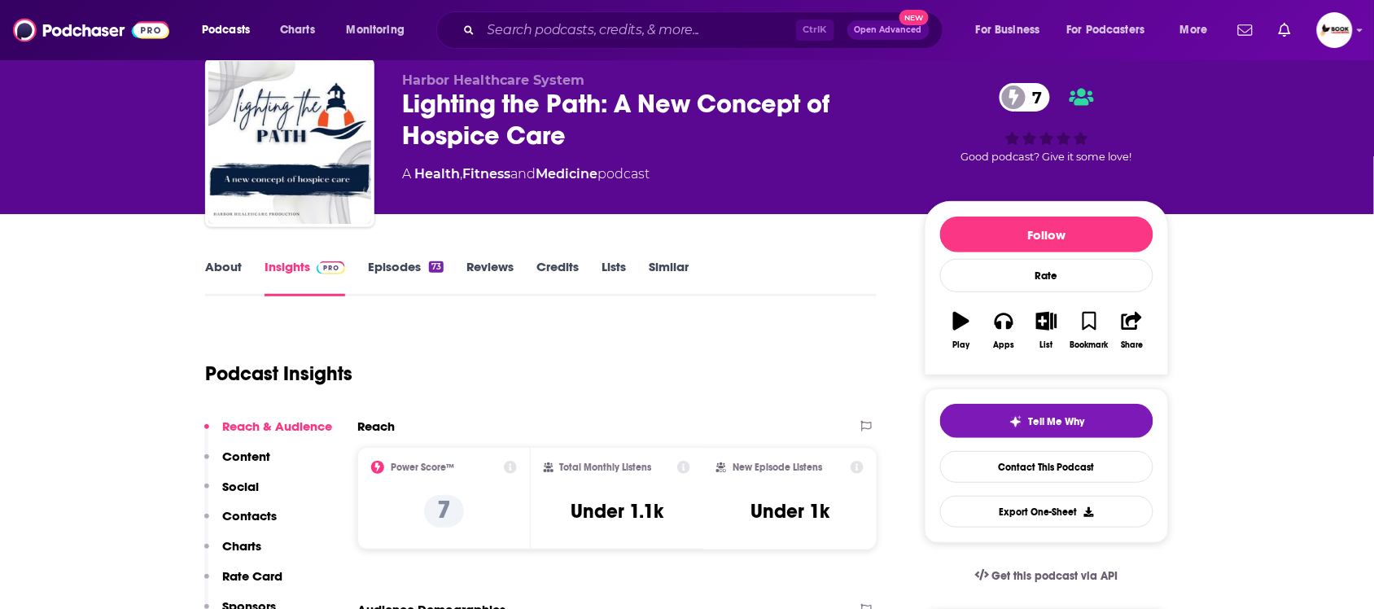
scroll to position [0, 0]
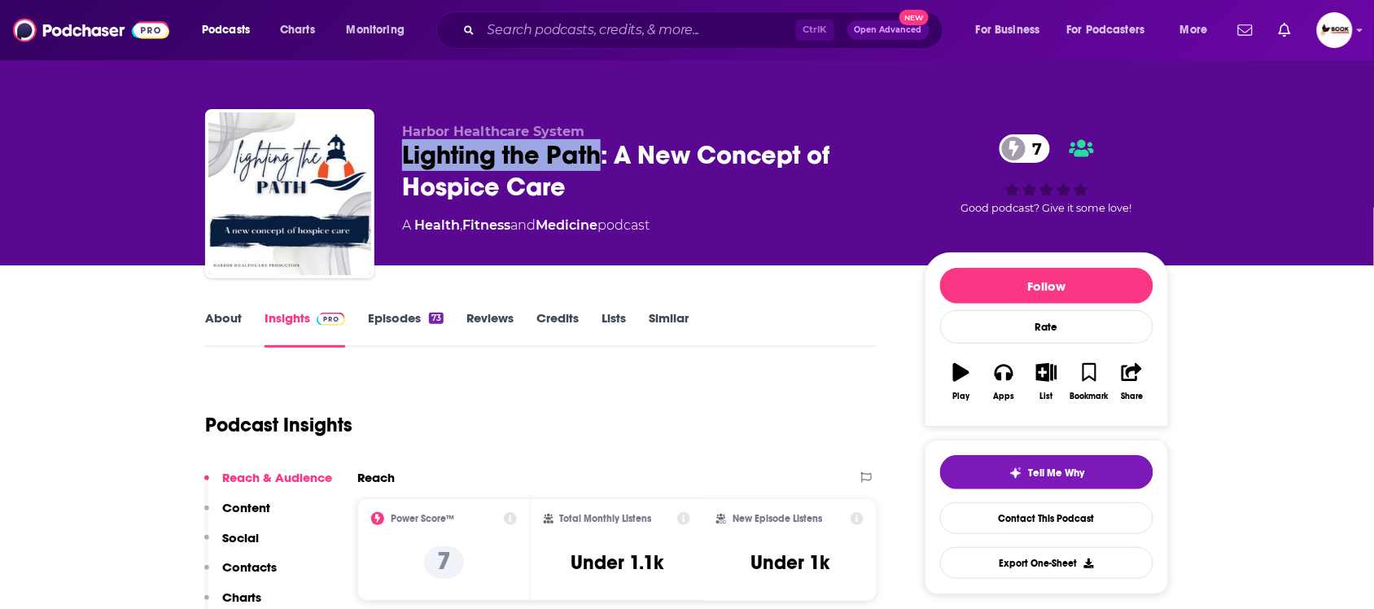
drag, startPoint x: 602, startPoint y: 164, endPoint x: 388, endPoint y: 163, distance: 214.0
click at [388, 163] on div "Harbor Healthcare System Lighting the Path: A New Concept of Hospice Care 7 A H…" at bounding box center [687, 197] width 964 height 176
copy h2 "Lighting the Path"
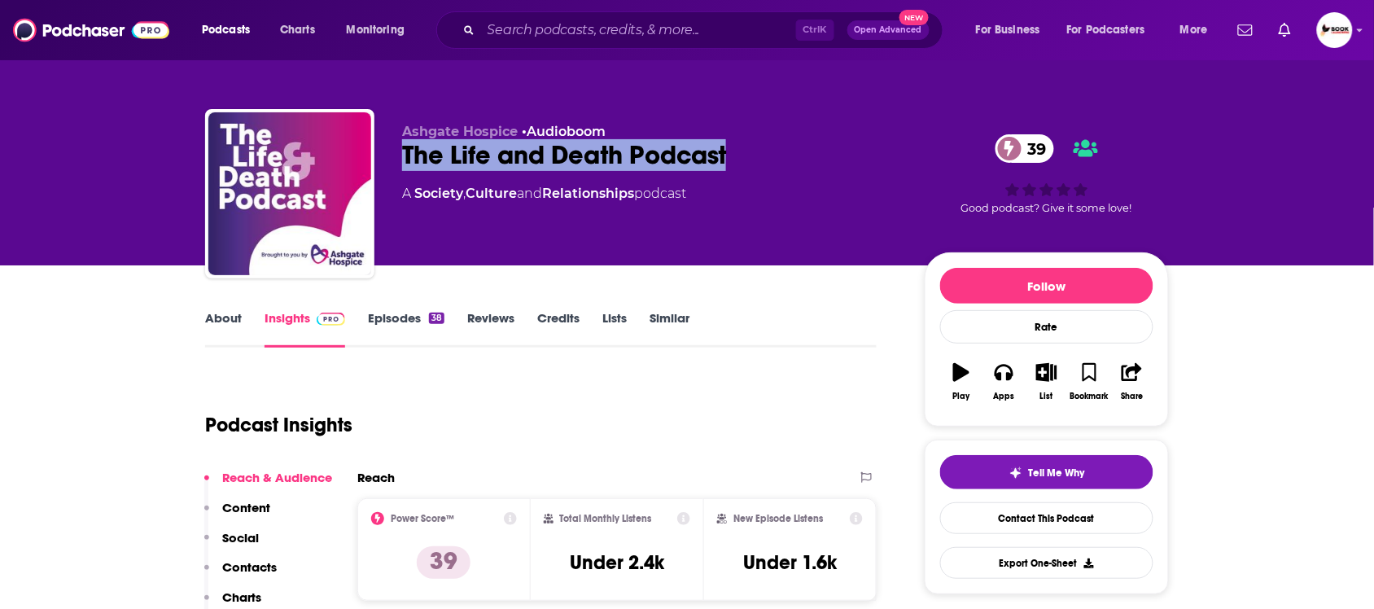
drag, startPoint x: 405, startPoint y: 160, endPoint x: 725, endPoint y: 160, distance: 319.8
click at [725, 160] on div "The Life and Death Podcast 39" at bounding box center [650, 155] width 496 height 32
copy h2 "The Life and Death Podcast"
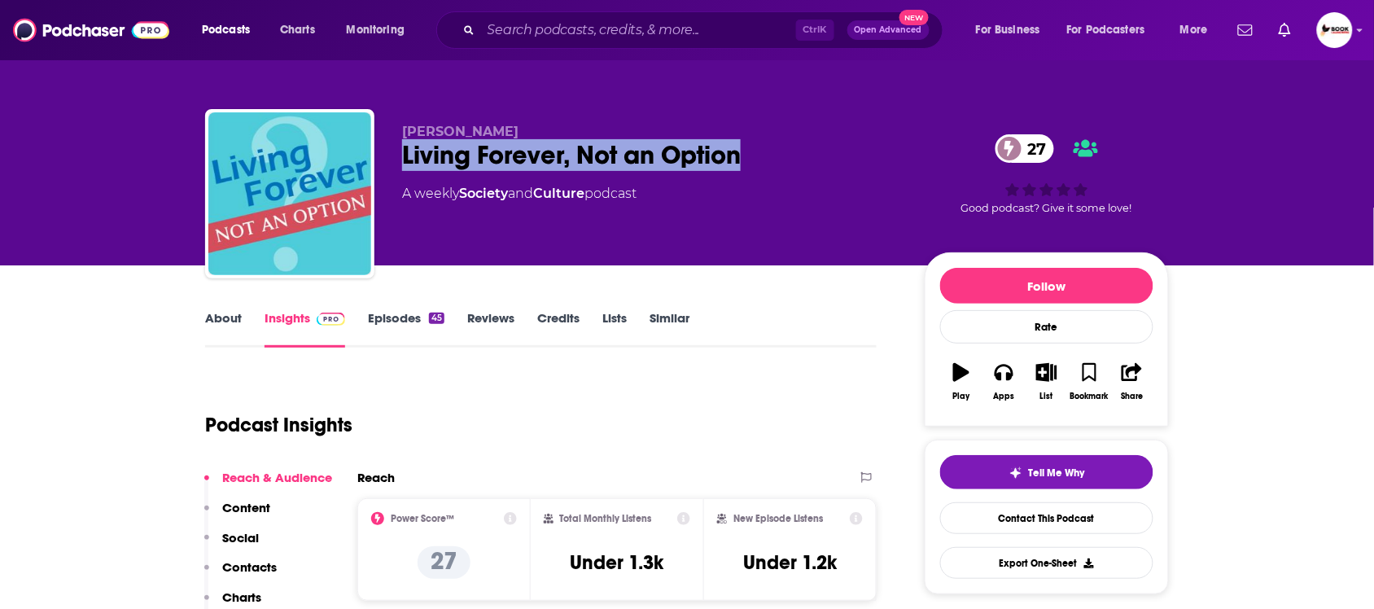
drag, startPoint x: 399, startPoint y: 160, endPoint x: 739, endPoint y: 161, distance: 340.2
click at [739, 161] on div "[PERSON_NAME] Living Forever, Not an Option 27 A weekly Society and Culture pod…" at bounding box center [687, 197] width 964 height 176
copy h2 "Living Forever, Not an Option"
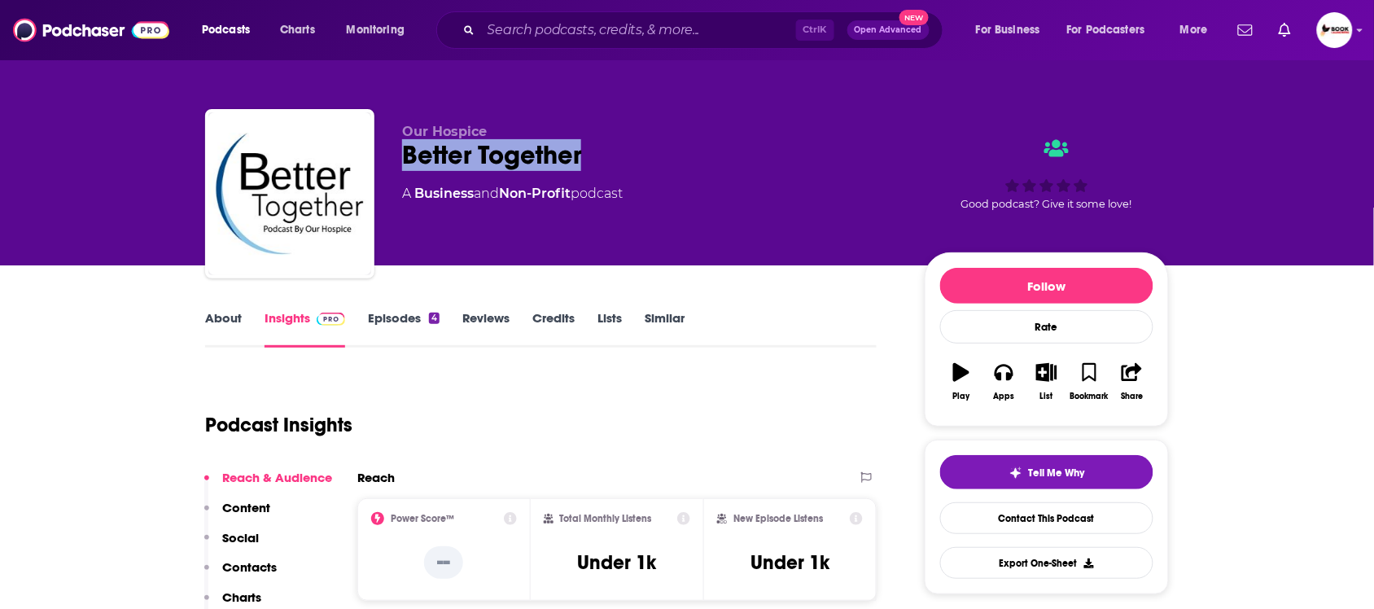
drag, startPoint x: 586, startPoint y: 157, endPoint x: 380, endPoint y: 173, distance: 206.5
click at [380, 173] on div "Our Hospice Better Together A Business and Non-Profit podcast Good podcast? Giv…" at bounding box center [687, 197] width 964 height 176
click at [232, 316] on link "About" at bounding box center [223, 328] width 37 height 37
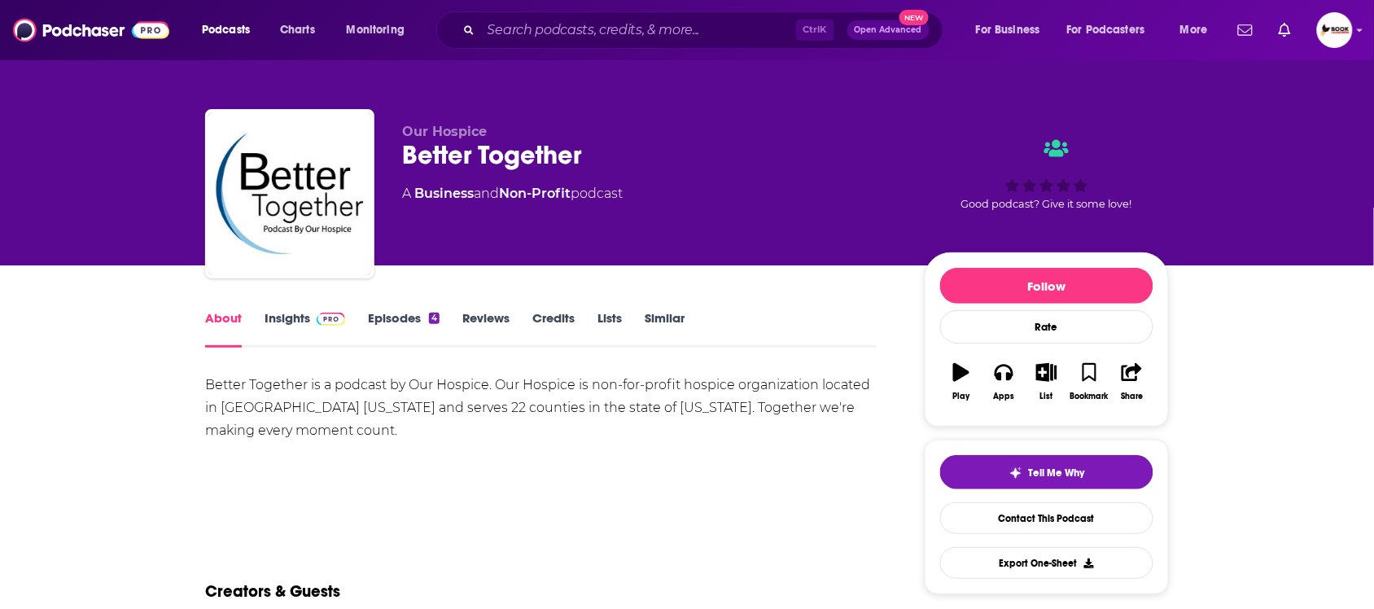
click at [291, 316] on link "Insights" at bounding box center [304, 328] width 81 height 37
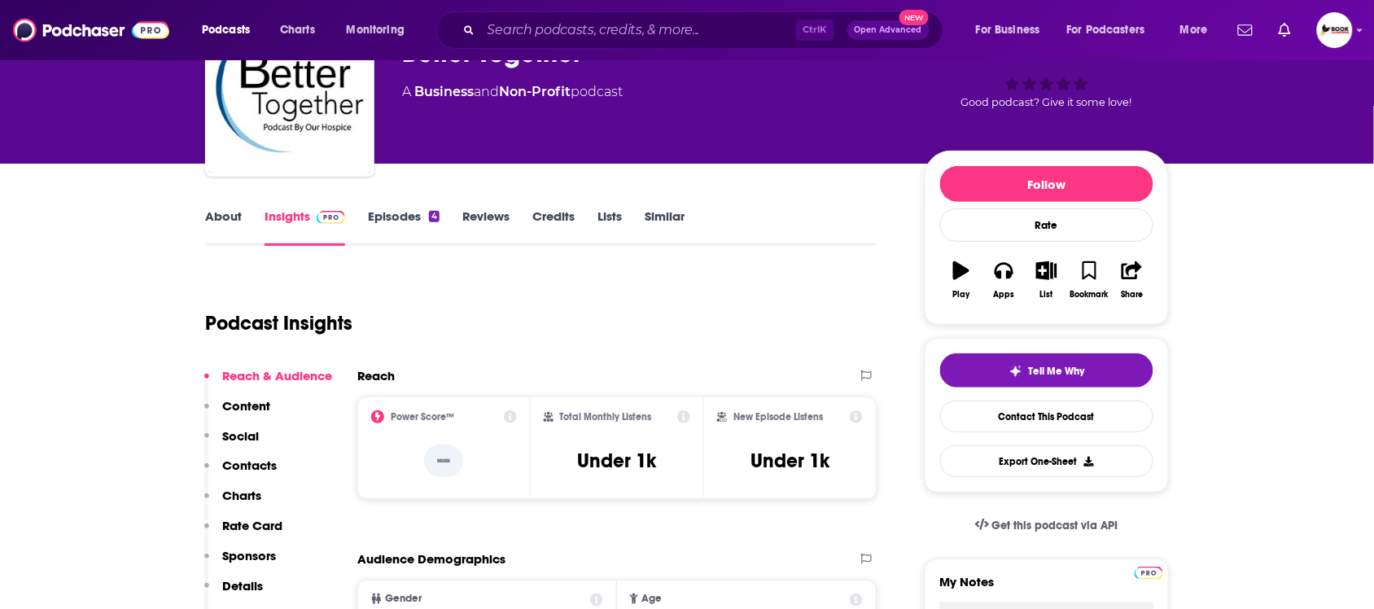
click at [269, 464] on p "Contacts" at bounding box center [249, 464] width 55 height 15
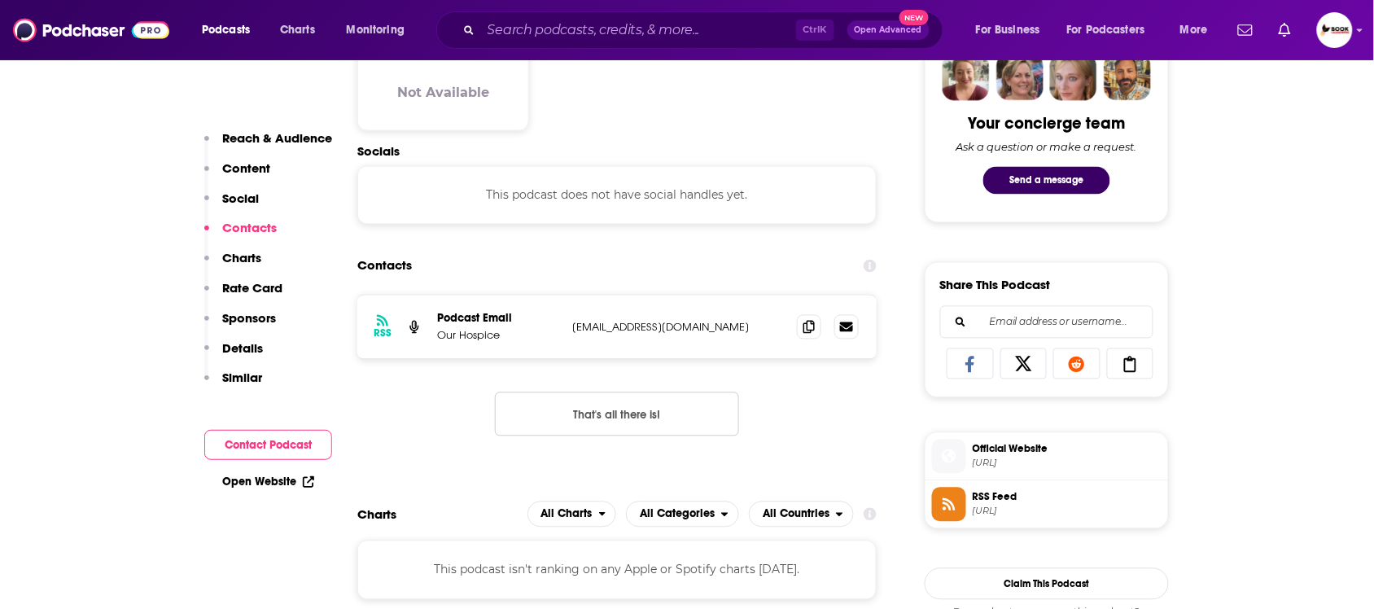
scroll to position [847, 0]
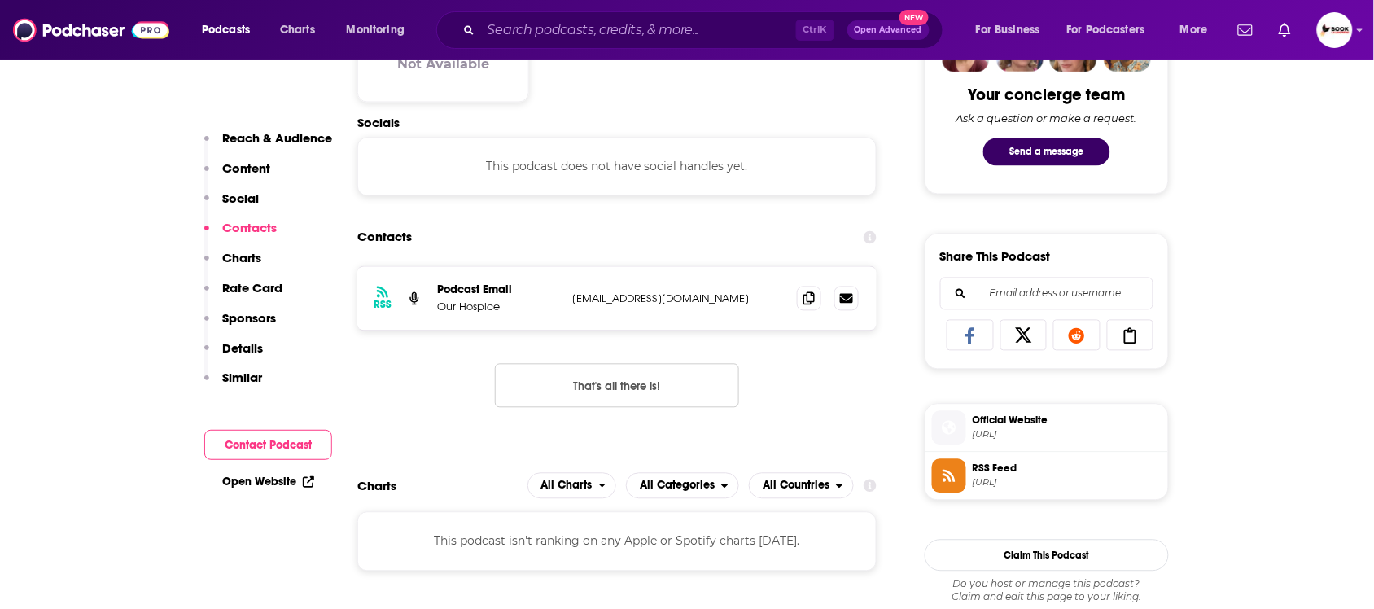
click at [282, 487] on link "Open Website" at bounding box center [268, 481] width 92 height 14
click at [568, 308] on div "RSS Podcast Email Our Hospice joshjordan137@gmail.com joshjordan137@gmail.com" at bounding box center [616, 298] width 519 height 63
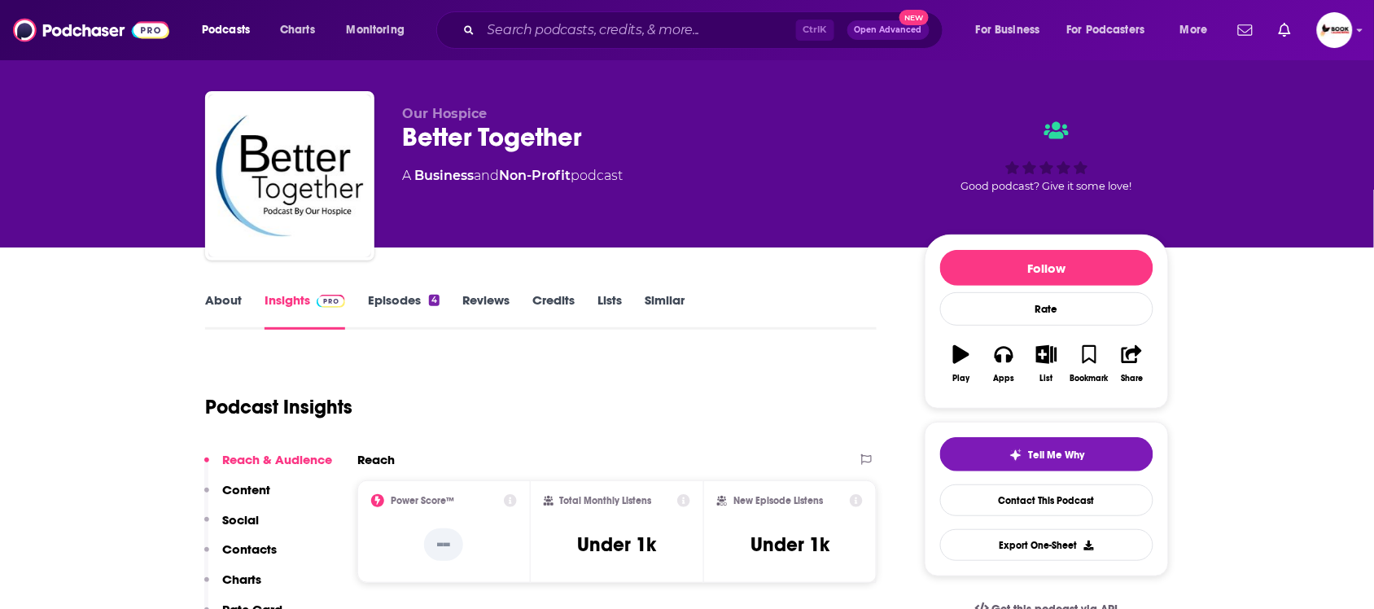
scroll to position [0, 0]
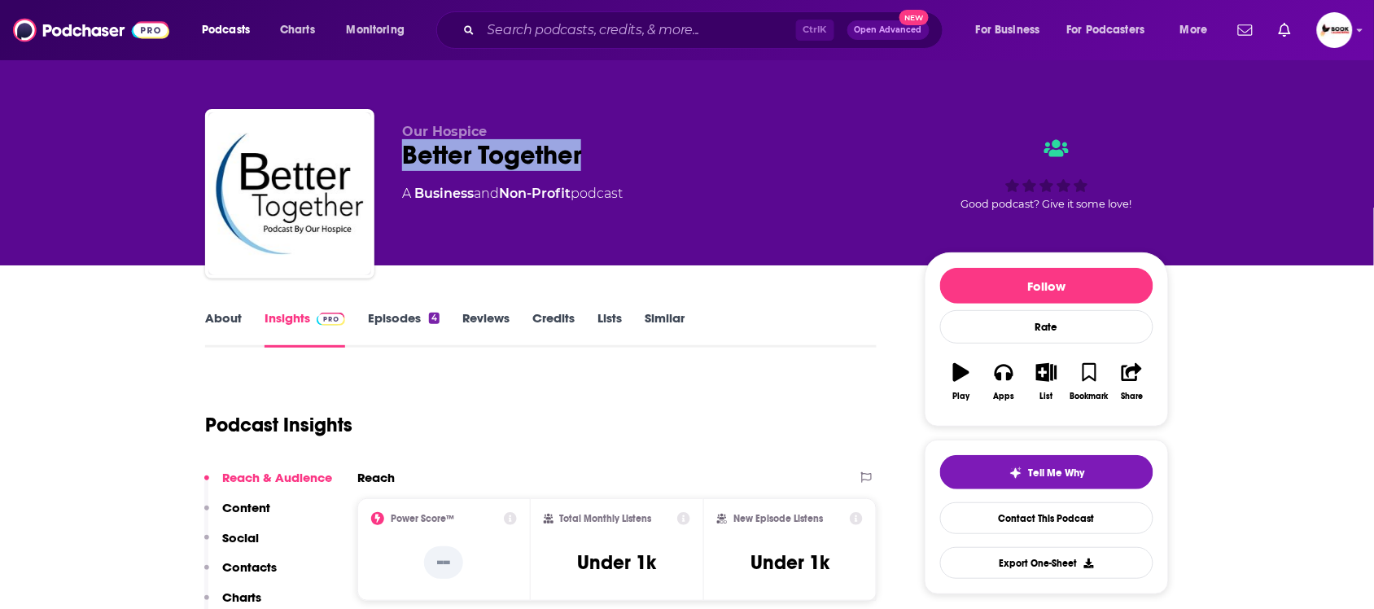
drag, startPoint x: 597, startPoint y: 163, endPoint x: 396, endPoint y: 161, distance: 201.0
click at [396, 161] on div "Our Hospice Better Together A Business and Non-Profit podcast Good podcast? Giv…" at bounding box center [687, 197] width 964 height 176
click at [213, 314] on link "About" at bounding box center [223, 328] width 37 height 37
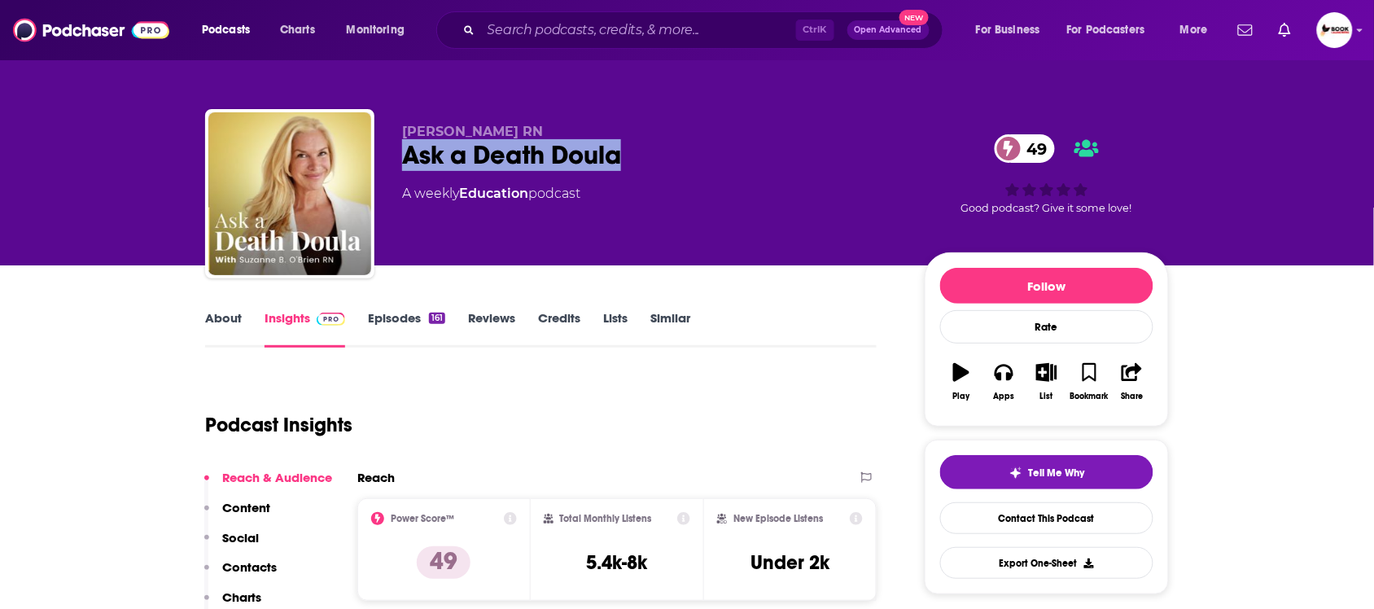
drag, startPoint x: 629, startPoint y: 159, endPoint x: 384, endPoint y: 159, distance: 245.0
click at [384, 159] on div "[PERSON_NAME] Ask a Death Doula 49 A weekly Education podcast 49 Good podcast? …" at bounding box center [687, 197] width 964 height 176
copy h2 "Ask a Death Doula"
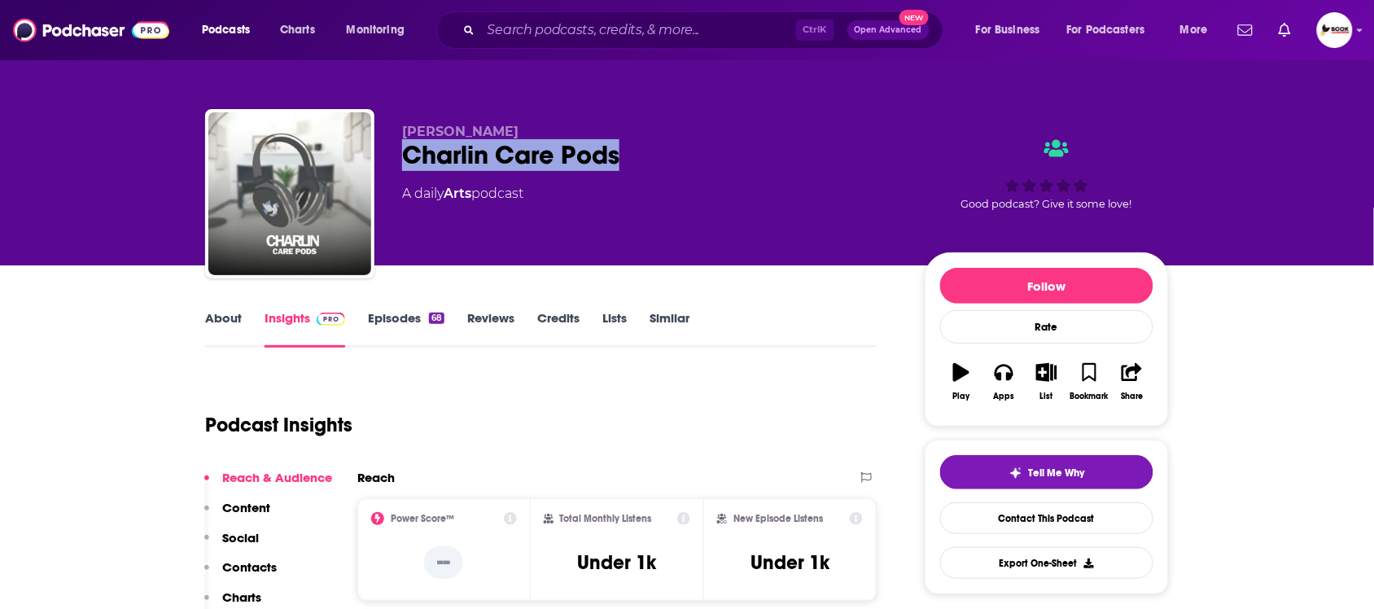
drag, startPoint x: 651, startPoint y: 163, endPoint x: 391, endPoint y: 171, distance: 260.5
click at [391, 171] on div "[PERSON_NAME] Care Pods A daily Arts podcast Good podcast? Give it some love!" at bounding box center [687, 197] width 964 height 176
copy h2 "Charlin Care Pods"
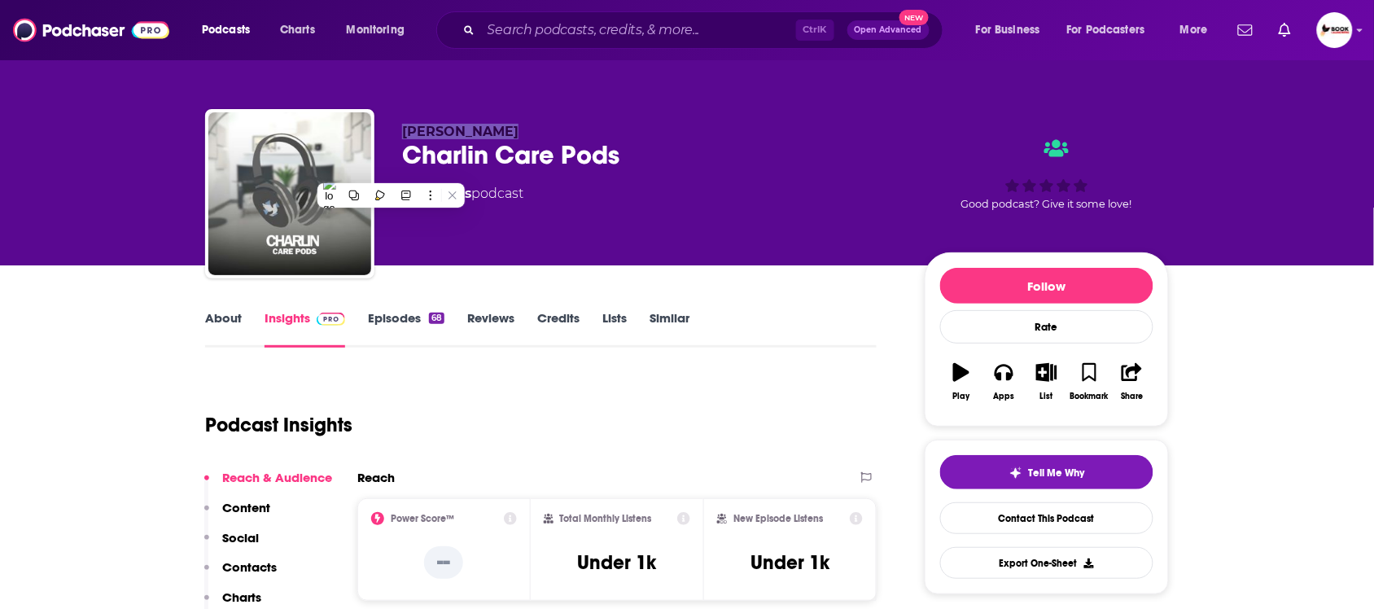
drag, startPoint x: 502, startPoint y: 129, endPoint x: 403, endPoint y: 129, distance: 99.3
click at [403, 129] on p "[PERSON_NAME]" at bounding box center [650, 131] width 496 height 15
copy span "[PERSON_NAME]"
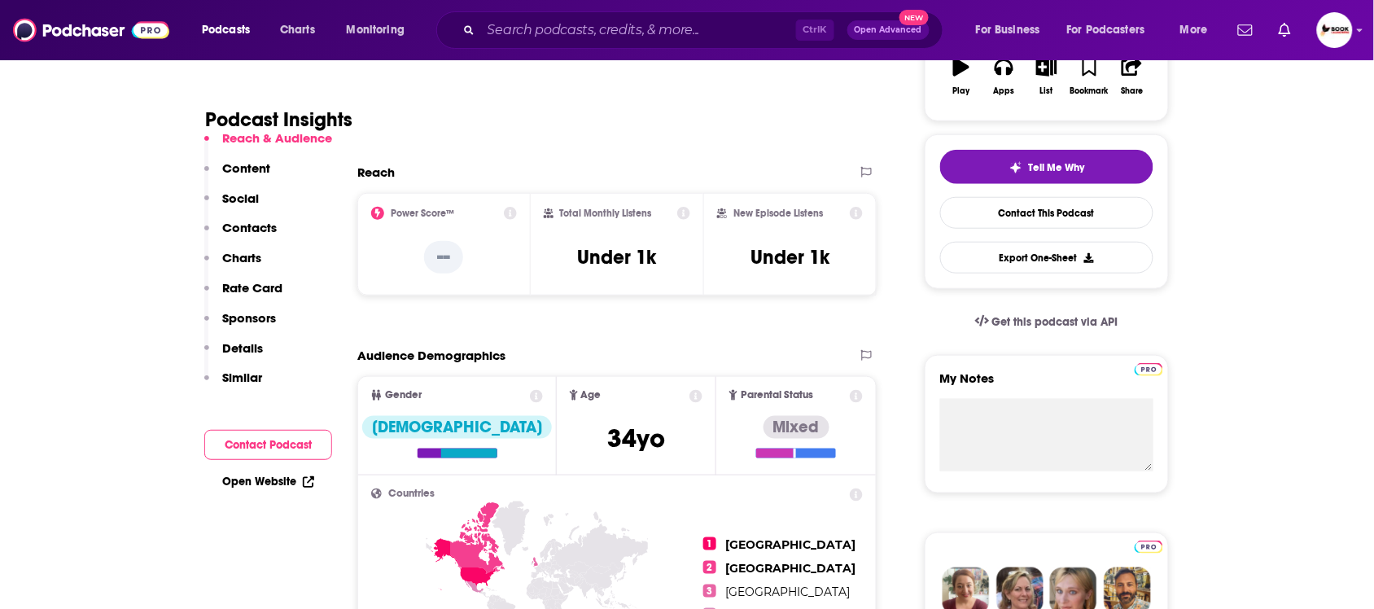
click at [253, 226] on p "Contacts" at bounding box center [249, 227] width 55 height 15
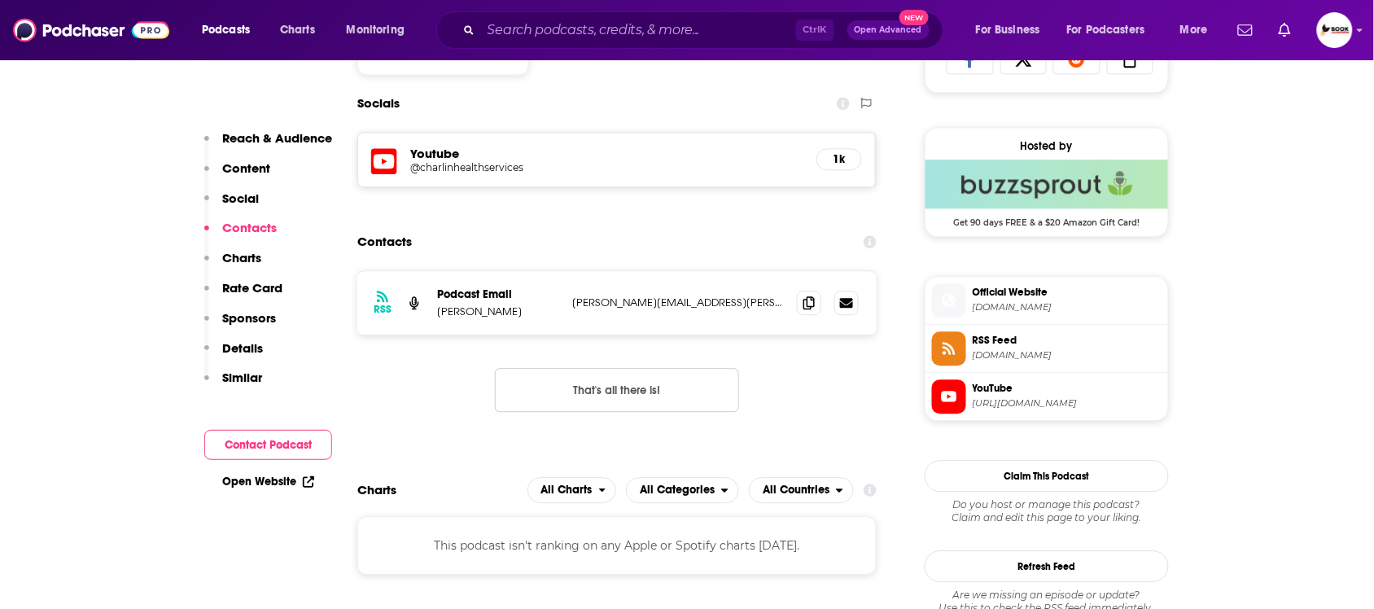
scroll to position [1125, 0]
click at [806, 303] on icon at bounding box center [808, 301] width 11 height 13
click at [290, 482] on link "Open Website" at bounding box center [268, 481] width 92 height 14
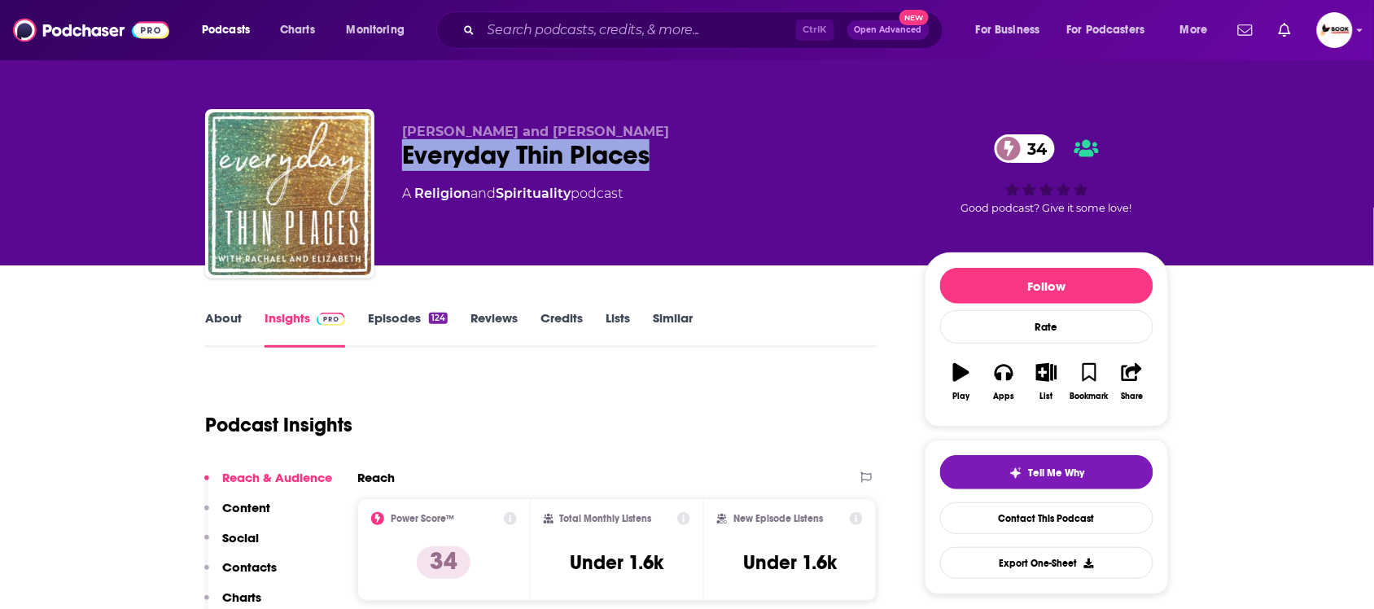
drag, startPoint x: 680, startPoint y: 165, endPoint x: 404, endPoint y: 160, distance: 275.1
click at [400, 160] on div "[PERSON_NAME] and [PERSON_NAME] Everyday Thin Places 34 A Religion and Spiritua…" at bounding box center [687, 197] width 964 height 176
copy h2 "Everyday Thin Places"
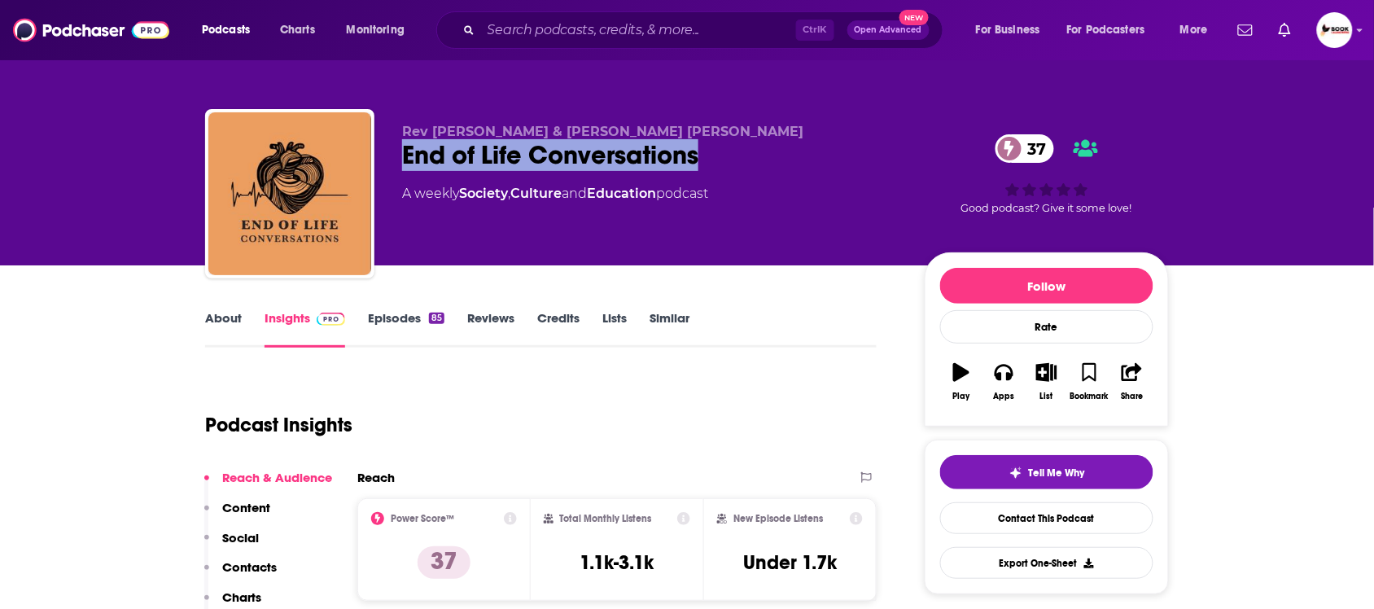
drag, startPoint x: 396, startPoint y: 153, endPoint x: 721, endPoint y: 159, distance: 325.6
click at [725, 153] on div "Rev Annalouiza Armendariz & Rev Wakil David Matthews End of Life Conversations …" at bounding box center [687, 197] width 964 height 176
copy h2 "End of Life Conversations"
click at [229, 317] on link "About" at bounding box center [223, 328] width 37 height 37
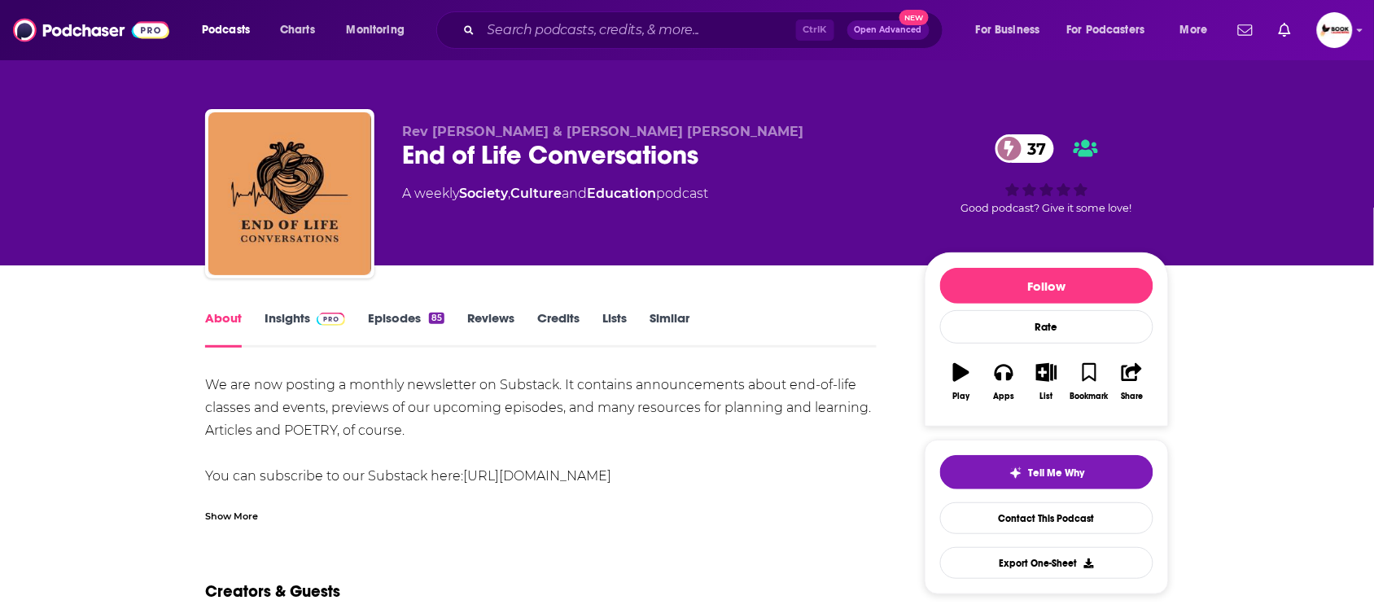
click at [232, 514] on div "Show More" at bounding box center [231, 514] width 53 height 15
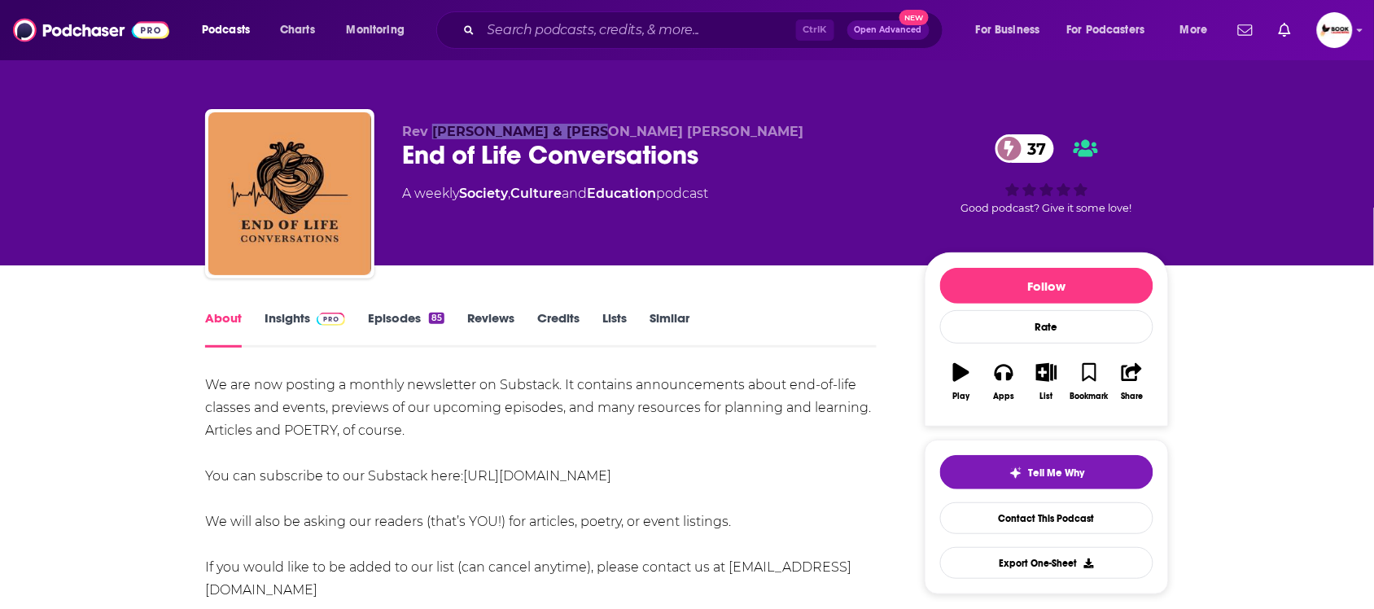
drag, startPoint x: 430, startPoint y: 134, endPoint x: 587, endPoint y: 137, distance: 157.1
click at [588, 133] on span "Rev Annalouiza Armendariz & Rev Wakil David Matthews" at bounding box center [602, 131] width 401 height 15
copy span "Annalouiza Armendariz"
click at [273, 314] on link "Insights" at bounding box center [304, 328] width 81 height 37
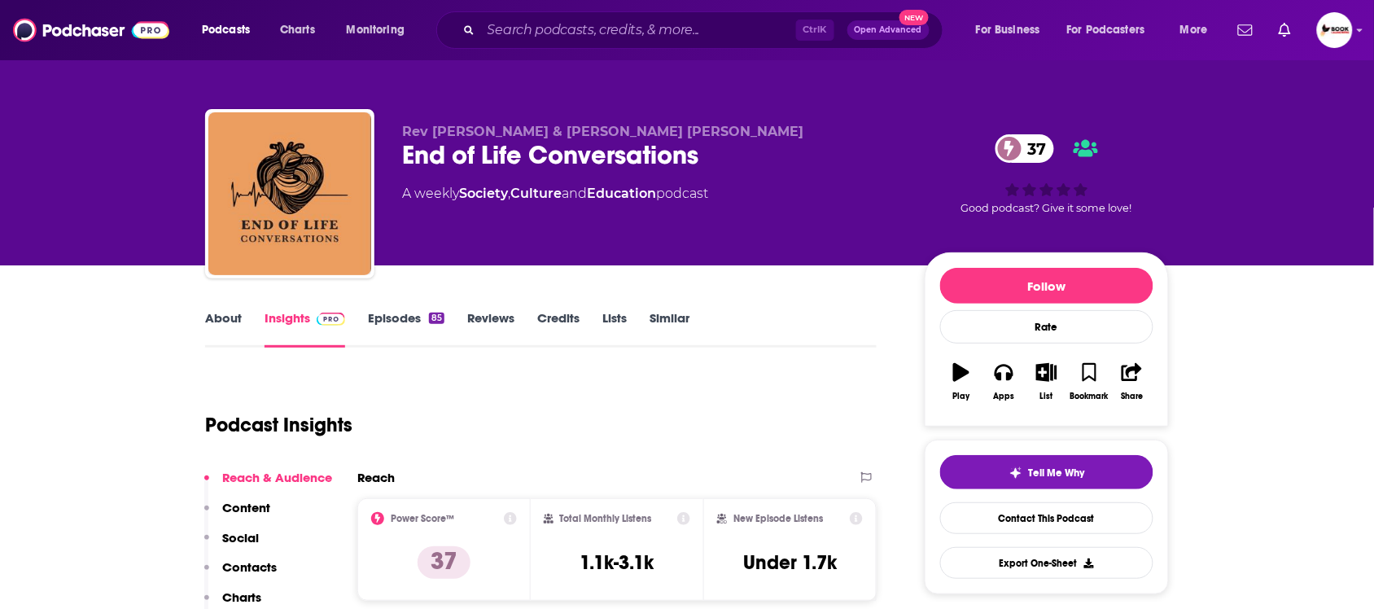
scroll to position [509, 0]
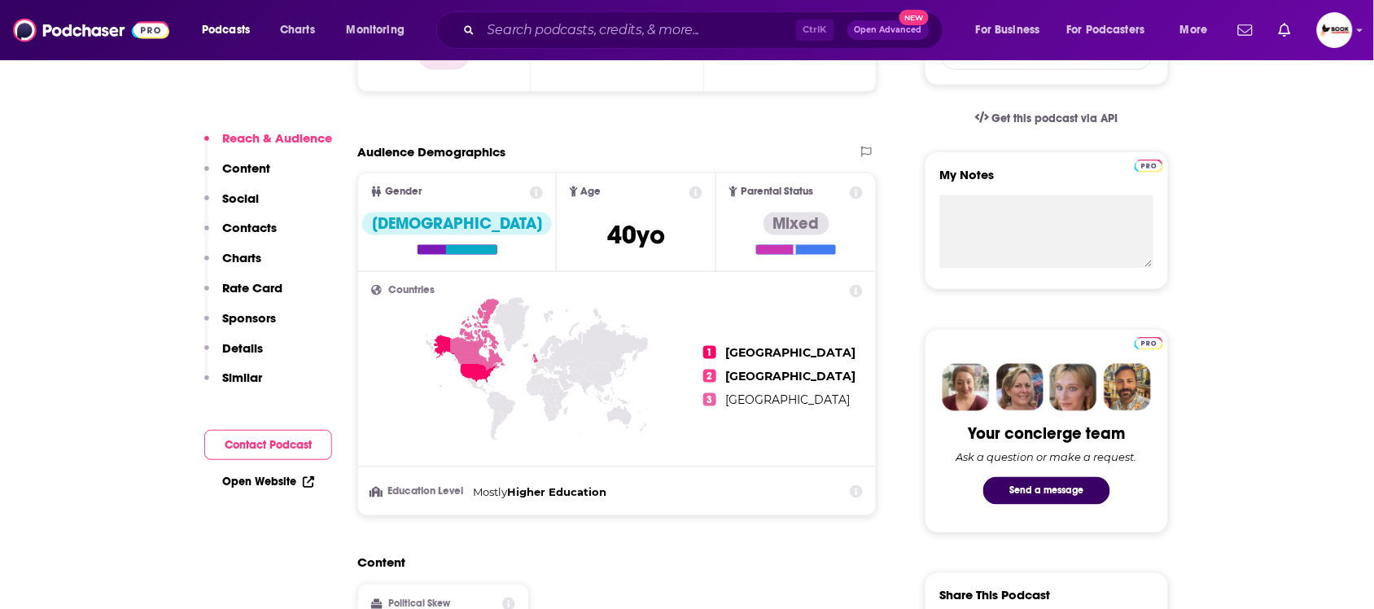
click at [253, 221] on p "Contacts" at bounding box center [249, 227] width 55 height 15
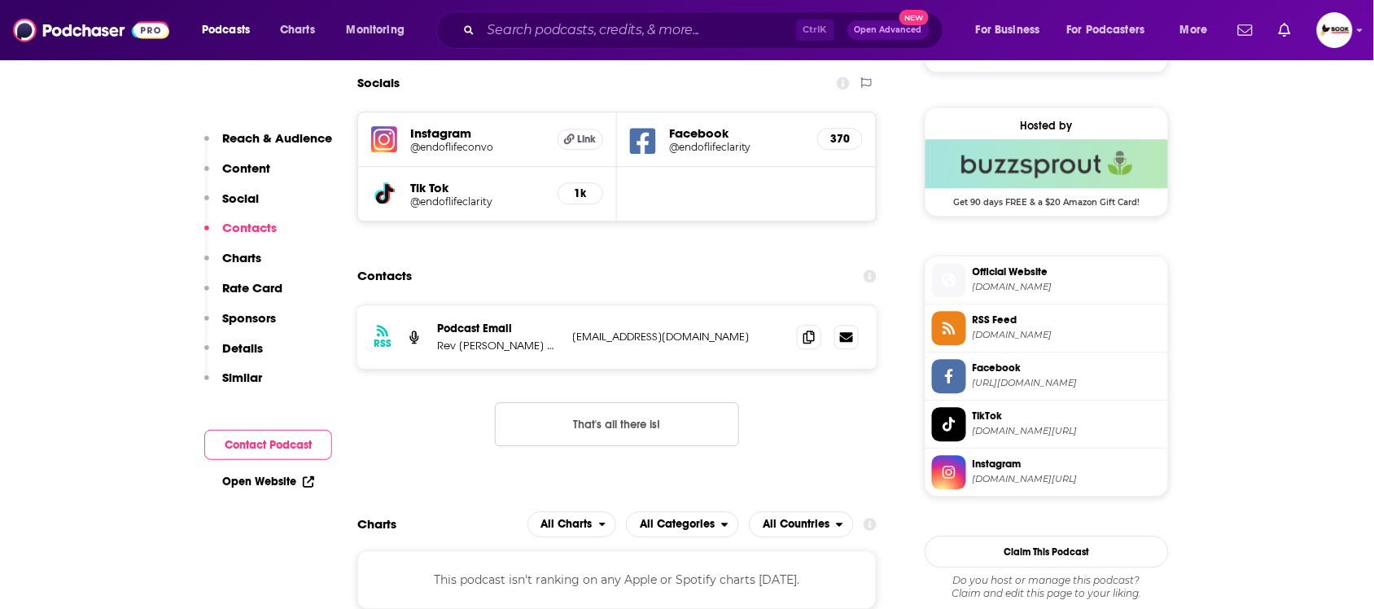
scroll to position [1178, 0]
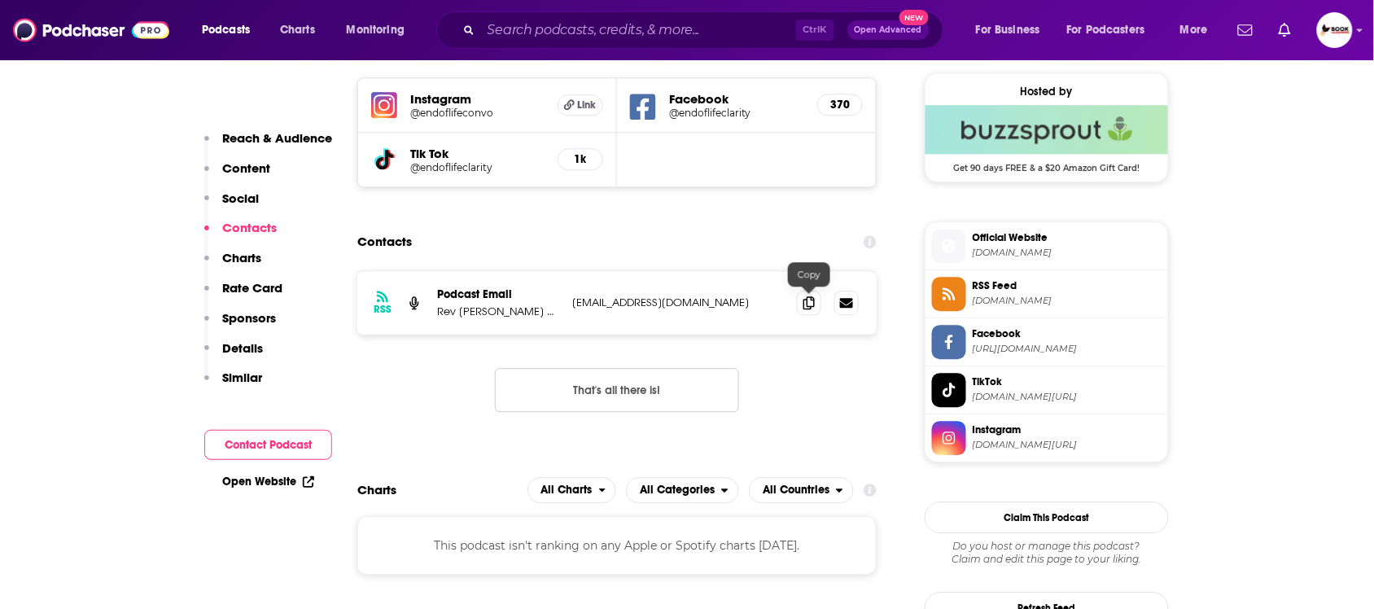
drag, startPoint x: 806, startPoint y: 301, endPoint x: 788, endPoint y: 317, distance: 24.2
click at [806, 301] on icon at bounding box center [808, 302] width 11 height 13
click at [274, 481] on link "Open Website" at bounding box center [268, 481] width 92 height 14
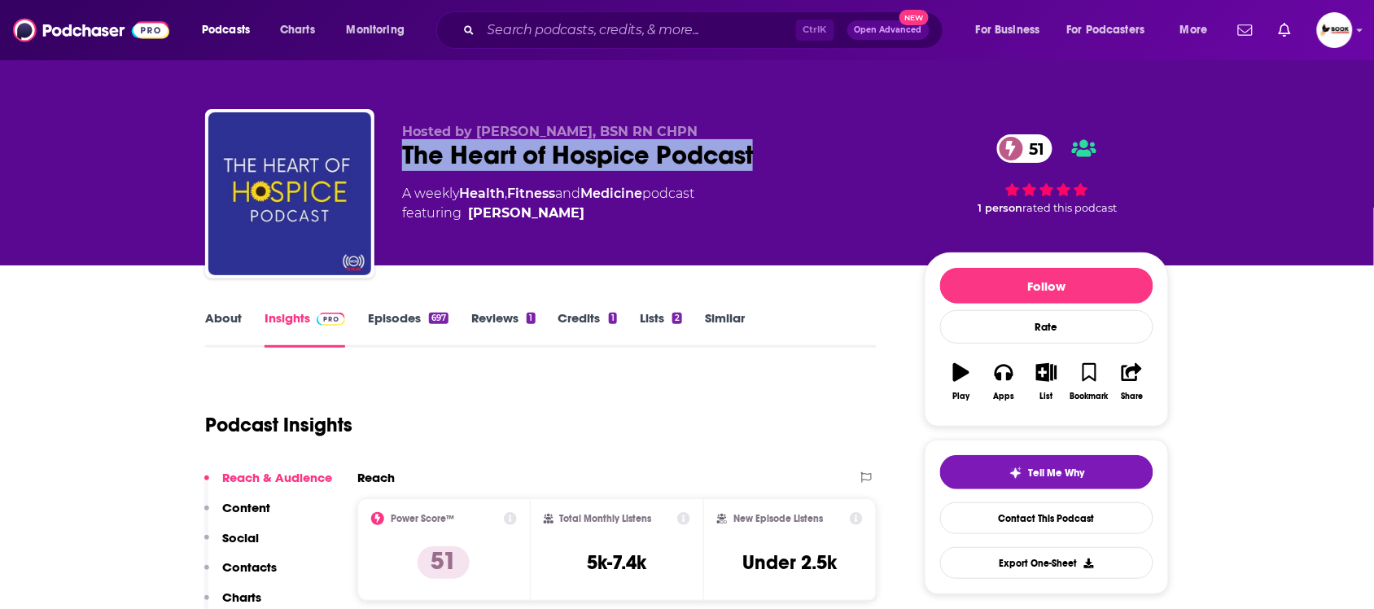
drag, startPoint x: 769, startPoint y: 159, endPoint x: 393, endPoint y: 168, distance: 376.1
click at [393, 168] on div "Hosted by [PERSON_NAME], BSN RN CHPN The Heart of Hospice Podcast 51 A weekly H…" at bounding box center [687, 197] width 964 height 176
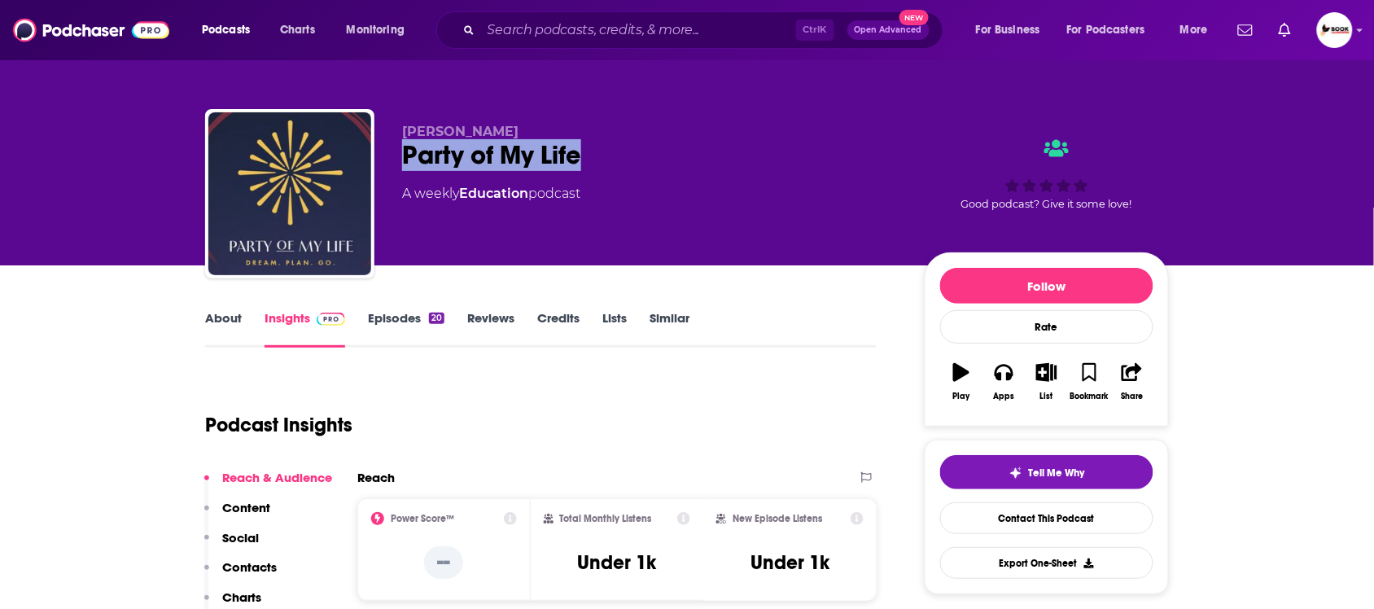
drag, startPoint x: 604, startPoint y: 167, endPoint x: 399, endPoint y: 168, distance: 205.1
click at [399, 168] on div "Anne Morehouse Party of My Life A weekly Education podcast Good podcast? Give i…" at bounding box center [687, 197] width 964 height 176
copy h2 "Party of My Life"
click at [214, 334] on link "About" at bounding box center [223, 328] width 37 height 37
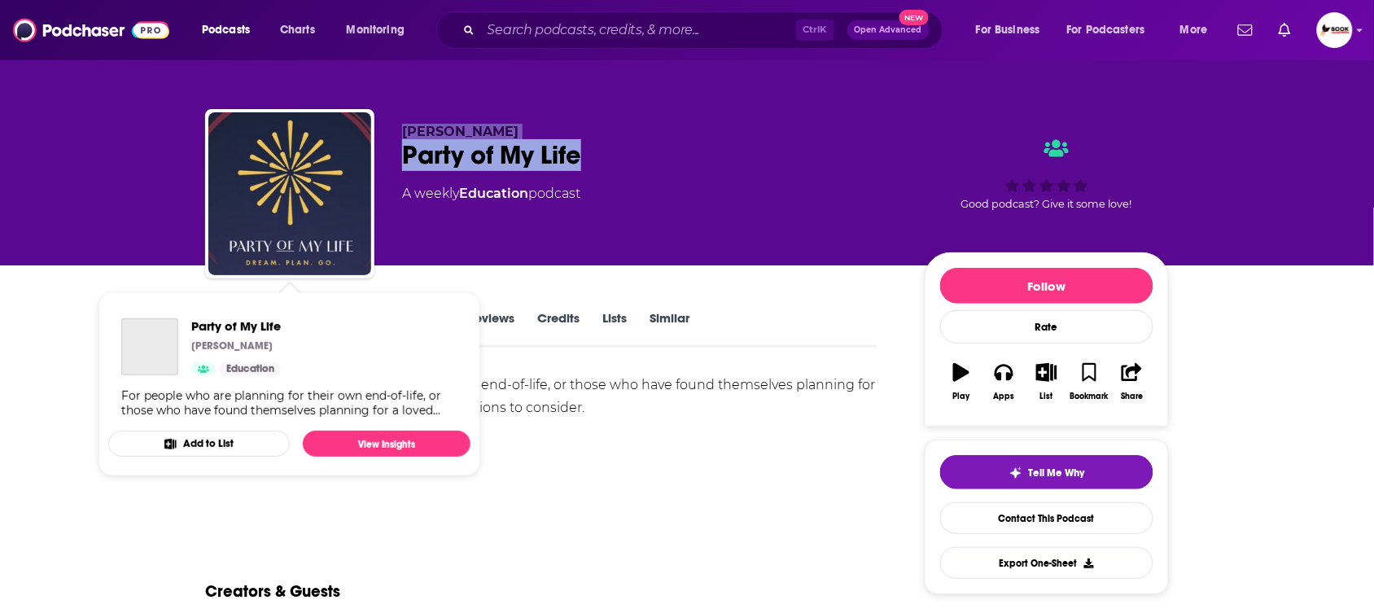
drag, startPoint x: 594, startPoint y: 155, endPoint x: 371, endPoint y: 129, distance: 224.5
click at [371, 129] on div "Anne Morehouse Party of My Life A weekly Education podcast Good podcast? Give i…" at bounding box center [687, 197] width 964 height 176
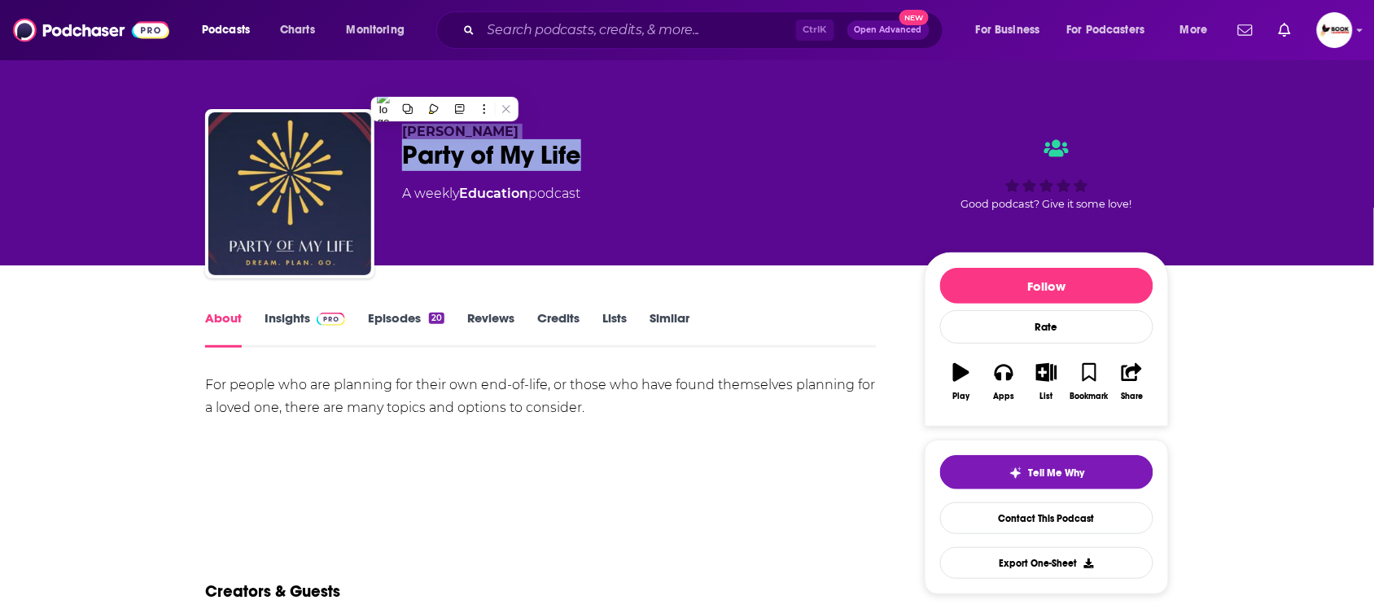
click at [540, 126] on p "Anne Morehouse" at bounding box center [650, 131] width 496 height 15
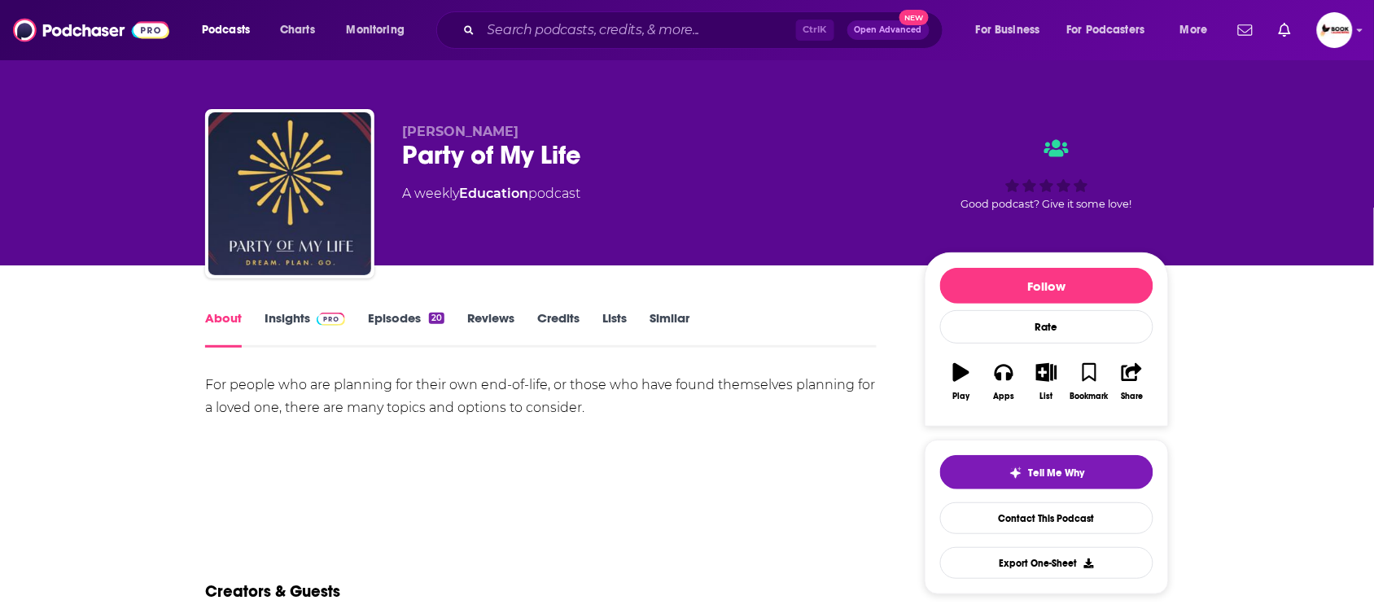
click at [540, 126] on p "Anne Morehouse" at bounding box center [650, 131] width 496 height 15
click at [269, 323] on link "Insights" at bounding box center [304, 328] width 81 height 37
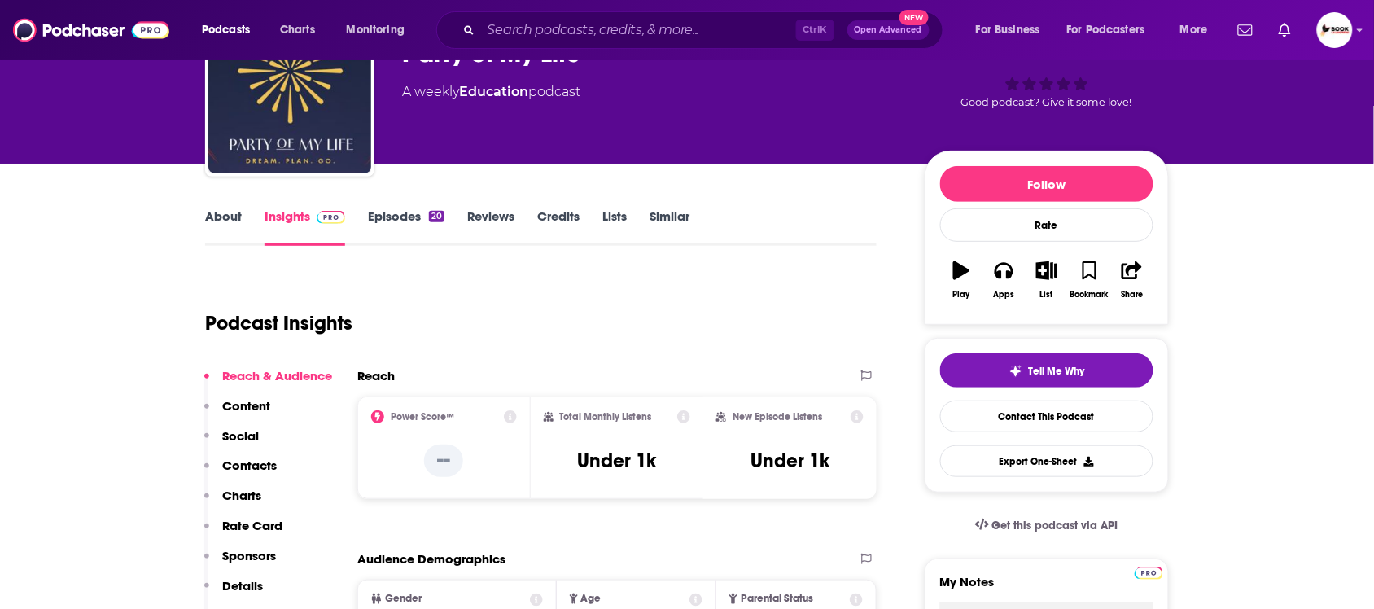
click at [263, 461] on p "Contacts" at bounding box center [249, 464] width 55 height 15
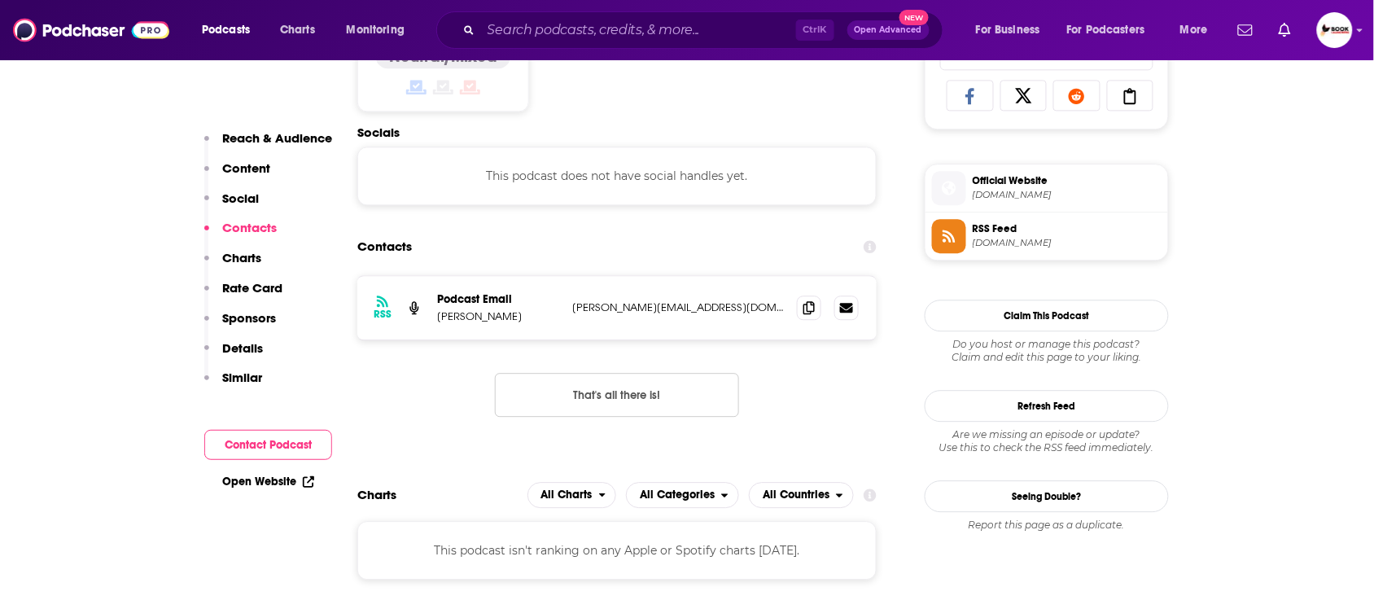
scroll to position [1095, 0]
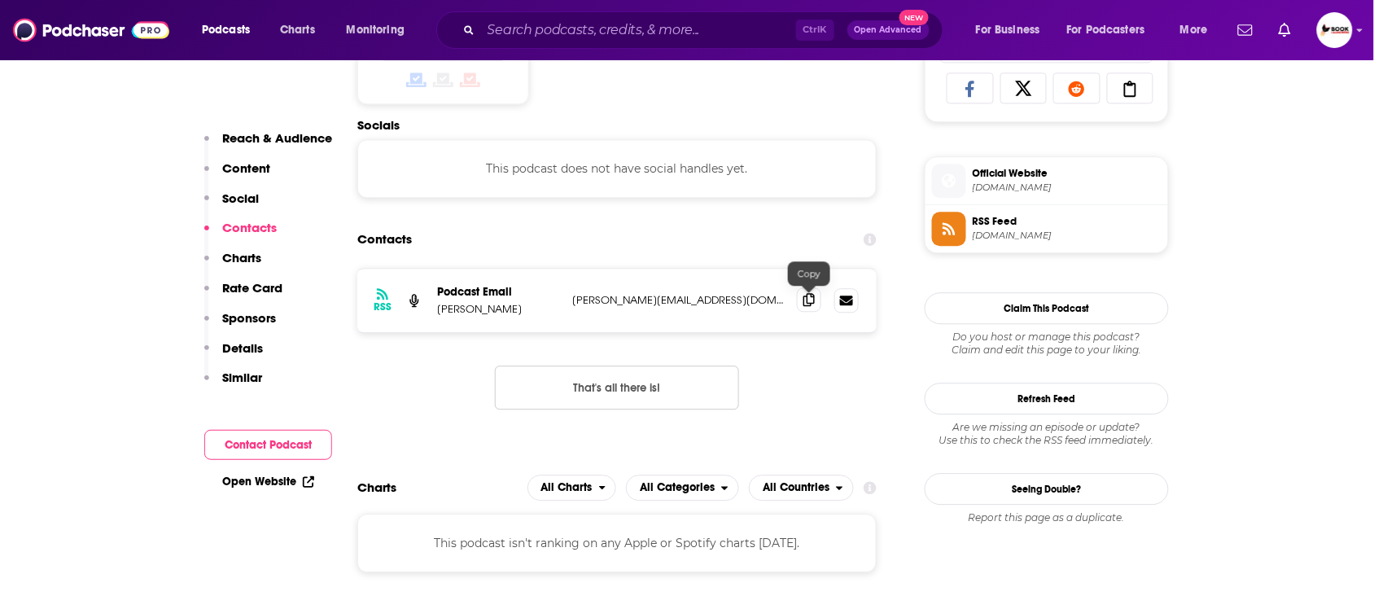
click at [810, 298] on icon at bounding box center [808, 299] width 11 height 13
click at [283, 477] on link "Open Website" at bounding box center [268, 481] width 92 height 14
